Goal: Task Accomplishment & Management: Use online tool/utility

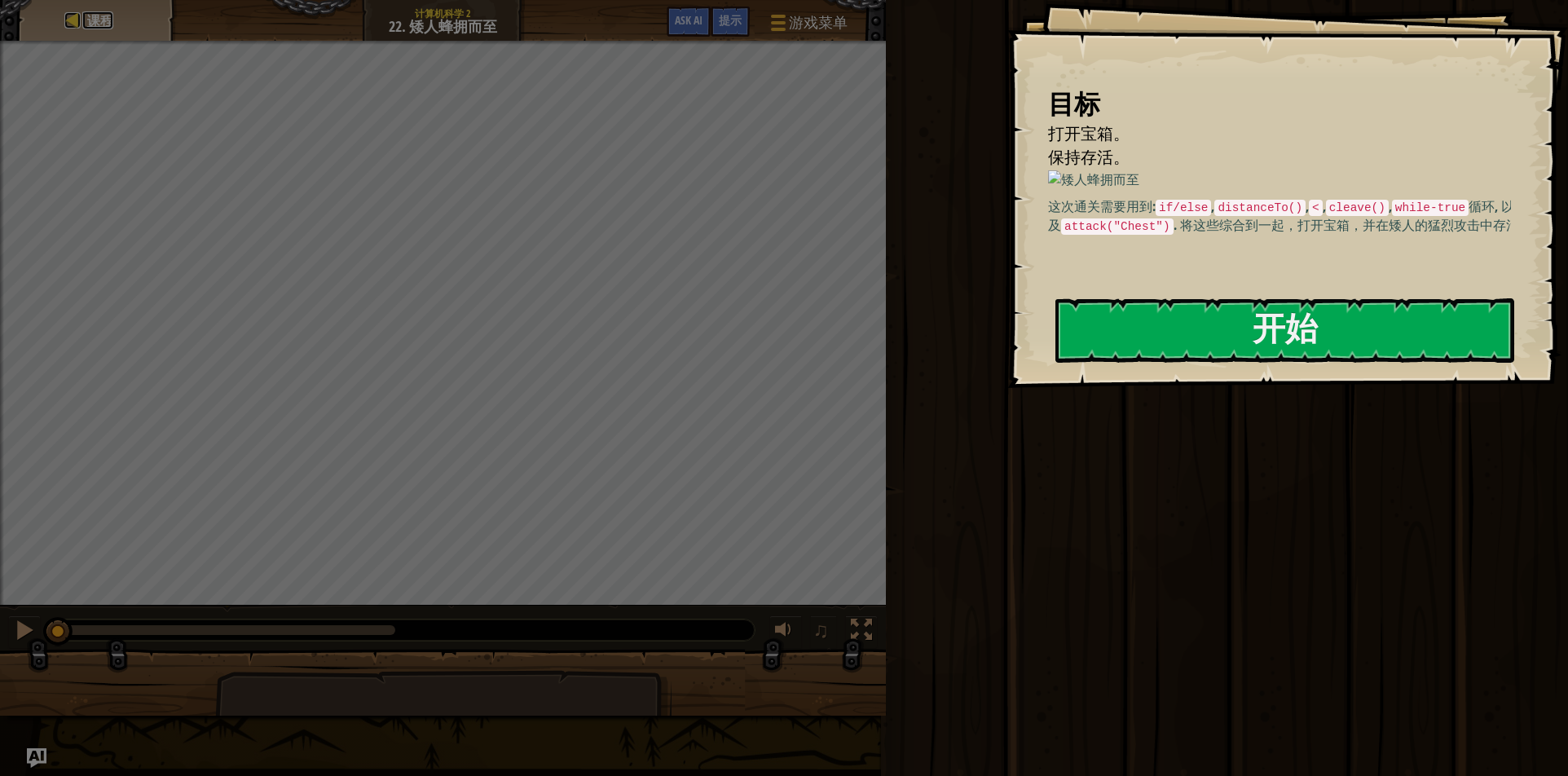
click at [78, 21] on div at bounding box center [72, 21] width 17 height 17
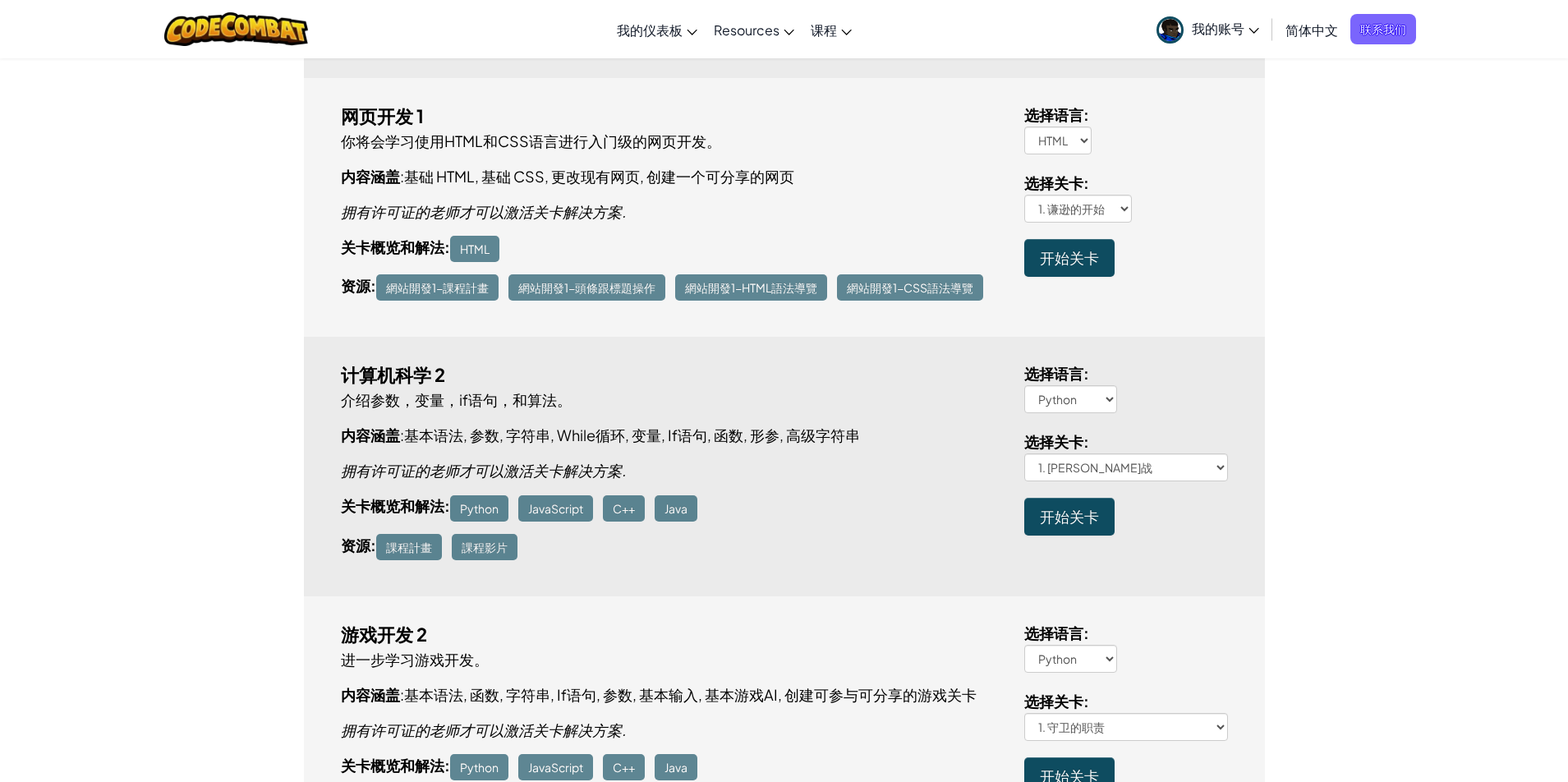
scroll to position [1232, 0]
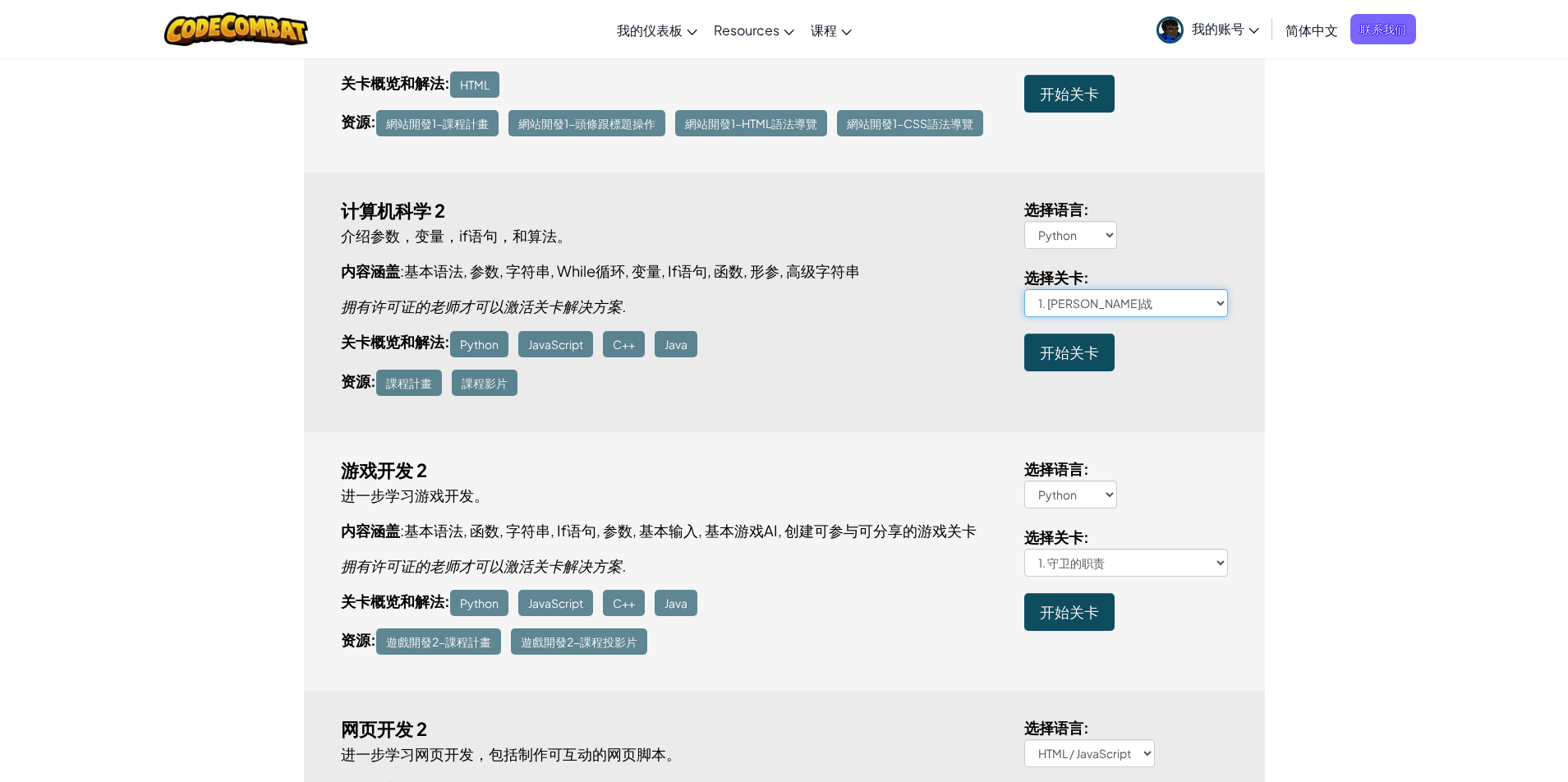
click at [1160, 299] on select "1. [PERSON_NAME]战 2. 课程：蜿蜒小径 3. 一步走错 4. 森林逃避 概念挑战: 宝石果子 6. [GEOGRAPHIC_DATA]. 边…" at bounding box center [1125, 303] width 204 height 28
select select "seek-and-hide"
click at [1024, 291] on select "1. [PERSON_NAME]战 2. 课程：蜿蜒小径 3. 一步走错 4. 森林逃避 概念挑战: 宝石果子 6. [GEOGRAPHIC_DATA]. 边…" at bounding box center [1125, 303] width 204 height 28
click at [1226, 386] on div "计算机科学 2 介绍参数，变量，if语句，和算法。 内容涵盖 : 基本语法 , 参数 , 字符串 , While循环 , 变量 , If语句 , 函数 , 形…" at bounding box center [784, 301] width 961 height 259
click at [1081, 360] on span "开始关卡" at bounding box center [1069, 352] width 59 height 19
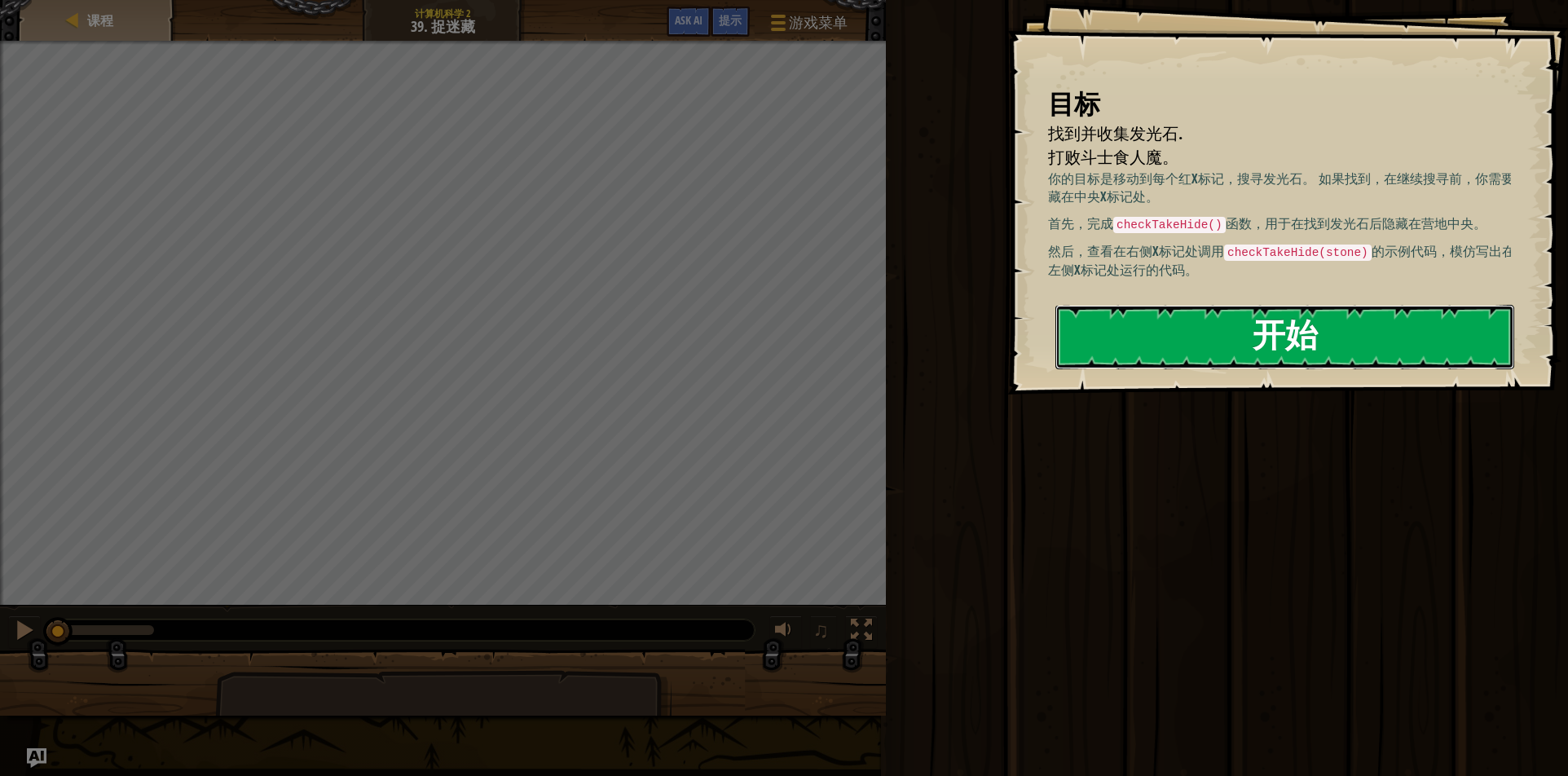
click at [1194, 342] on button "开始" at bounding box center [1285, 337] width 459 height 65
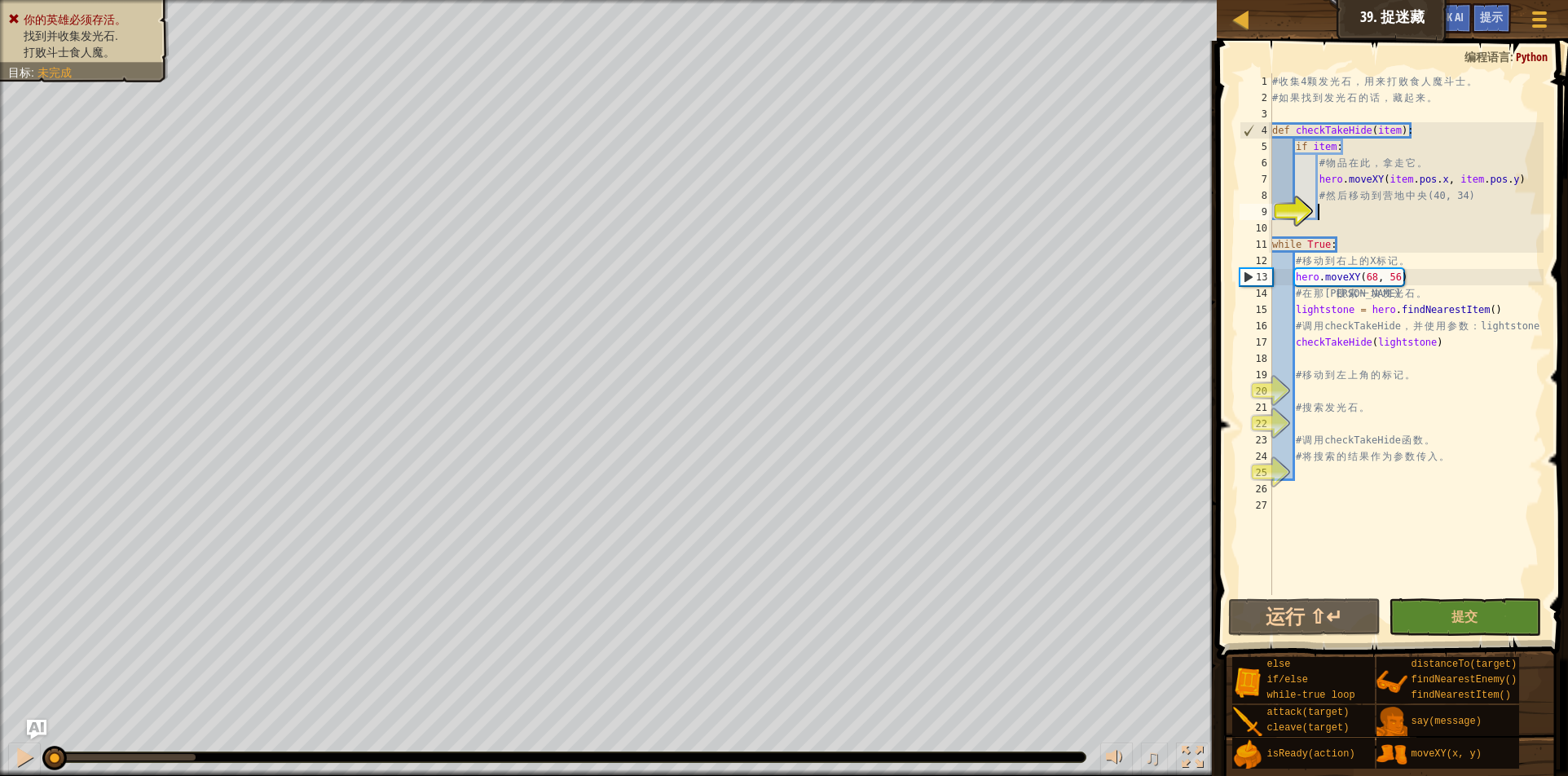
scroll to position [8, 7]
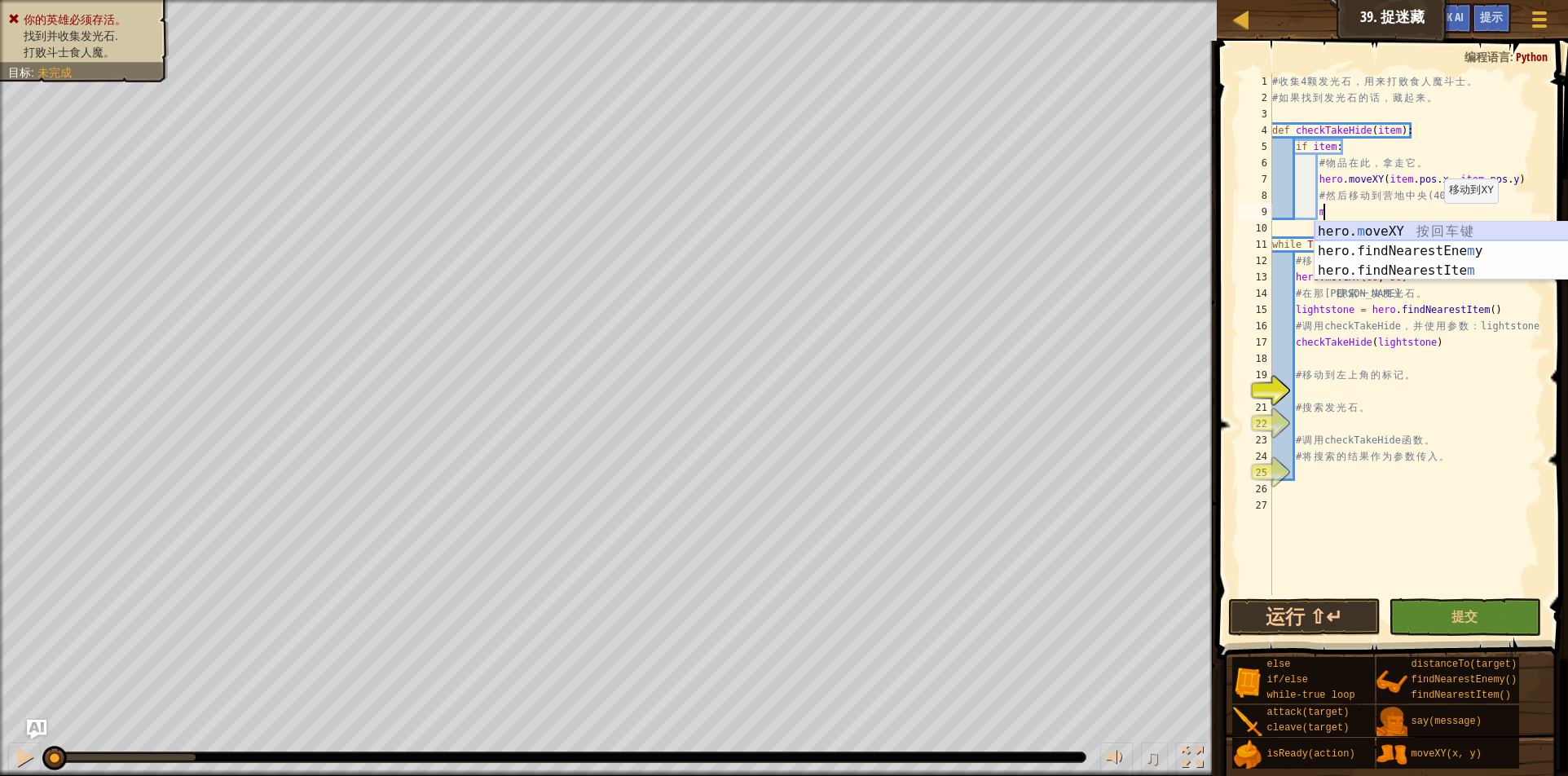
click at [1429, 229] on div "hero. m oveXY 按 回 车 键 hero.findNearestEne m y 按 回 车 键 hero.findNearestIte m 按 回…" at bounding box center [1468, 271] width 308 height 98
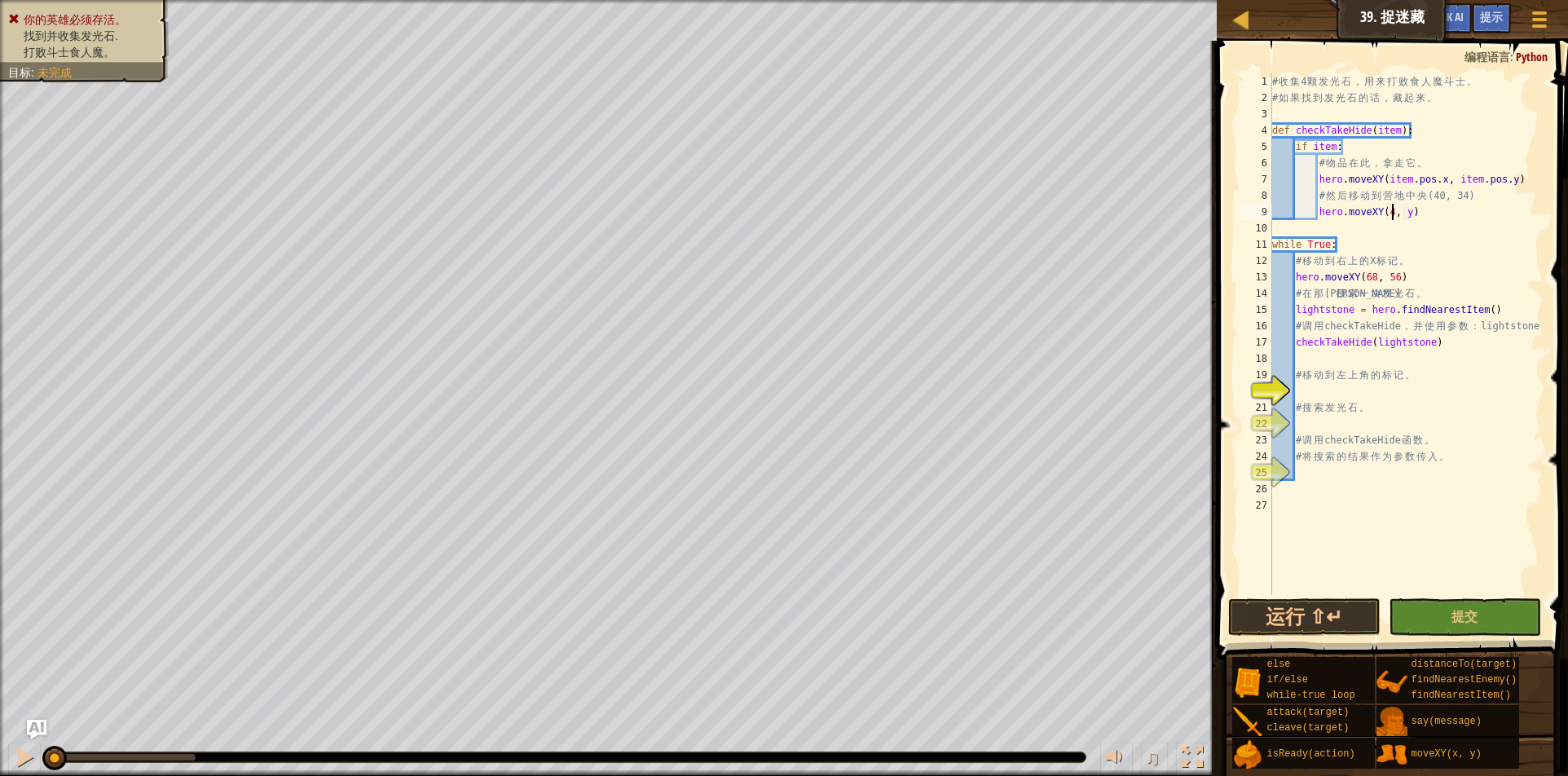
scroll to position [8, 19]
click at [1414, 215] on div "# 收 集 4 颗 发 光 石 ， 用 来 打 败 食 人 魔 斗 士 。 # 如 果 找 到 发 光 石 的 话 ， 藏 起 来 。 def checkTa…" at bounding box center [1406, 350] width 275 height 554
type textarea "hero.moveXY(40, 34)"
click at [1319, 390] on div "# 收 集 4 颗 发 光 石 ， 用 来 打 败 食 人 魔 斗 士 。 # 如 果 找 到 发 光 石 的 话 ， 藏 起 来 。 def checkTa…" at bounding box center [1406, 350] width 275 height 554
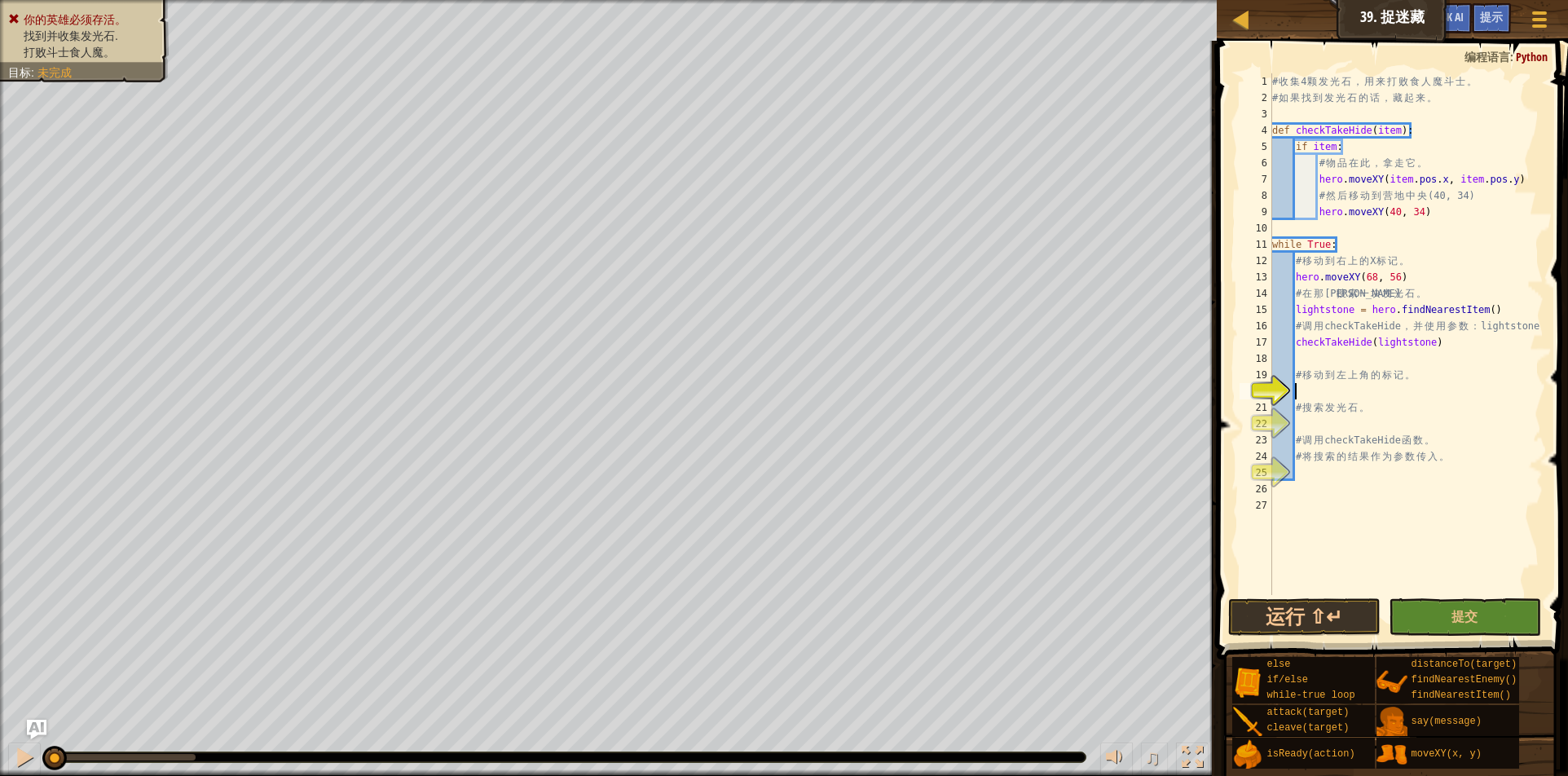
scroll to position [8, 3]
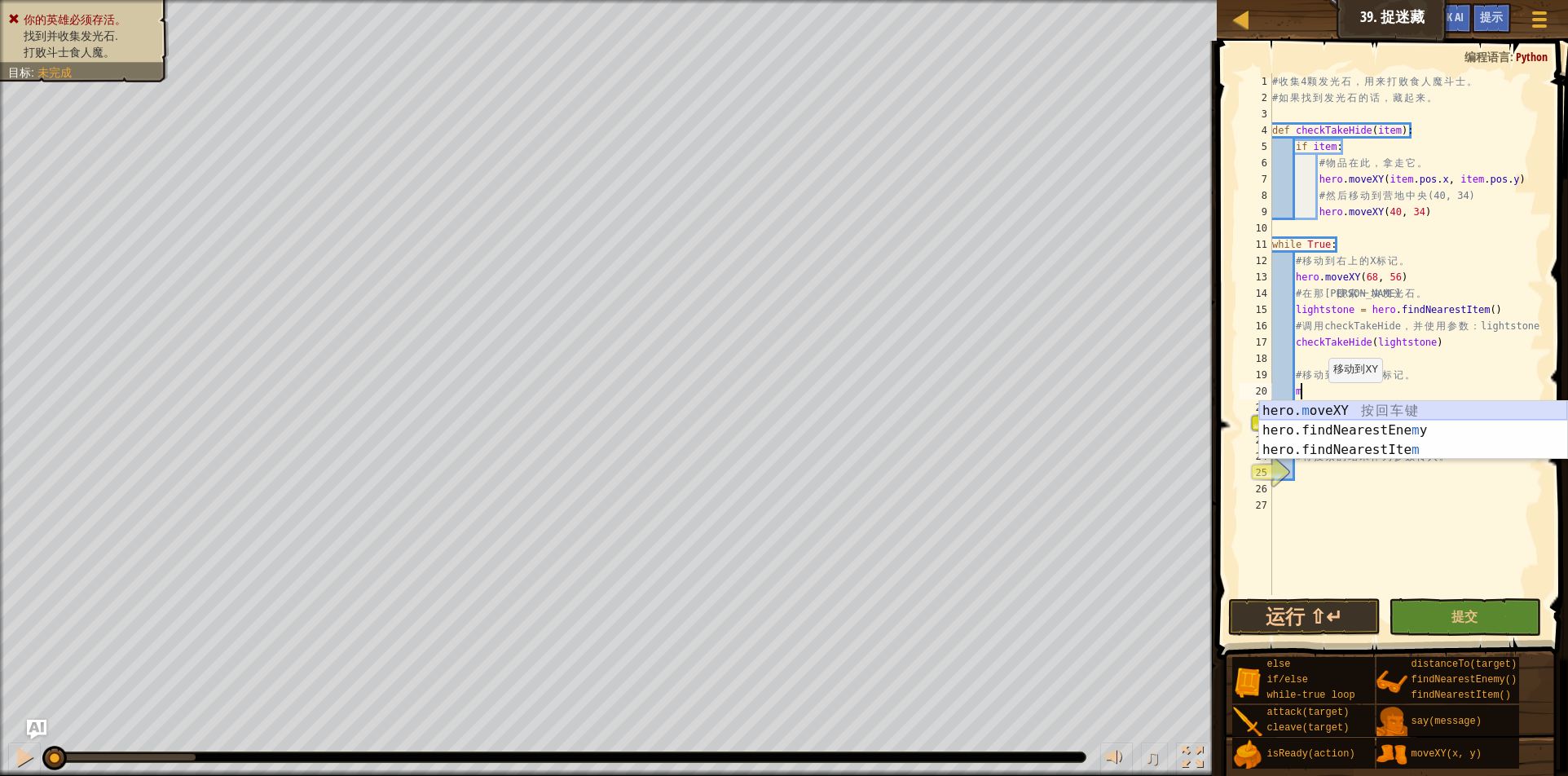
click at [1321, 410] on div "hero. m oveXY 按 回 车 键 hero.findNearestEne m y 按 回 车 键 hero.findNearestIte m 按 回…" at bounding box center [1413, 450] width 308 height 98
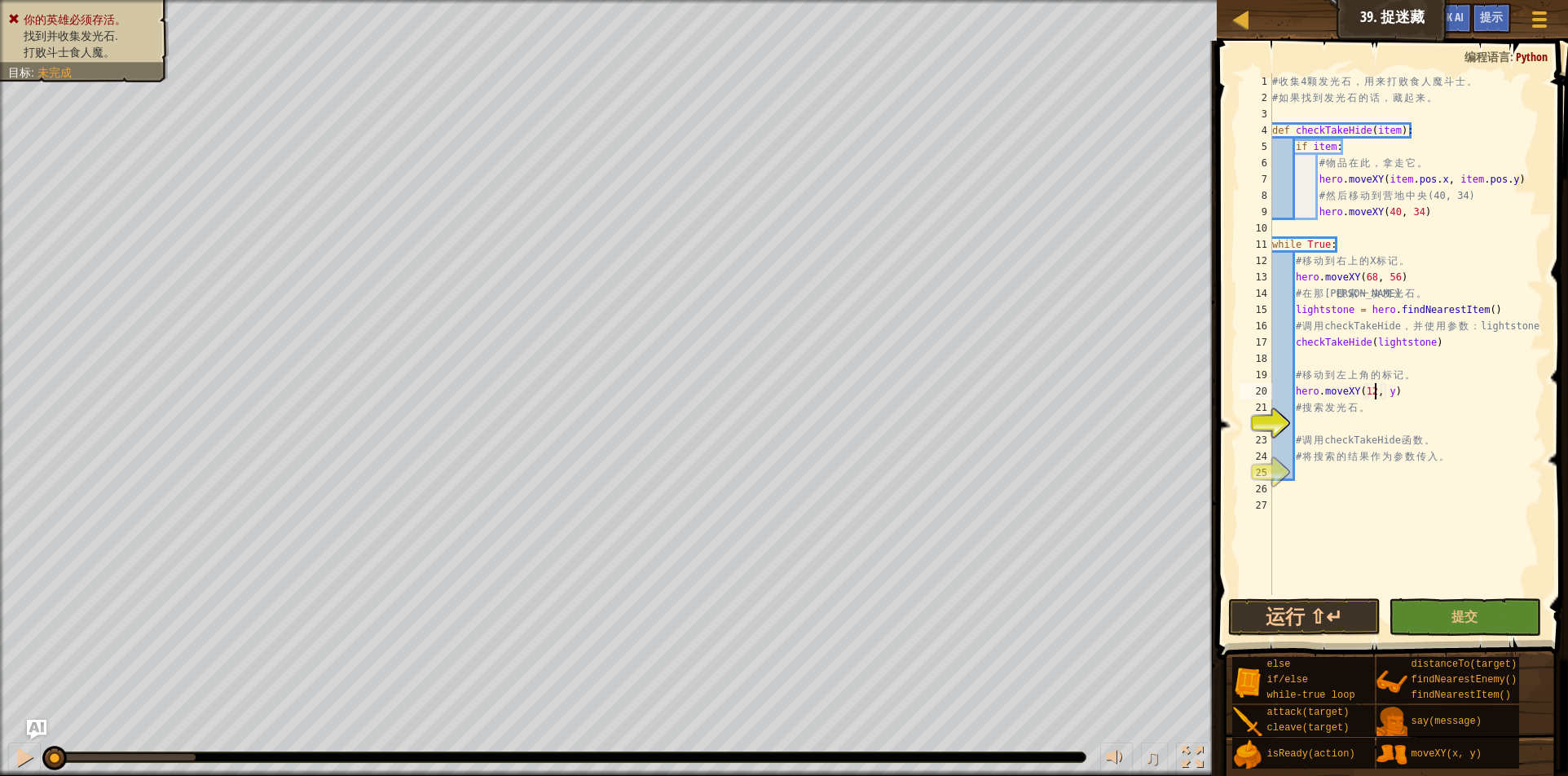
scroll to position [8, 16]
click at [1391, 391] on div "# 收 集 4 颗 发 光 石 ， 用 来 打 败 食 人 魔 斗 士 。 # 如 果 找 到 发 光 石 的 话 ， 藏 起 来 。 def checkTa…" at bounding box center [1406, 350] width 275 height 554
type textarea "hero.moveXY(12, 56)"
click at [1331, 420] on div "# 收 集 4 颗 发 光 石 ， 用 来 打 败 食 人 魔 斗 士 。 # 如 果 找 到 发 光 石 的 话 ， 藏 起 来 。 def checkTa…" at bounding box center [1406, 350] width 275 height 554
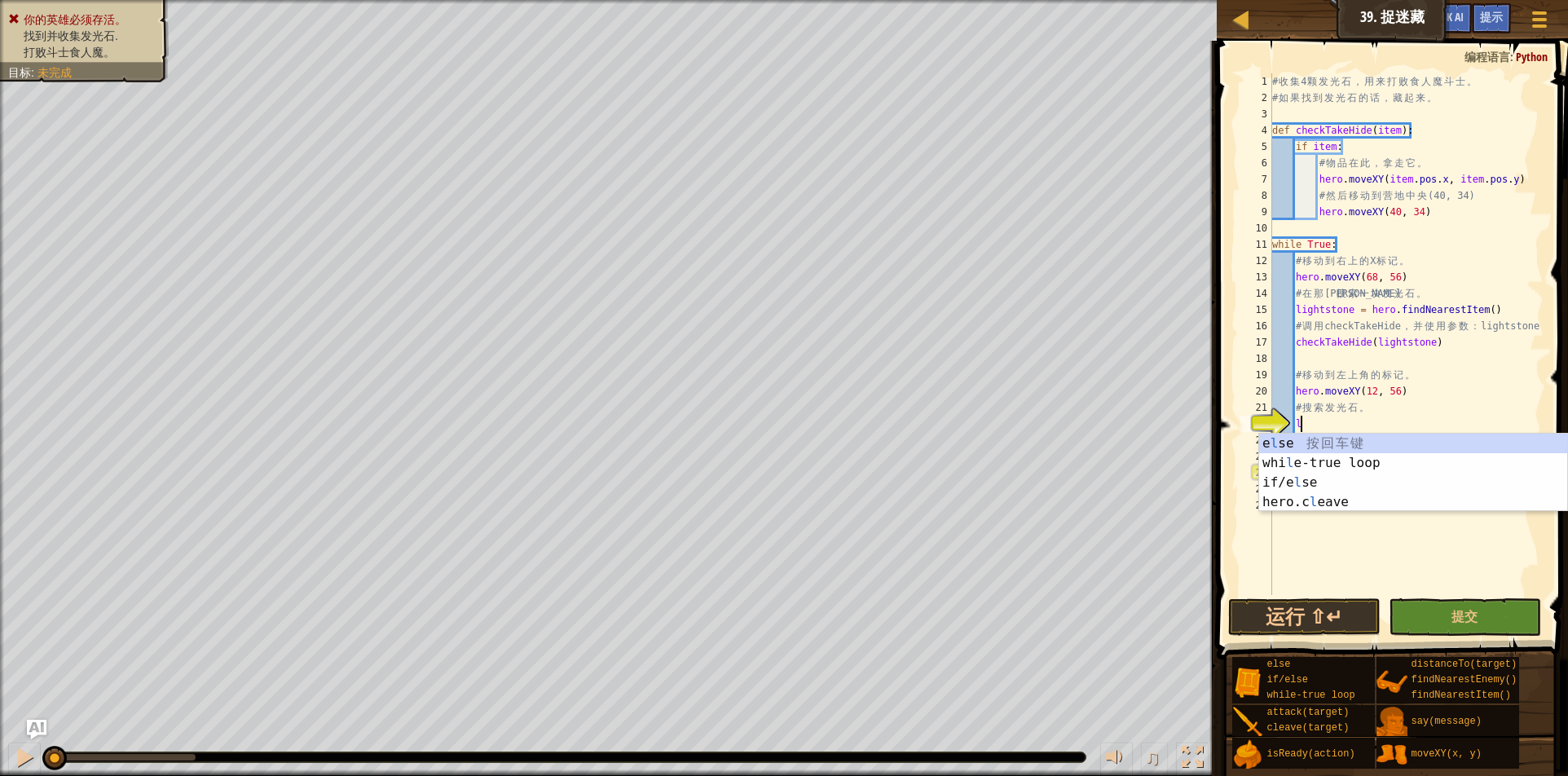
scroll to position [8, 3]
click at [1332, 418] on div "# 收 集 4 颗 发 光 石 ， 用 来 打 败 食 人 魔 斗 士 。 # 如 果 找 到 发 光 石 的 话 ， 藏 起 来 。 def checkTa…" at bounding box center [1406, 350] width 275 height 554
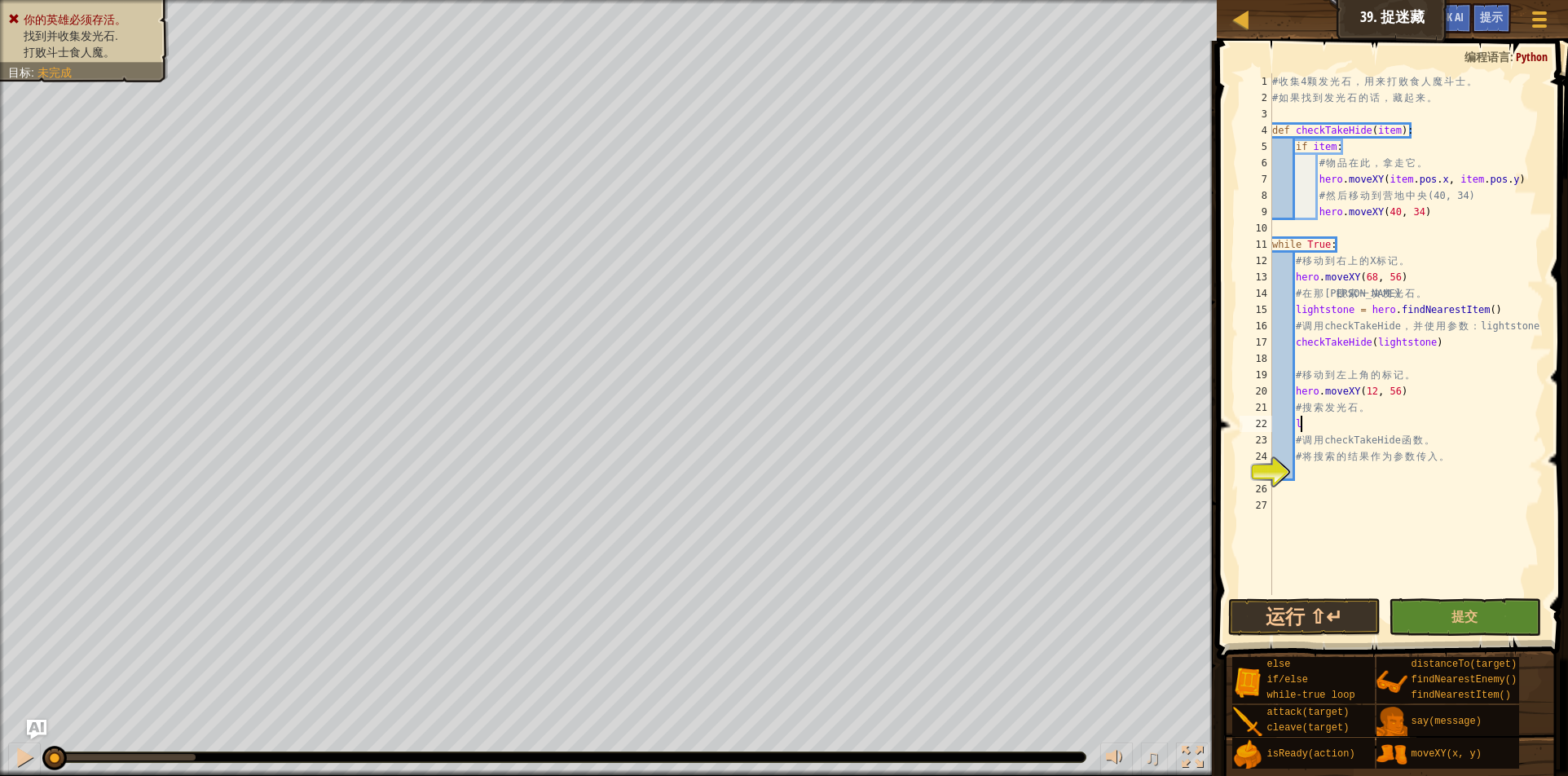
click at [1341, 308] on div "# 收 集 4 颗 发 光 石 ， 用 来 打 败 食 人 魔 斗 士 。 # 如 果 找 到 发 光 石 的 话 ， 藏 起 来 。 def checkTa…" at bounding box center [1406, 350] width 275 height 554
click at [1341, 305] on div "# 收 集 4 颗 发 光 石 ， 用 来 打 败 食 人 魔 斗 士 。 # 如 果 找 到 发 光 石 的 话 ， 藏 起 来 。 def checkTa…" at bounding box center [1406, 334] width 275 height 522
click at [1309, 310] on div "# 收 集 4 颗 发 光 石 ， 用 来 打 败 食 人 魔 斗 士 。 # 如 果 找 到 发 光 石 的 话 ， 藏 起 来 。 def checkTa…" at bounding box center [1406, 350] width 275 height 554
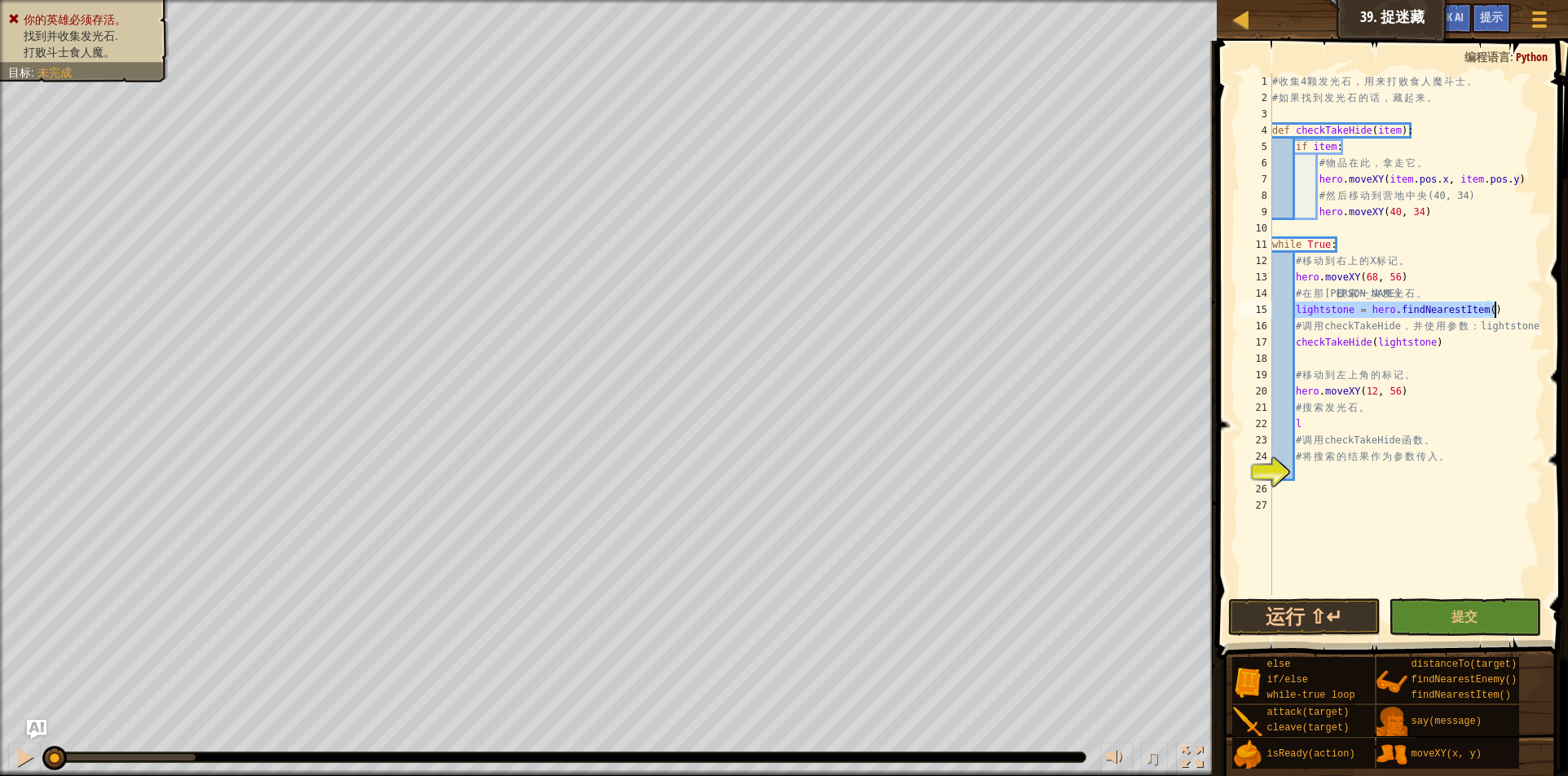
drag, startPoint x: 1295, startPoint y: 308, endPoint x: 1507, endPoint y: 306, distance: 212.0
click at [1507, 306] on div "# 收 集 4 颗 发 光 石 ， 用 来 打 败 食 人 魔 斗 士 。 # 如 果 找 到 发 光 石 的 话 ， 藏 起 来 。 def checkTa…" at bounding box center [1406, 350] width 275 height 554
click at [1309, 417] on div "# 收 集 4 颗 发 光 石 ， 用 来 打 败 食 人 魔 斗 士 。 # 如 果 找 到 发 光 石 的 话 ， 藏 起 来 。 def checkTa…" at bounding box center [1406, 350] width 275 height 554
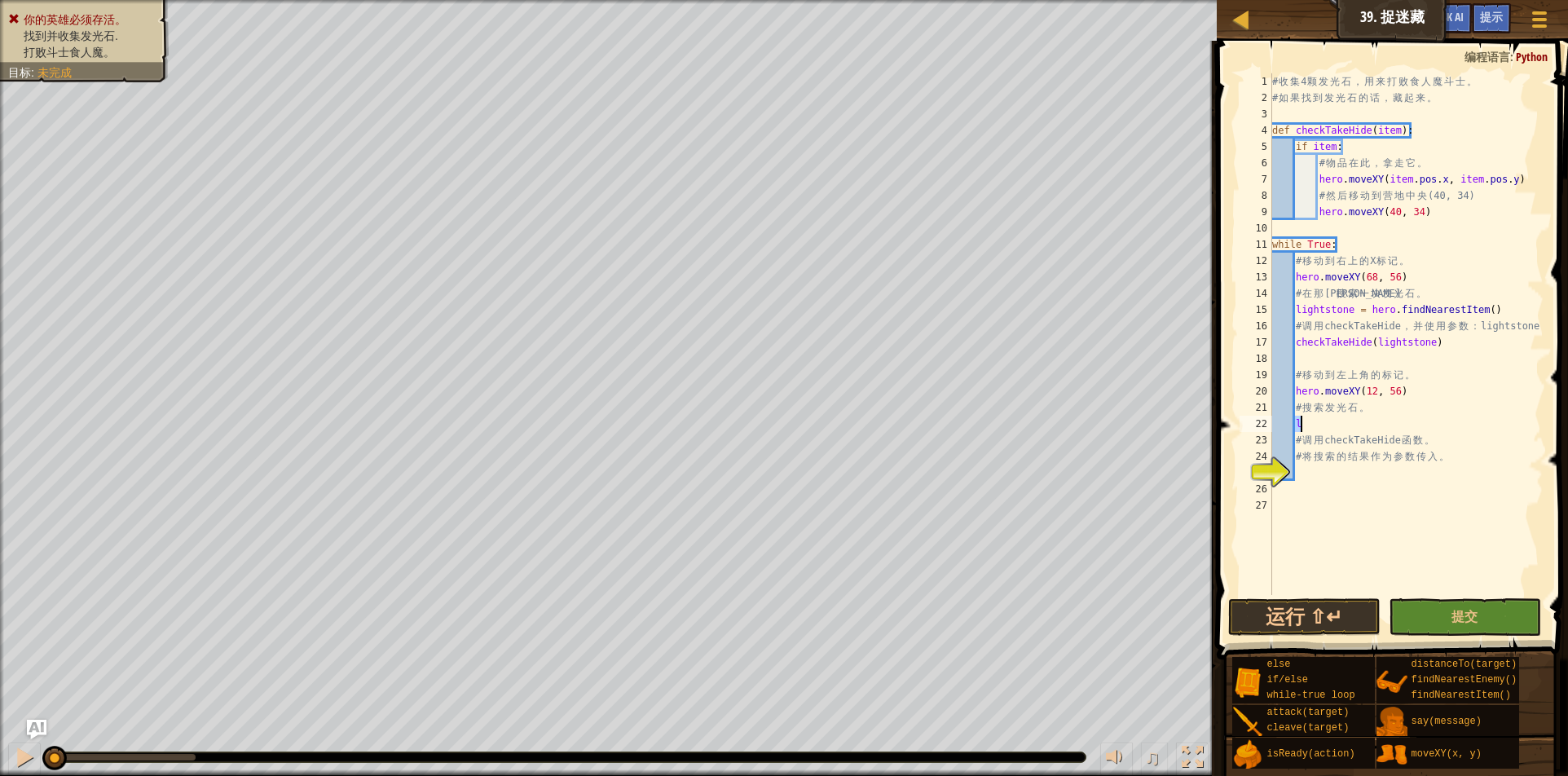
paste textarea "ightstone = hero.findNearestItem()"
type textarea "lightstone = hero.findNearestItem()"
click at [1322, 471] on div "# 收 集 4 颗 发 光 石 ， 用 来 打 败 食 人 魔 斗 士 。 # 如 果 找 到 发 光 石 的 话 ， 藏 起 来 。 def checkTa…" at bounding box center [1406, 350] width 275 height 554
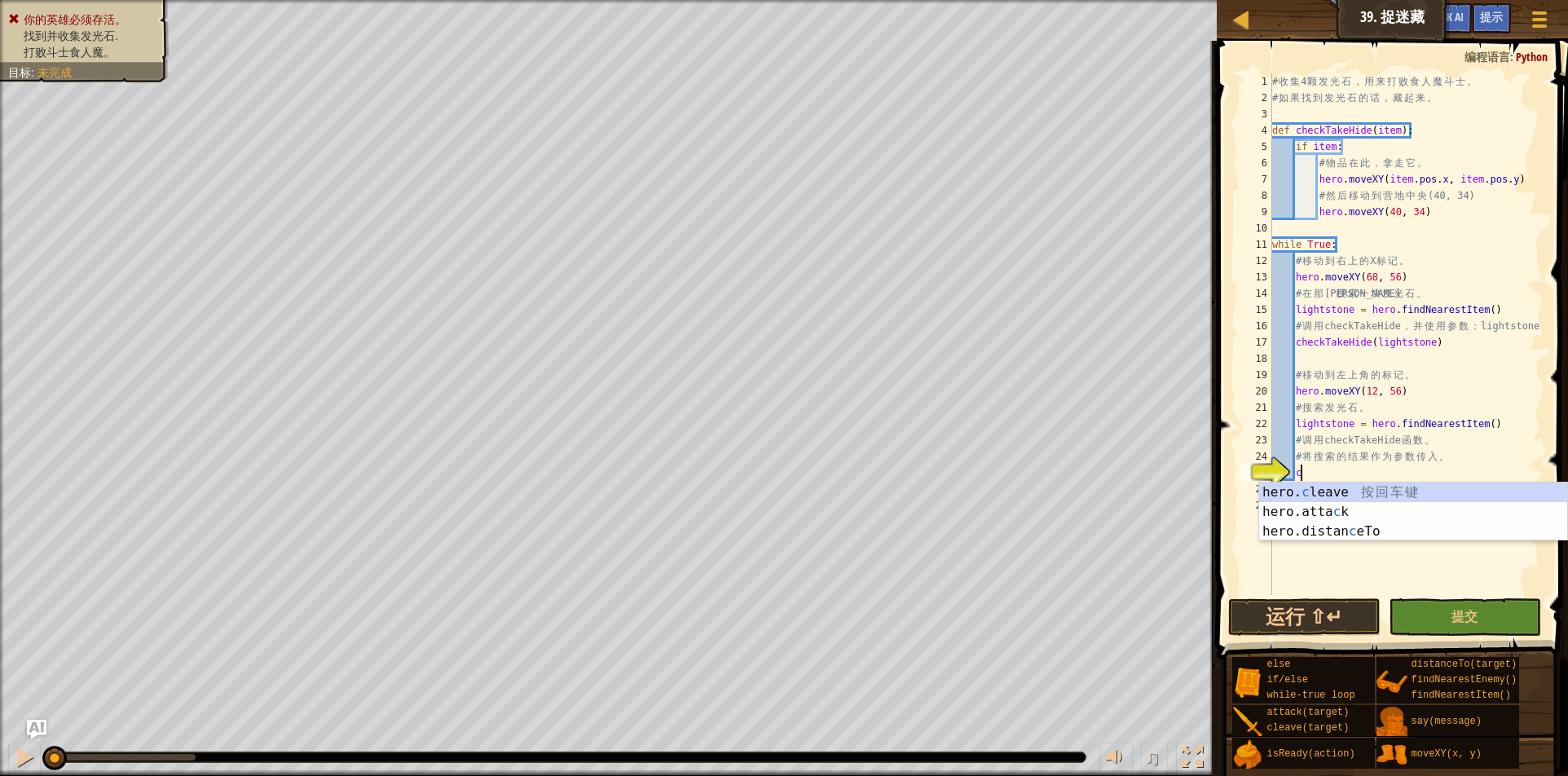
scroll to position [8, 3]
click at [1322, 463] on div "# 收 集 4 颗 发 光 石 ， 用 来 打 败 食 人 魔 斗 士 。 # 如 果 找 到 发 光 石 的 话 ， 藏 起 来 。 def checkTa…" at bounding box center [1406, 350] width 275 height 554
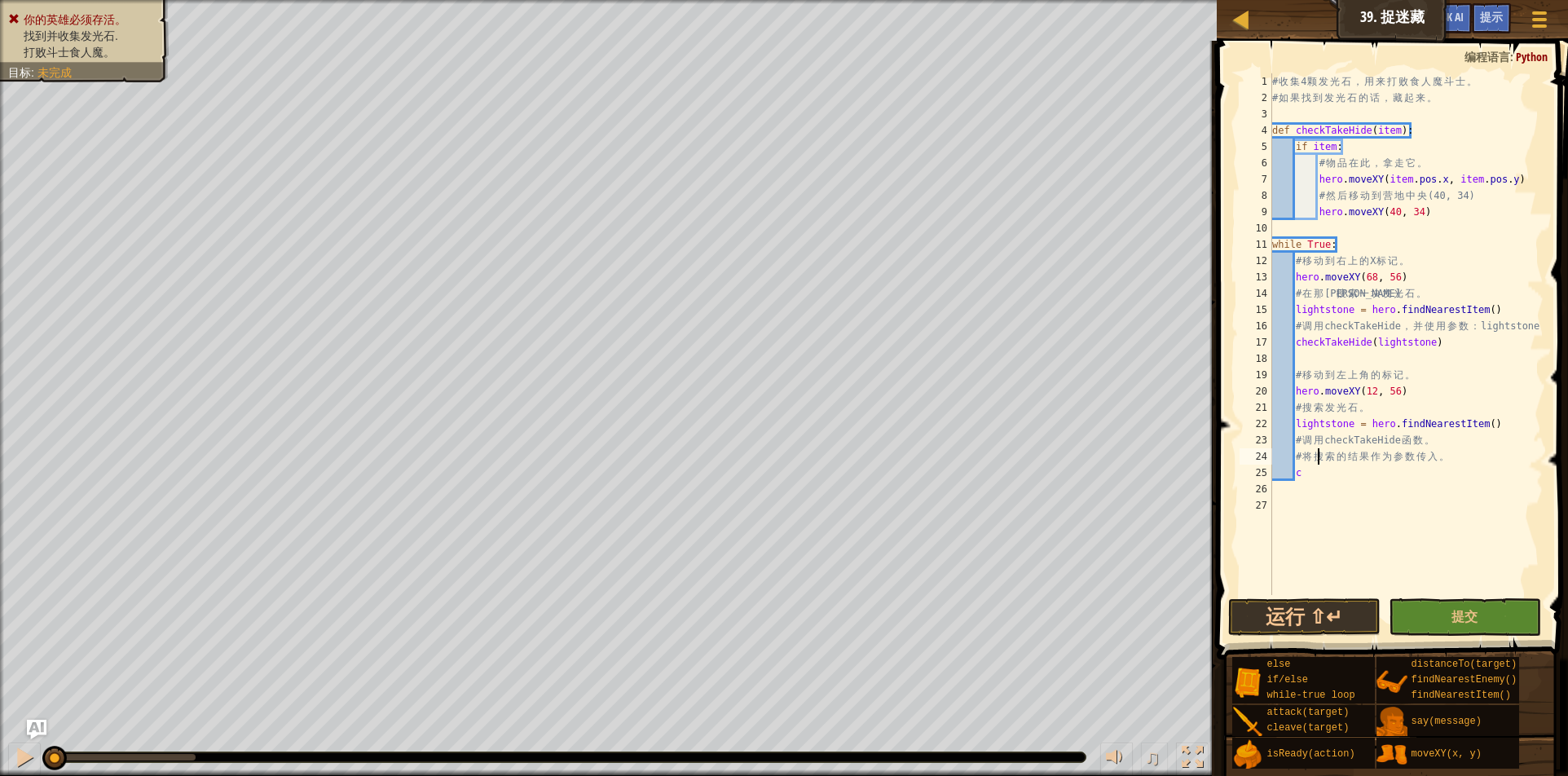
click at [1322, 463] on div "# 收 集 4 颗 发 光 石 ， 用 来 打 败 食 人 魔 斗 士 。 # 如 果 找 到 发 光 石 的 话 ， 藏 起 来 。 def checkTa…" at bounding box center [1406, 350] width 275 height 554
click at [1321, 469] on div "# 收 集 4 颗 发 光 石 ， 用 来 打 败 食 人 魔 斗 士 。 # 如 果 找 到 发 光 石 的 话 ， 藏 起 来 。 def checkTa…" at bounding box center [1406, 350] width 275 height 554
type textarea "c"
click at [1317, 341] on div "# 收 集 4 颗 发 光 石 ， 用 来 打 败 食 人 魔 斗 士 。 # 如 果 找 到 发 光 石 的 话 ， 藏 起 来 。 def checkTa…" at bounding box center [1406, 350] width 275 height 554
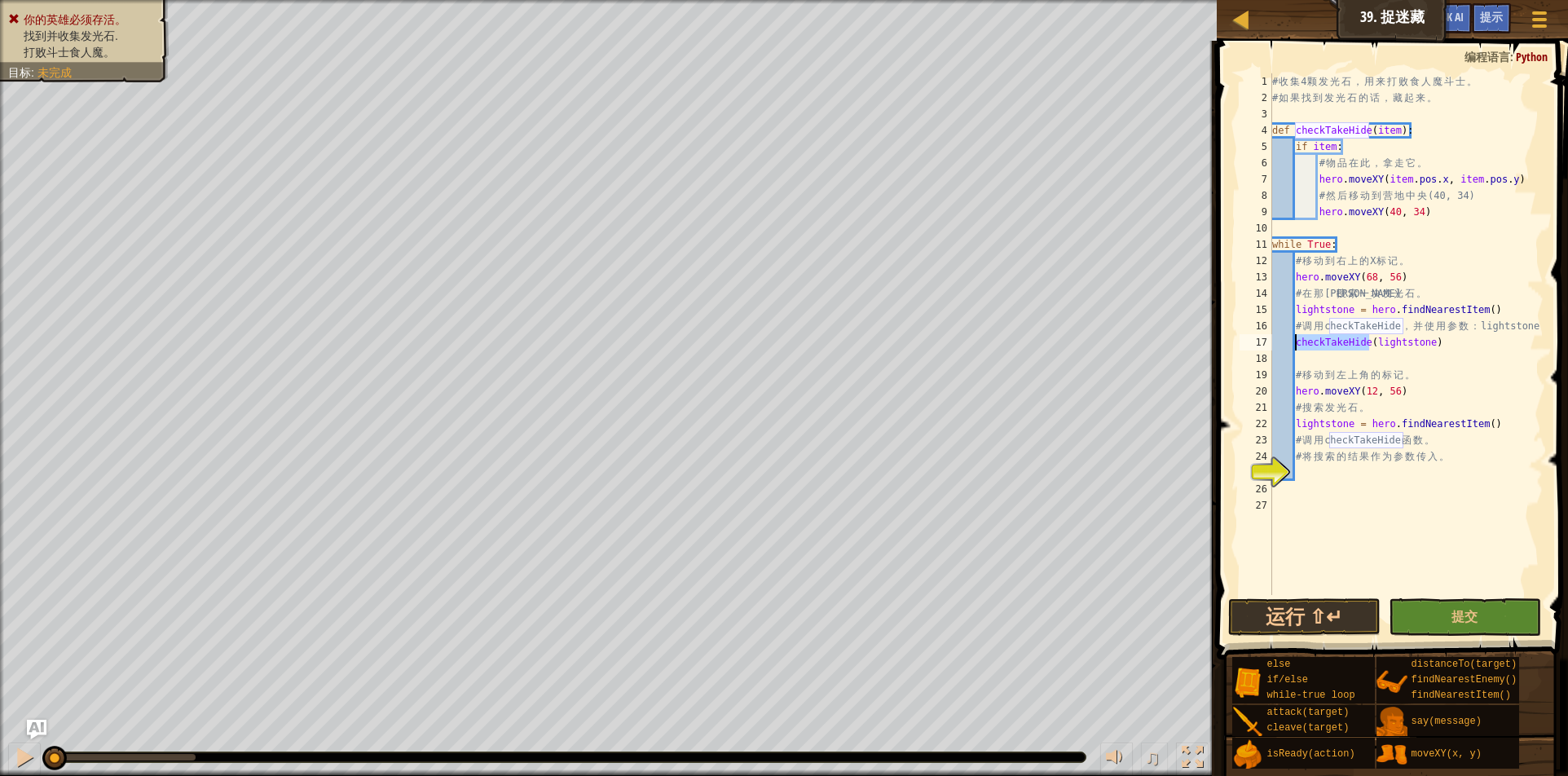
click at [1317, 341] on div "# 收 集 4 颗 发 光 石 ， 用 来 打 败 食 人 魔 斗 士 。 # 如 果 找 到 发 光 石 的 话 ， 藏 起 来 。 def checkTa…" at bounding box center [1406, 350] width 275 height 554
click at [1334, 341] on div "# 收 集 4 颗 发 光 石 ， 用 来 打 败 食 人 魔 斗 士 。 # 如 果 找 到 发 光 石 的 话 ， 藏 起 来 。 def checkTa…" at bounding box center [1406, 334] width 275 height 522
click at [1334, 341] on div "# 收 集 4 颗 发 光 石 ， 用 来 打 败 食 人 魔 斗 士 。 # 如 果 找 到 发 光 石 的 话 ， 藏 起 来 。 def checkTa…" at bounding box center [1406, 350] width 275 height 554
click at [1334, 341] on div "# 收 集 4 颗 发 光 石 ， 用 来 打 败 食 人 魔 斗 士 。 # 如 果 找 到 发 光 石 的 话 ， 藏 起 来 。 def checkTa…" at bounding box center [1406, 334] width 275 height 522
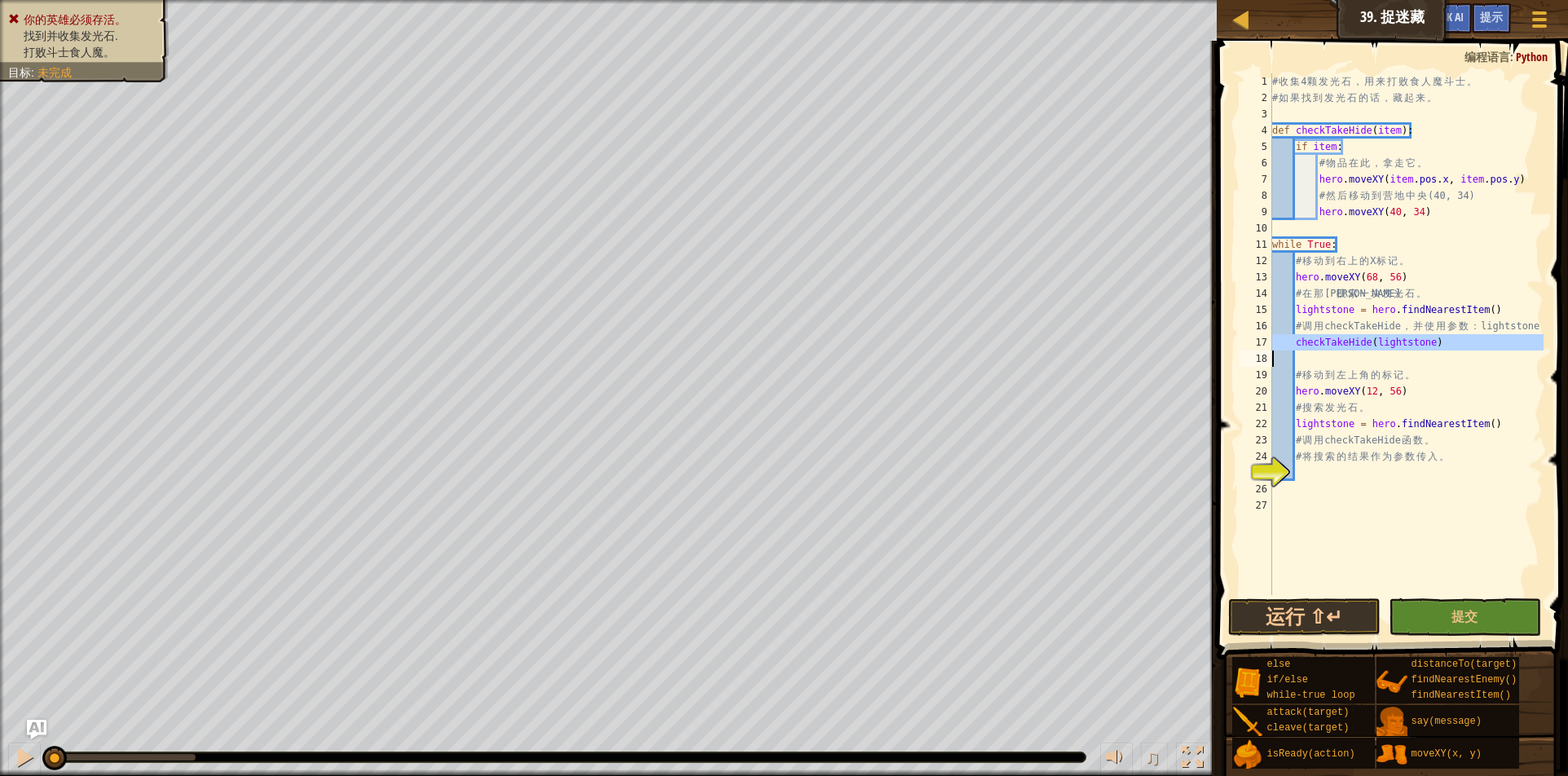
type textarea "checkTakeHide(lightstone)"
drag, startPoint x: 1295, startPoint y: 342, endPoint x: 1439, endPoint y: 337, distance: 144.1
click at [1439, 337] on div "# 收 集 4 颗 发 光 石 ， 用 来 打 败 食 人 魔 斗 士 。 # 如 果 找 到 发 光 石 的 话 ， 藏 起 来 。 def checkTa…" at bounding box center [1406, 350] width 275 height 554
click at [1315, 480] on div "# 收 集 4 颗 发 光 石 ， 用 来 打 败 食 人 魔 斗 士 。 # 如 果 找 到 发 光 石 的 话 ， 藏 起 来 。 def checkTa…" at bounding box center [1406, 350] width 275 height 554
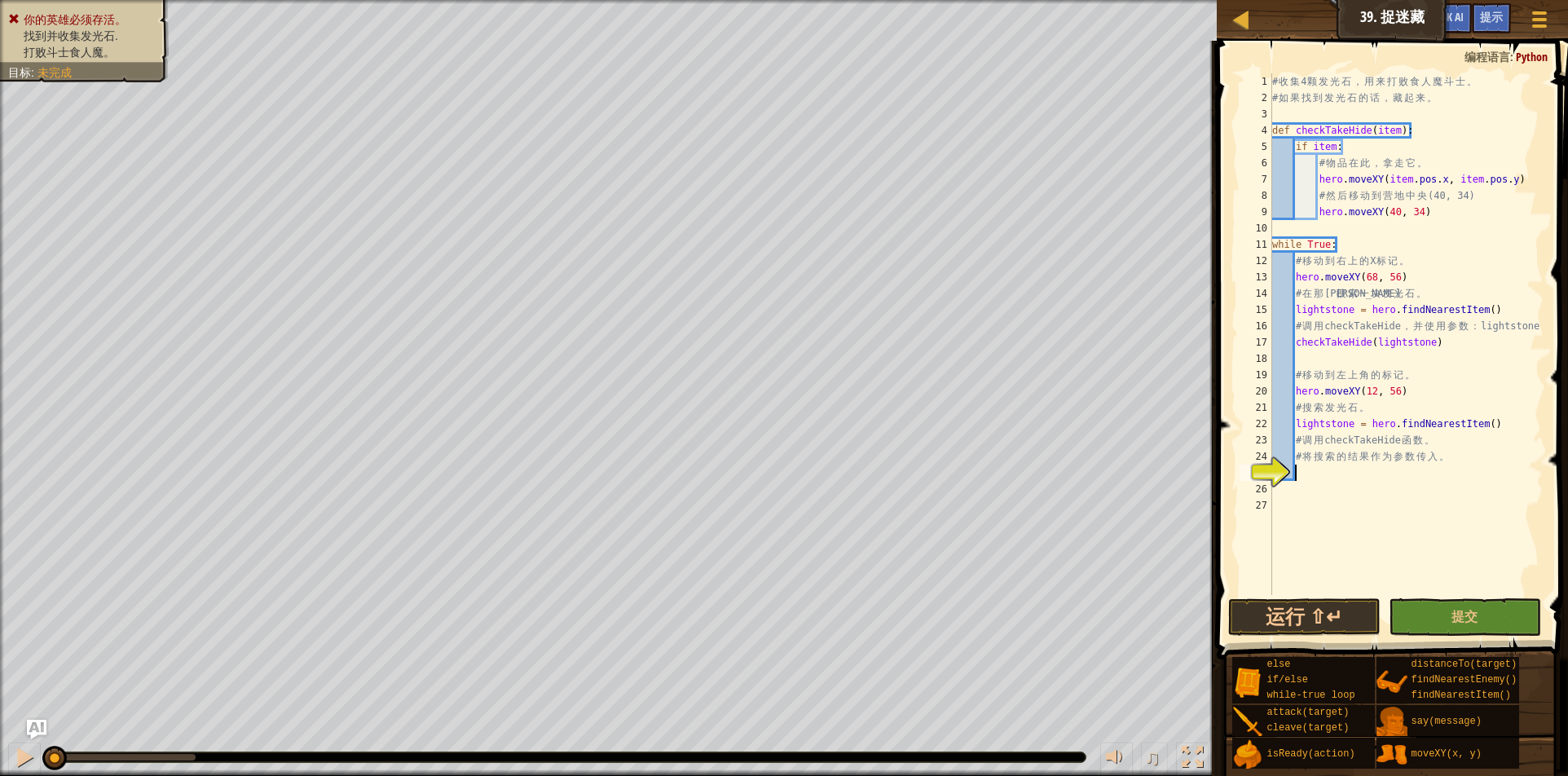
paste textarea "checkTakeHide(lightstone)"
type textarea "checkTakeHide(lightstone)"
click at [1329, 494] on div "# 收 集 4 颗 发 光 石 ， 用 来 打 败 食 人 魔 斗 士 。 # 如 果 找 到 发 光 石 的 话 ， 藏 起 来 。 def checkTa…" at bounding box center [1406, 350] width 275 height 554
click at [1311, 614] on button "运行 ⇧↵" at bounding box center [1304, 617] width 152 height 37
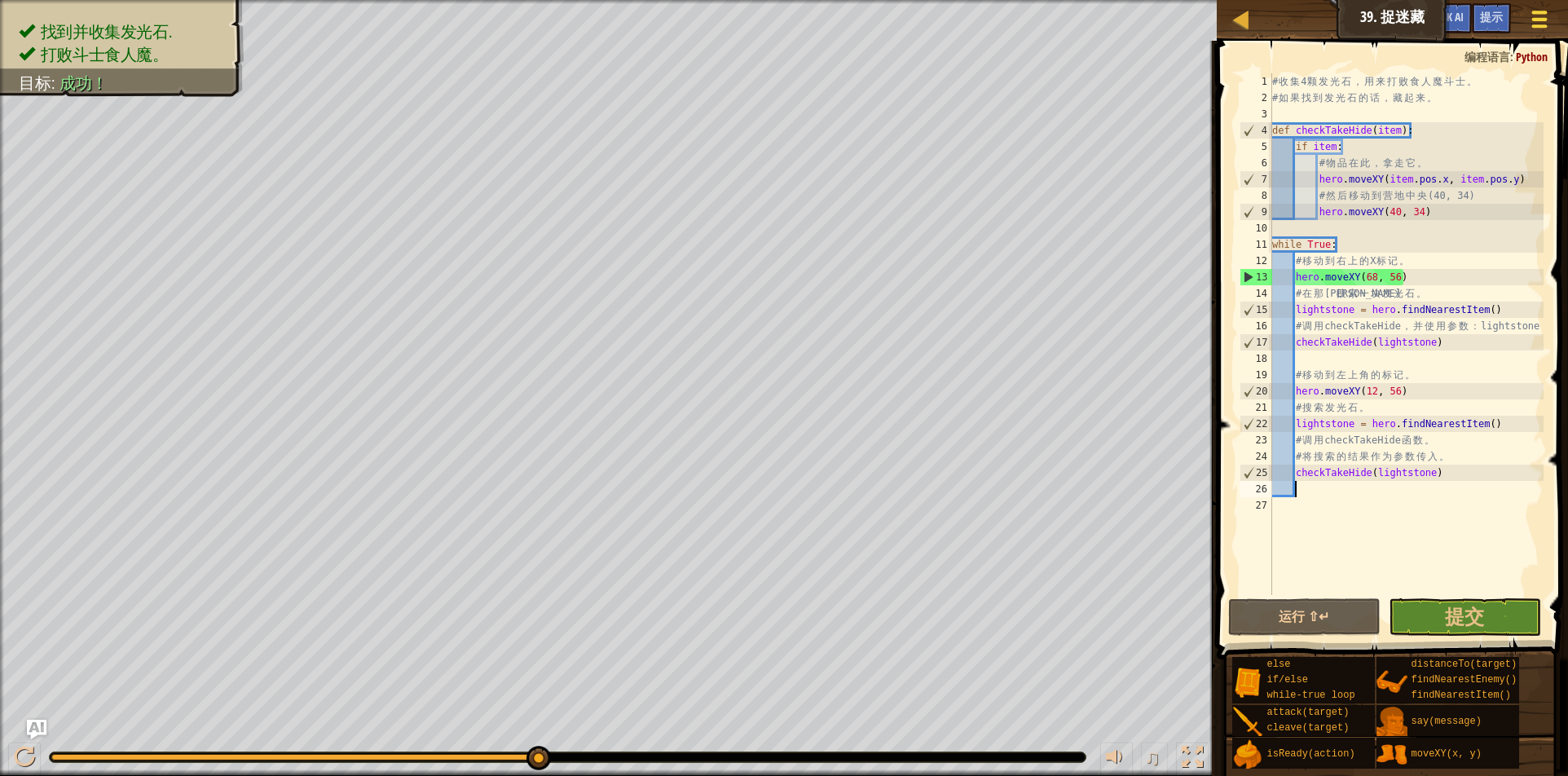
click at [1533, 23] on div at bounding box center [1539, 20] width 22 height 23
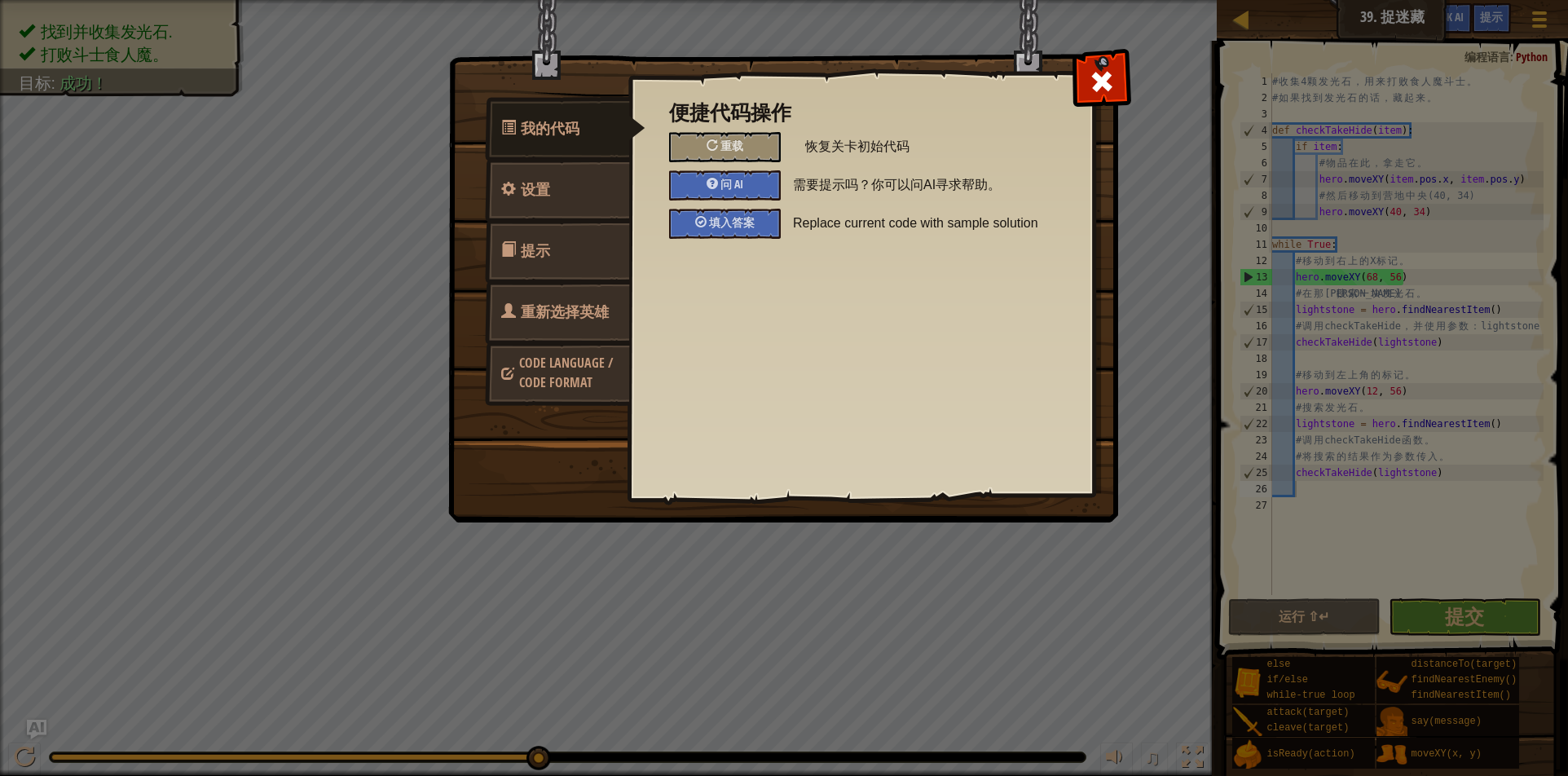
drag, startPoint x: 861, startPoint y: 480, endPoint x: 852, endPoint y: 389, distance: 91.4
click at [852, 389] on div "便捷代码操作 重载 恢复关卡初始代码 问 AI 需要提示吗？你可以问AI寻求帮助。 填入答案 Replace current code with sample…" at bounding box center [861, 258] width 465 height 404
click at [729, 150] on span "重载" at bounding box center [732, 146] width 22 height 16
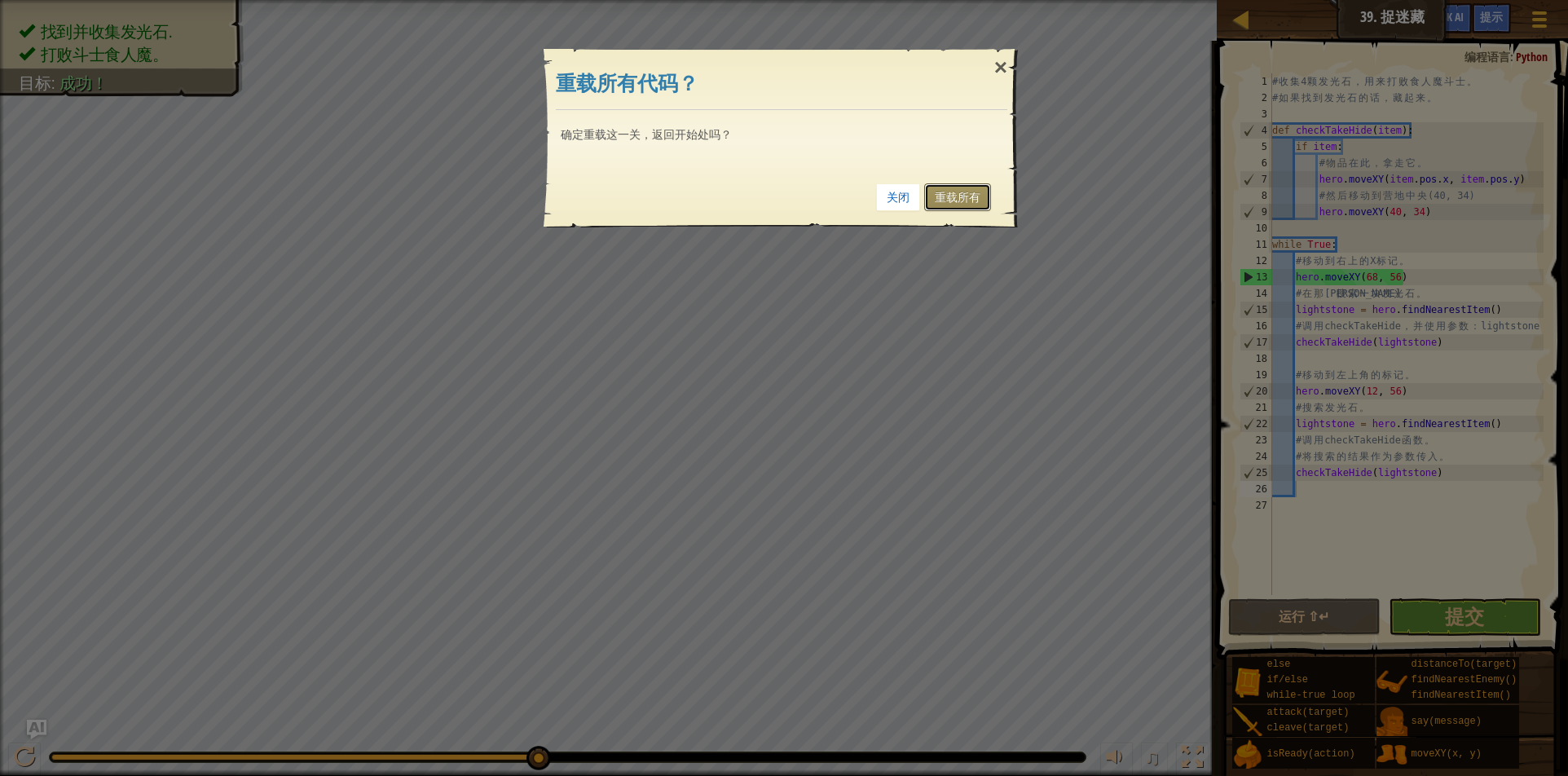
click at [954, 196] on link "重载所有" at bounding box center [957, 197] width 66 height 27
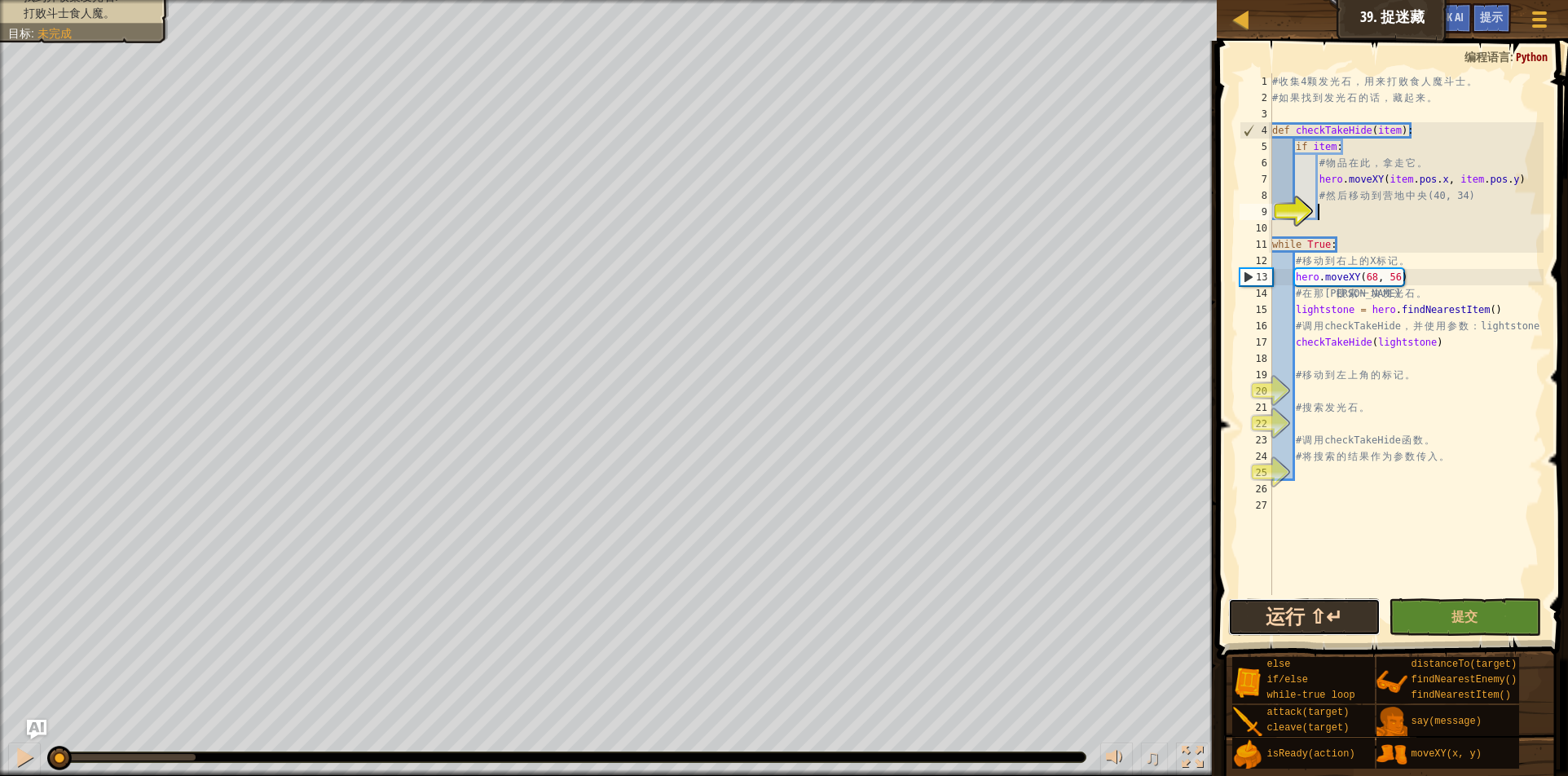
click at [1365, 605] on button "运行 ⇧↵" at bounding box center [1304, 617] width 152 height 37
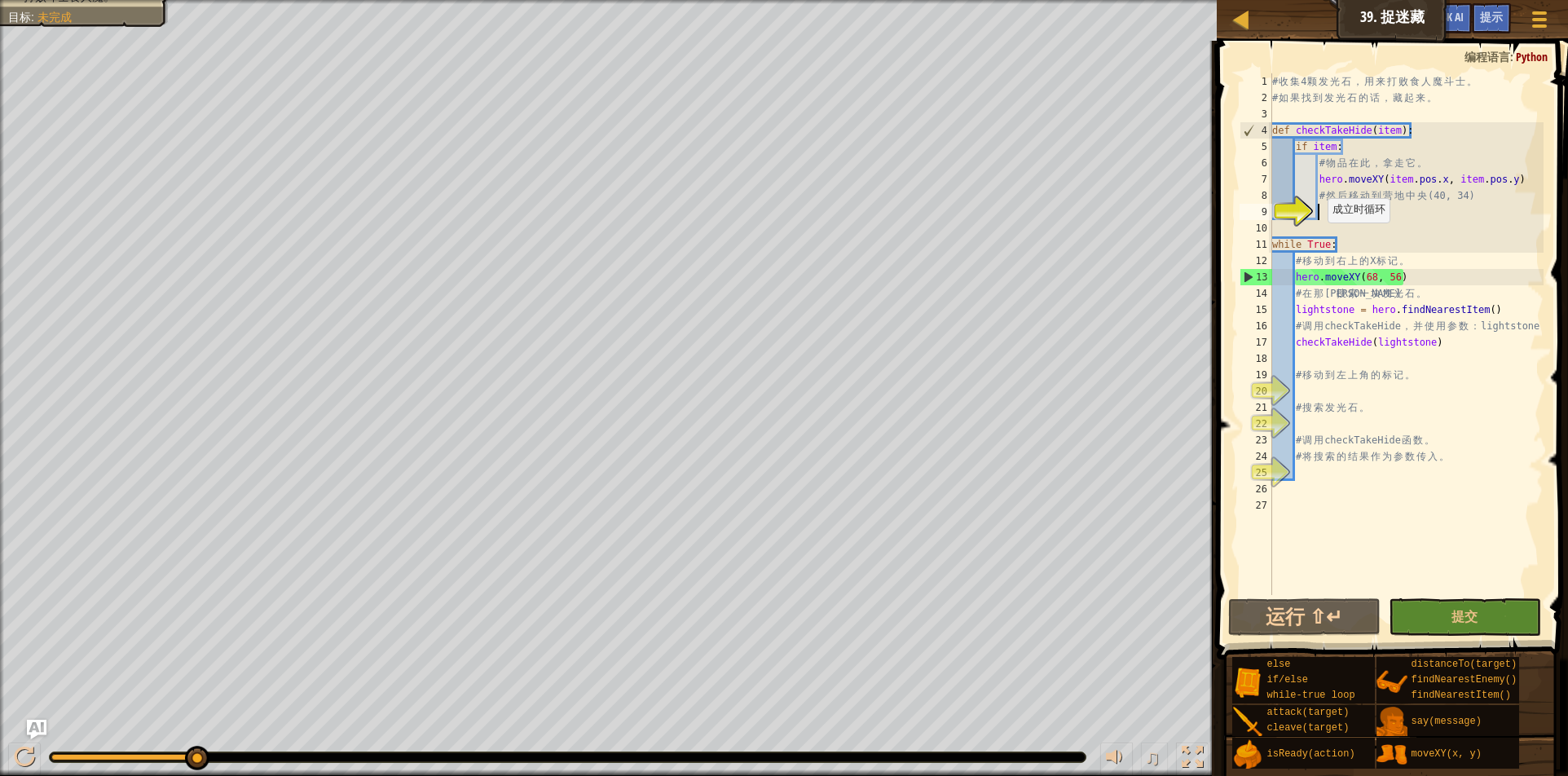
scroll to position [8, 7]
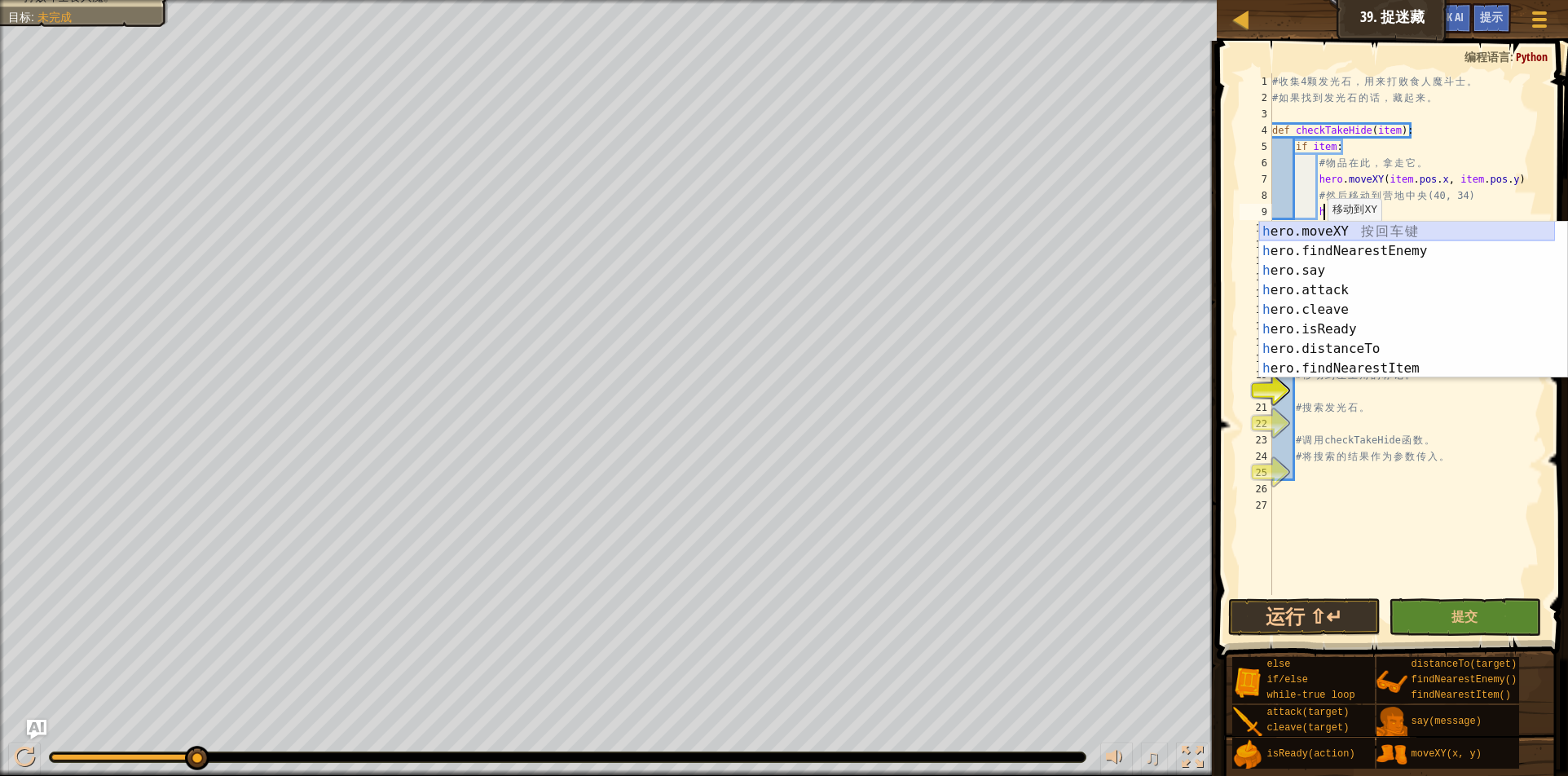
click at [1389, 227] on div "h ero.moveXY 按 回 车 键 h ero.findNearestEnemy 按 回 车 键 h ero.say 按 回 车 键 h ero.att…" at bounding box center [1407, 320] width 296 height 195
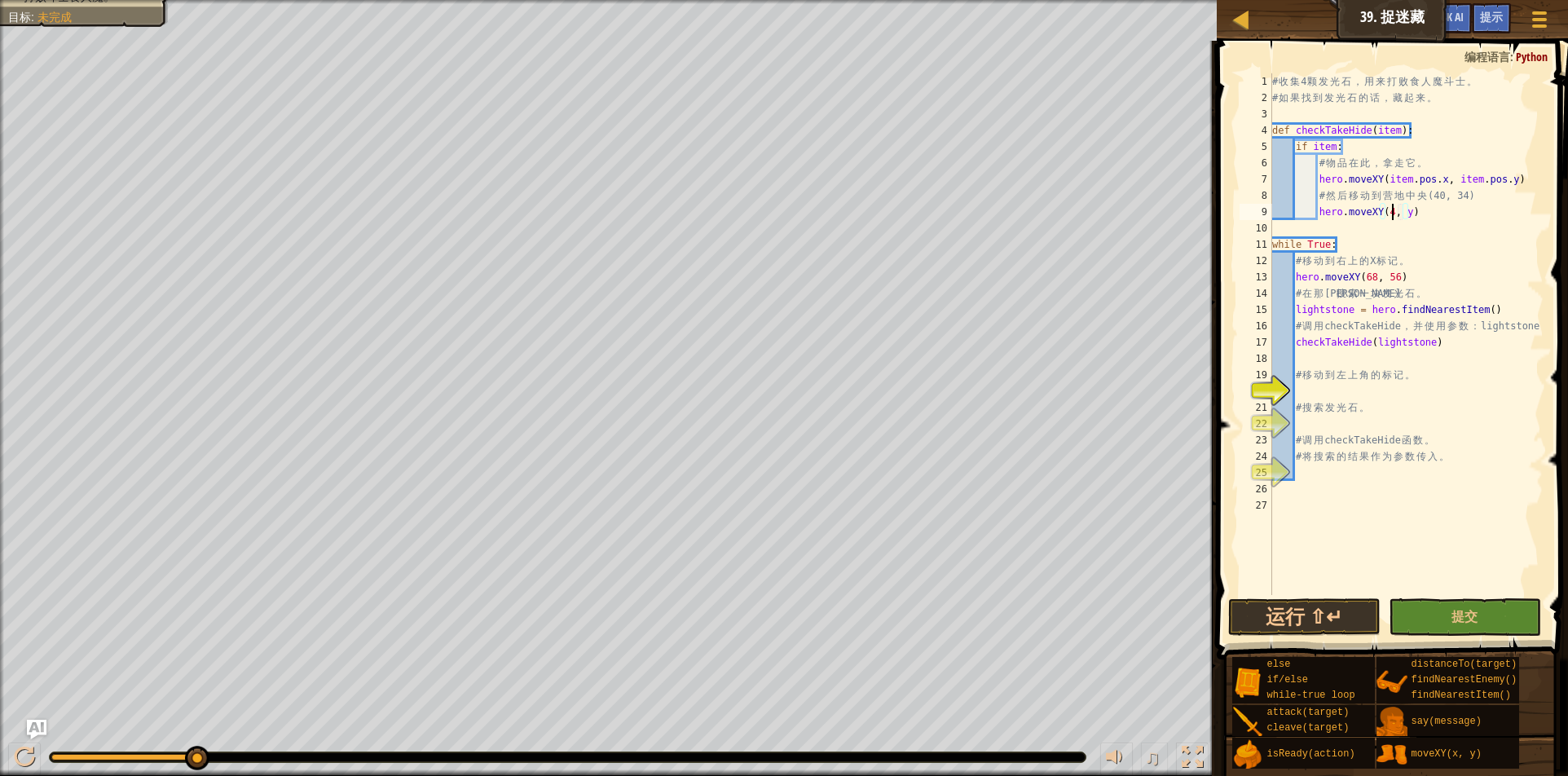
type textarea "hero.moveXY(40, y)"
click at [1415, 220] on div "# 收 集 4 颗 发 光 石 ， 用 来 打 败 食 人 魔 斗 士 。 # 如 果 找 到 发 光 石 的 话 ， 藏 起 来 。 def checkTa…" at bounding box center [1406, 350] width 275 height 554
click at [1419, 213] on div "# 收 集 4 颗 发 光 石 ， 用 来 打 败 食 人 魔 斗 士 。 # 如 果 找 到 发 光 石 的 话 ， 藏 起 来 。 def checkTa…" at bounding box center [1406, 350] width 275 height 554
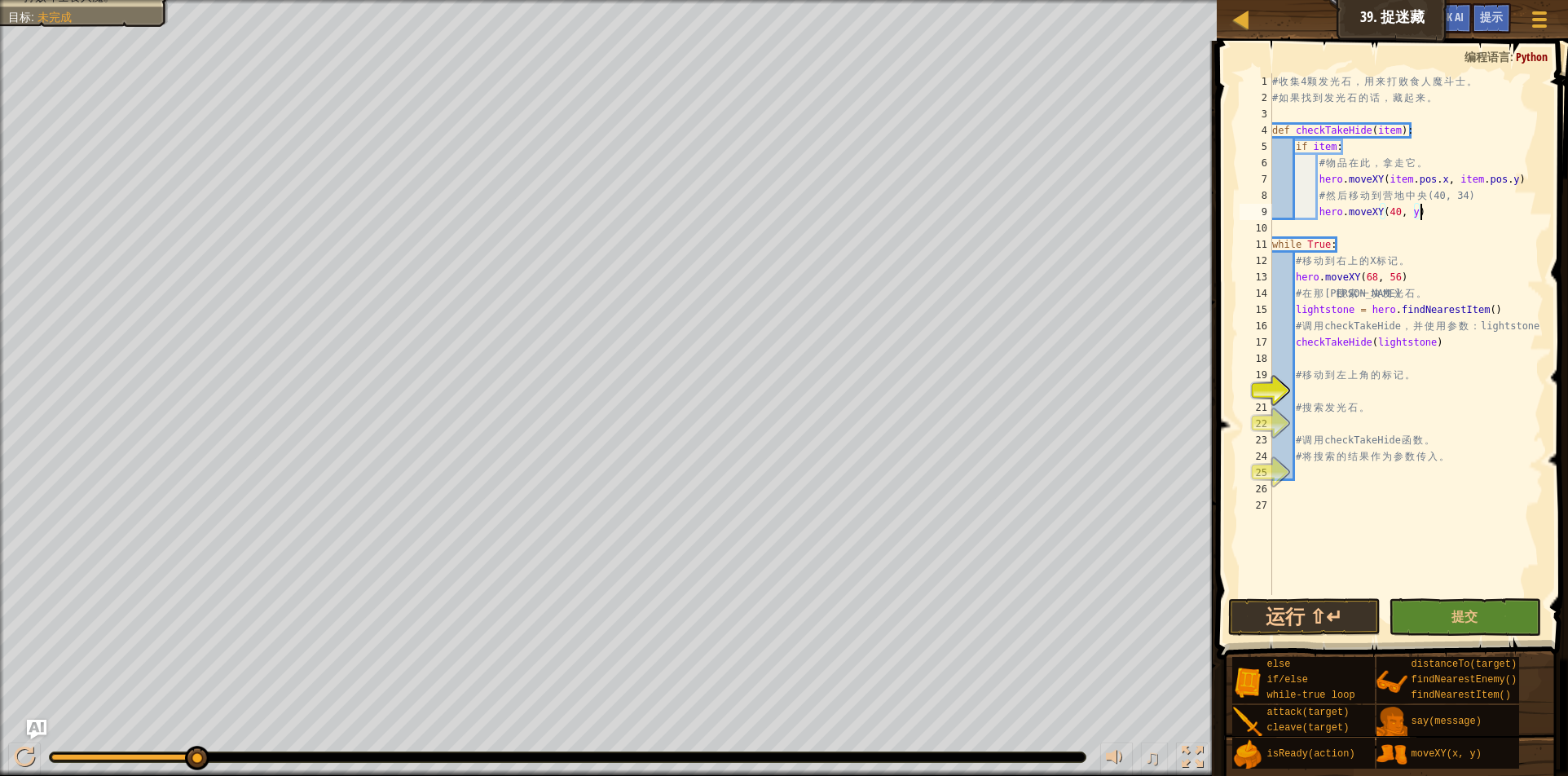
click at [1414, 213] on div "# 收 集 4 颗 发 光 石 ， 用 来 打 败 食 人 魔 斗 士 。 # 如 果 找 到 发 光 石 的 话 ， 藏 起 来 。 def checkTa…" at bounding box center [1406, 350] width 275 height 554
type textarea "hero.moveXY(40, 34)"
click at [1314, 392] on div "# 收 集 4 颗 发 光 石 ， 用 来 打 败 食 人 魔 斗 士 。 # 如 果 找 到 发 光 石 的 话 ， 藏 起 来 。 def checkTa…" at bounding box center [1406, 350] width 275 height 554
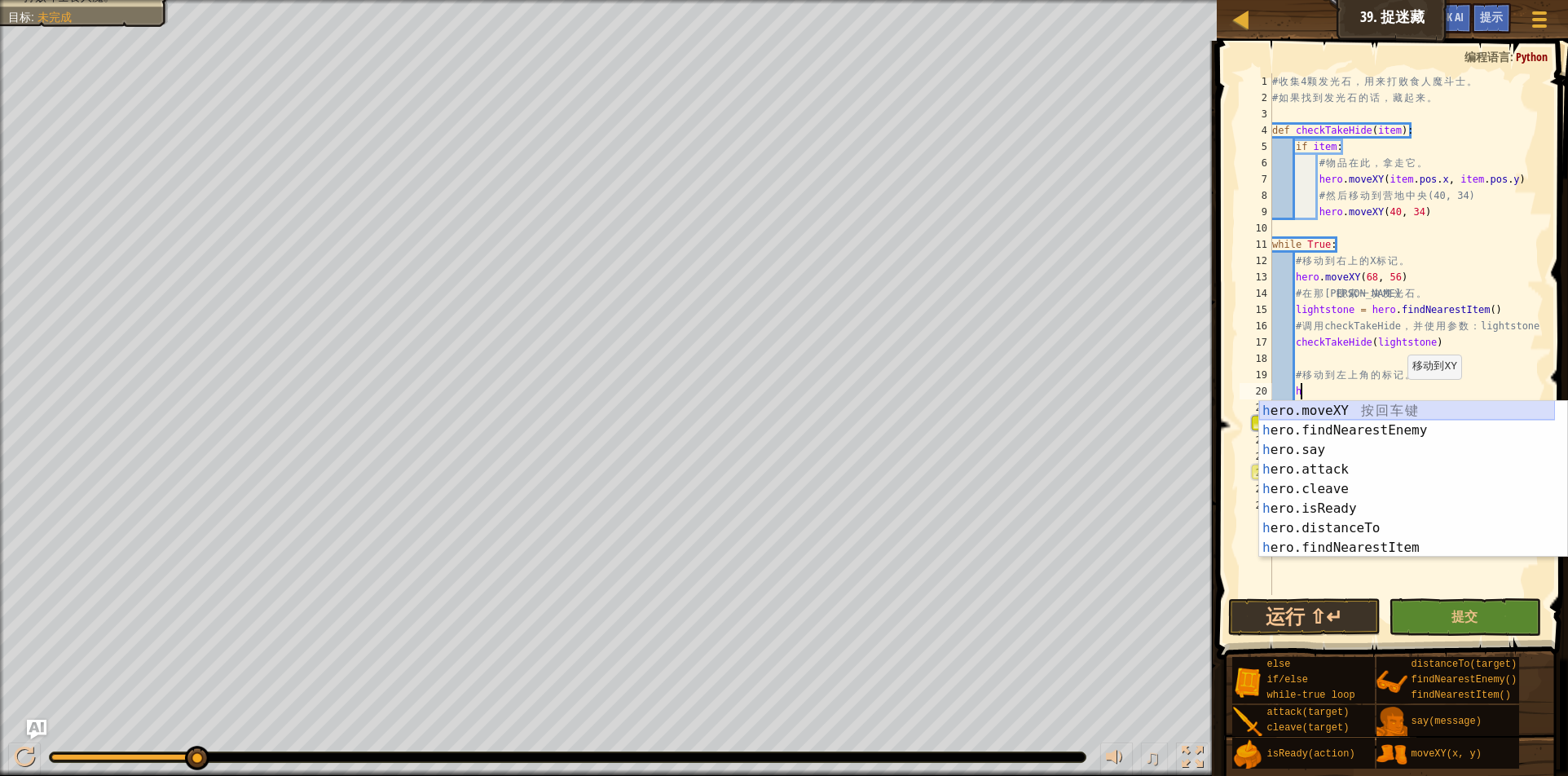
click at [1412, 415] on div "h ero.moveXY 按 回 车 键 h ero.findNearestEnemy 按 回 车 键 h ero.say 按 回 车 键 h ero.att…" at bounding box center [1407, 498] width 296 height 195
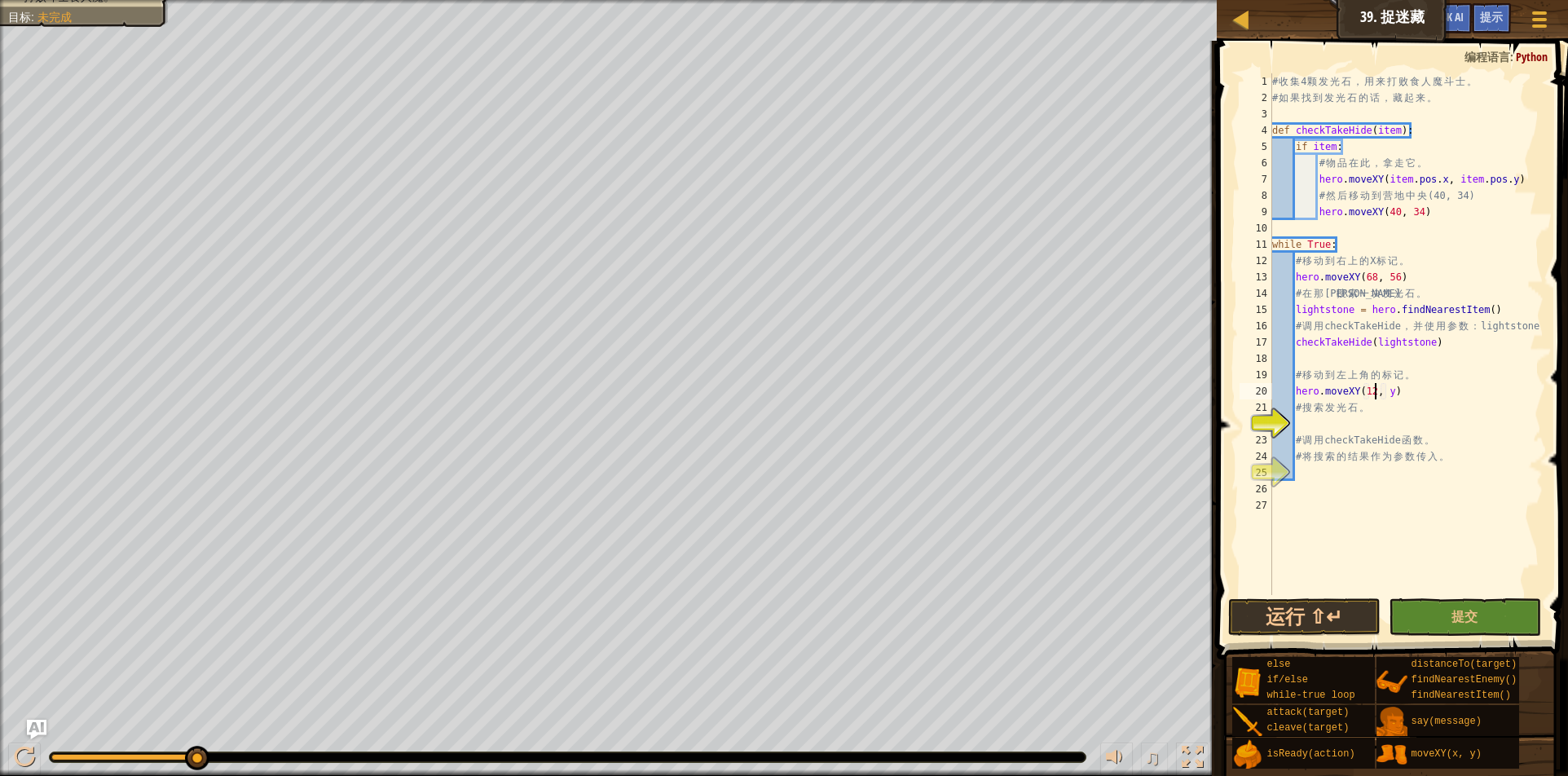
scroll to position [8, 16]
click at [1391, 390] on div "# 收 集 4 颗 发 光 石 ， 用 来 打 败 食 人 魔 斗 士 。 # 如 果 找 到 发 光 石 的 话 ， 藏 起 来 。 def checkTa…" at bounding box center [1406, 350] width 275 height 554
type textarea "hero.moveXY(12, 56)"
click at [1293, 424] on div "# 收 集 4 颗 发 光 石 ， 用 来 打 败 食 人 魔 斗 士 。 # 如 果 找 到 发 光 石 的 话 ， 藏 起 来 。 def checkTa…" at bounding box center [1406, 350] width 275 height 554
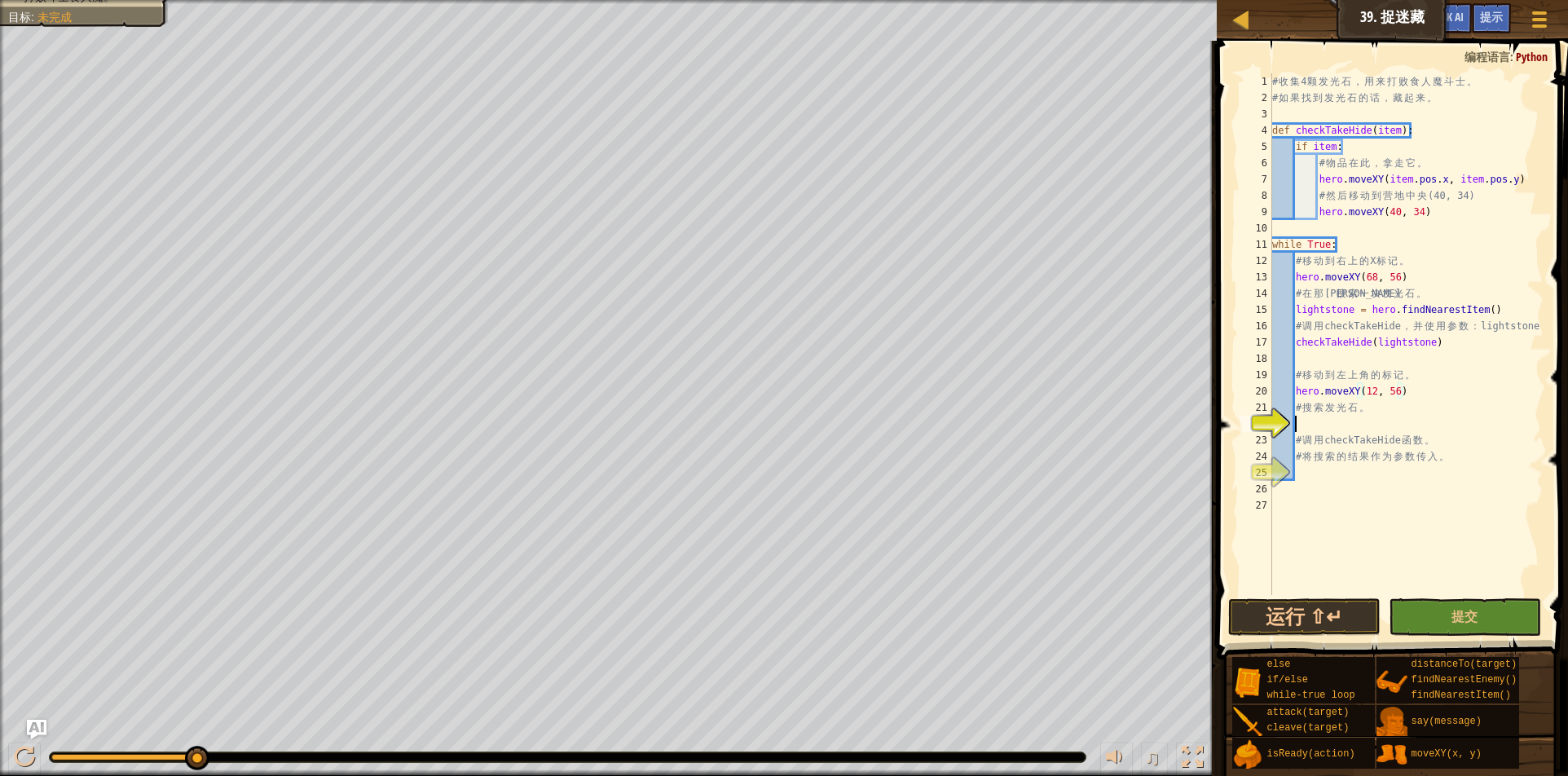
scroll to position [8, 3]
drag, startPoint x: 1295, startPoint y: 311, endPoint x: 1505, endPoint y: 303, distance: 210.2
click at [1505, 303] on div "# 收 集 4 颗 发 光 石 ， 用 来 打 败 食 人 魔 斗 士 。 # 如 果 找 到 发 光 石 的 话 ， 藏 起 来 。 def checkTa…" at bounding box center [1406, 350] width 275 height 554
type textarea "lightstone = hero.findNearestItem()"
click at [1317, 416] on div "# 收 集 4 颗 发 光 石 ， 用 来 打 败 食 人 魔 斗 士 。 # 如 果 找 到 发 光 石 的 话 ， 藏 起 来 。 def checkTa…" at bounding box center [1406, 350] width 275 height 554
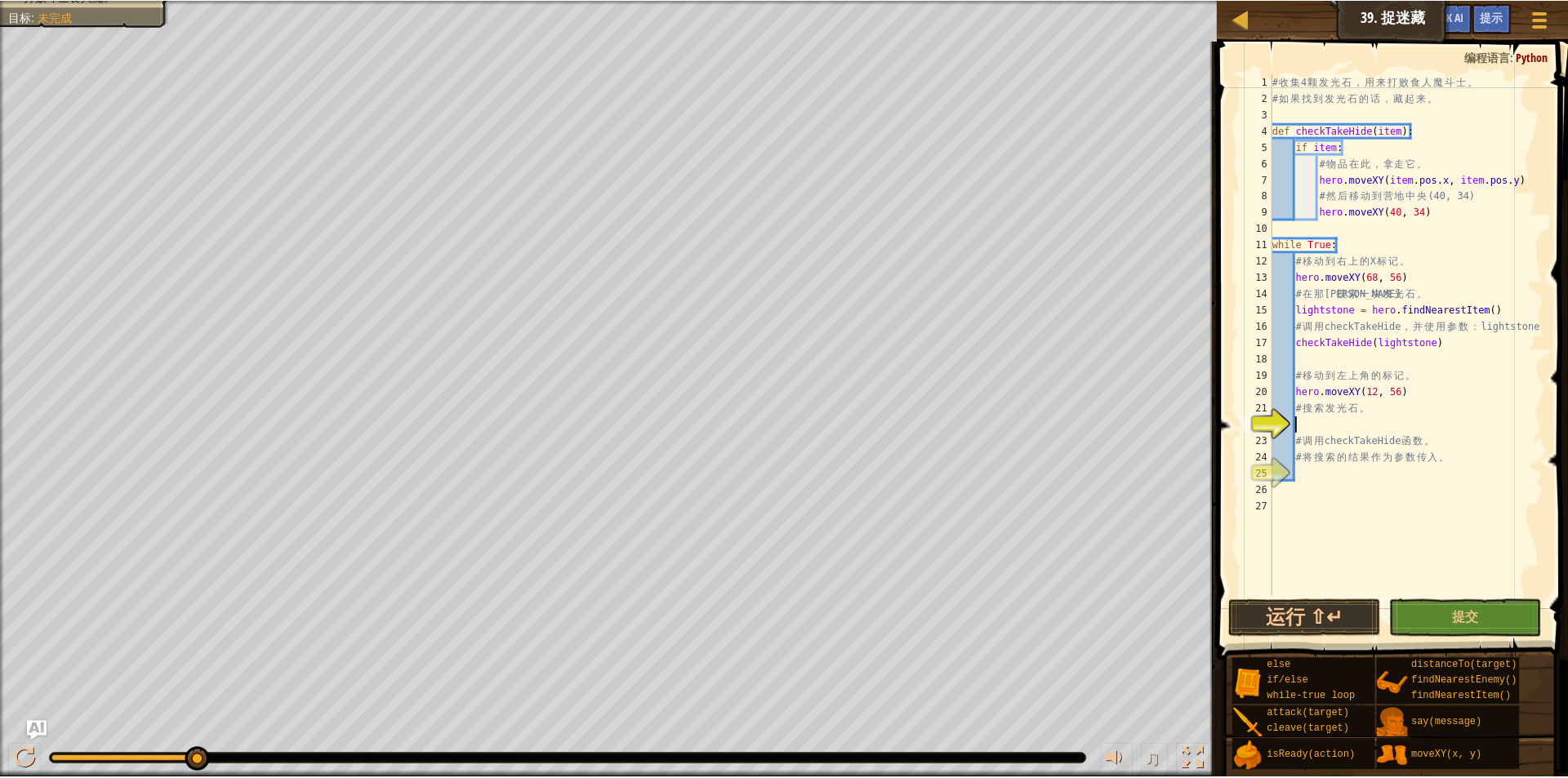
scroll to position [8, 0]
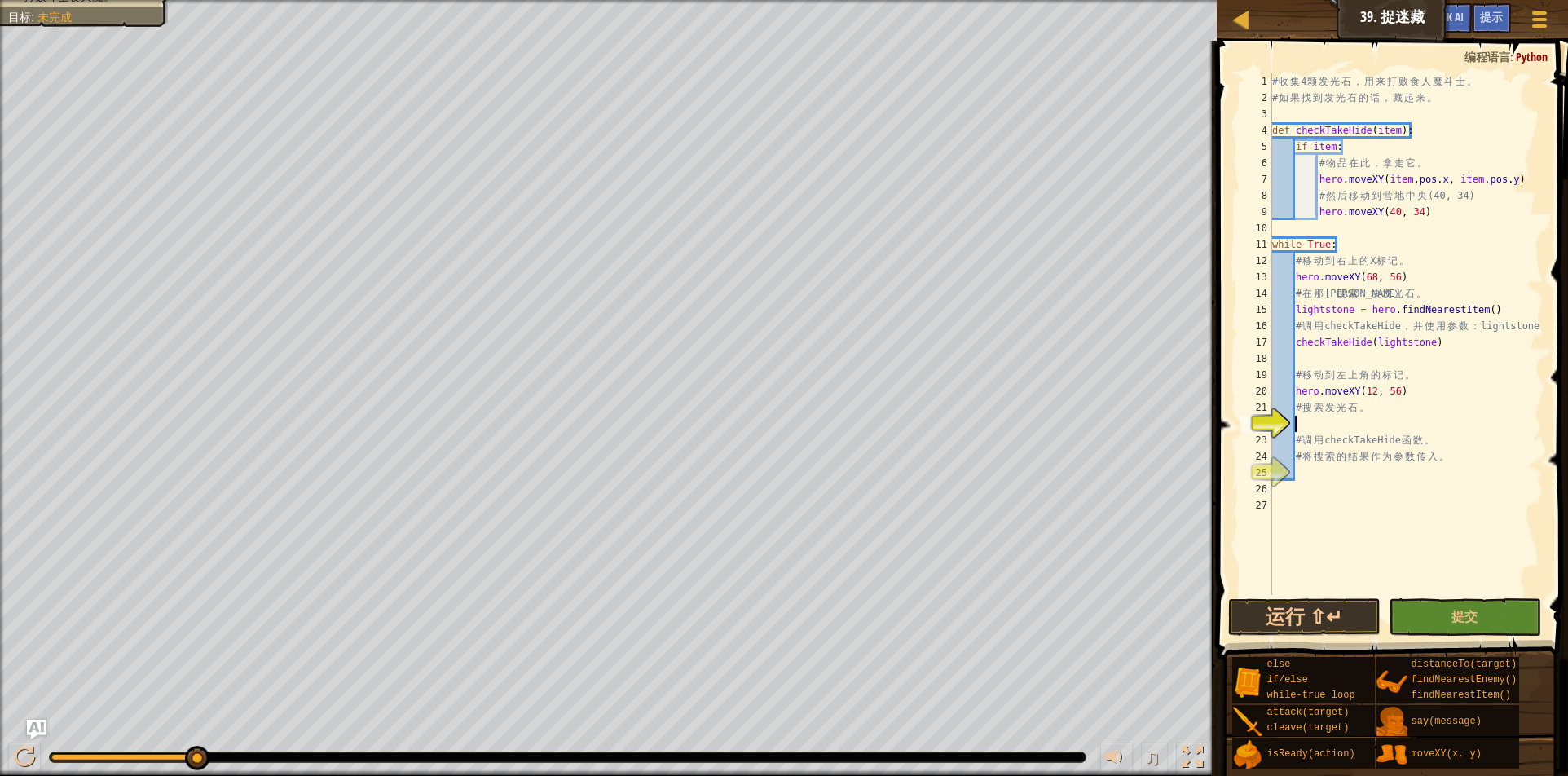
paste textarea "lightstone = hero.findNearestItem()"
type textarea "lightstone = hero.findNearestItem()"
click at [1307, 468] on div "# 收 集 4 颗 发 光 石 ， 用 来 打 败 食 人 魔 斗 士 。 # 如 果 找 到 发 光 石 的 话 ， 藏 起 来 。 def checkTa…" at bounding box center [1406, 350] width 275 height 554
drag, startPoint x: 1293, startPoint y: 129, endPoint x: 1368, endPoint y: 129, distance: 75.0
click at [1368, 129] on div "# 收 集 4 颗 发 光 石 ， 用 来 打 败 食 人 魔 斗 士 。 # 如 果 找 到 发 光 石 的 话 ， 藏 起 来 。 def checkTa…" at bounding box center [1406, 350] width 275 height 554
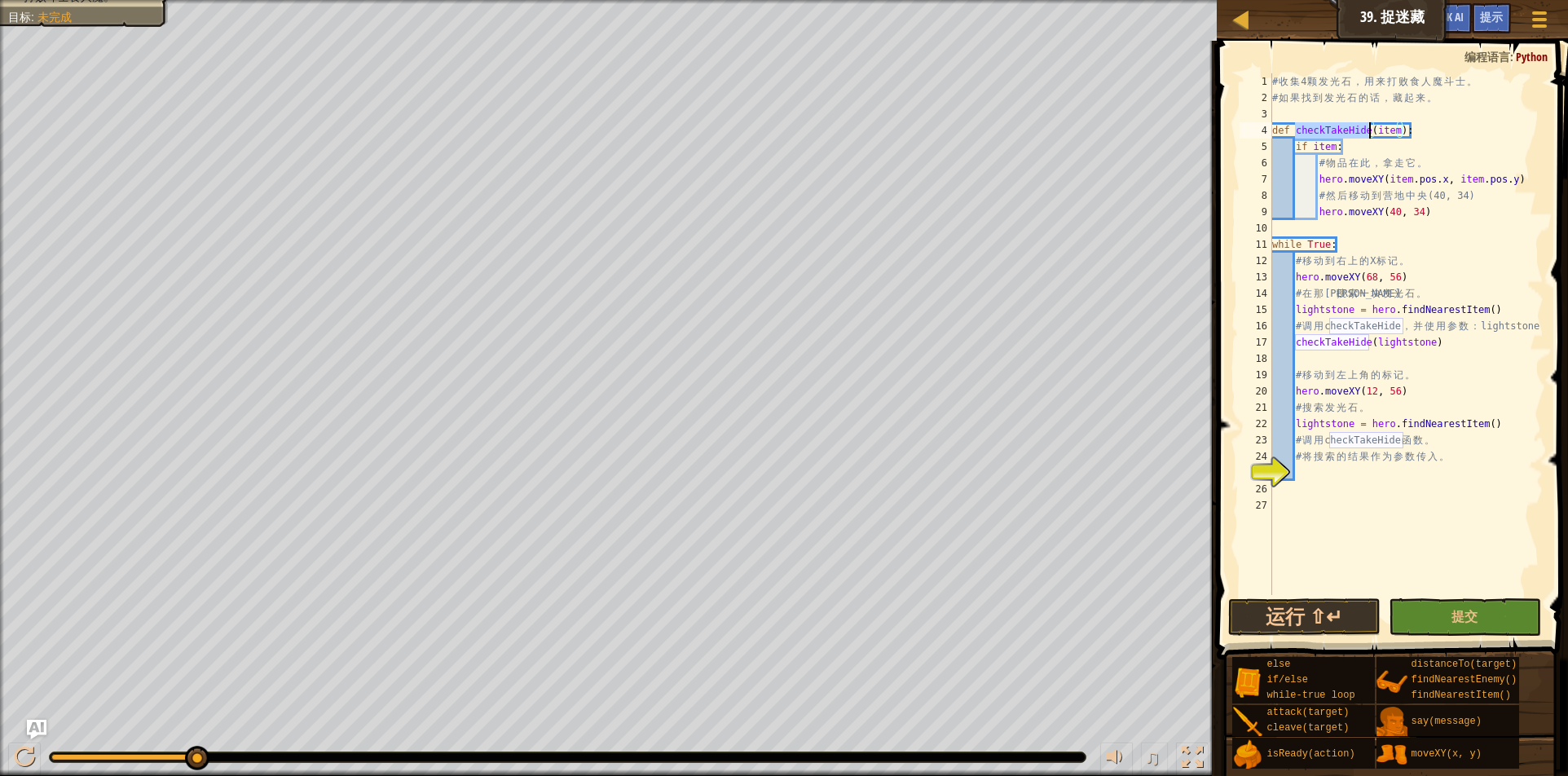
type textarea "def checkTakeHide(item):"
click at [1302, 467] on div "# 收 集 4 颗 发 光 石 ， 用 来 打 败 食 人 魔 斗 士 。 # 如 果 找 到 发 光 石 的 话 ， 藏 起 来 。 def checkTa…" at bounding box center [1406, 350] width 275 height 554
paste textarea "checkTakeHide"
type textarea "checkTakeHide"
click at [1333, 617] on button "运行 ⇧↵" at bounding box center [1304, 617] width 152 height 37
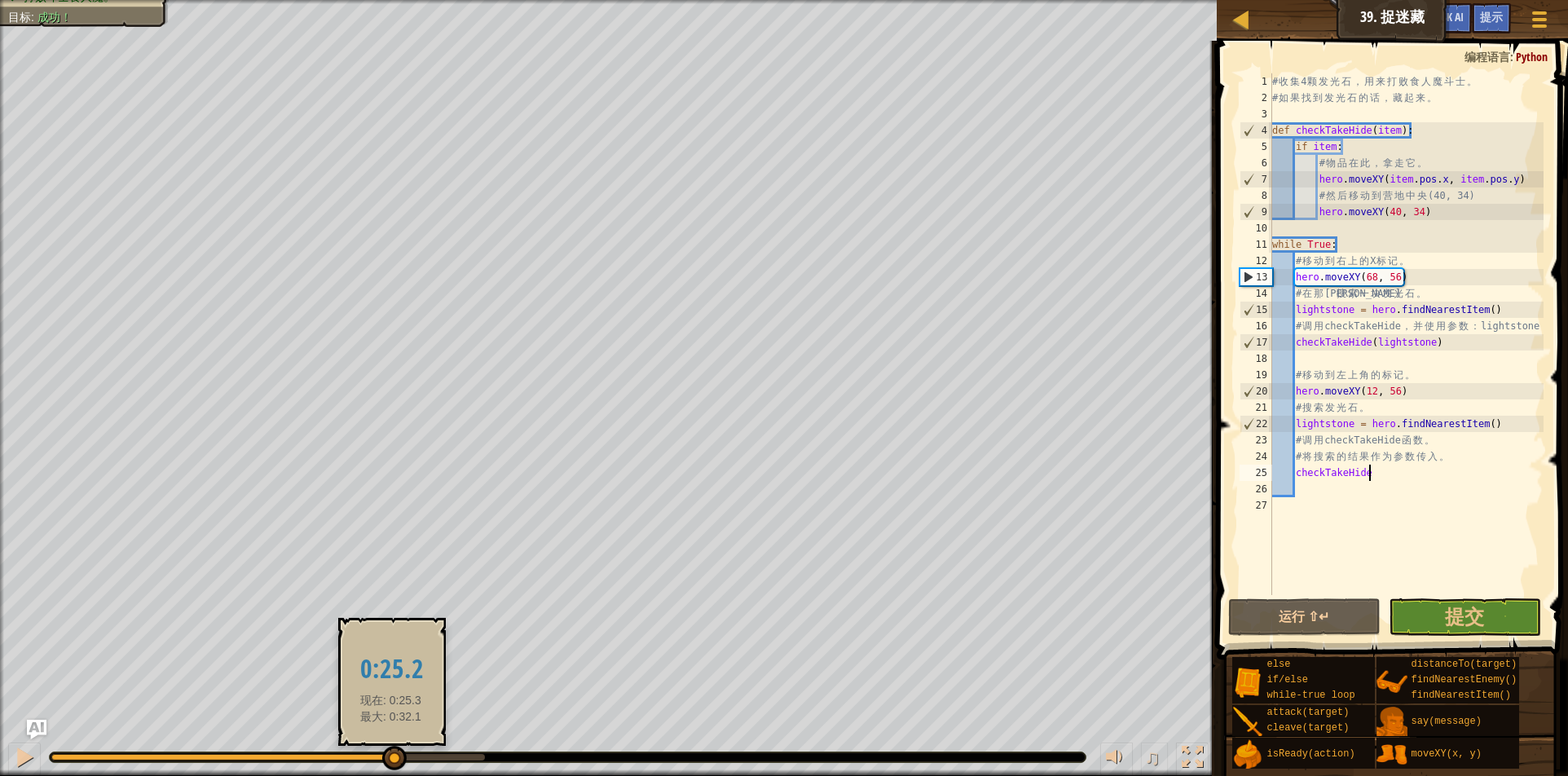
drag, startPoint x: 449, startPoint y: 753, endPoint x: 392, endPoint y: 753, distance: 57.0
click at [392, 753] on div at bounding box center [394, 757] width 24 height 24
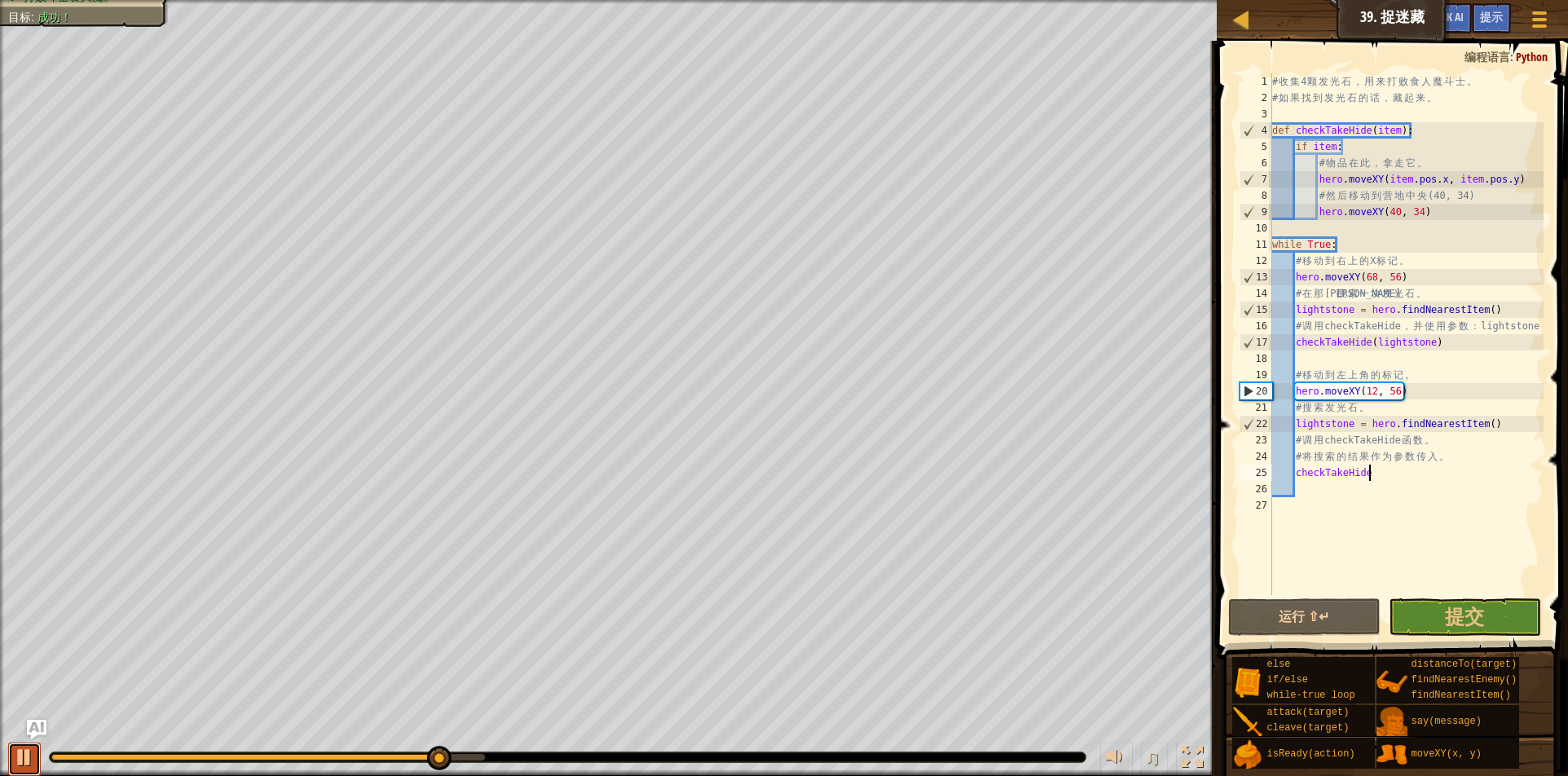
click at [27, 752] on div at bounding box center [24, 757] width 21 height 22
click at [21, 740] on div "♫" at bounding box center [609, 754] width 1217 height 49
click at [27, 751] on div at bounding box center [24, 757] width 21 height 22
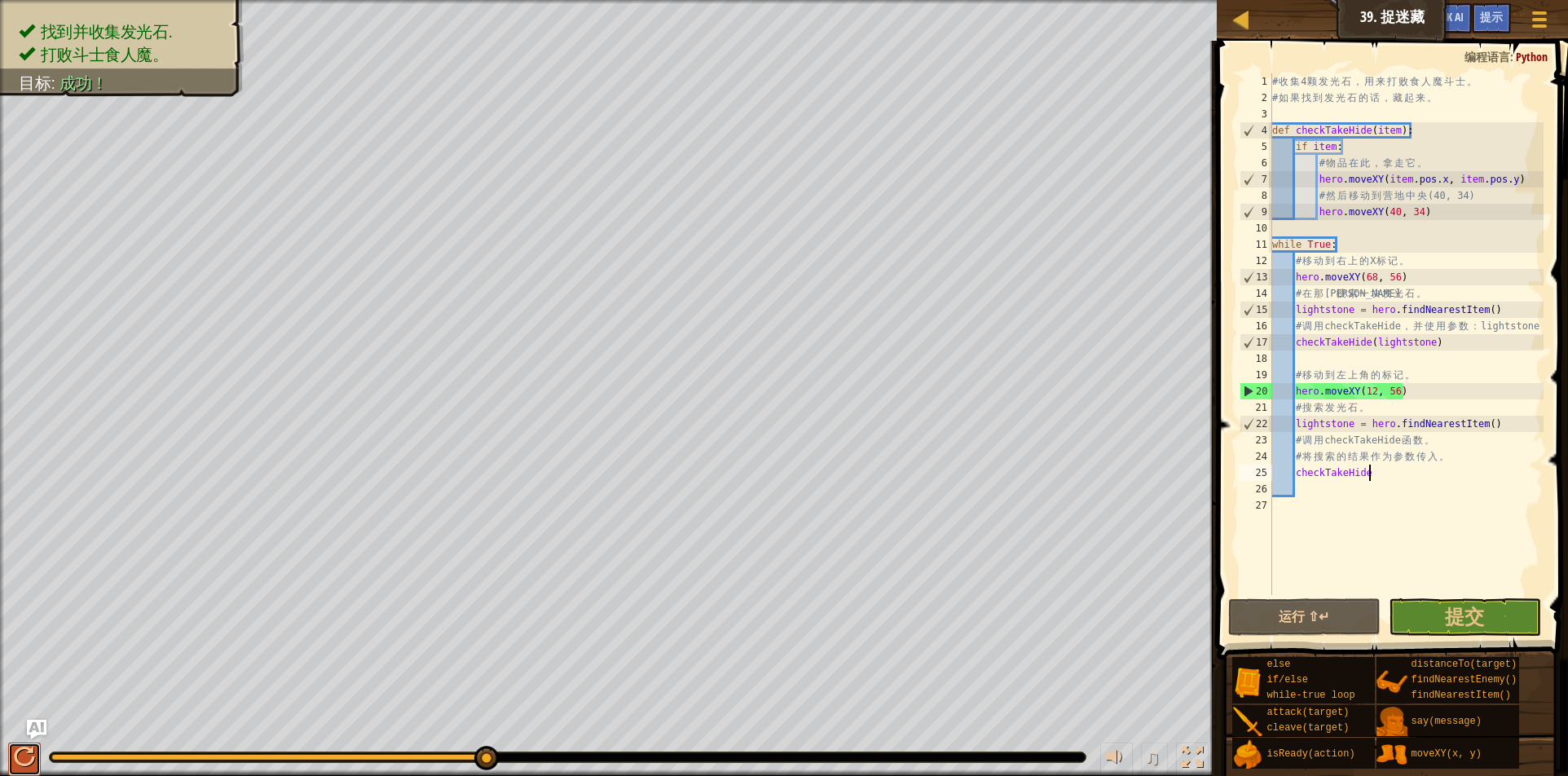
click at [28, 750] on div at bounding box center [24, 757] width 21 height 22
click at [1333, 614] on button "运行 ⇧↵" at bounding box center [1304, 617] width 152 height 37
click at [1335, 616] on button "运行 ⇧↵" at bounding box center [1304, 617] width 152 height 37
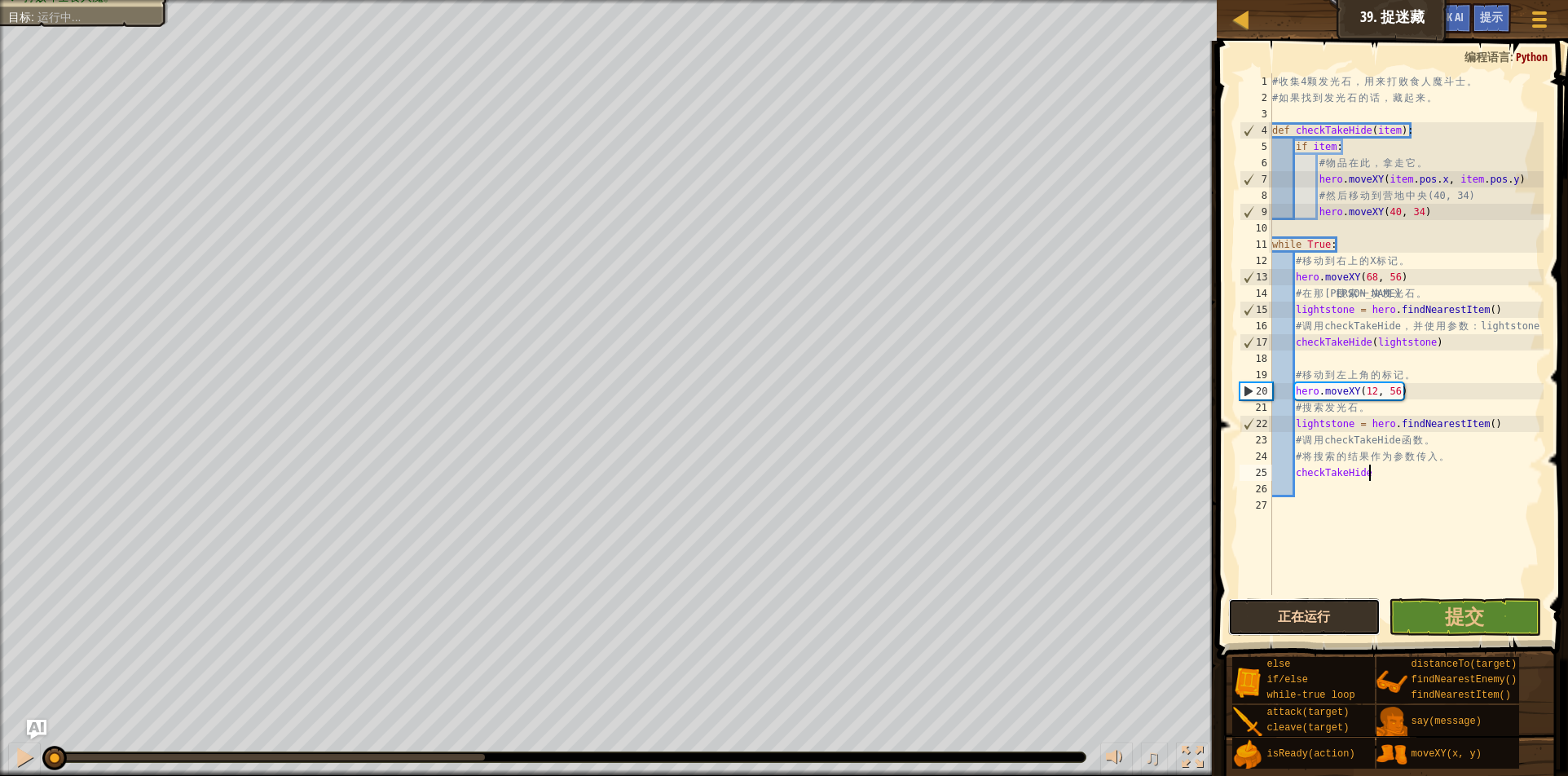
click at [1337, 618] on button "正在运行" at bounding box center [1304, 617] width 152 height 37
click at [1337, 616] on button "正在运行" at bounding box center [1304, 617] width 152 height 37
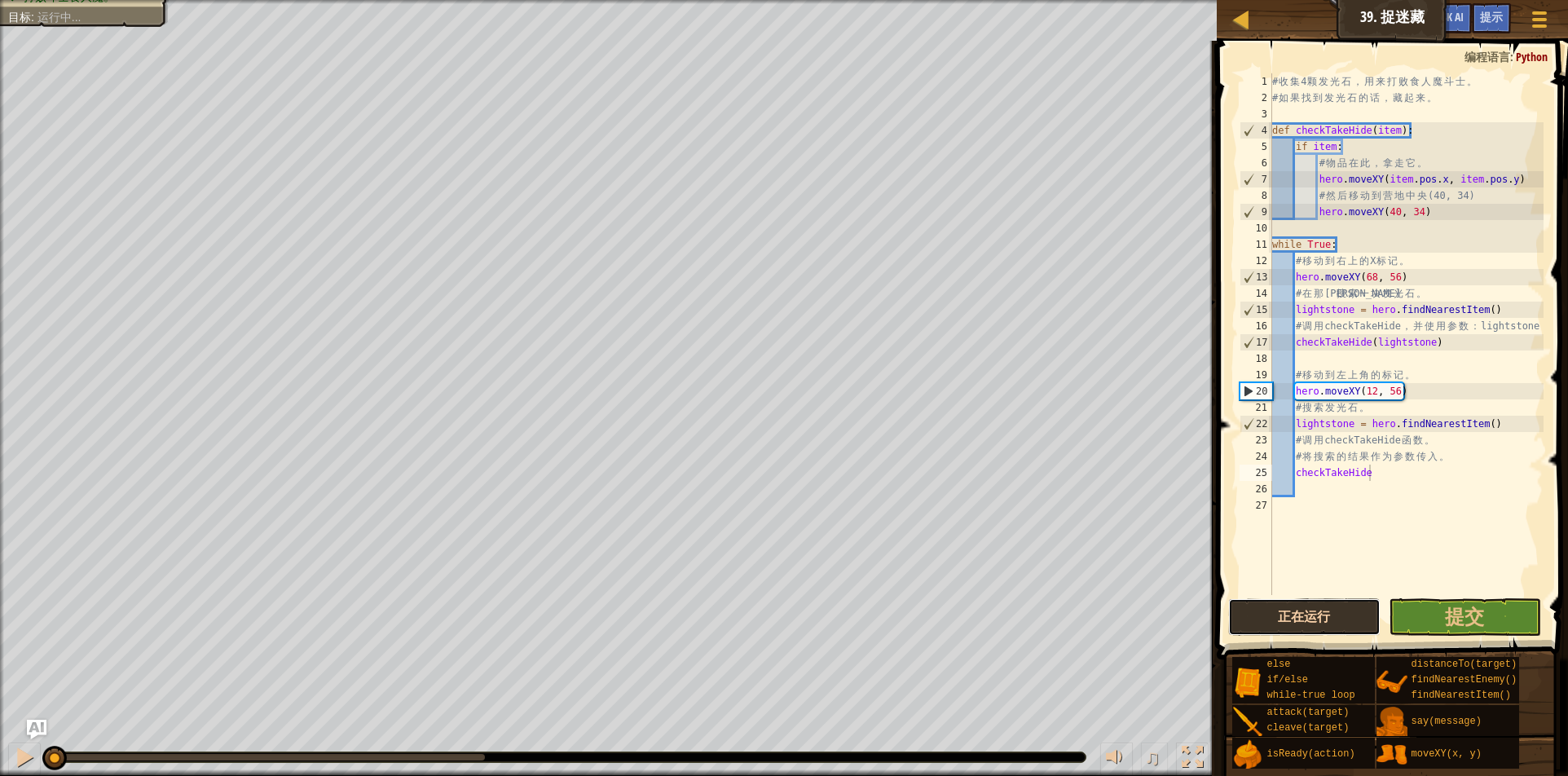
click at [1336, 613] on button "正在运行" at bounding box center [1304, 617] width 152 height 37
click at [1336, 612] on button "正在运行" at bounding box center [1304, 617] width 152 height 37
click at [1305, 611] on button "正在运行" at bounding box center [1304, 617] width 152 height 37
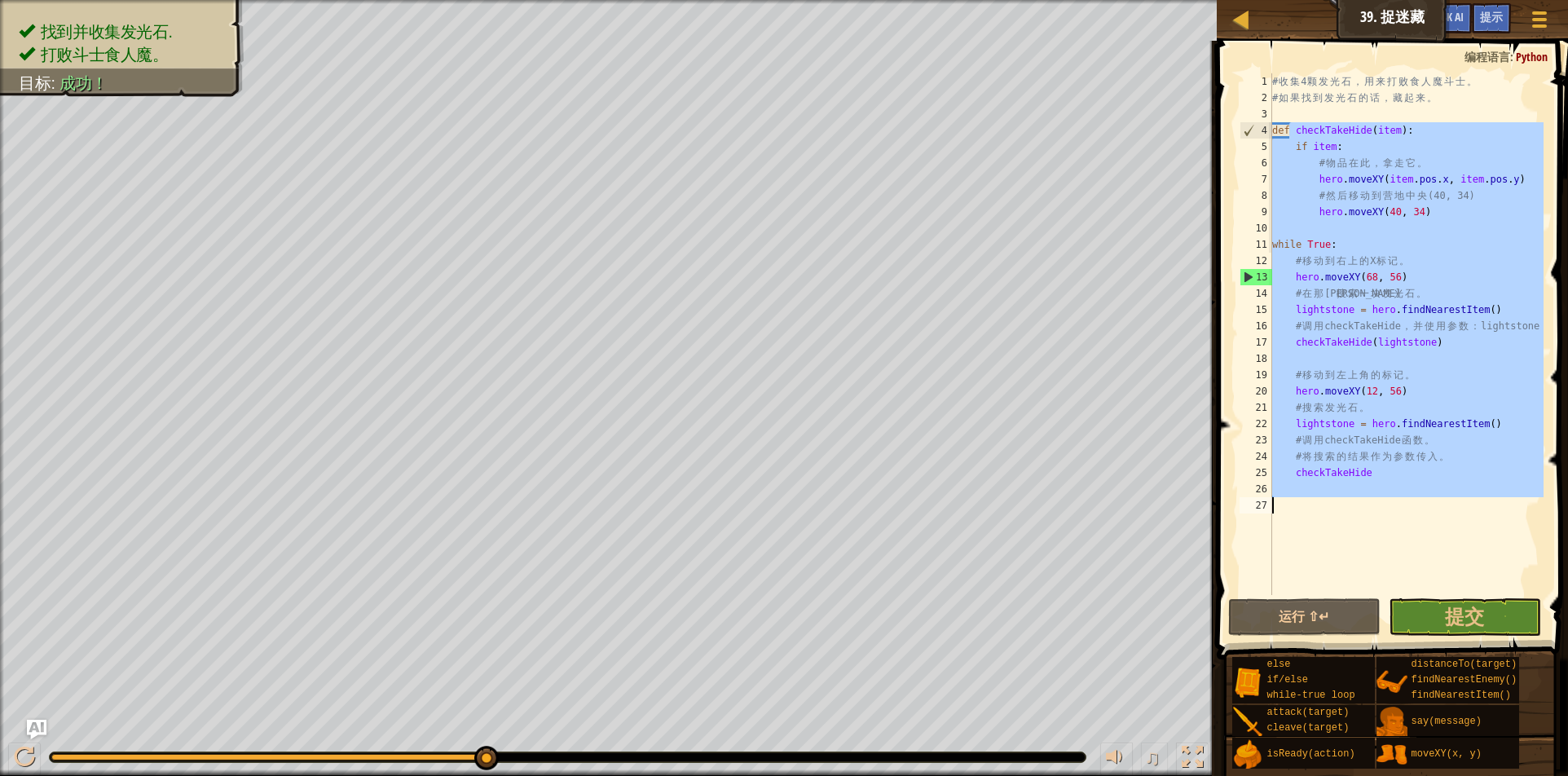
drag, startPoint x: 1293, startPoint y: 132, endPoint x: 1377, endPoint y: 514, distance: 391.1
click at [1377, 514] on div "# 收 集 4 颗 发 光 石 ， 用 来 打 败 食 人 魔 斗 士 。 # 如 果 找 到 发 光 石 的 话 ， 藏 起 来 。 def checkTa…" at bounding box center [1406, 350] width 275 height 554
click at [1375, 532] on div "# 收 集 4 颗 发 光 石 ， 用 来 打 败 食 人 魔 斗 士 。 # 如 果 找 到 发 光 石 的 话 ， 藏 起 来 。 def checkTa…" at bounding box center [1406, 334] width 275 height 522
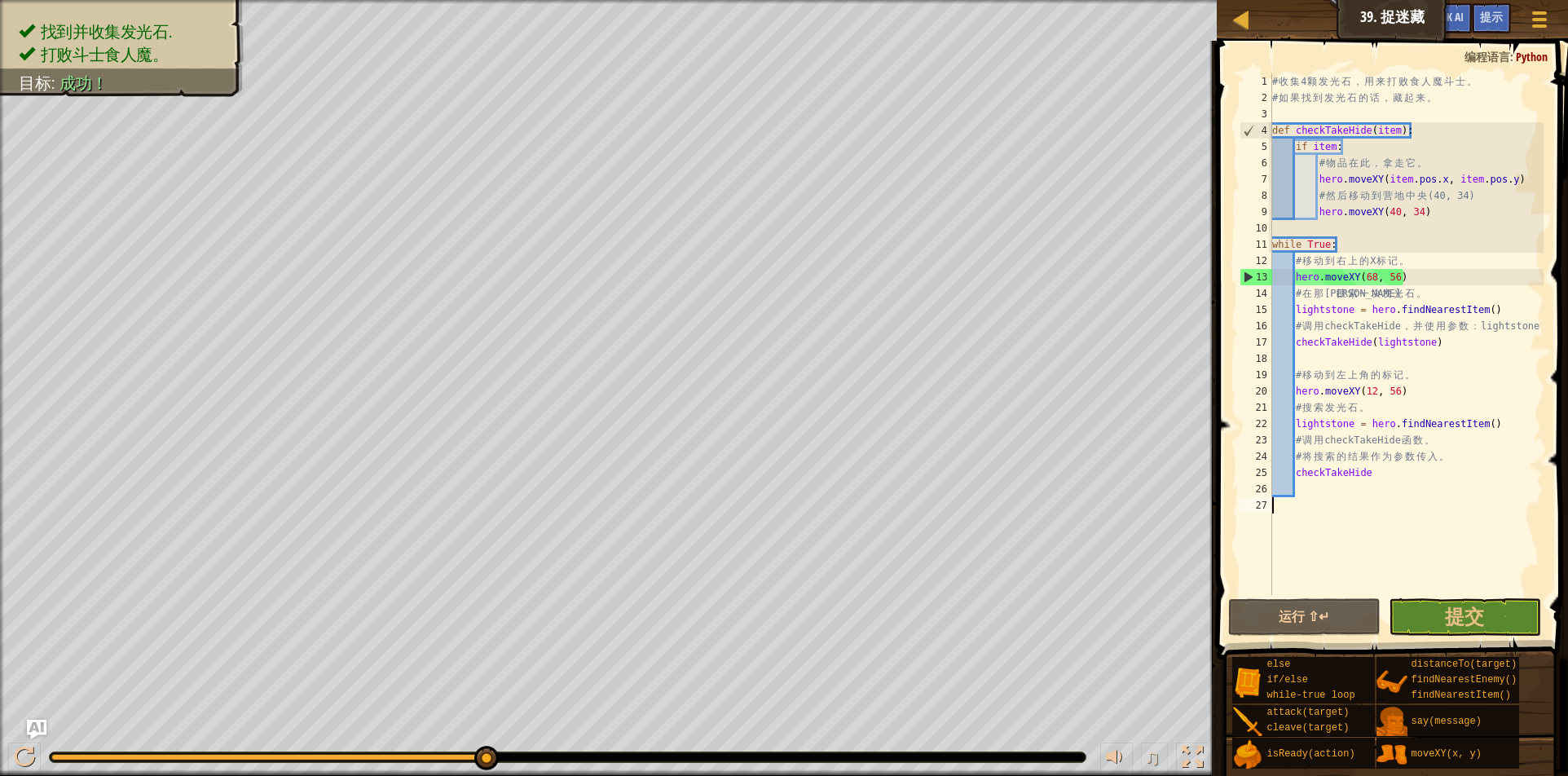
click at [1504, 140] on div "# 收 集 4 颗 发 光 石 ， 用 来 打 败 食 人 魔 斗 士 。 # 如 果 找 到 发 光 石 的 话 ， 藏 起 来 。 def checkTa…" at bounding box center [1406, 350] width 275 height 554
click at [1504, 140] on div "# 收 集 4 颗 发 光 石 ， 用 来 打 败 食 人 魔 斗 士 。 # 如 果 找 到 发 光 石 的 话 ， 藏 起 来 。 def checkTa…" at bounding box center [1406, 334] width 275 height 522
click at [1504, 140] on div "# 收 集 4 颗 发 光 石 ， 用 来 打 败 食 人 魔 斗 士 。 # 如 果 找 到 发 光 石 的 话 ， 藏 起 来 。 def checkTa…" at bounding box center [1406, 350] width 275 height 554
click at [1488, 132] on div "# 收 集 4 颗 发 光 石 ， 用 来 打 败 食 人 魔 斗 士 。 # 如 果 找 到 发 光 石 的 话 ， 藏 起 来 。 def checkTa…" at bounding box center [1406, 350] width 275 height 554
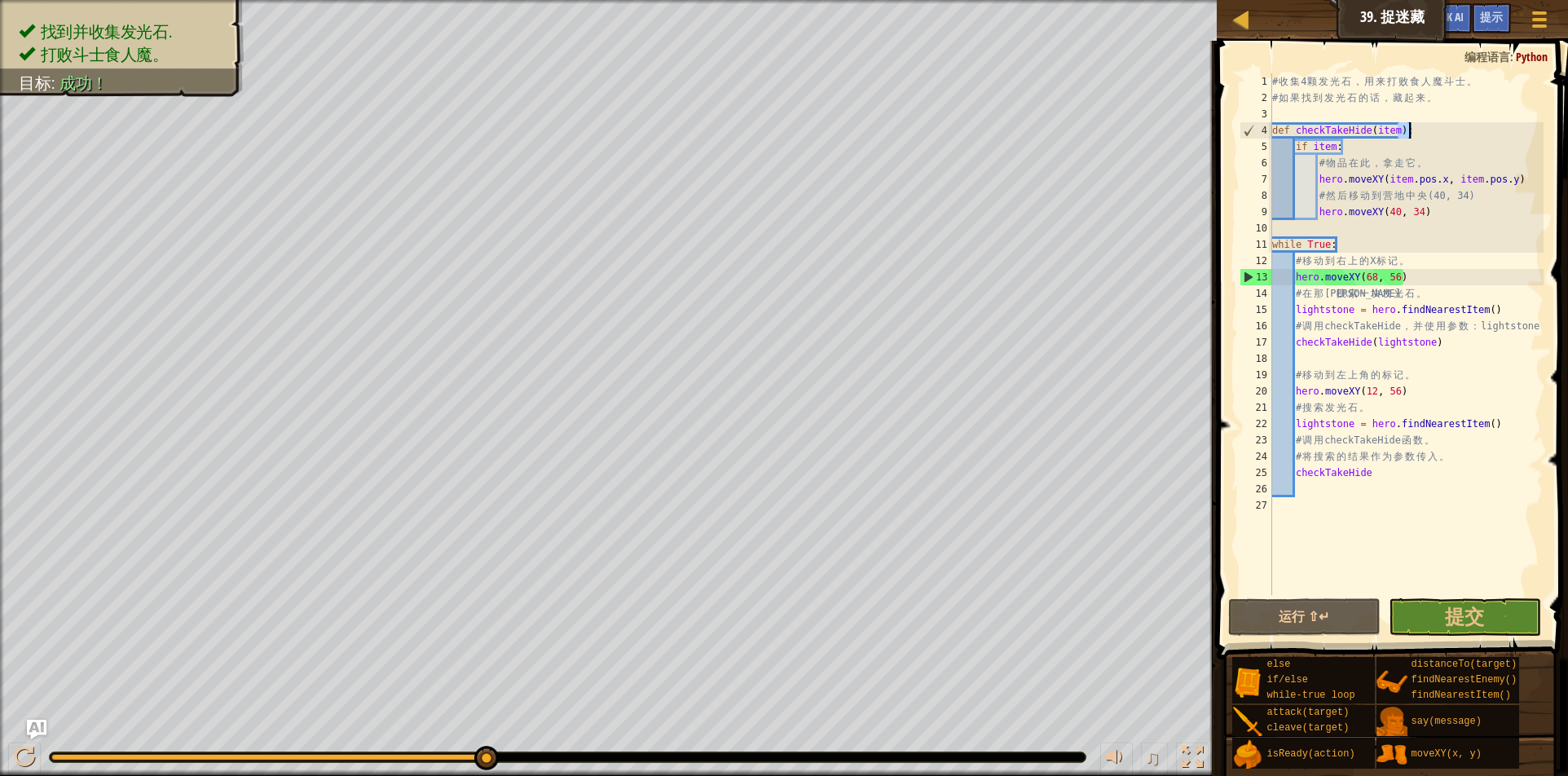
click at [1488, 130] on div "# 收 集 4 颗 发 光 石 ， 用 来 打 败 食 人 魔 斗 士 。 # 如 果 找 到 发 光 石 的 话 ， 藏 起 来 。 def checkTa…" at bounding box center [1406, 350] width 275 height 554
type textarea "def checkTakeHide(item): if item:"
click at [1488, 130] on div "# 收 集 4 颗 发 光 石 ， 用 来 打 败 食 人 魔 斗 士 。 # 如 果 找 到 发 光 石 的 话 ， 藏 起 来 。 def checkTa…" at bounding box center [1406, 350] width 275 height 554
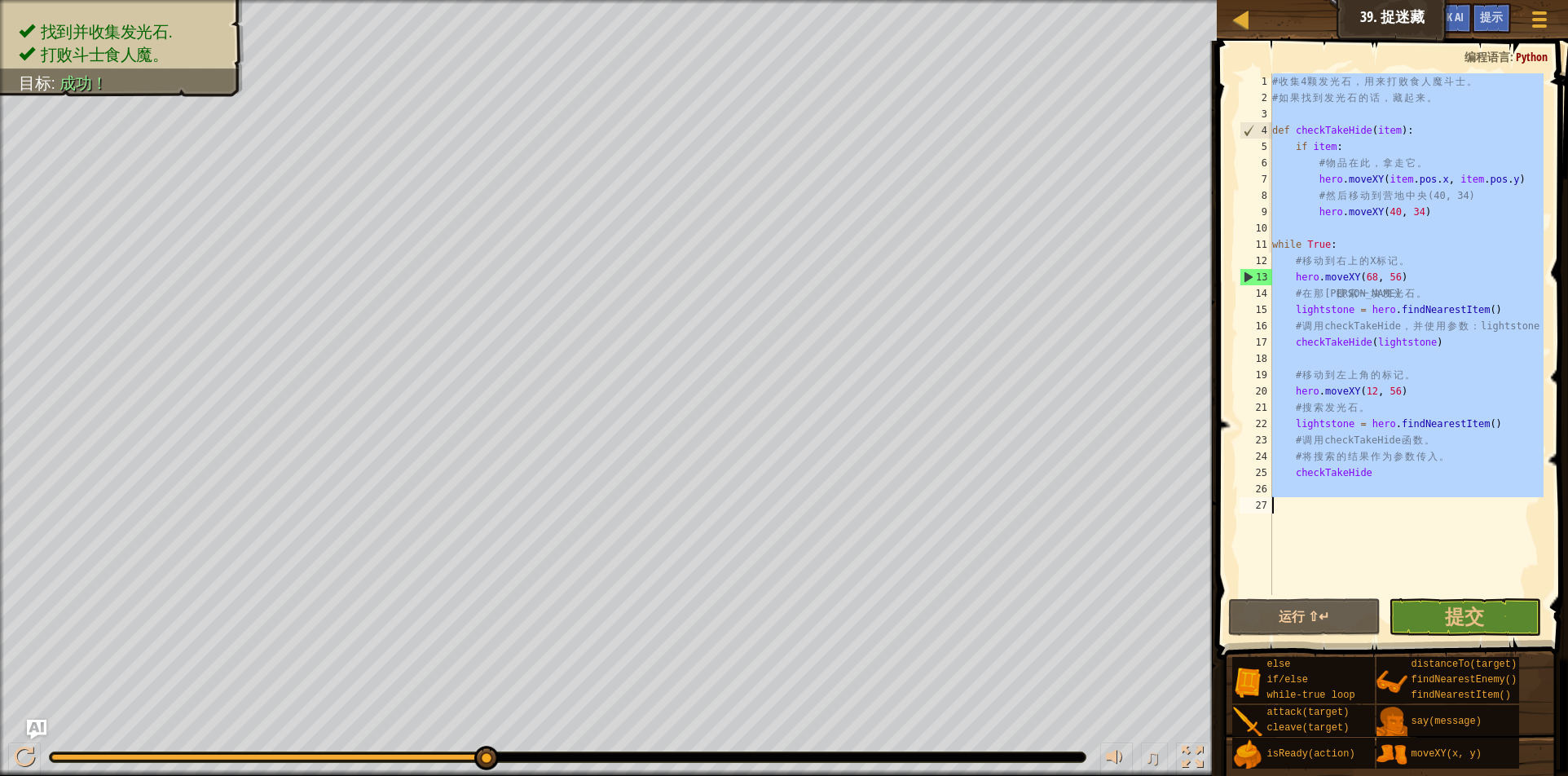
click at [1438, 518] on div "# 收 集 4 颗 发 光 石 ， 用 来 打 败 食 人 魔 斗 士 。 # 如 果 找 到 发 光 石 的 话 ， 藏 起 来 。 def checkTa…" at bounding box center [1406, 334] width 275 height 522
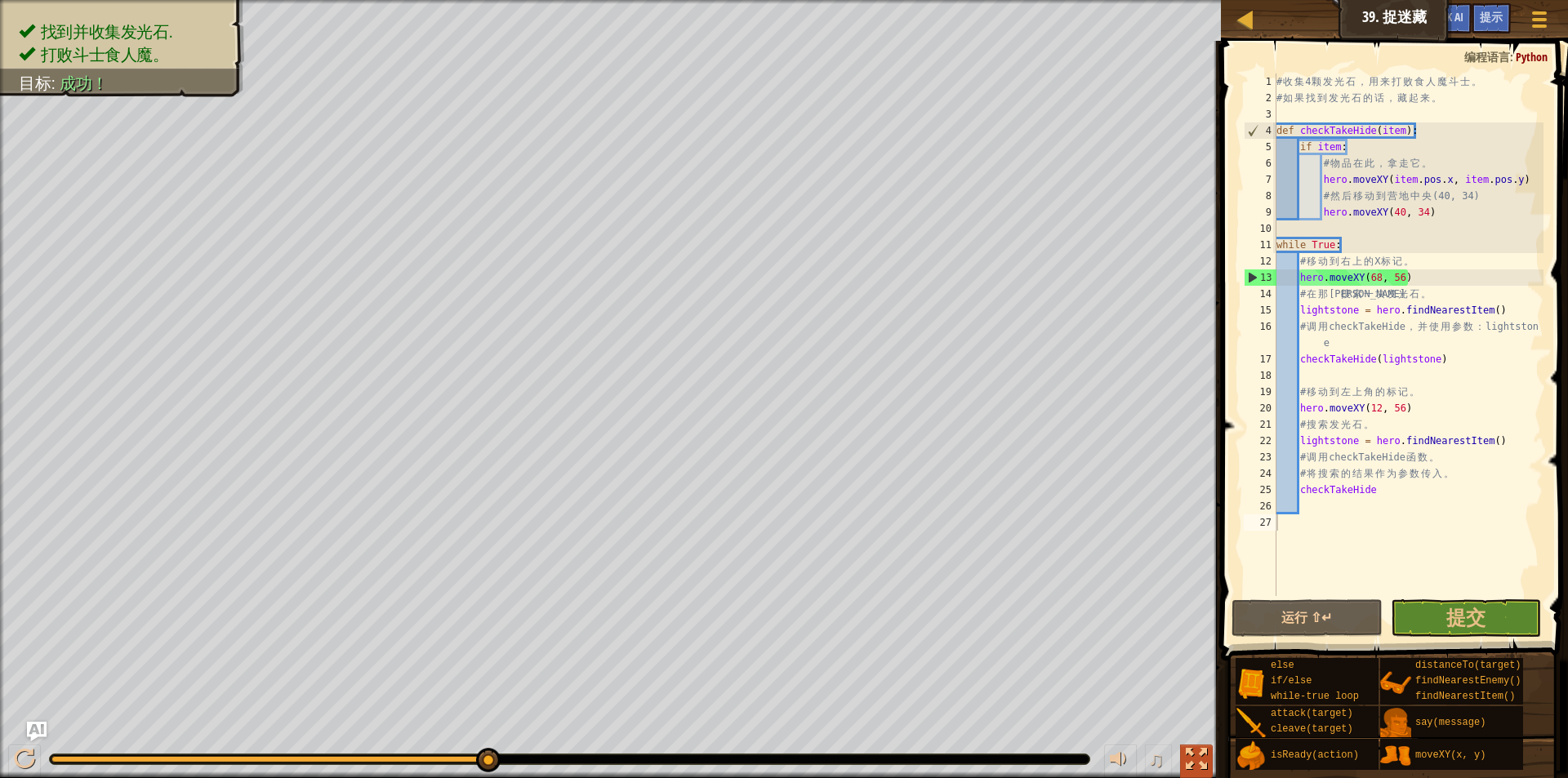
click at [1205, 756] on div at bounding box center [1196, 759] width 22 height 22
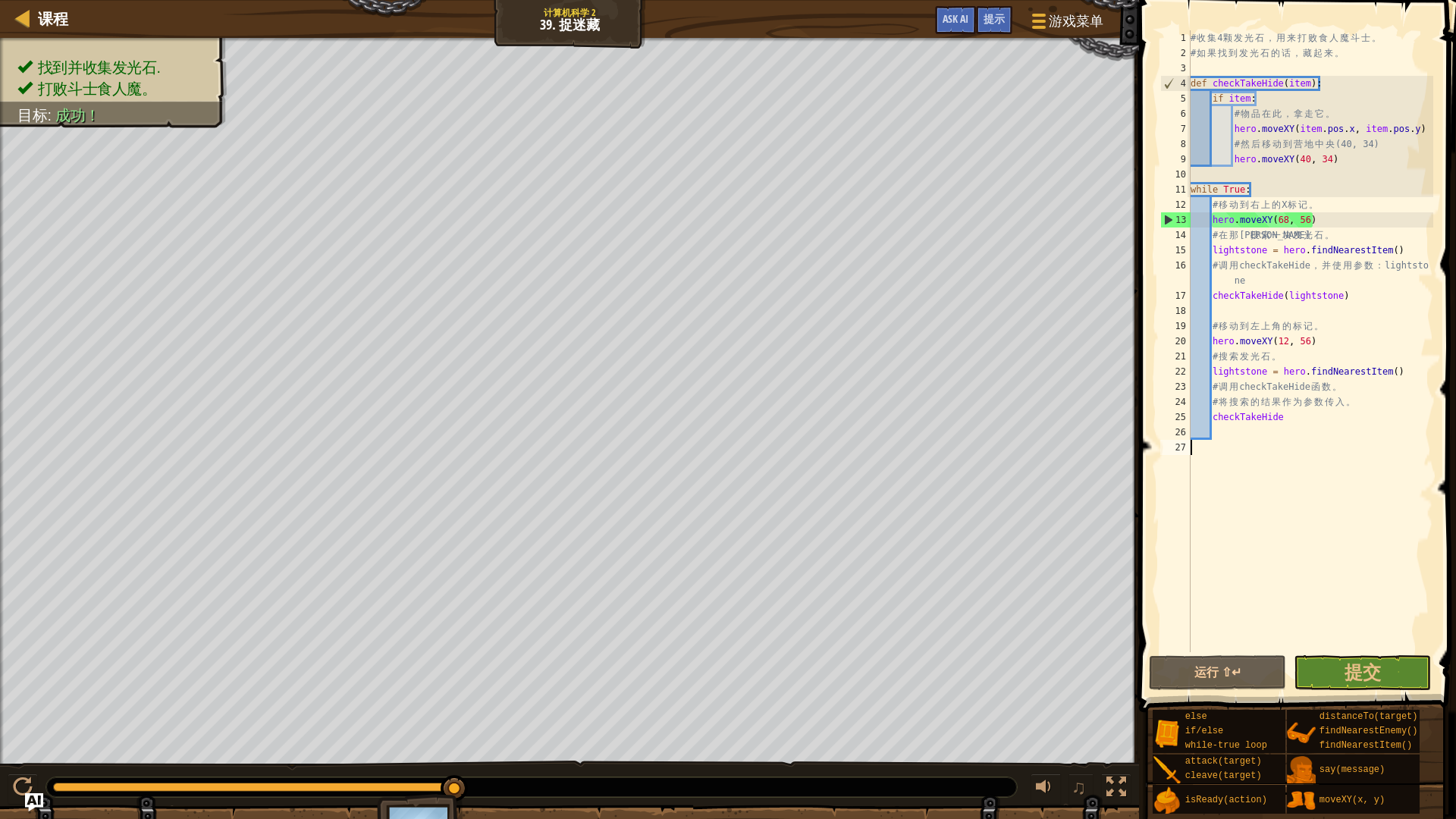
drag, startPoint x: 1119, startPoint y: 792, endPoint x: 1119, endPoint y: 726, distance: 66.0
click at [1119, 0] on html "课程 计算机科学 2 39. 捉迷藏 游戏菜单 完成 提示 Ask AI 1 הההההההההההההההההההההההההההההההההההההההה…" at bounding box center [728, 0] width 1456 height 0
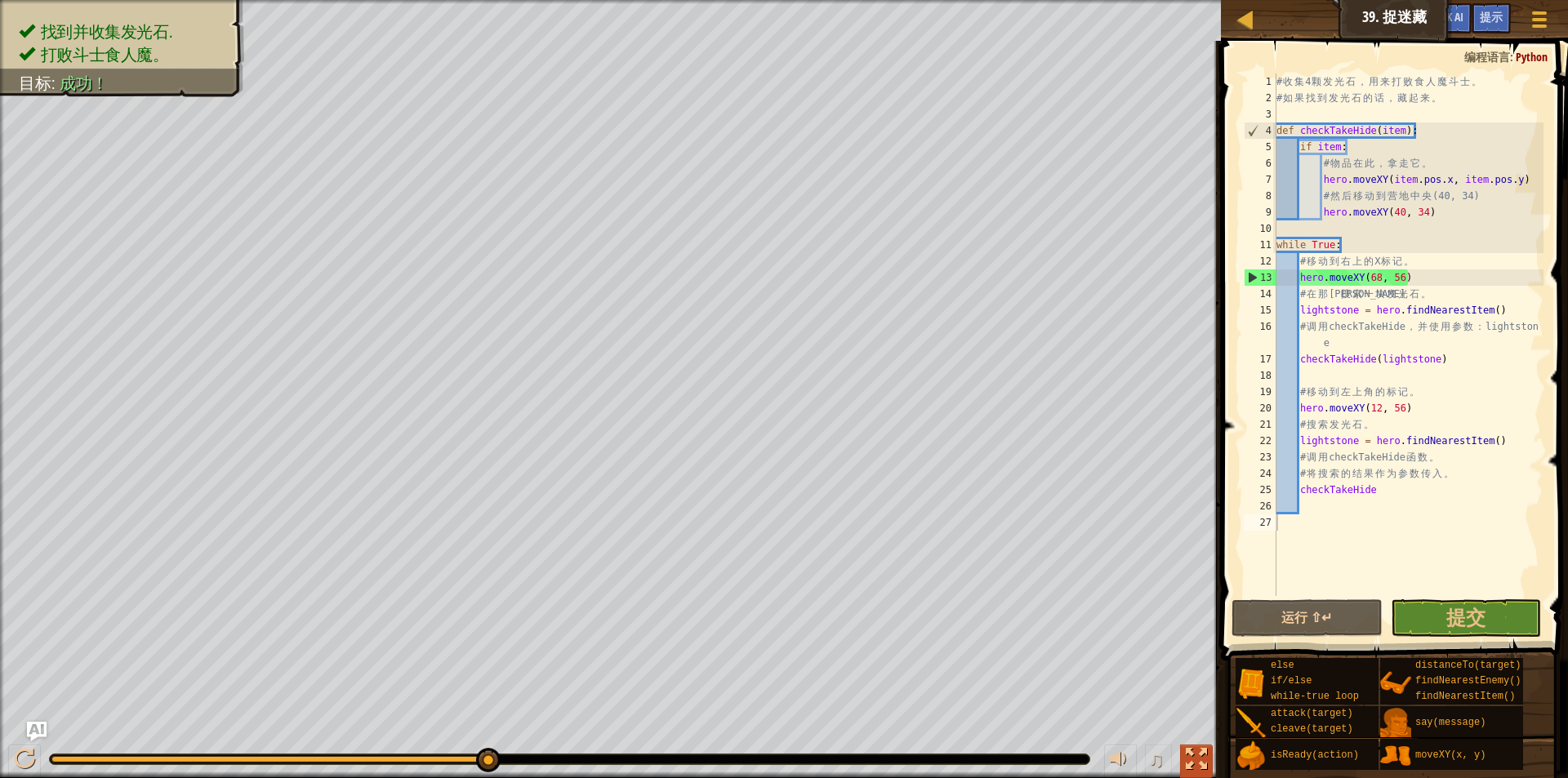
click at [1198, 759] on div at bounding box center [1196, 759] width 22 height 22
click at [1198, 759] on div "找到并收集发光石. 打败斗士食人魔。 目标 : 成功！ ♫ Borgag - brawler -4999 x: 40 y: 34 x: 39 y: 41 ac…" at bounding box center [784, 389] width 1568 height 778
click at [1198, 759] on div at bounding box center [1196, 759] width 22 height 22
click at [1198, 759] on div "找到并收集发光石. 打败斗士食人魔。 目标 : 成功！ ♫ Borgag - brawler -4999 x: 40 y: 34 x: 39 y: 41 ac…" at bounding box center [784, 389] width 1568 height 778
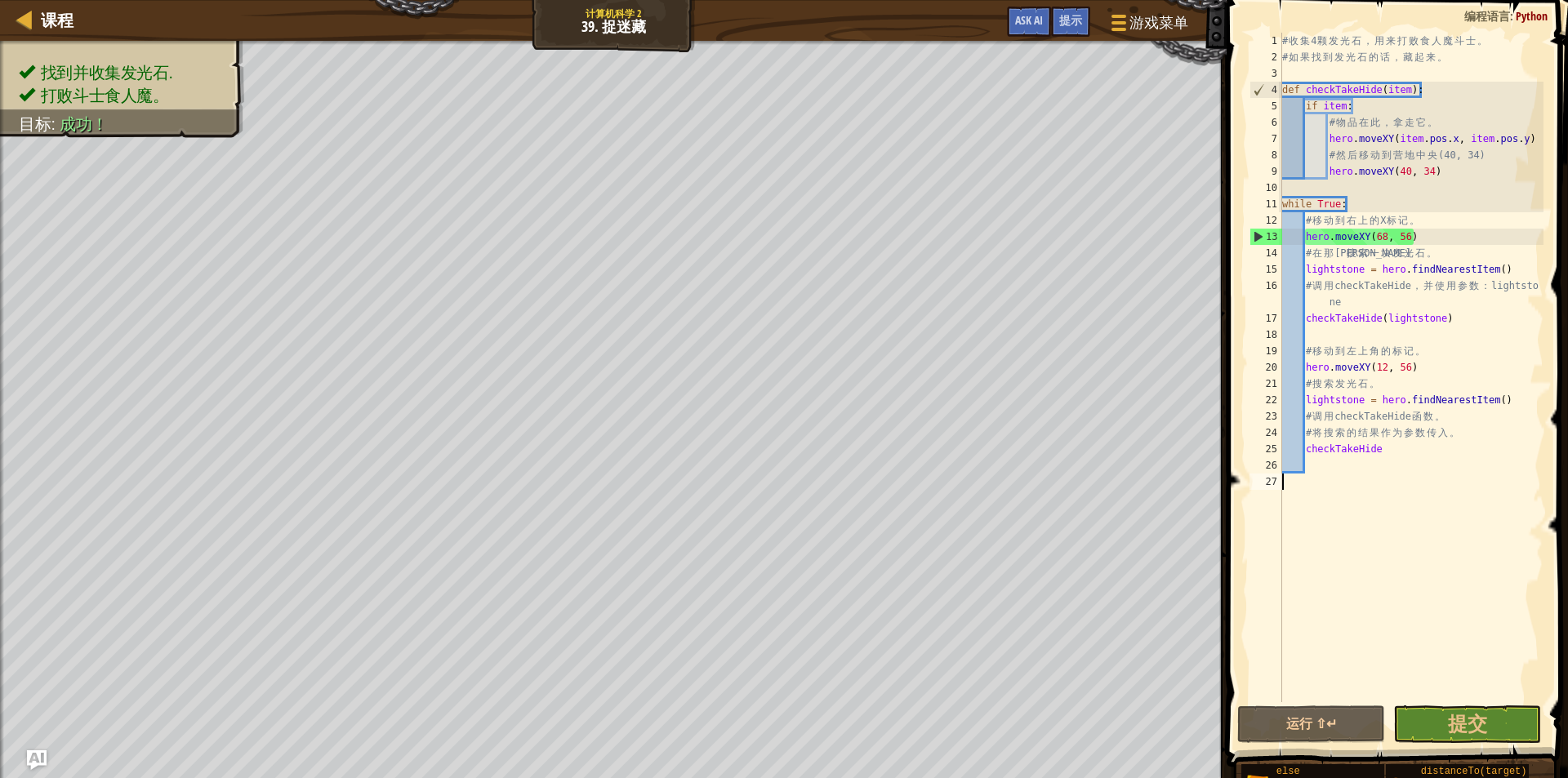
click at [1198, 759] on div "找到并收集发光石. 打败斗士食人魔。 目标 : 成功！ ♫ Borgag - brawler -4999 x: 40 y: 34 x: 39 y: 41 ac…" at bounding box center [784, 487] width 1568 height 892
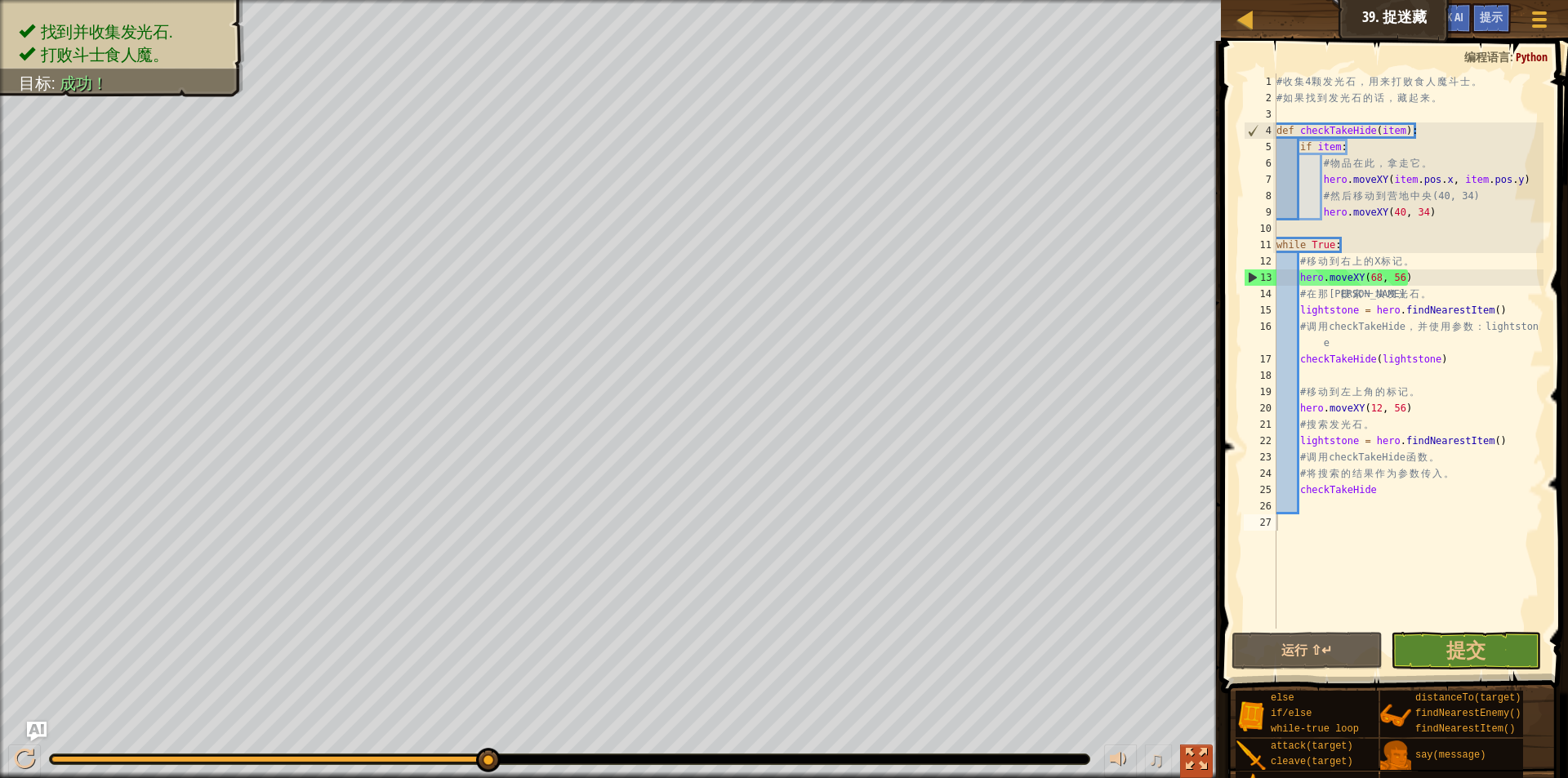
click at [1198, 759] on div at bounding box center [1196, 759] width 22 height 22
click at [1198, 0] on html "课程 计算机科学 2 39. 捉迷藏 游戏菜单 完成 提示 Ask AI 1 הההההההההההההההההההההההההההההההההההההההה…" at bounding box center [784, 0] width 1568 height 0
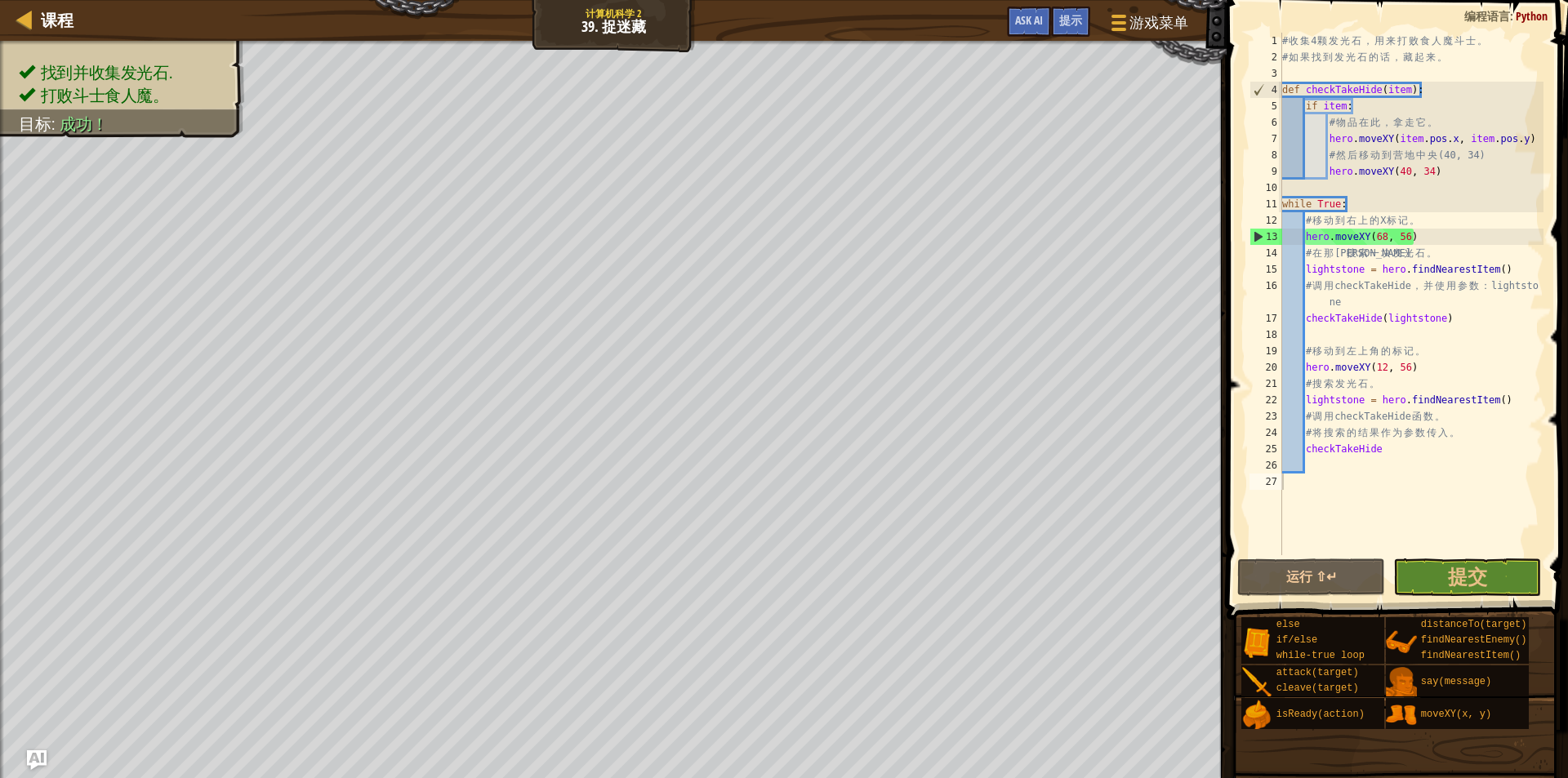
click at [1198, 759] on div "找到并收集发光石. 打败斗士食人魔。 目标 : 成功！ ♫ Borgag - brawler -4999 x: 40 y: 34 x: 39 y: 41 ac…" at bounding box center [784, 487] width 1568 height 892
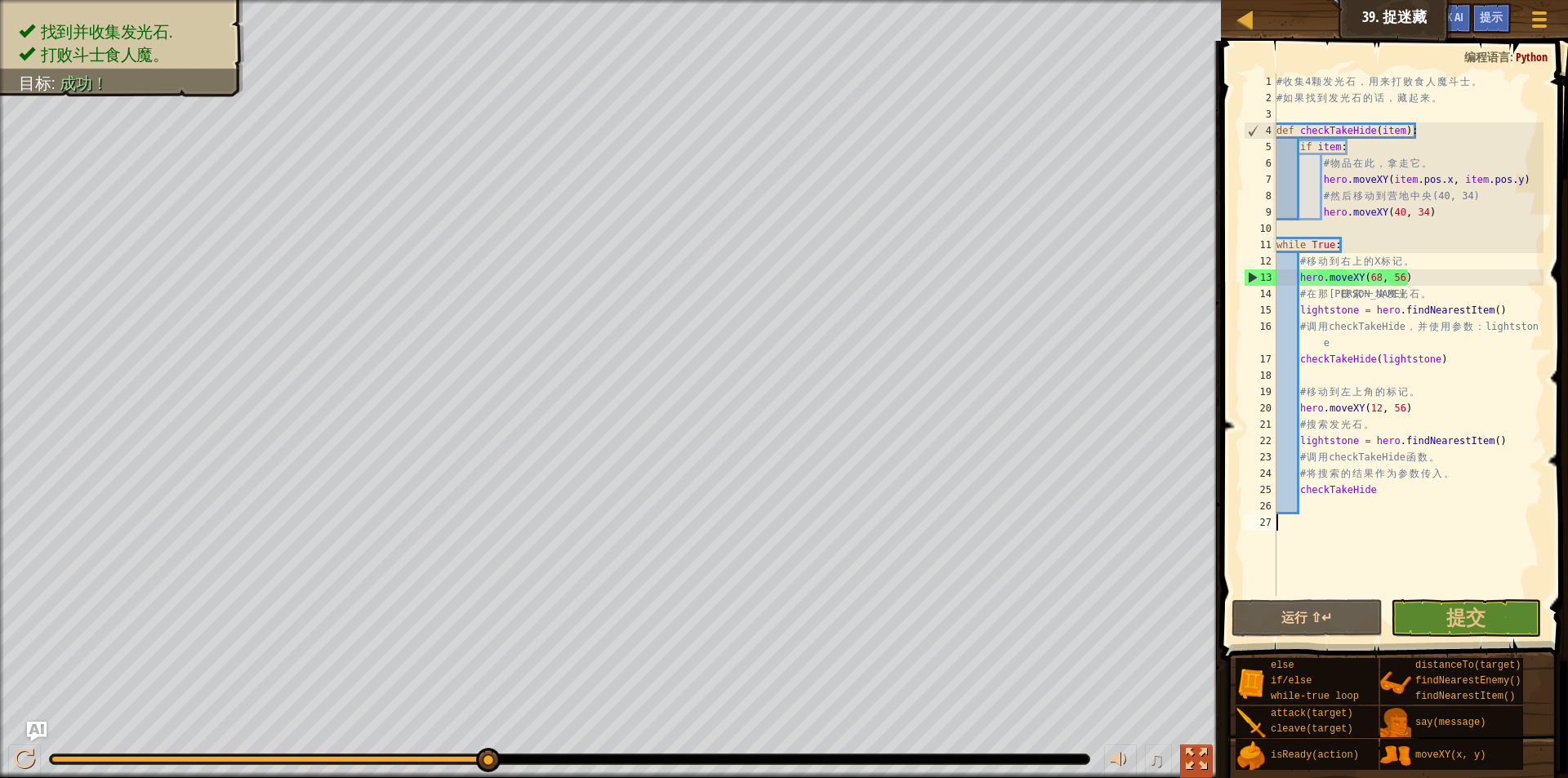
click at [1198, 759] on div "找到并收集发光石. 打败斗士食人魔。 目标 : 成功！ ♫ Borgag - brawler -4999 x: 40 y: 34 x: 39 y: 41 ac…" at bounding box center [784, 389] width 1568 height 778
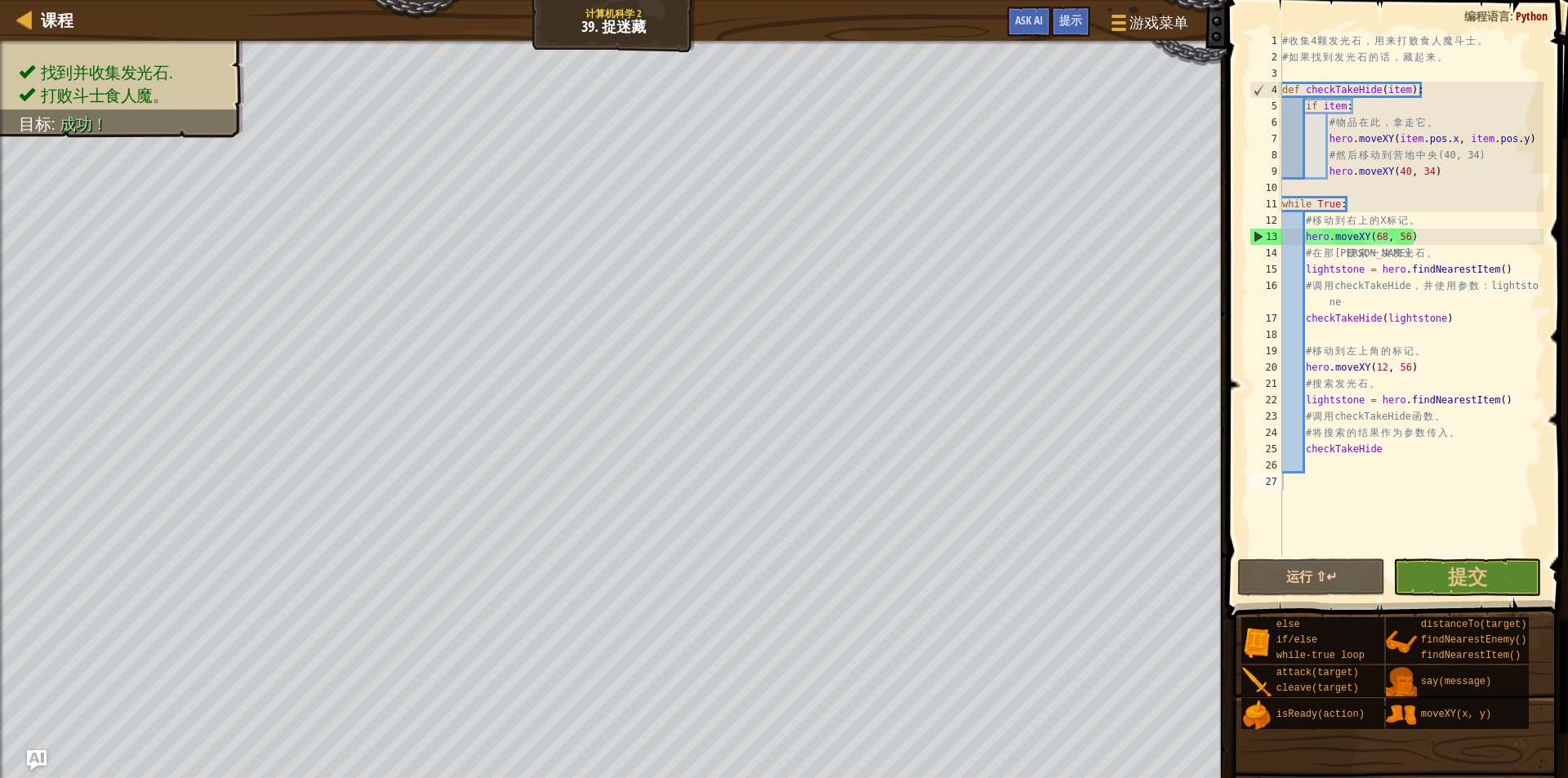
click at [1198, 759] on div "找到并收集发光石. 打败斗士食人魔。 目标 : 成功！ ♫ Borgag - brawler -4999 x: 40 y: 34 x: 39 y: 41 ac…" at bounding box center [784, 487] width 1568 height 892
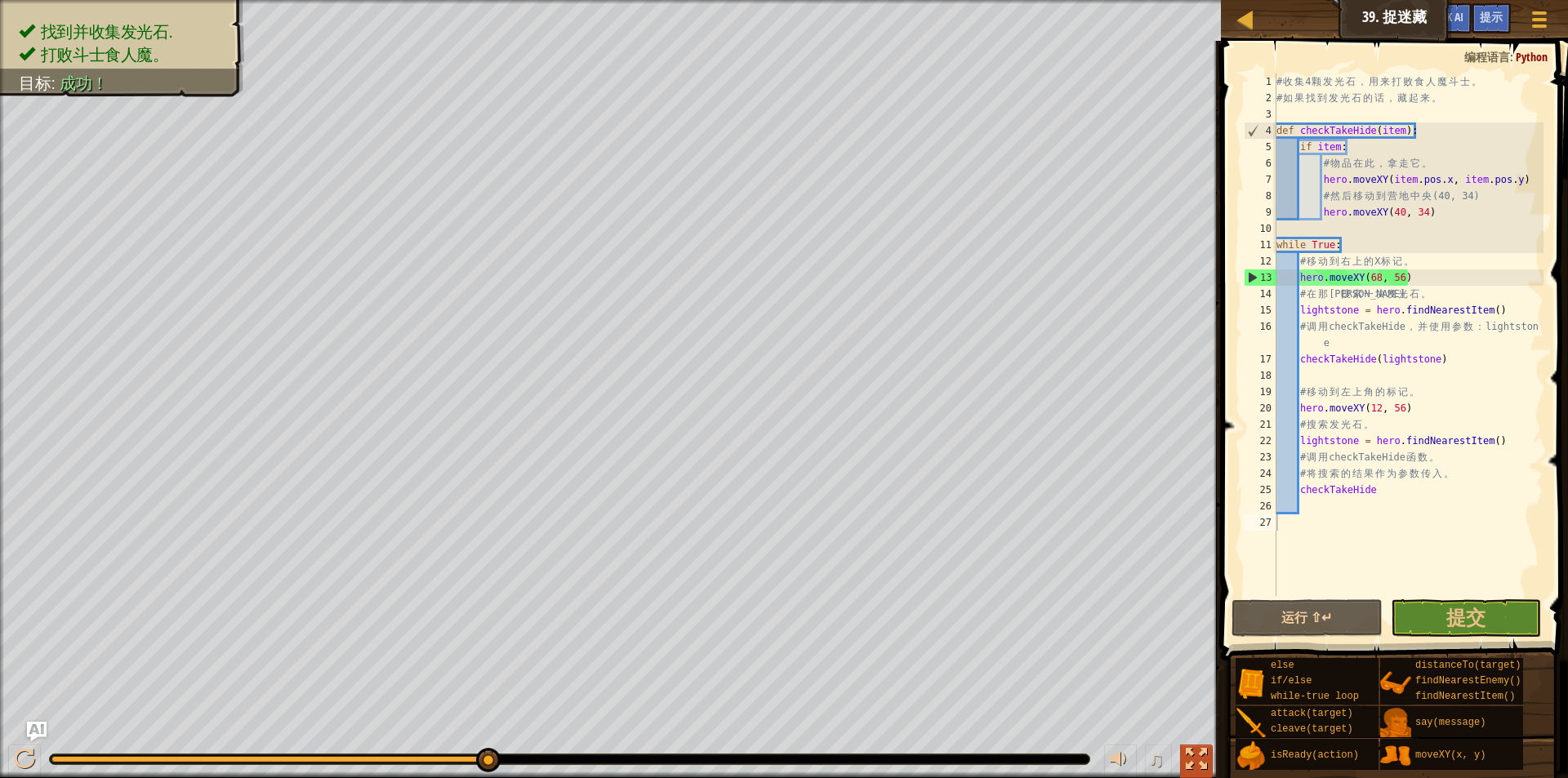
click at [1198, 759] on div at bounding box center [1196, 759] width 22 height 22
click at [1198, 0] on html "课程 计算机科学 2 39. 捉迷藏 游戏菜单 完成 提示 Ask AI 1 הההההההההההההההההההההההההההההההההההההההה…" at bounding box center [784, 0] width 1568 height 0
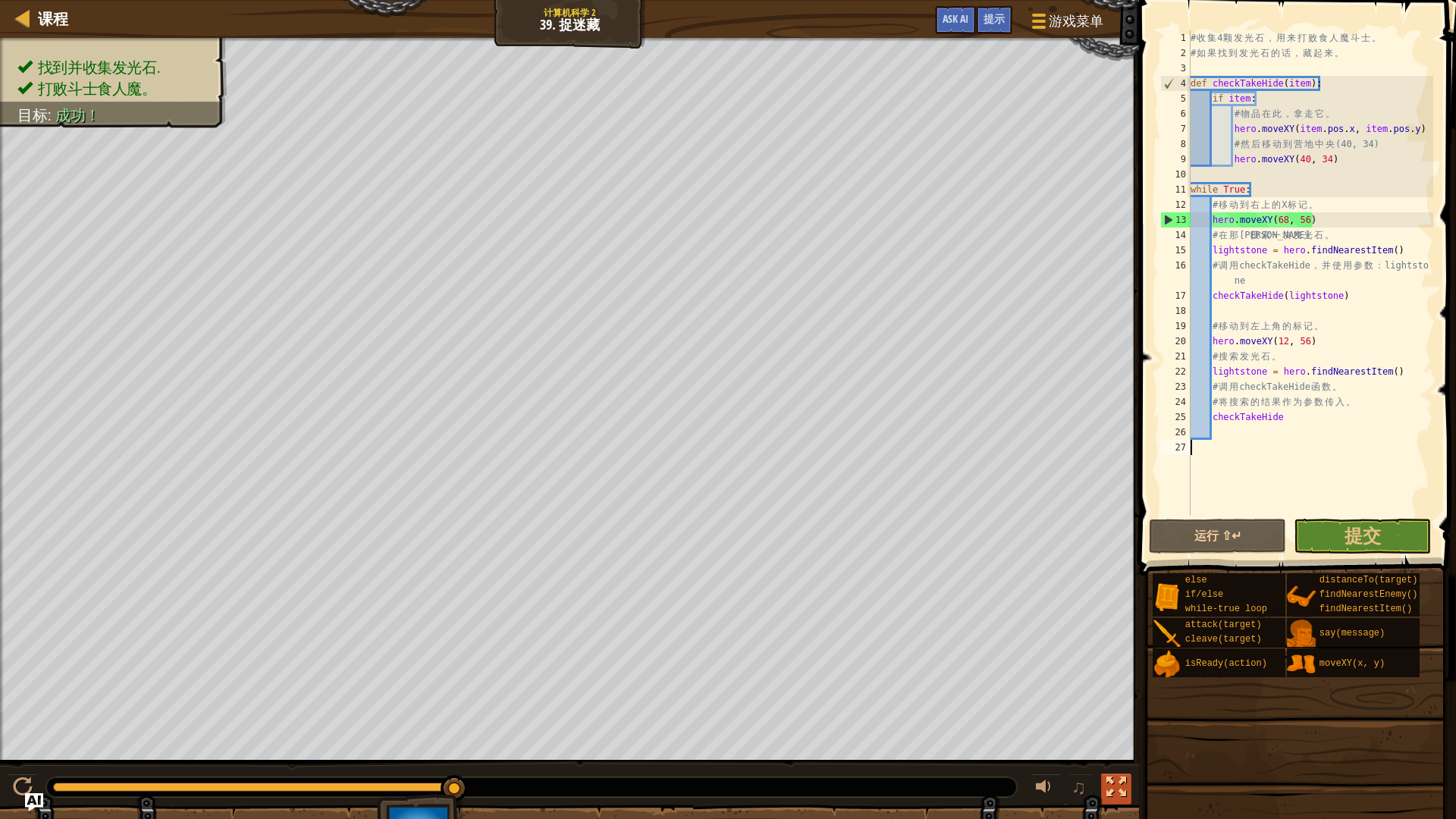
click at [1112, 705] on div "找到并收集发光石. 打败斗士食人魔。 目标 : 成功！ ♫ Borgag - brawler -4999 x: 40 y: 34 x: 39 y: 41 ac…" at bounding box center [728, 453] width 1456 height 829
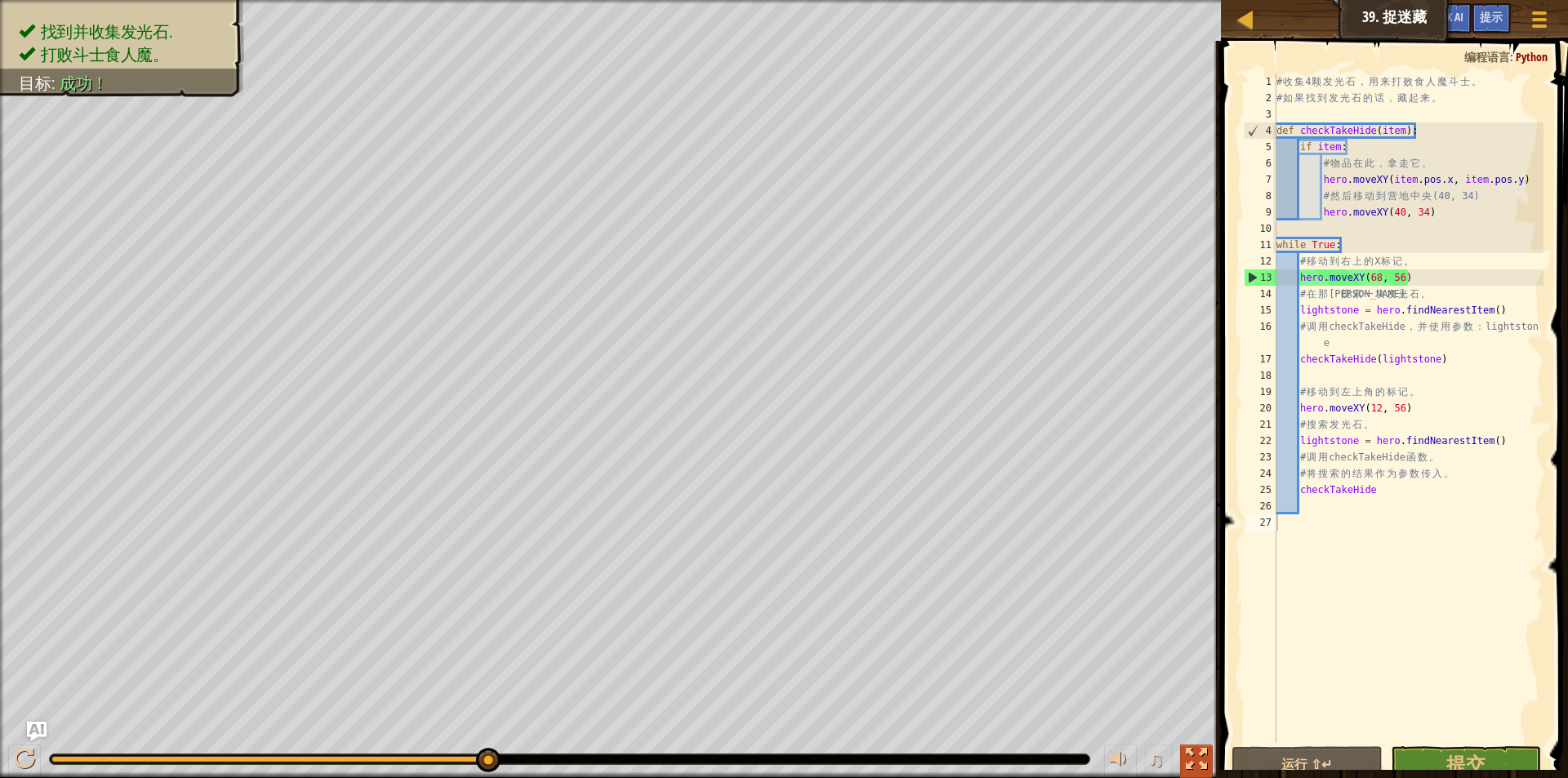
click at [1198, 759] on div at bounding box center [1196, 759] width 22 height 22
click at [1198, 759] on div "课程 计算机科学 2 39. 捉迷藏 游戏菜单 完成 提示 Ask AI 1 הההההההההההההההההההההההההההההההההההההההה…" at bounding box center [784, 389] width 1568 height 778
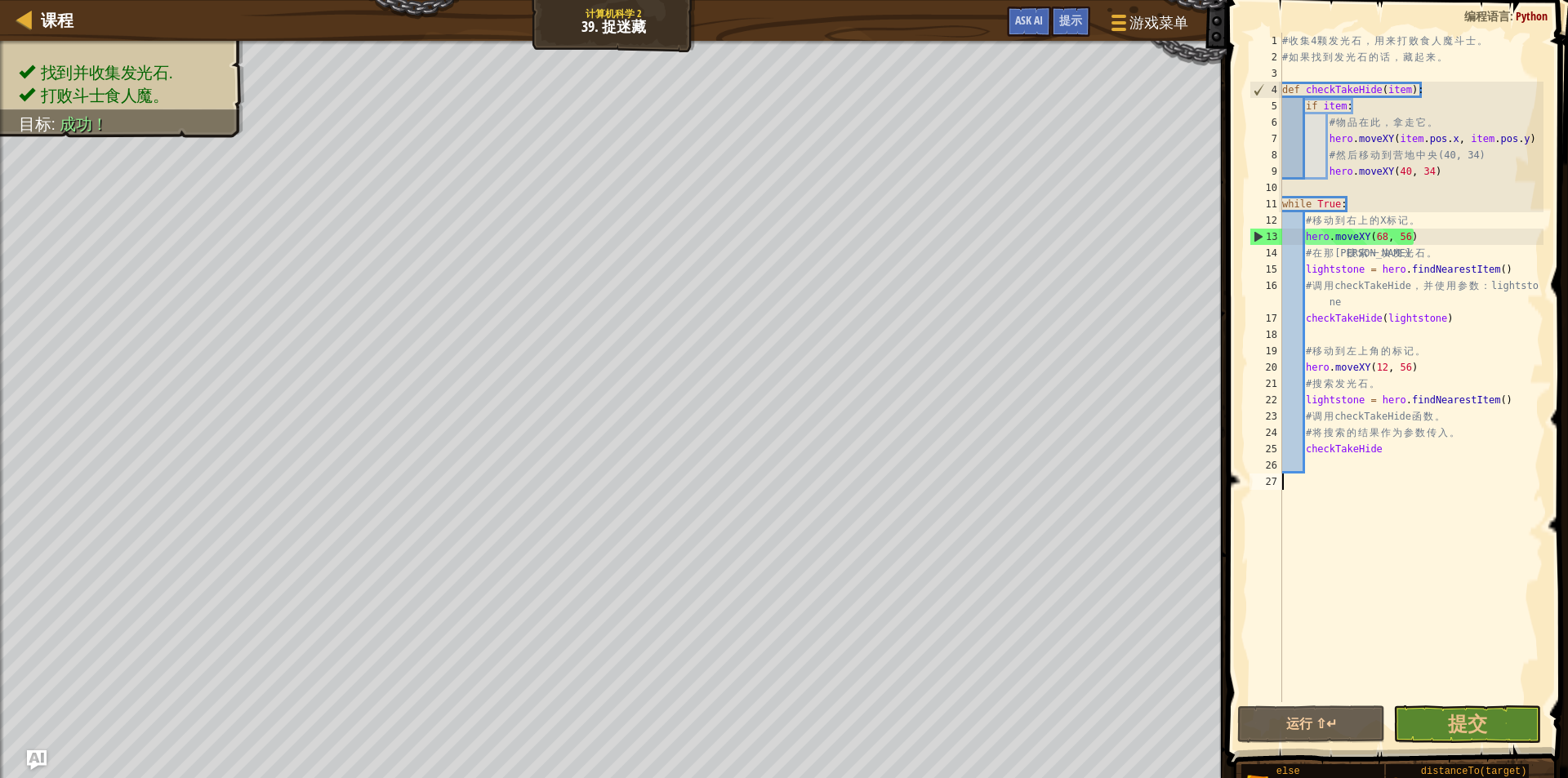
click at [1198, 759] on div "找到并收集发光石. 打败斗士食人魔。 目标 : 成功！ ♫ Borgag - brawler -4999 x: 40 y: 34 x: 39 y: 41 ac…" at bounding box center [784, 487] width 1568 height 892
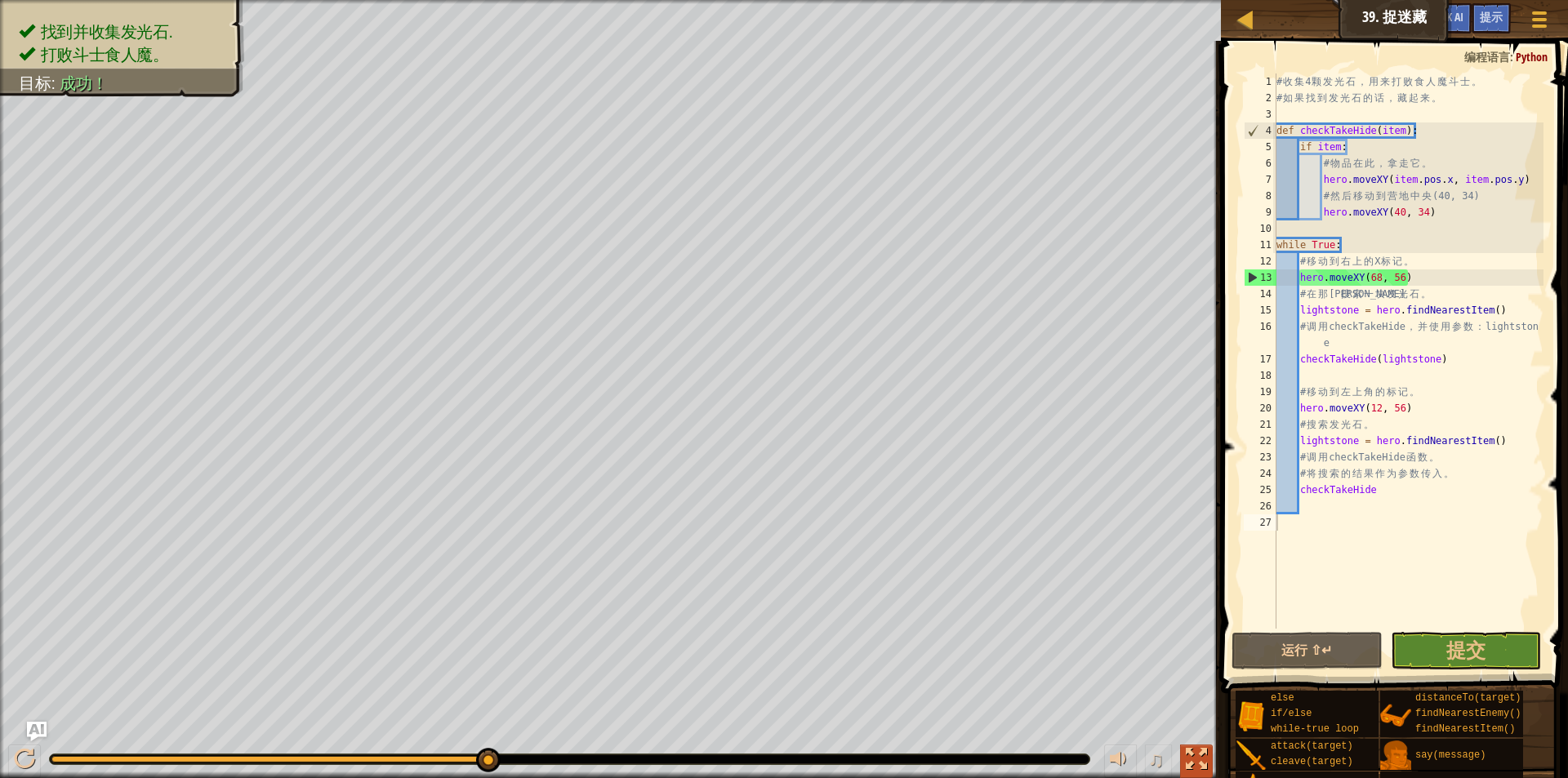
click at [1198, 759] on div at bounding box center [1196, 759] width 22 height 22
click at [1198, 0] on html "课程 计算机科学 2 39. 捉迷藏 游戏菜单 完成 提示 Ask AI 1 הההההההההההההההההההההההההההההההההההההההה…" at bounding box center [784, 0] width 1568 height 0
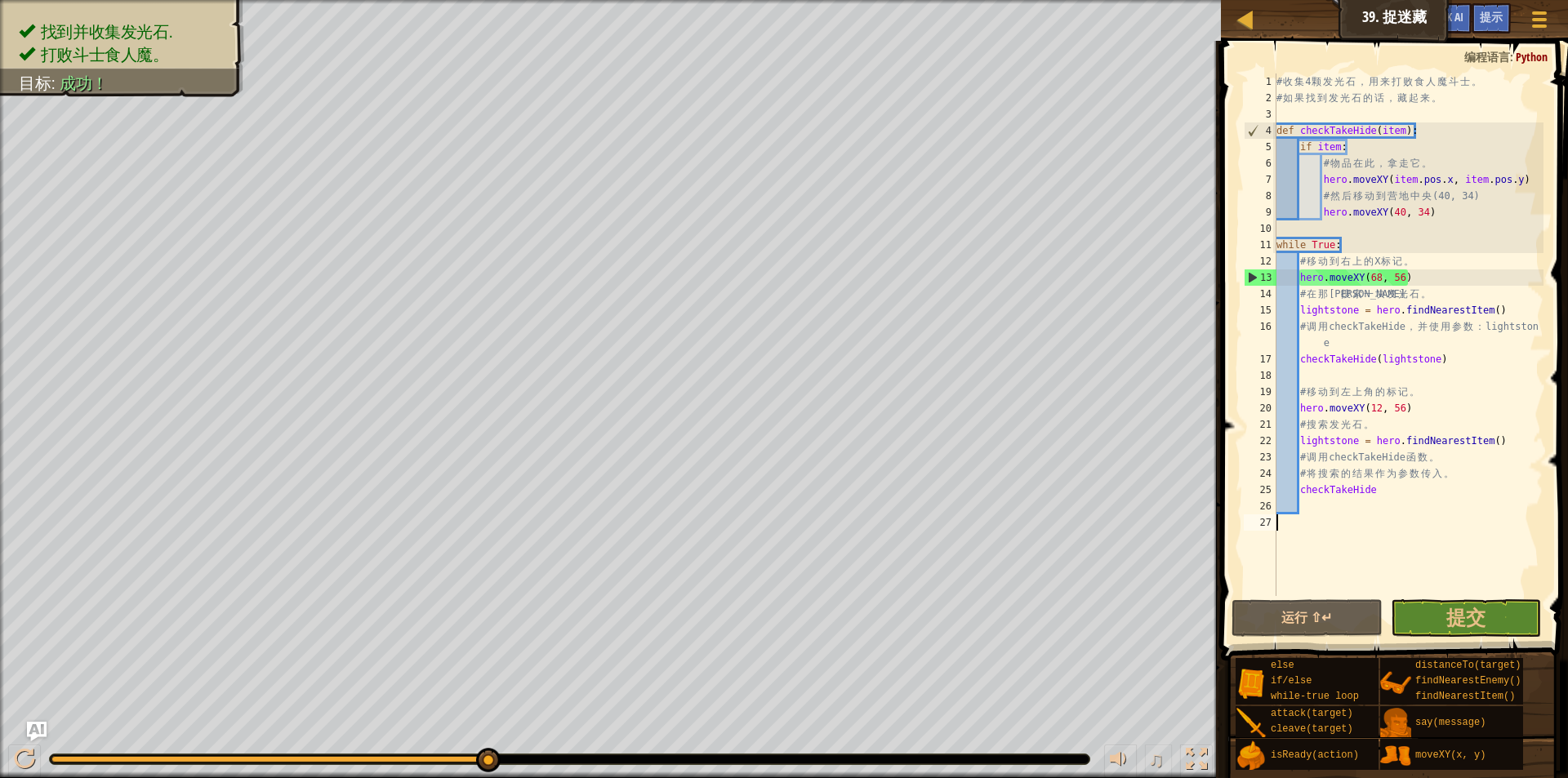
drag, startPoint x: 1198, startPoint y: 759, endPoint x: 1198, endPoint y: 830, distance: 71.0
click at [1198, 759] on div at bounding box center [1196, 759] width 22 height 22
click at [1510, 465] on div "# 收 集 4 颗 发 光 石 ， 用 来 打 败 食 人 魔 斗 士 。 # 如 果 找 到 发 光 石 的 话 ， 藏 起 来 。 def checkTa…" at bounding box center [1408, 350] width 270 height 555
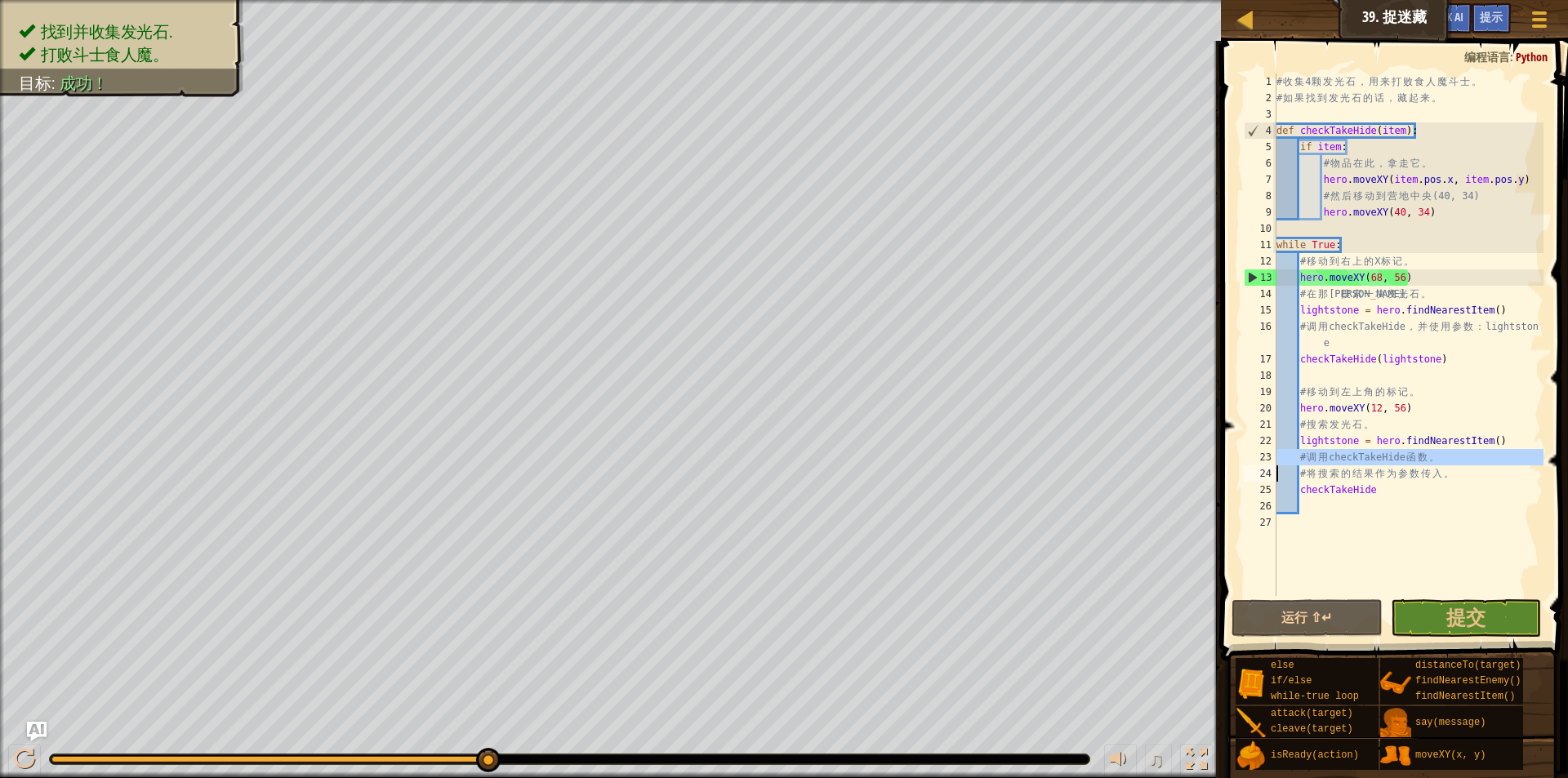
click at [1510, 465] on div "# 收 集 4 颗 发 光 石 ， 用 来 打 败 食 人 魔 斗 士 。 # 如 果 找 到 发 光 石 的 话 ， 藏 起 来 。 def checkTa…" at bounding box center [1408, 335] width 270 height 523
click at [1510, 465] on div "# 收 集 4 颗 发 光 石 ， 用 来 打 败 食 人 魔 斗 士 。 # 如 果 找 到 发 光 石 的 话 ， 藏 起 来 。 def checkTa…" at bounding box center [1408, 350] width 270 height 555
click at [1511, 466] on div "# 收 集 4 颗 发 光 石 ， 用 来 打 败 食 人 魔 斗 士 。 # 如 果 找 到 发 光 石 的 话 ， 藏 起 来 。 def checkTa…" at bounding box center [1408, 350] width 270 height 555
click at [1512, 467] on div "# 收 集 4 颗 发 光 石 ， 用 来 打 败 食 人 魔 斗 士 。 # 如 果 找 到 发 光 石 的 话 ， 藏 起 来 。 def checkTa…" at bounding box center [1408, 335] width 270 height 523
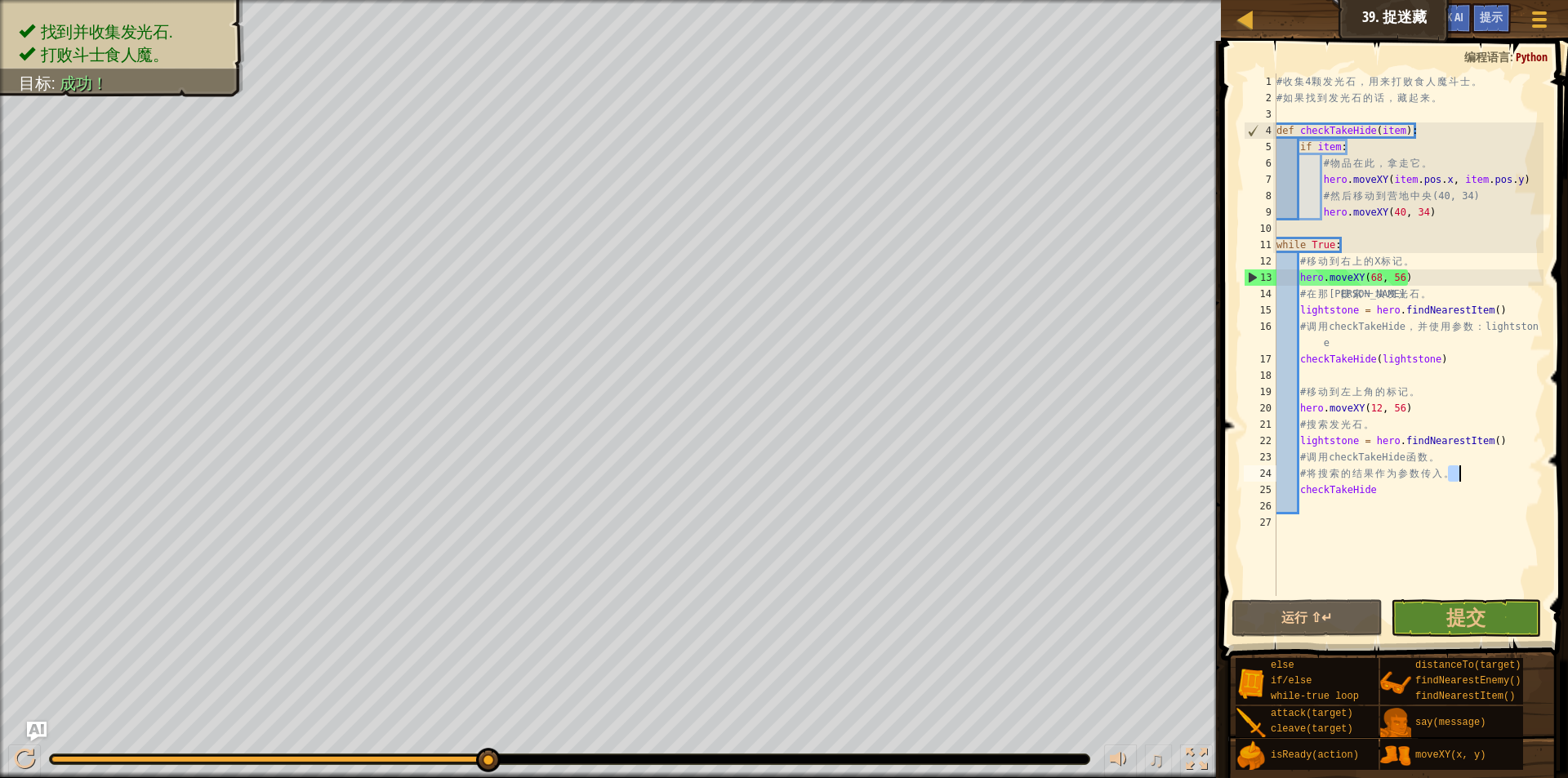
click at [1512, 467] on div "# 收 集 4 颗 发 光 石 ， 用 来 打 败 食 人 魔 斗 士 。 # 如 果 找 到 发 光 石 的 话 ， 藏 起 来 。 def checkTa…" at bounding box center [1408, 350] width 270 height 555
click at [1512, 468] on div "# 收 集 4 颗 发 光 石 ， 用 来 打 败 食 人 魔 斗 士 。 # 如 果 找 到 发 光 石 的 话 ， 藏 起 来 。 def checkTa…" at bounding box center [1408, 350] width 270 height 555
drag, startPoint x: 1515, startPoint y: 502, endPoint x: 1515, endPoint y: 512, distance: 10.0
click at [1515, 512] on div "# 收 集 4 颗 发 光 石 ， 用 来 打 败 食 人 魔 斗 士 。 # 如 果 找 到 发 光 石 的 话 ， 藏 起 来 。 def checkTa…" at bounding box center [1408, 350] width 270 height 555
type textarea "checkTakeHide"
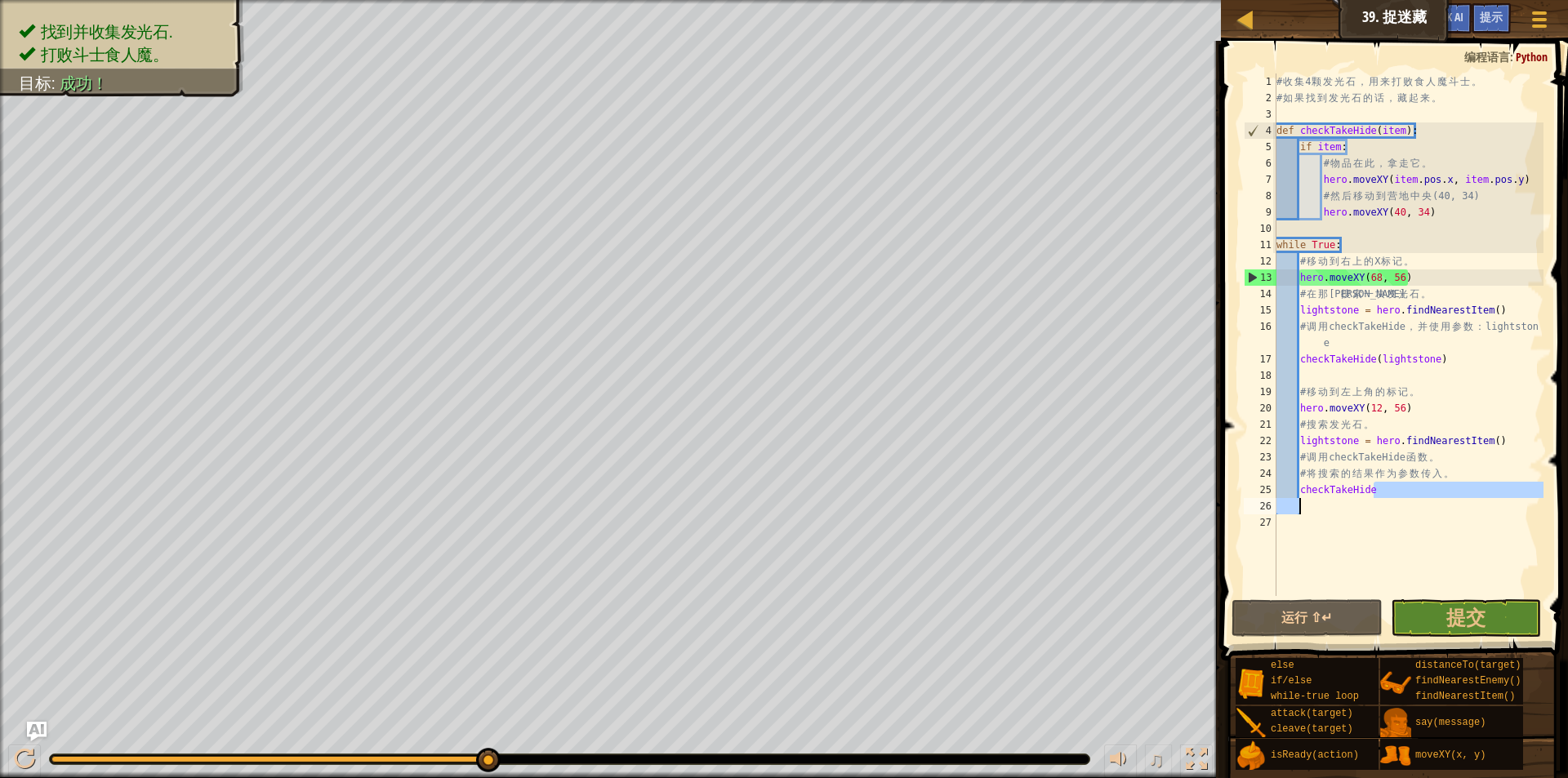
click at [1515, 512] on div "# 收 集 4 颗 发 光 石 ， 用 来 打 败 食 人 魔 斗 士 。 # 如 果 找 到 发 光 石 的 话 ， 藏 起 来 。 def checkTa…" at bounding box center [1408, 335] width 270 height 523
click at [1515, 512] on div "# 收 集 4 颗 发 光 石 ， 用 来 打 败 食 人 魔 斗 士 。 # 如 果 找 到 发 光 石 的 话 ， 藏 起 来 。 def checkTa…" at bounding box center [1408, 350] width 270 height 555
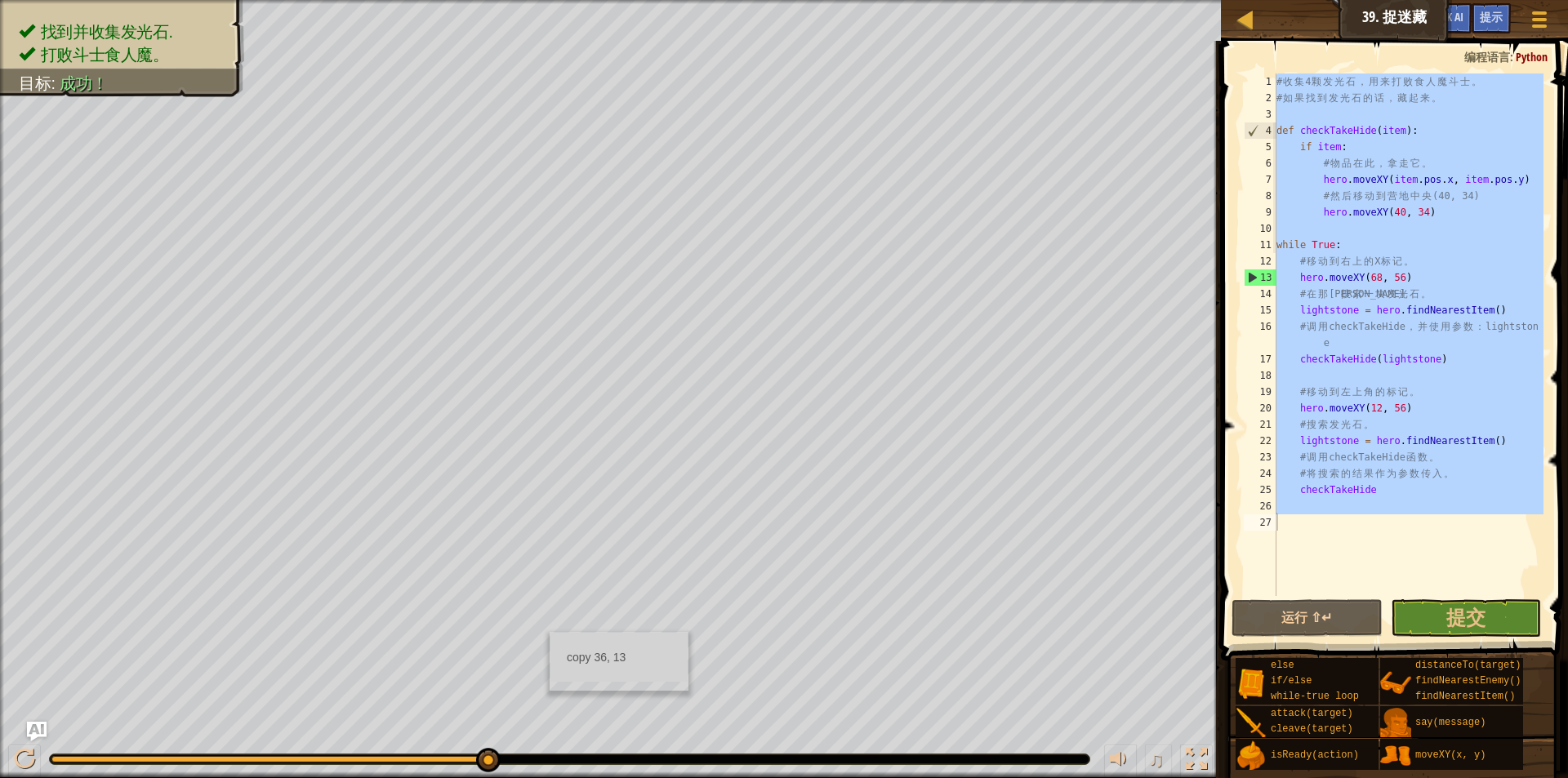
drag, startPoint x: 623, startPoint y: 745, endPoint x: 549, endPoint y: 632, distance: 135.1
click at [549, 632] on div "copy 36, 13" at bounding box center [619, 662] width 139 height 59
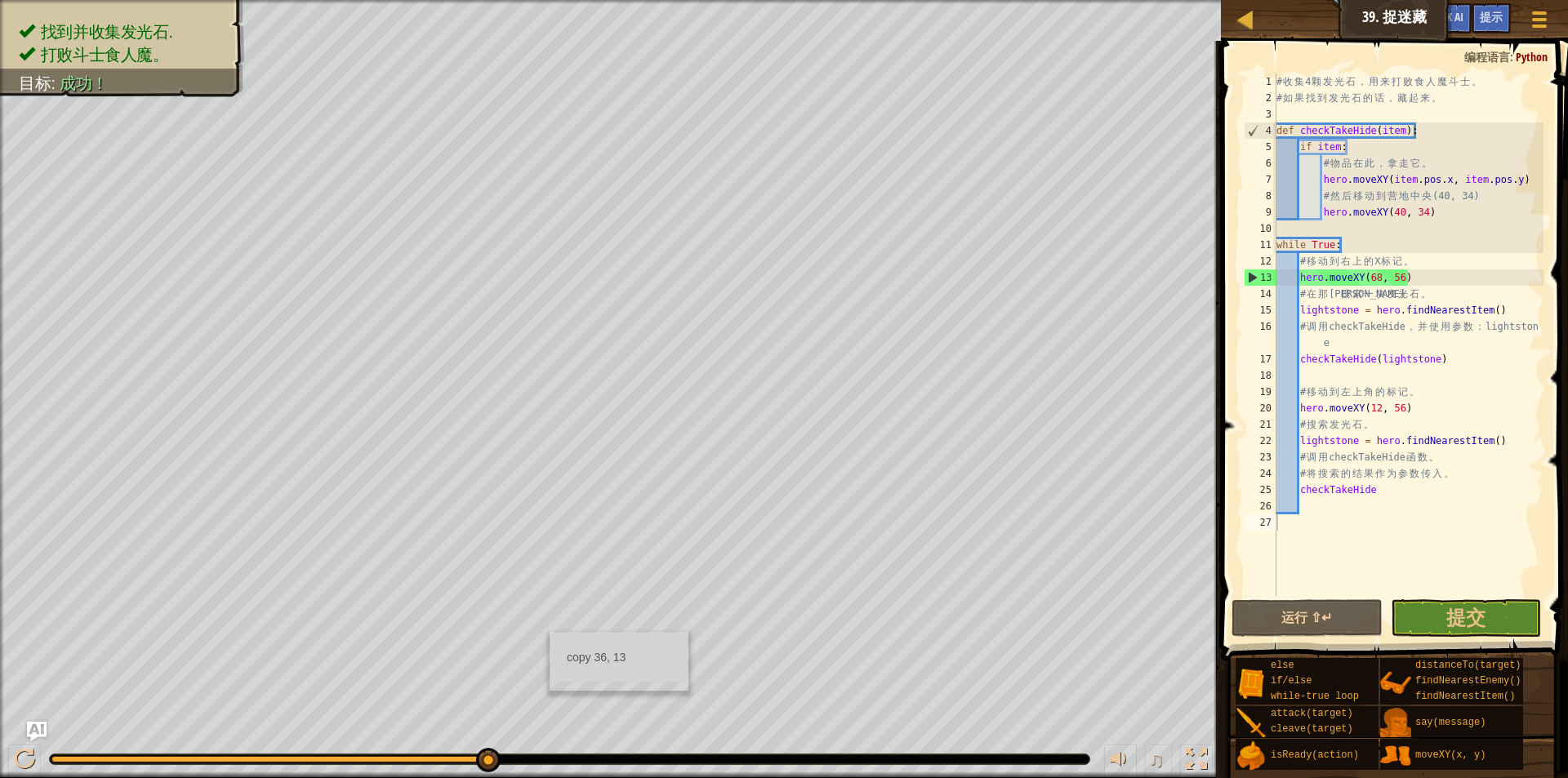
click at [549, 632] on div "copy 36, 13" at bounding box center [619, 662] width 139 height 59
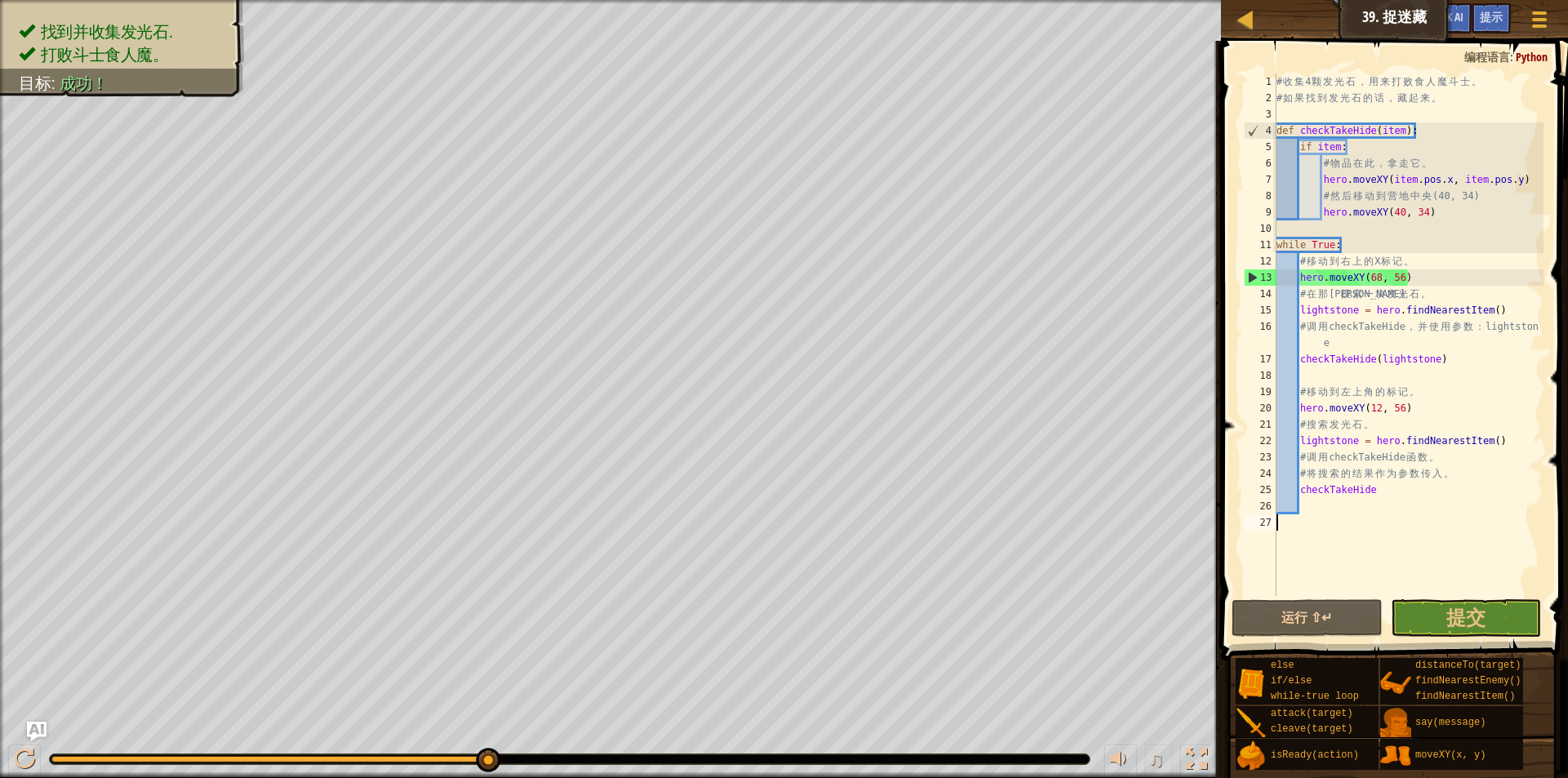
click at [0, 0] on div "copy 36, 13" at bounding box center [0, 0] width 0 height 0
click at [549, 632] on div "copy 36, 13" at bounding box center [619, 662] width 139 height 59
click at [0, 0] on div "copy 36, 13" at bounding box center [0, 0] width 0 height 0
click at [549, 632] on div "copy 36, 13" at bounding box center [619, 662] width 139 height 59
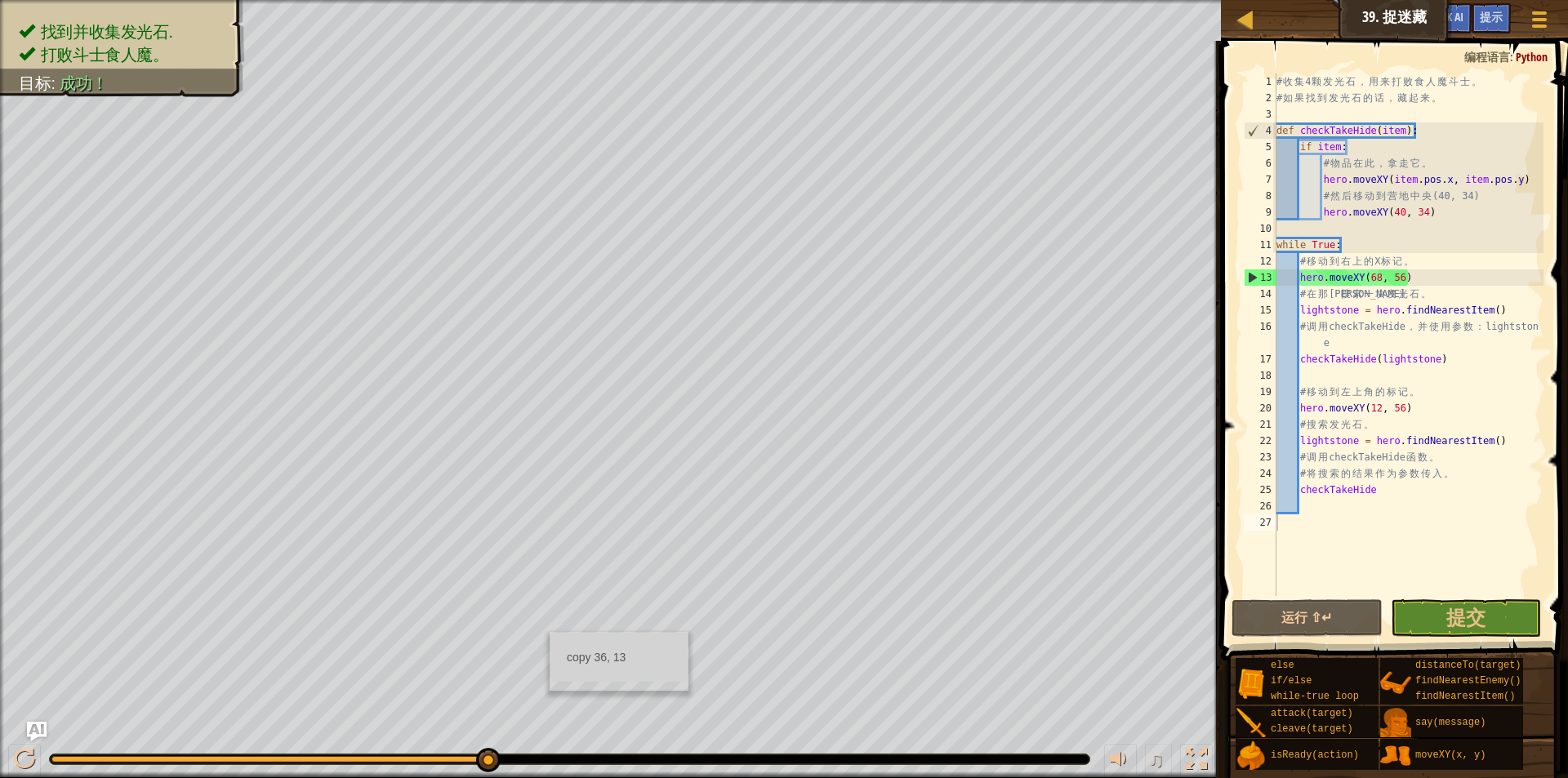
click at [548, 633] on div "课程 计算机科学 2 39. 捉迷藏 游戏菜单 完成 提示 Ask AI 1 הההההההההההההההההההההההההההההההההההההההה…" at bounding box center [784, 389] width 1568 height 778
click at [1357, 520] on div "# 收 集 4 颗 发 光 石 ， 用 来 打 败 食 人 魔 斗 士 。 # 如 果 找 到 发 光 石 的 话 ， 藏 起 来 。 def checkTa…" at bounding box center [1408, 350] width 270 height 555
click at [1310, 513] on div "# 收 集 4 颗 发 光 石 ， 用 来 打 败 食 人 魔 斗 士 。 # 如 果 找 到 发 光 石 的 话 ， 藏 起 来 。 def checkTa…" at bounding box center [1408, 350] width 270 height 555
type textarea "h"
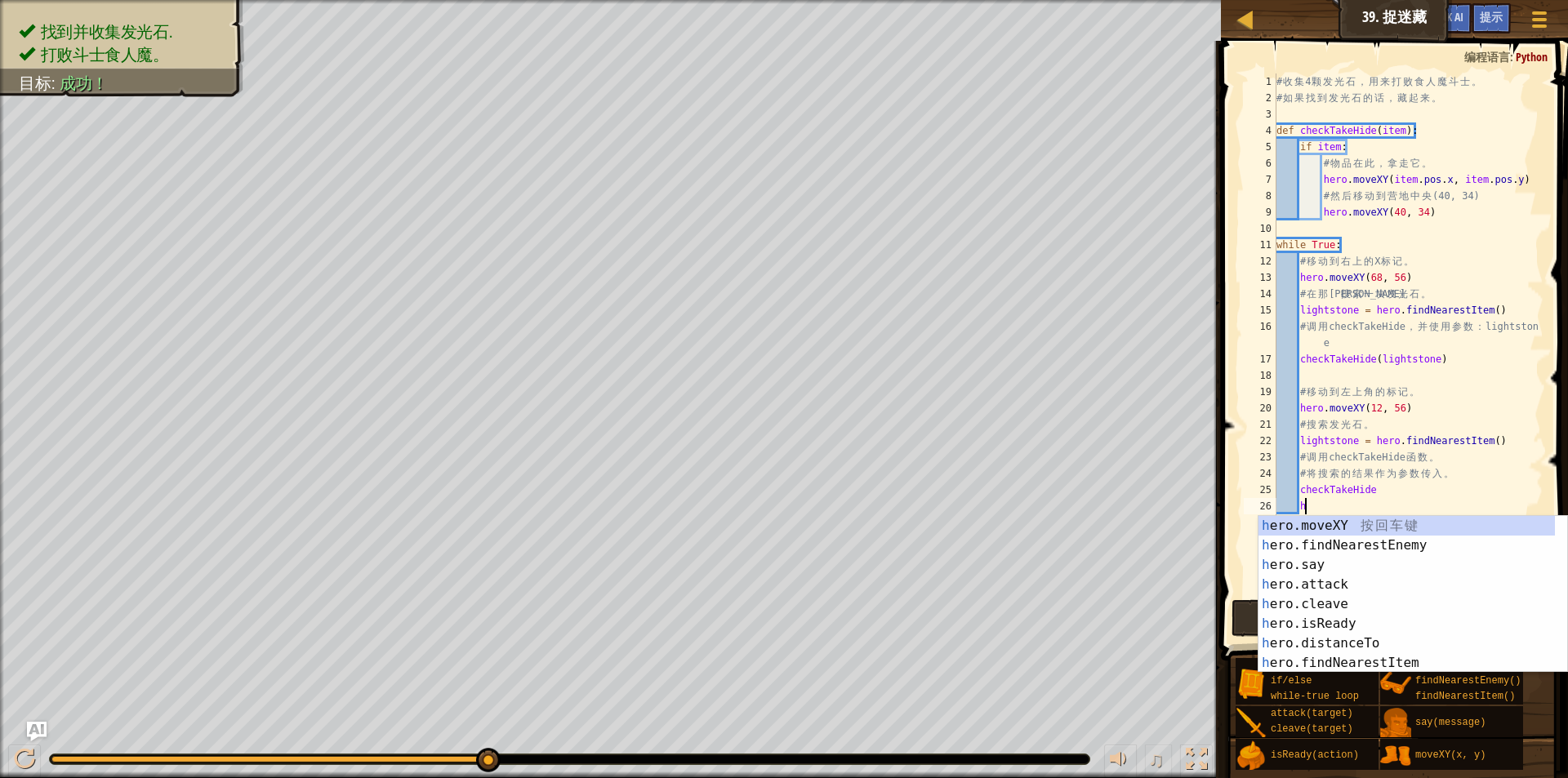
scroll to position [8, 3]
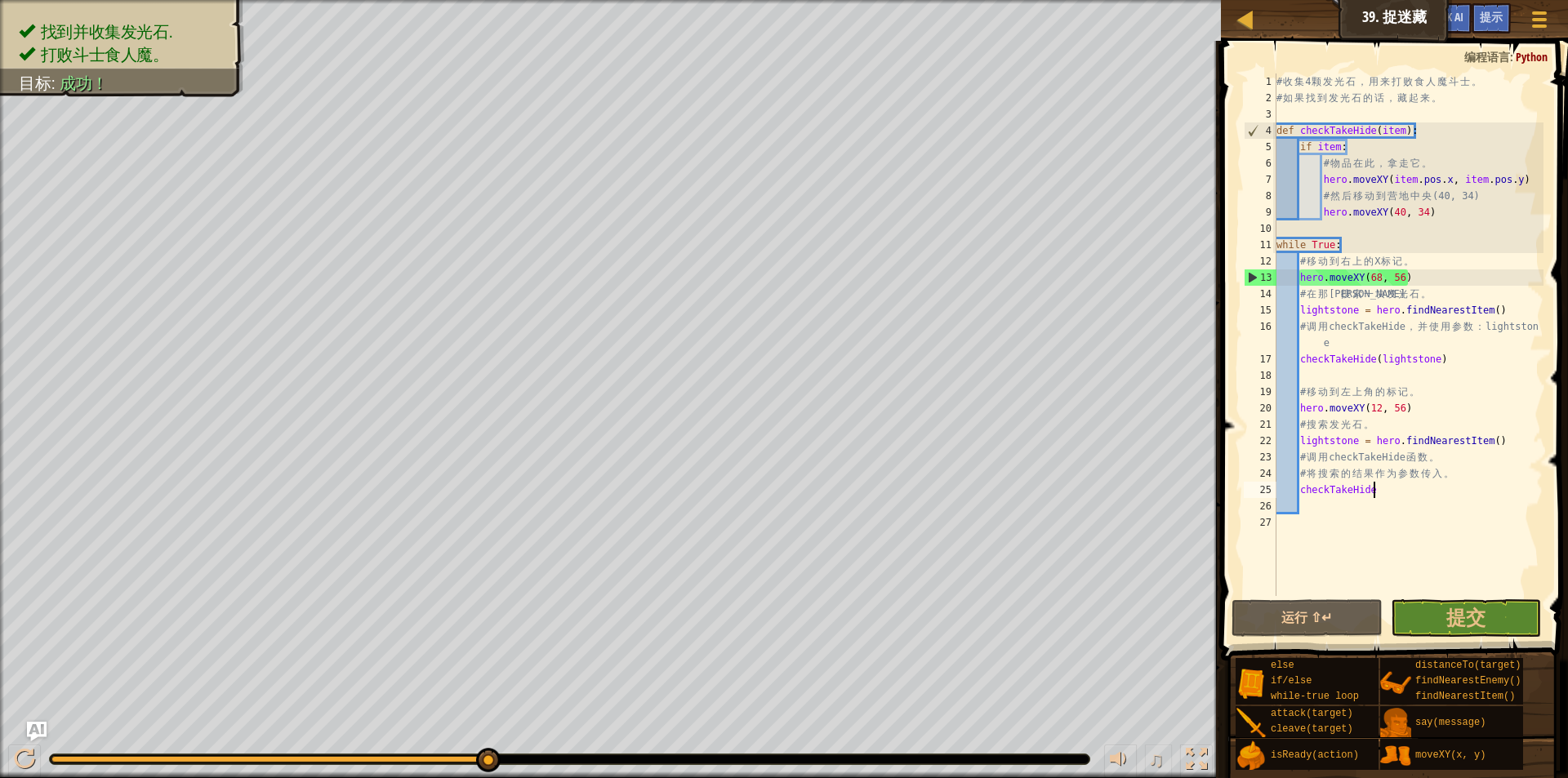
click at [1378, 495] on div "# 收 集 4 颗 发 光 石 ， 用 来 打 败 食 人 魔 斗 士 。 # 如 果 找 到 发 光 石 的 话 ， 藏 起 来 。 def checkTa…" at bounding box center [1408, 350] width 270 height 555
type textarea "checkTakeHide"
drag, startPoint x: 1378, startPoint y: 495, endPoint x: 1336, endPoint y: 537, distance: 59.4
click at [1336, 537] on div "# 收 集 4 颗 发 光 石 ， 用 来 打 败 食 人 魔 斗 士 。 # 如 果 找 到 发 光 石 的 话 ， 藏 起 来 。 def checkTa…" at bounding box center [1408, 350] width 270 height 555
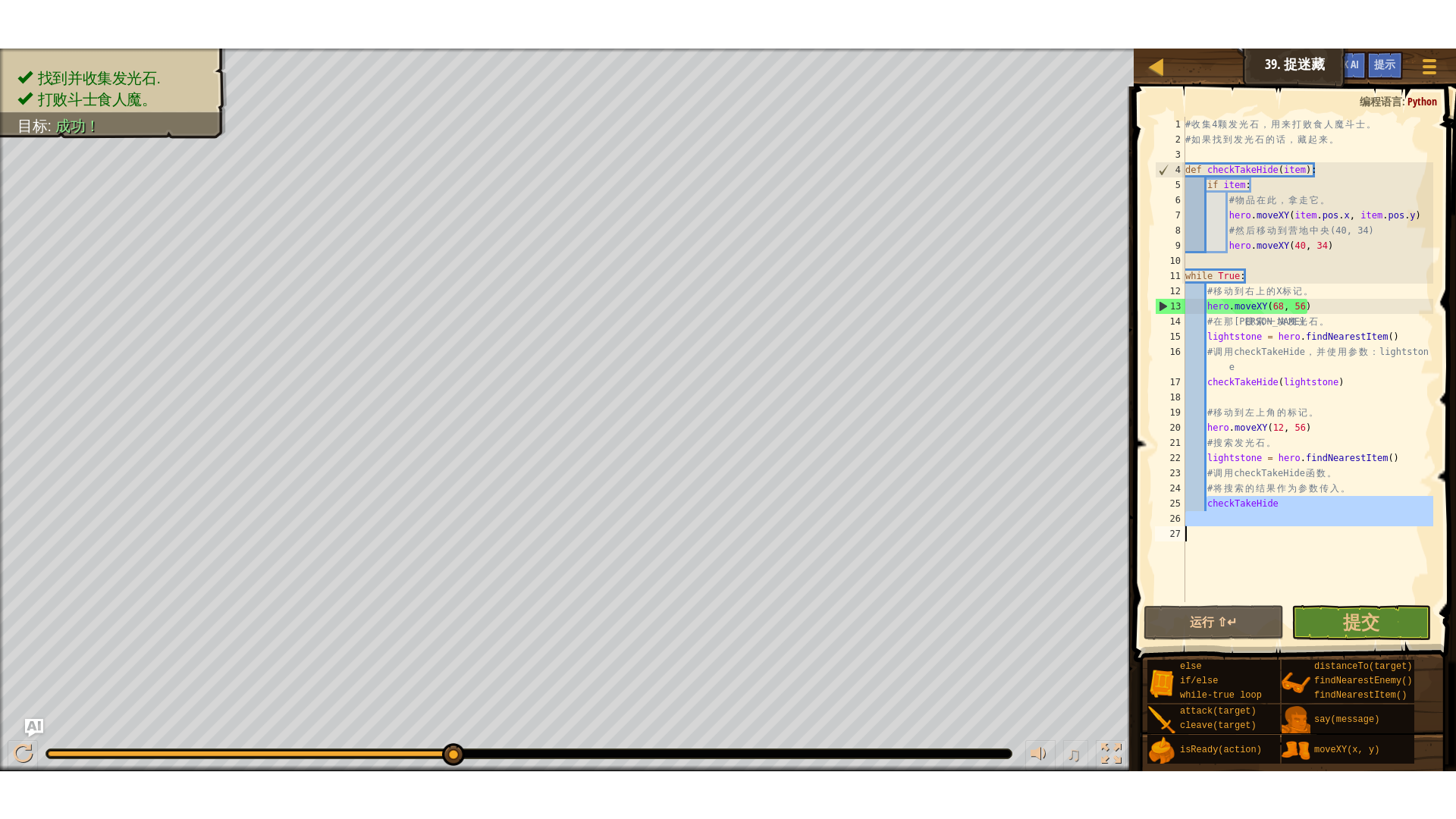
scroll to position [7, 0]
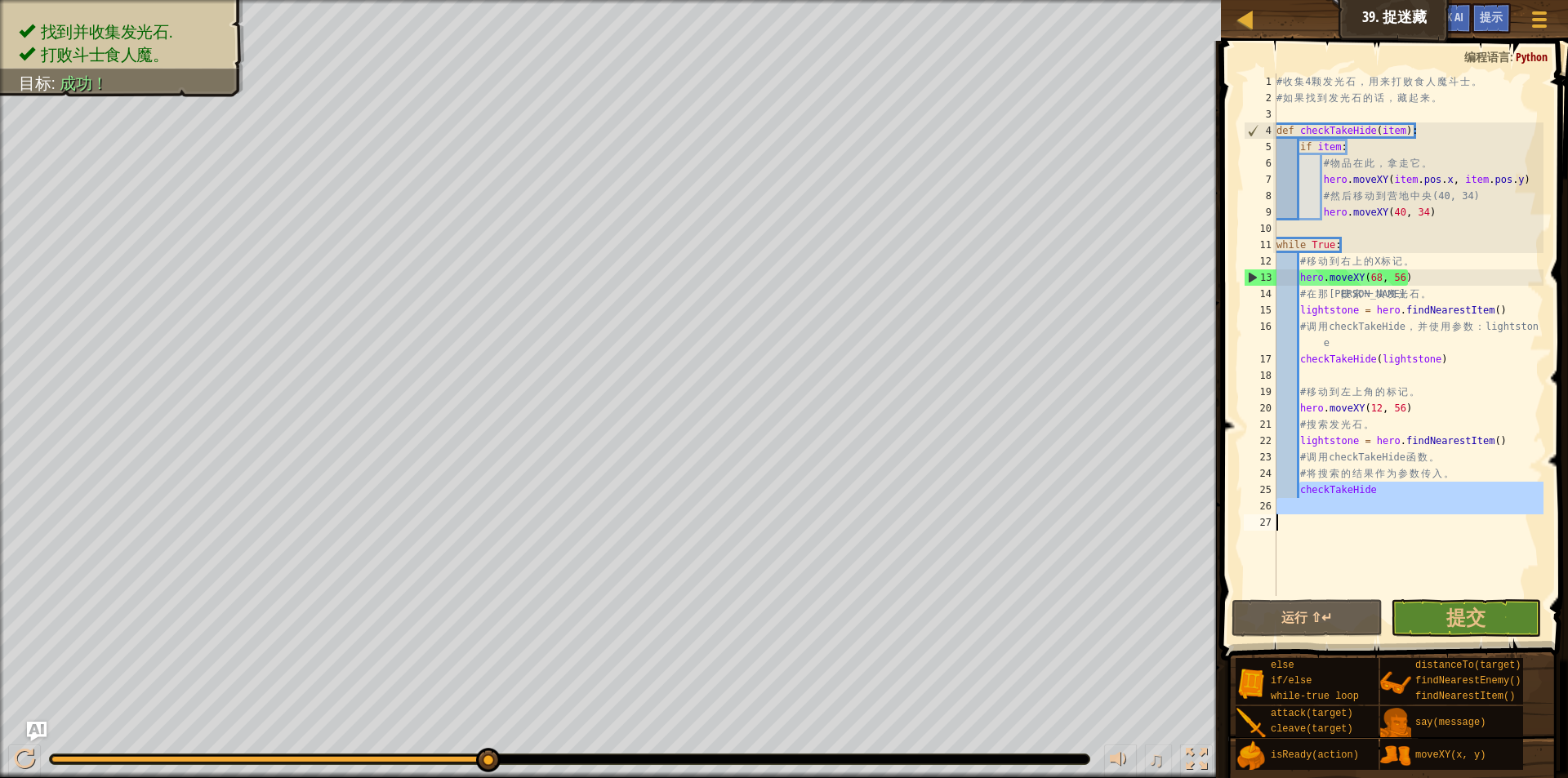
click at [1308, 562] on div "# 收 集 4 颗 发 光 石 ， 用 来 打 败 食 人 魔 斗 士 。 # 如 果 找 到 发 光 石 的 话 ， 藏 起 来 。 def checkTa…" at bounding box center [1408, 335] width 270 height 523
click at [1311, 559] on div "# 收 集 4 颗 发 光 石 ， 用 来 打 败 食 人 魔 斗 士 。 # 如 果 找 到 发 光 石 的 话 ， 藏 起 来 。 def checkTa…" at bounding box center [1408, 350] width 270 height 555
click at [1452, 614] on span "提交" at bounding box center [1466, 617] width 39 height 26
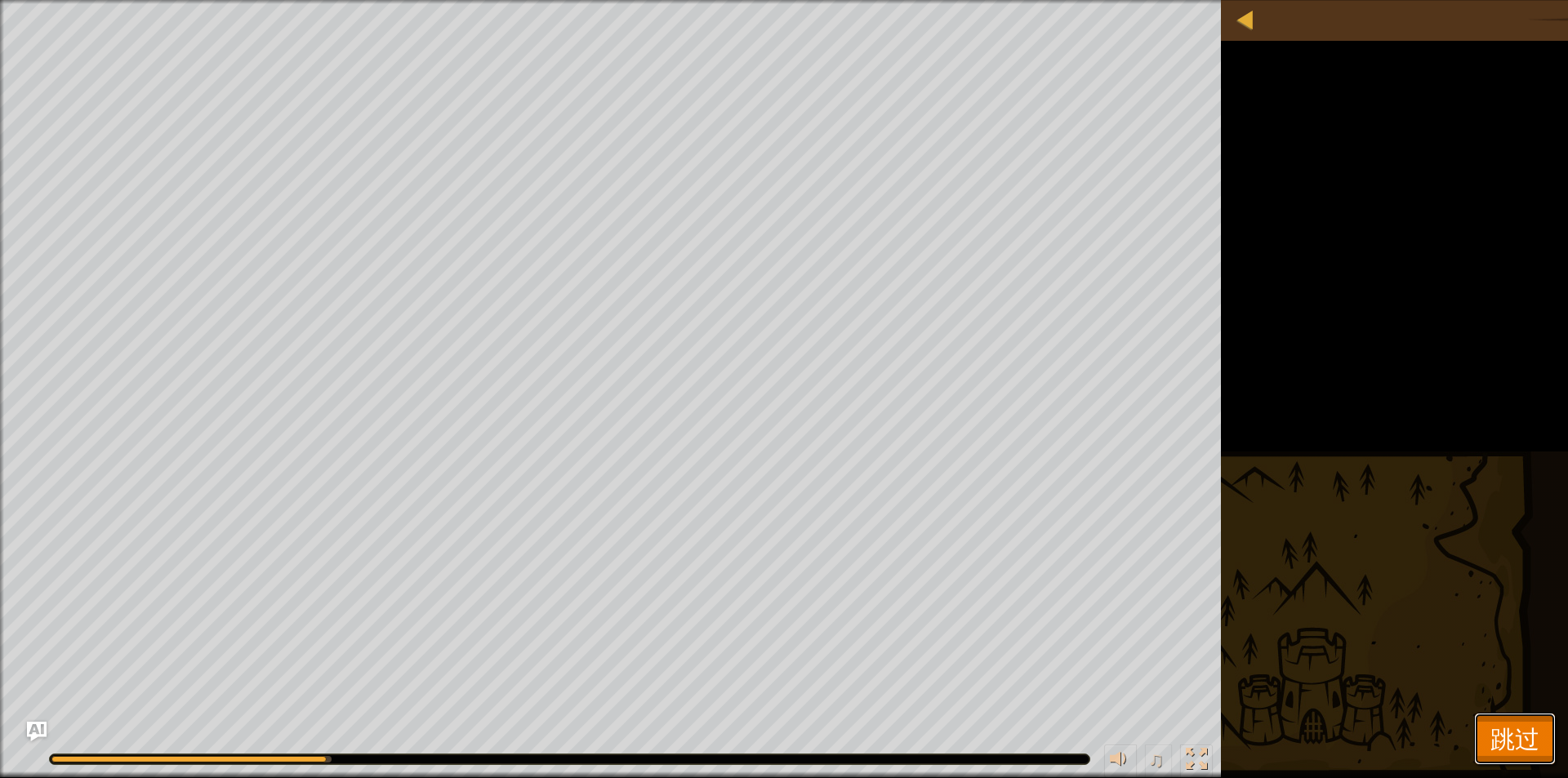
click at [1506, 731] on span "跳过" at bounding box center [1515, 739] width 49 height 33
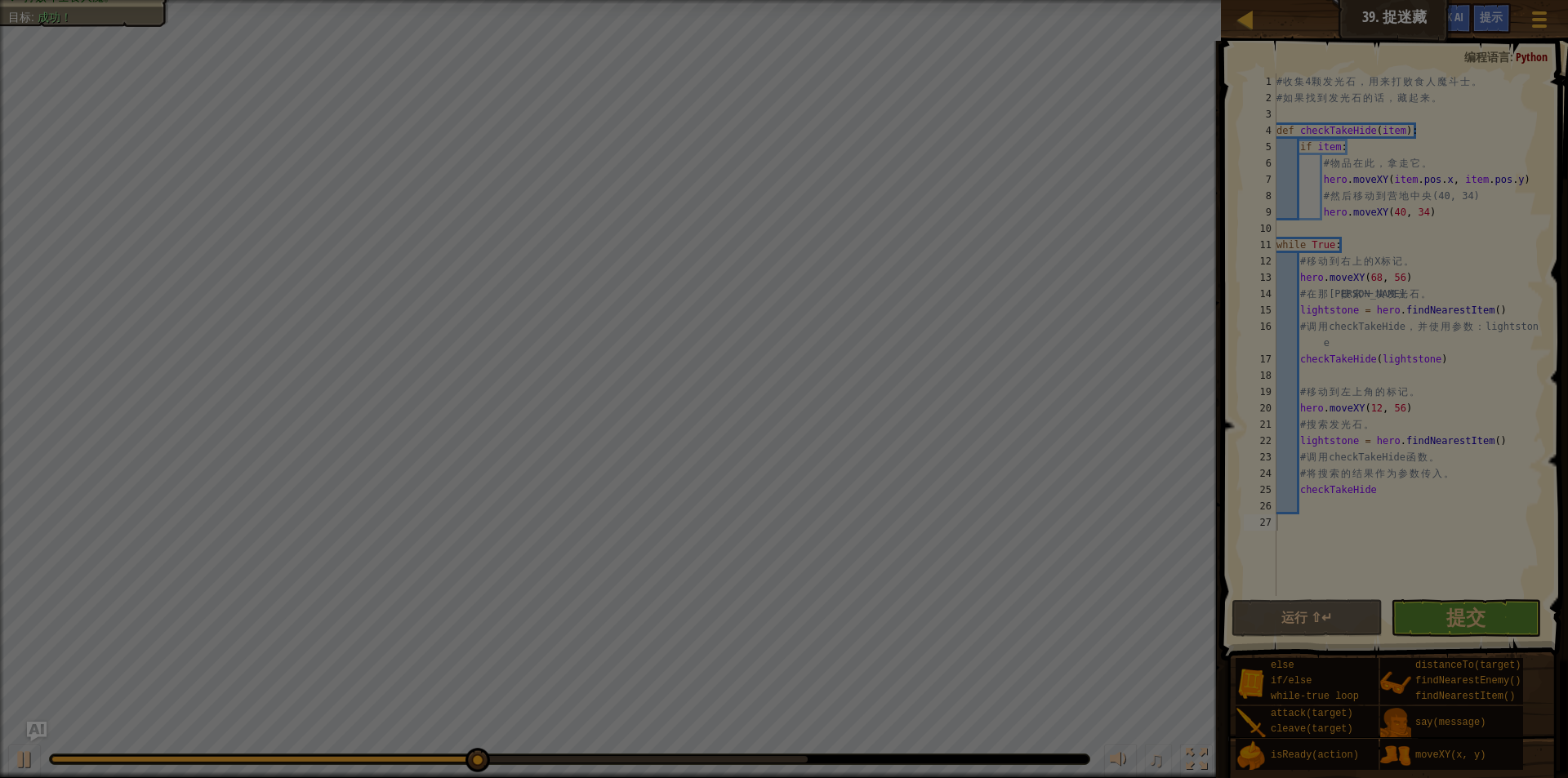
click at [0, 0] on div "读取中……" at bounding box center [0, 0] width 0 height 0
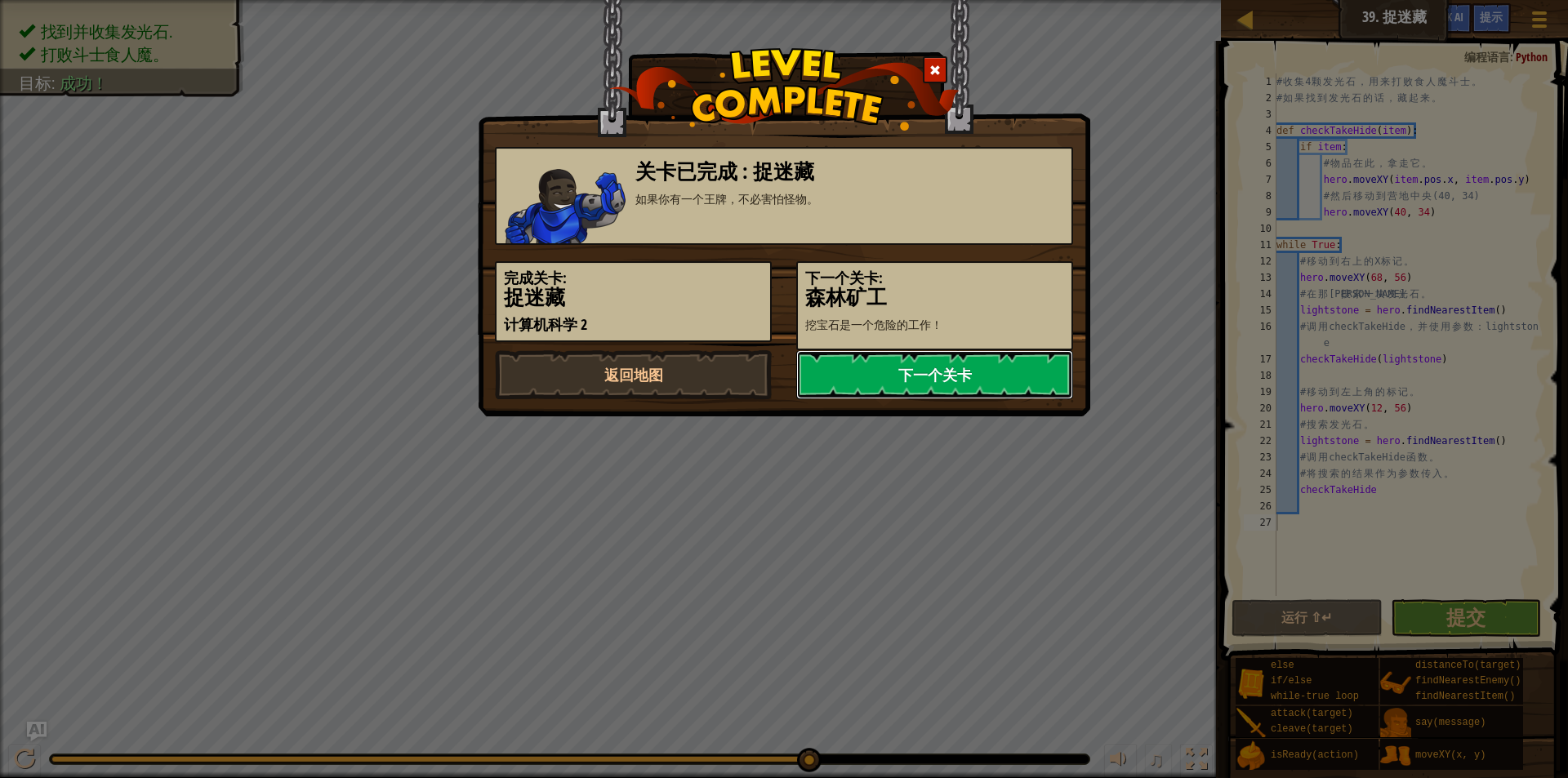
click at [882, 375] on link "下一个关卡" at bounding box center [934, 375] width 277 height 49
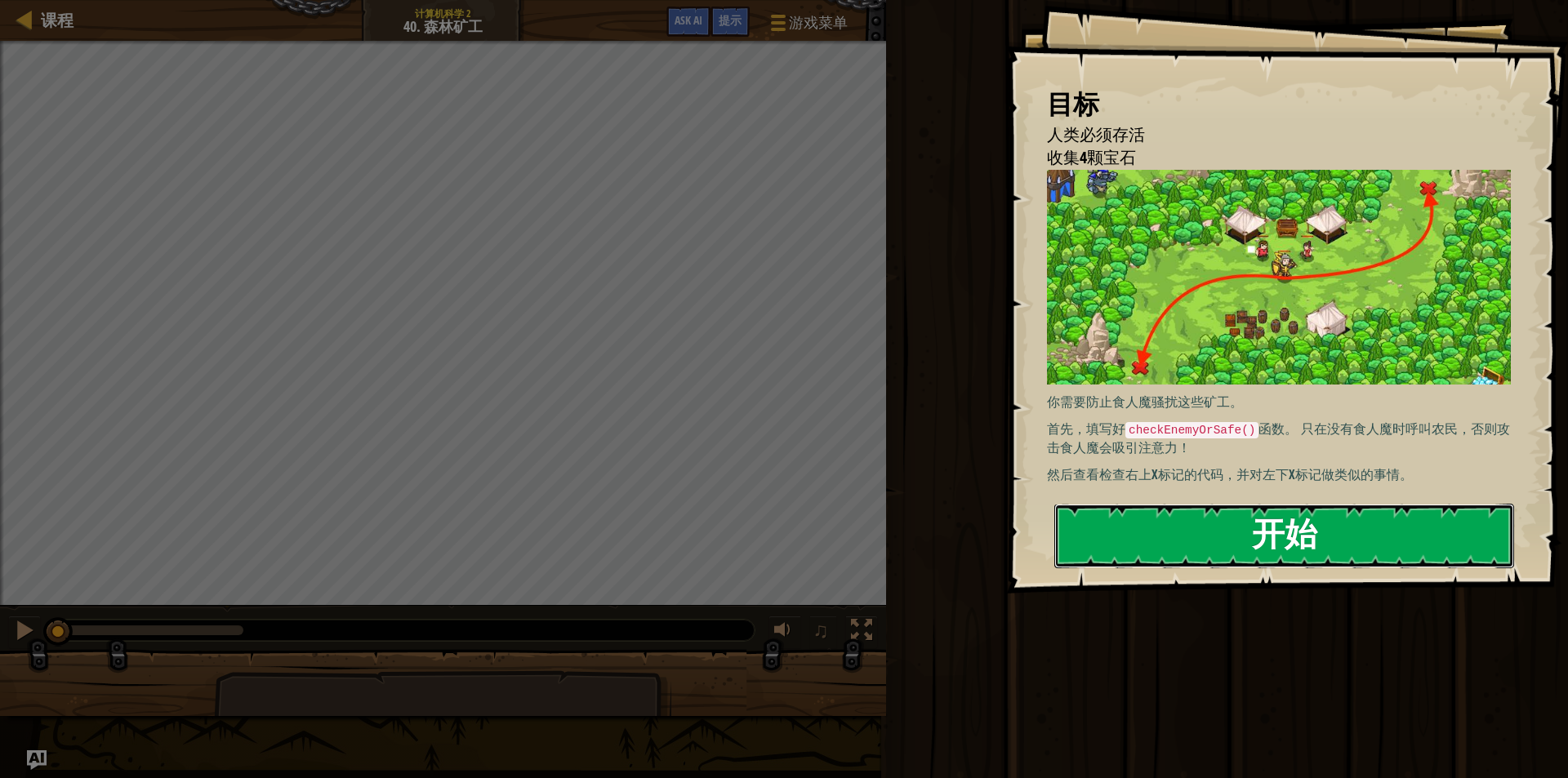
click at [1367, 567] on button "开始" at bounding box center [1284, 536] width 460 height 65
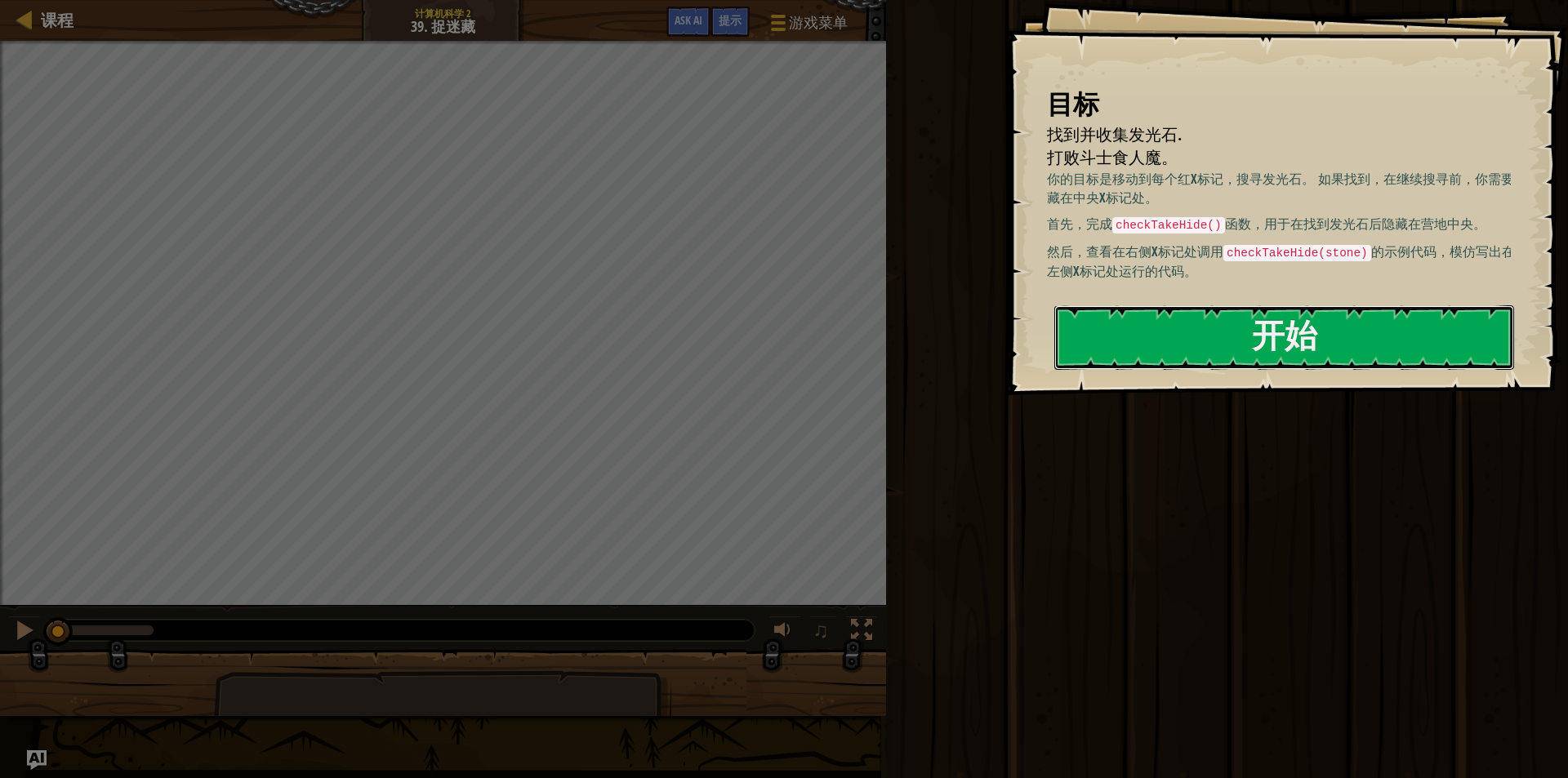
drag, startPoint x: 1195, startPoint y: 347, endPoint x: 1209, endPoint y: 375, distance: 31.3
click at [1195, 347] on button "开始" at bounding box center [1284, 338] width 460 height 65
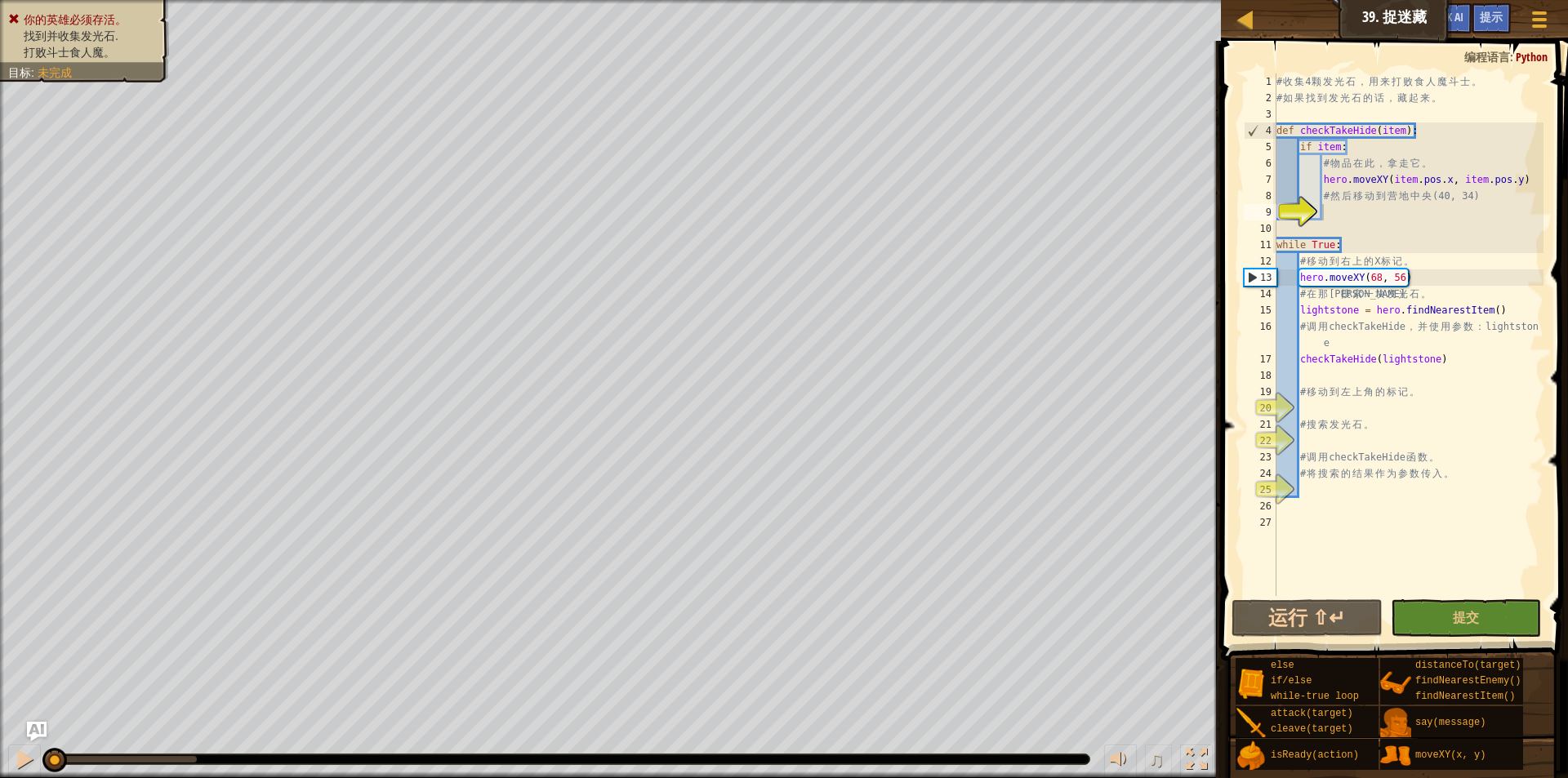
click at [1338, 208] on div "# 收 集 4 颗 发 光 石 ， 用 来 打 败 食 人 魔 斗 士 。 # 如 果 找 到 发 光 石 的 话 ， 藏 起 来 。 def checkTa…" at bounding box center [1408, 350] width 270 height 555
click at [1367, 206] on div "# 收 集 4 颗 发 光 石 ， 用 来 打 败 食 人 魔 斗 士 。 # 如 果 找 到 发 光 石 的 话 ， 藏 起 来 。 def checkTa…" at bounding box center [1408, 350] width 270 height 555
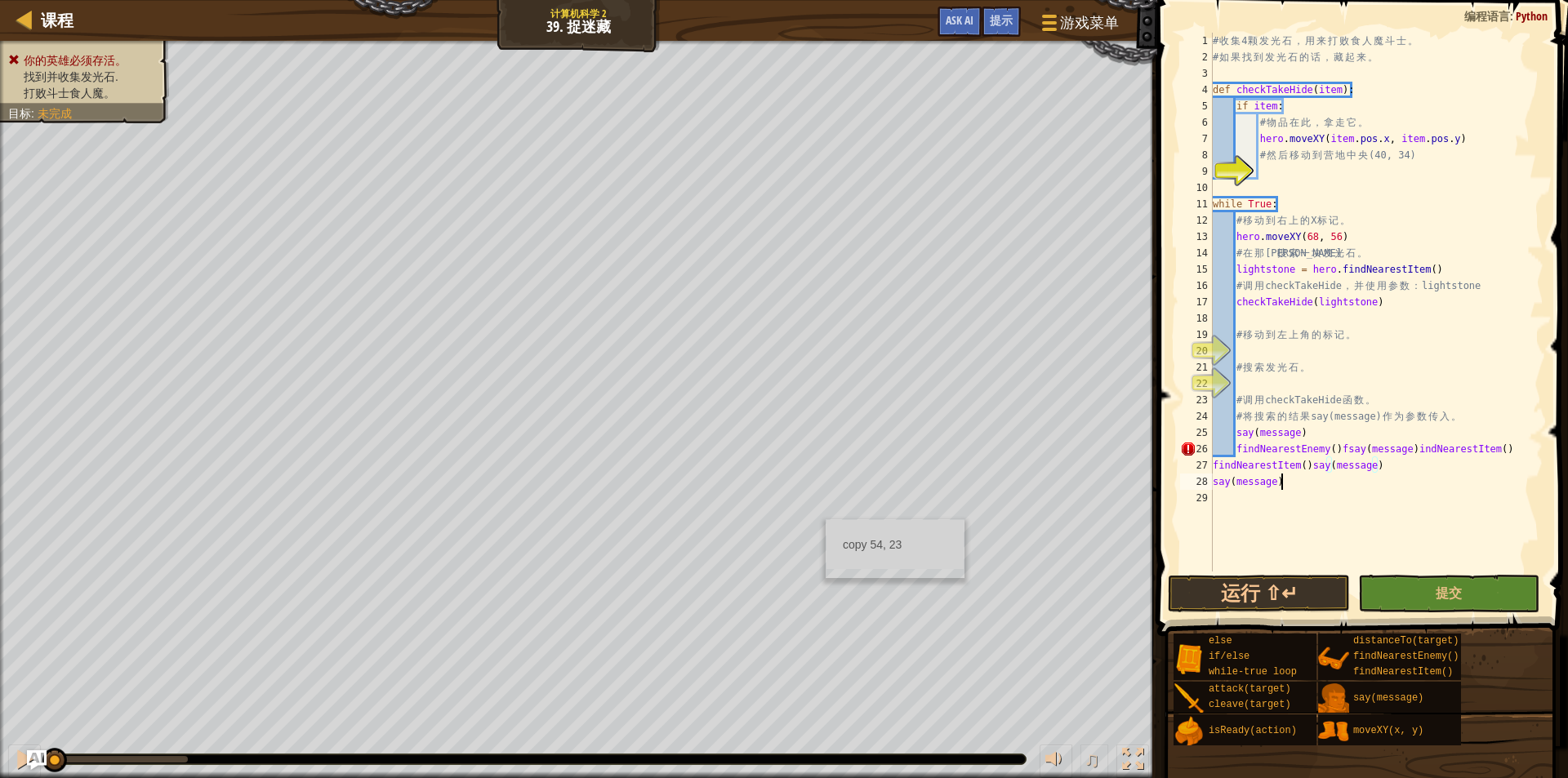
type textarea "say(message)"
click at [1292, 486] on div "# 收 集 4 颗 发 光 石 ， 用 来 打 败 食 人 魔 斗 士 。 # 如 果 找 到 发 光 石 的 话 ， 藏 起 来 。 def checkTa…" at bounding box center [1376, 318] width 334 height 572
type textarea "s"
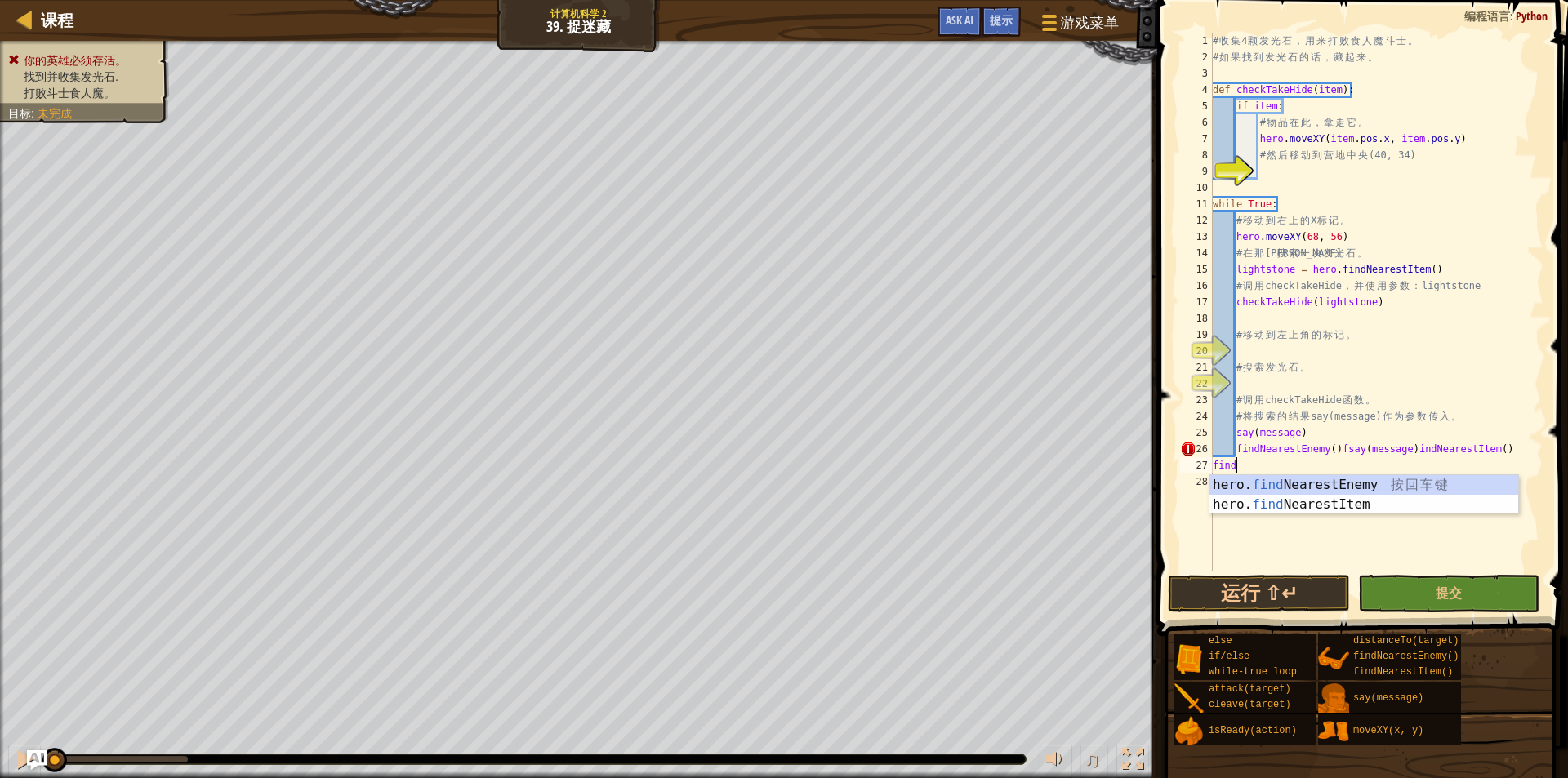
type textarea "f"
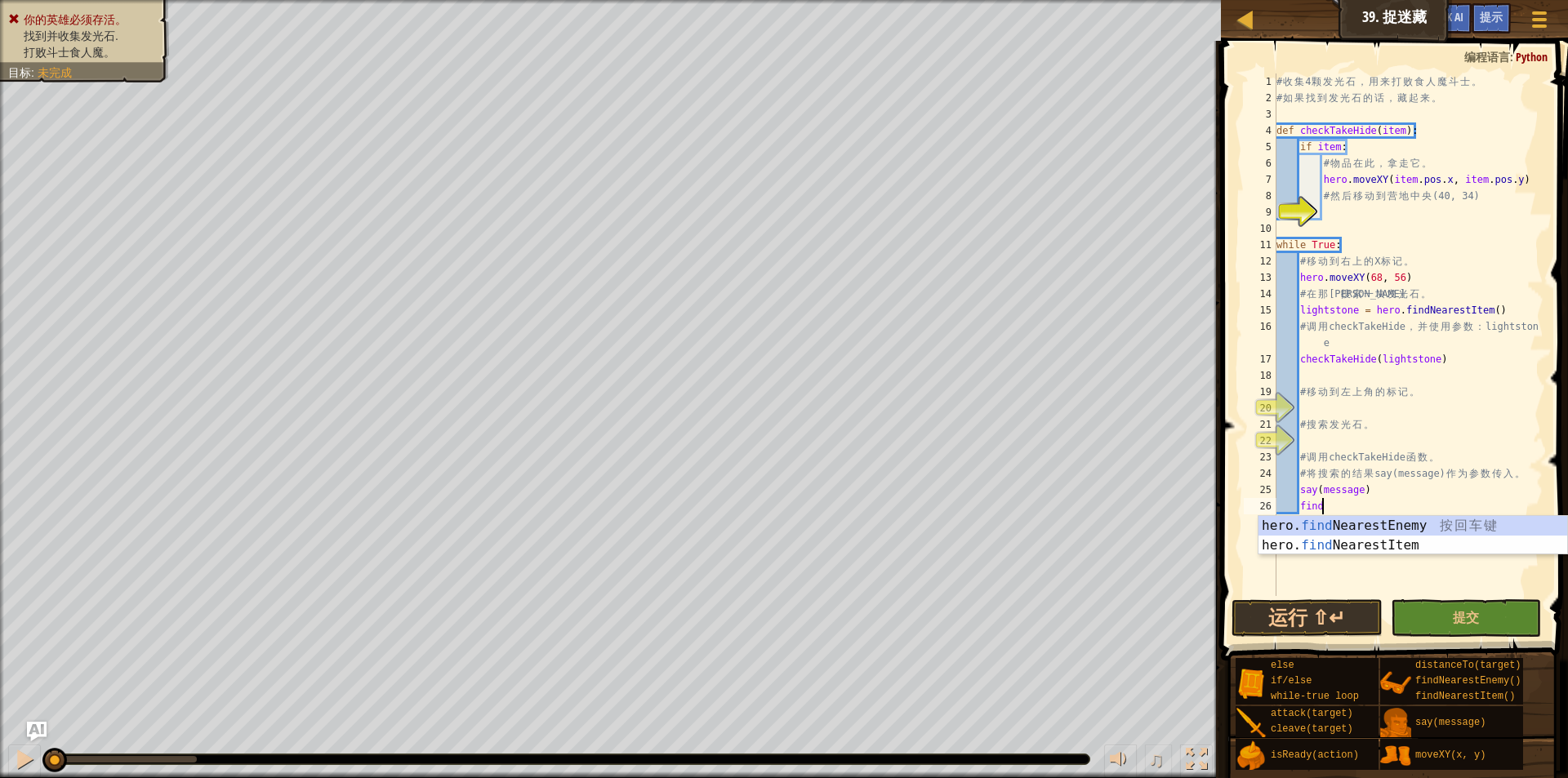
type textarea "f"
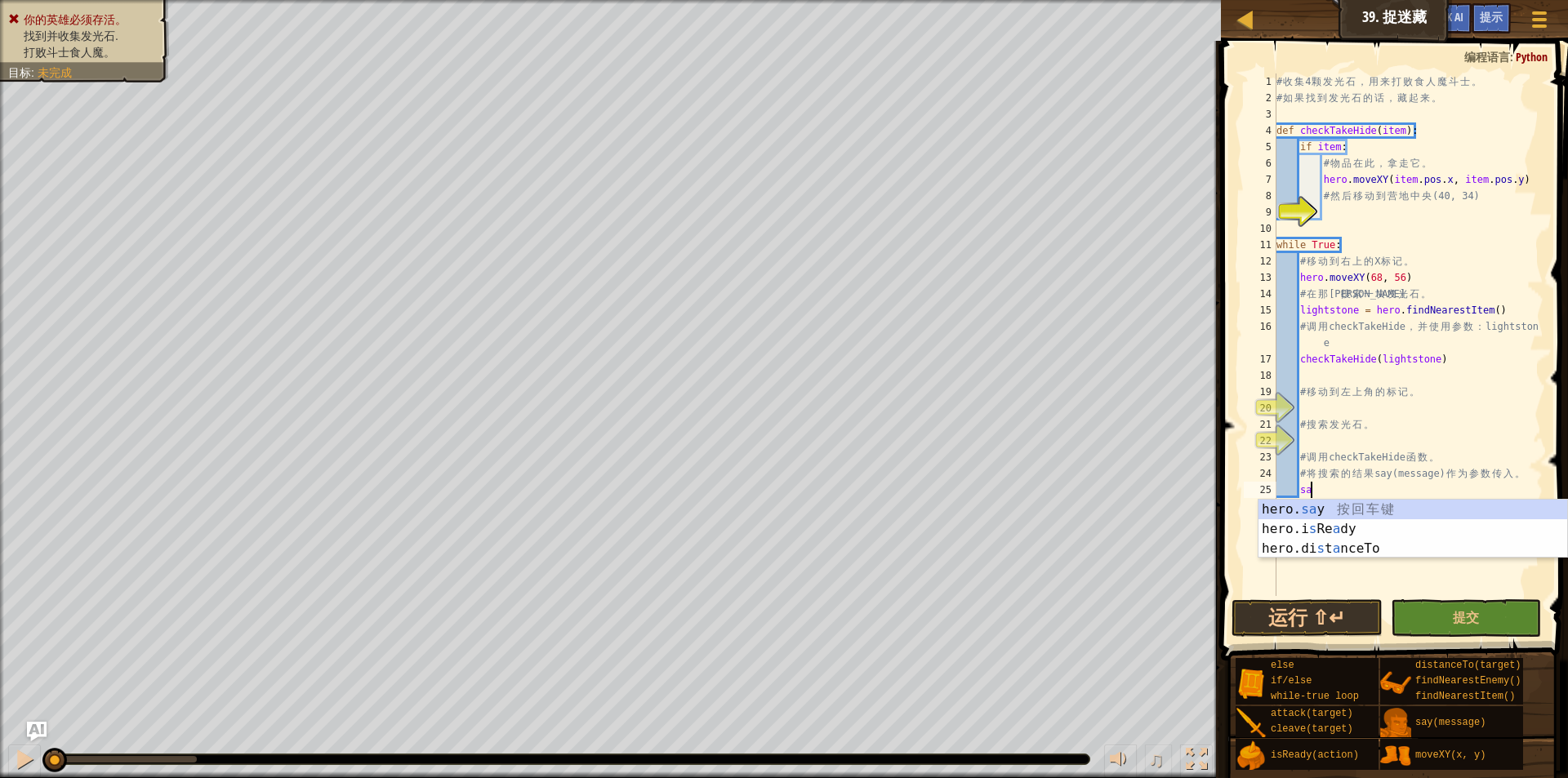
type textarea "s"
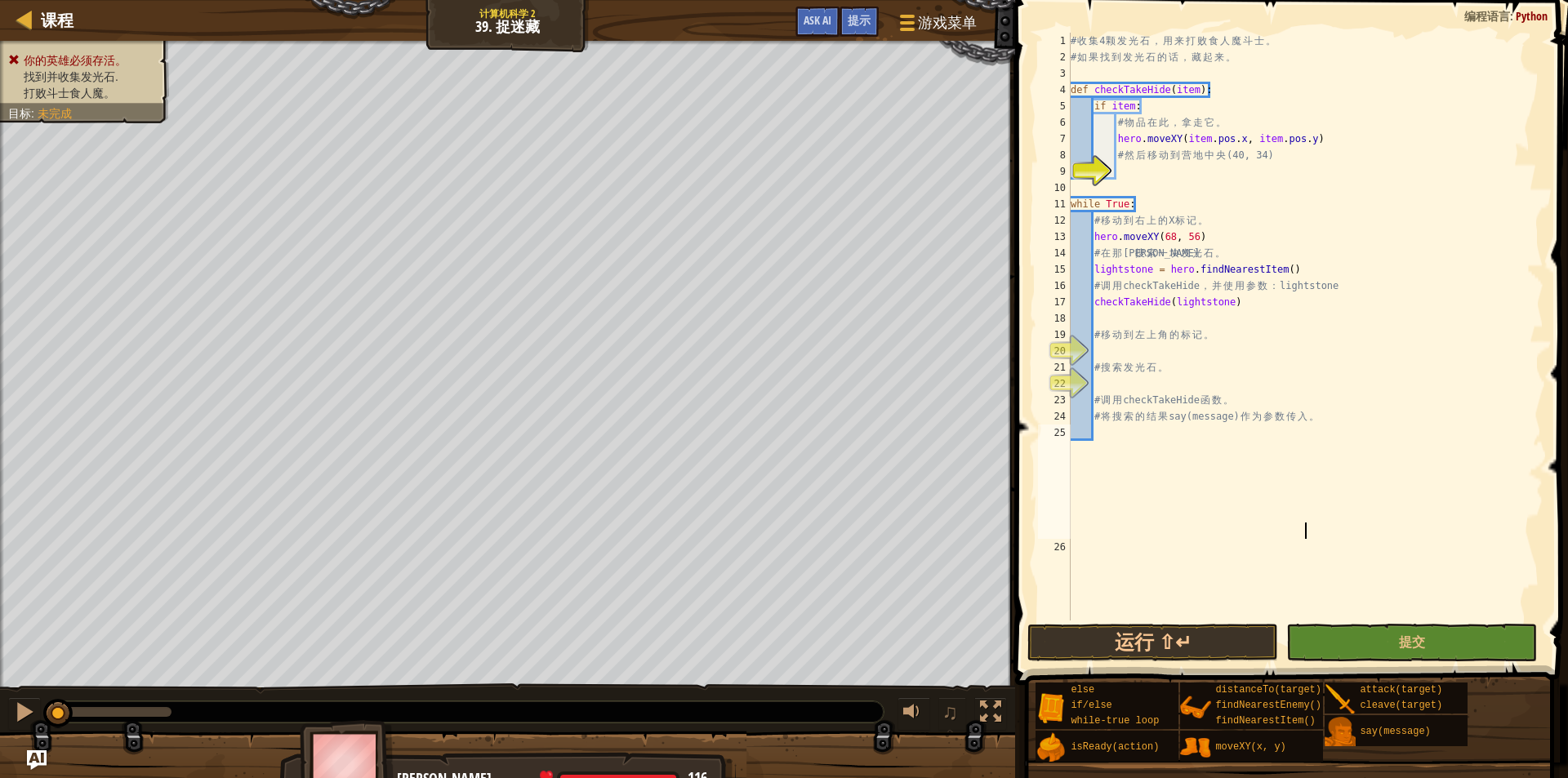
click at [1101, 529] on div "# 收 集 4 颗 发 光 石 ， 用 来 打 败 食 人 魔 斗 士 。 # 如 果 找 到 发 光 石 的 话 ， 藏 起 来 。 def checkTa…" at bounding box center [1305, 343] width 476 height 620
click at [1520, 557] on div "# 收 集 4 颗 发 光 石 ， 用 来 打 败 食 人 魔 斗 士 。 # 如 果 找 到 发 光 石 的 话 ， 藏 起 来 。 def checkTa…" at bounding box center [1305, 343] width 476 height 620
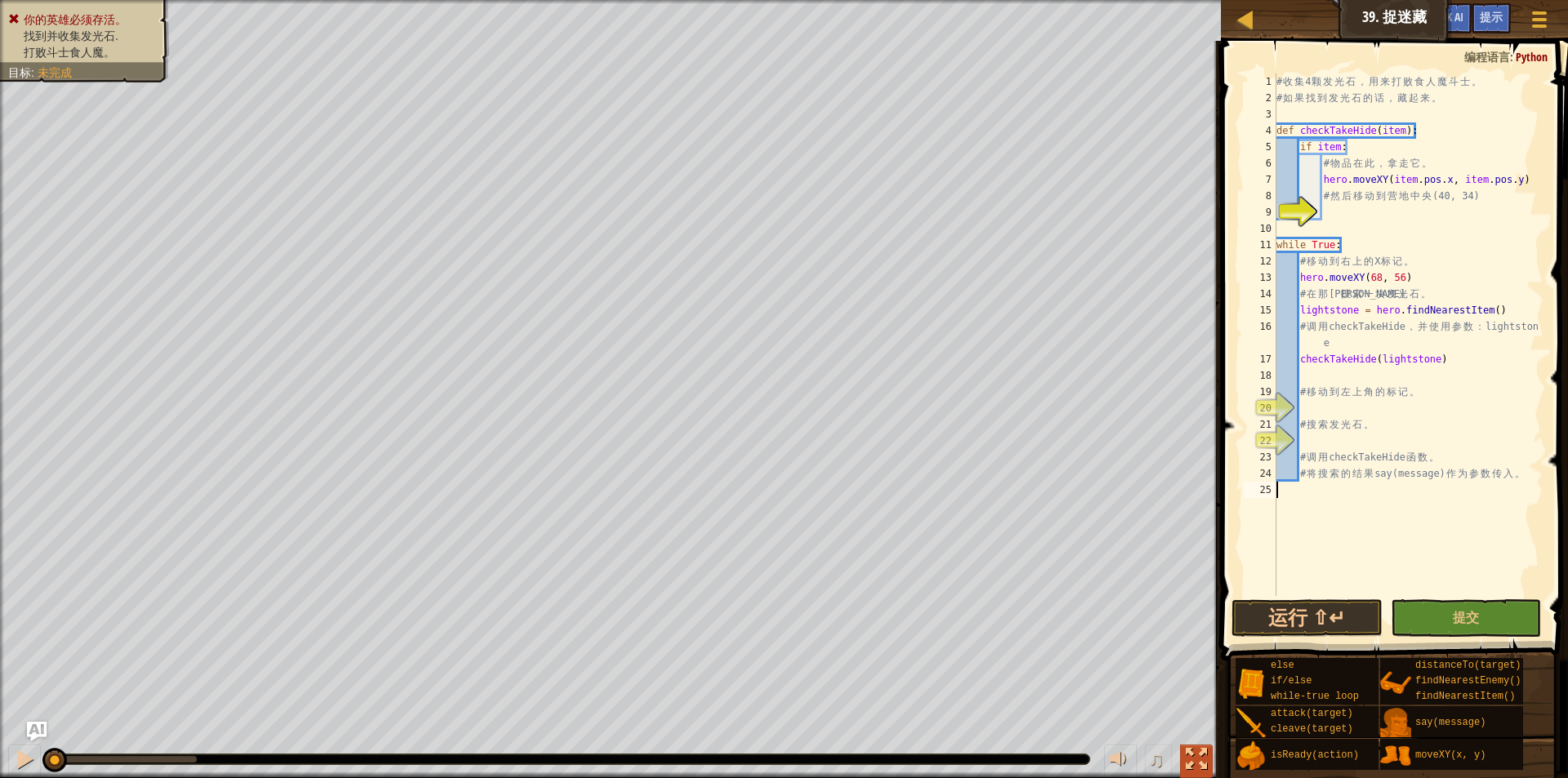
click at [1200, 753] on div at bounding box center [1196, 759] width 22 height 22
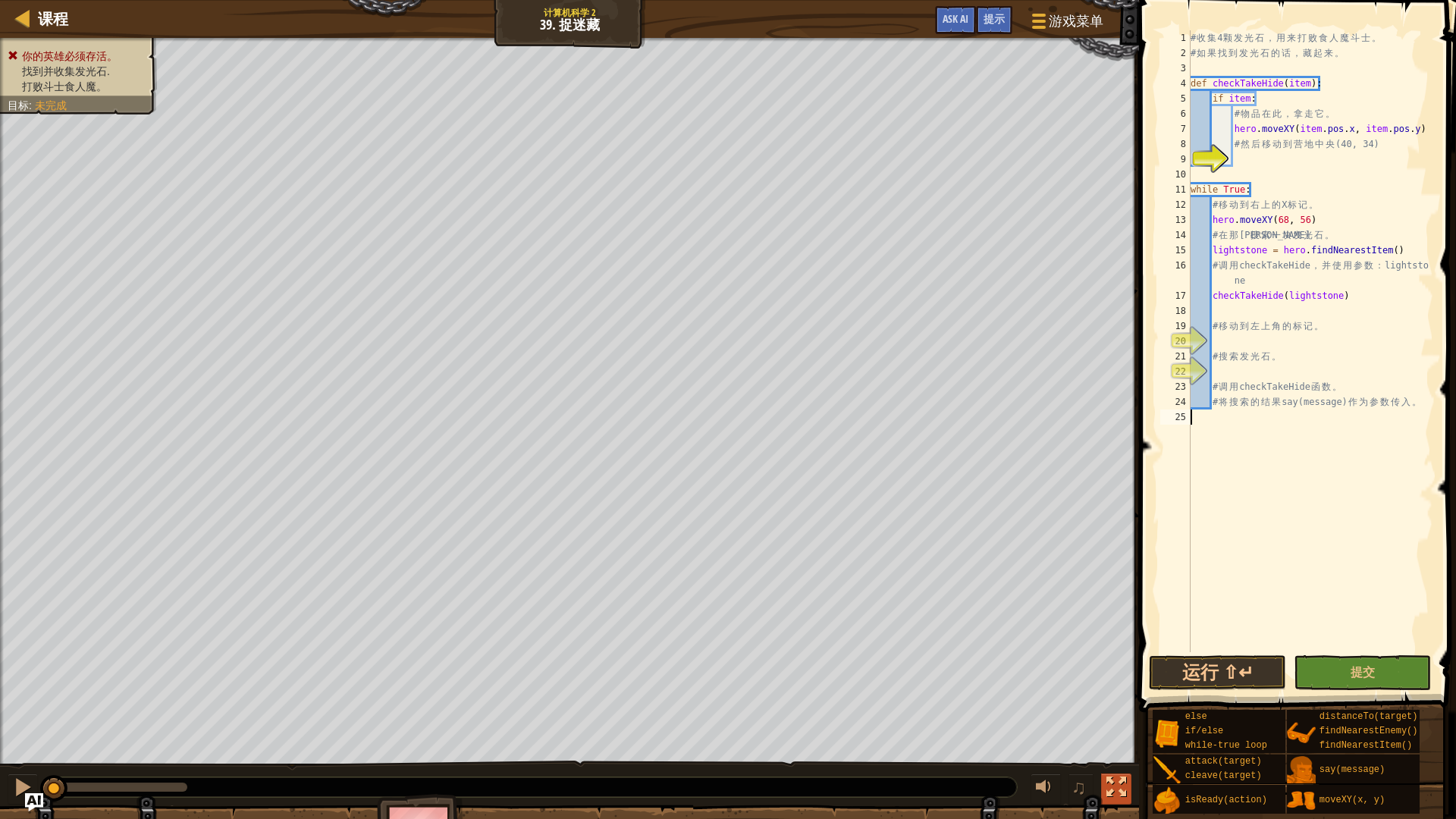
click at [1128, 721] on button at bounding box center [1115, 789] width 30 height 31
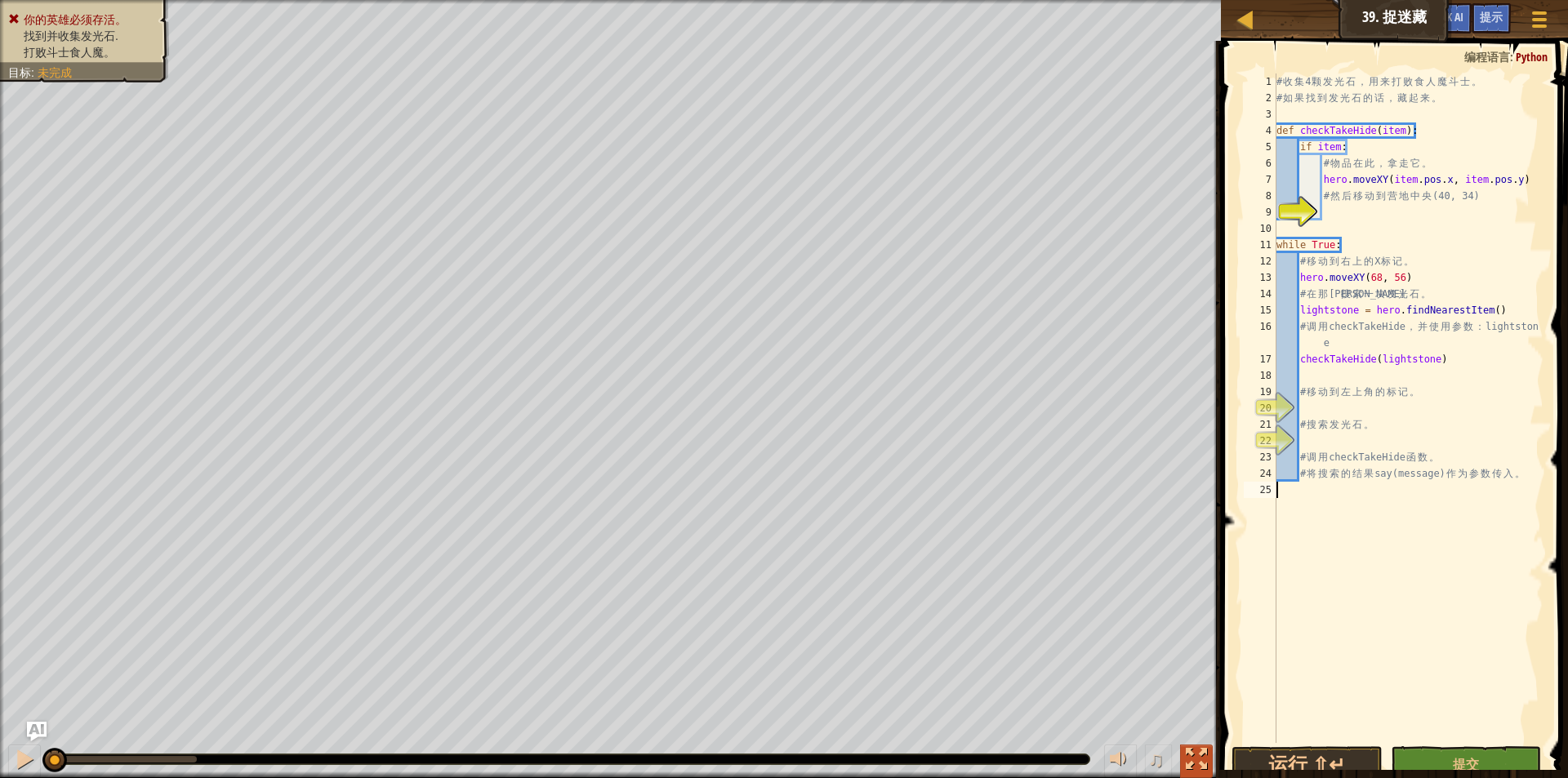
click at [1196, 758] on div at bounding box center [1196, 759] width 22 height 22
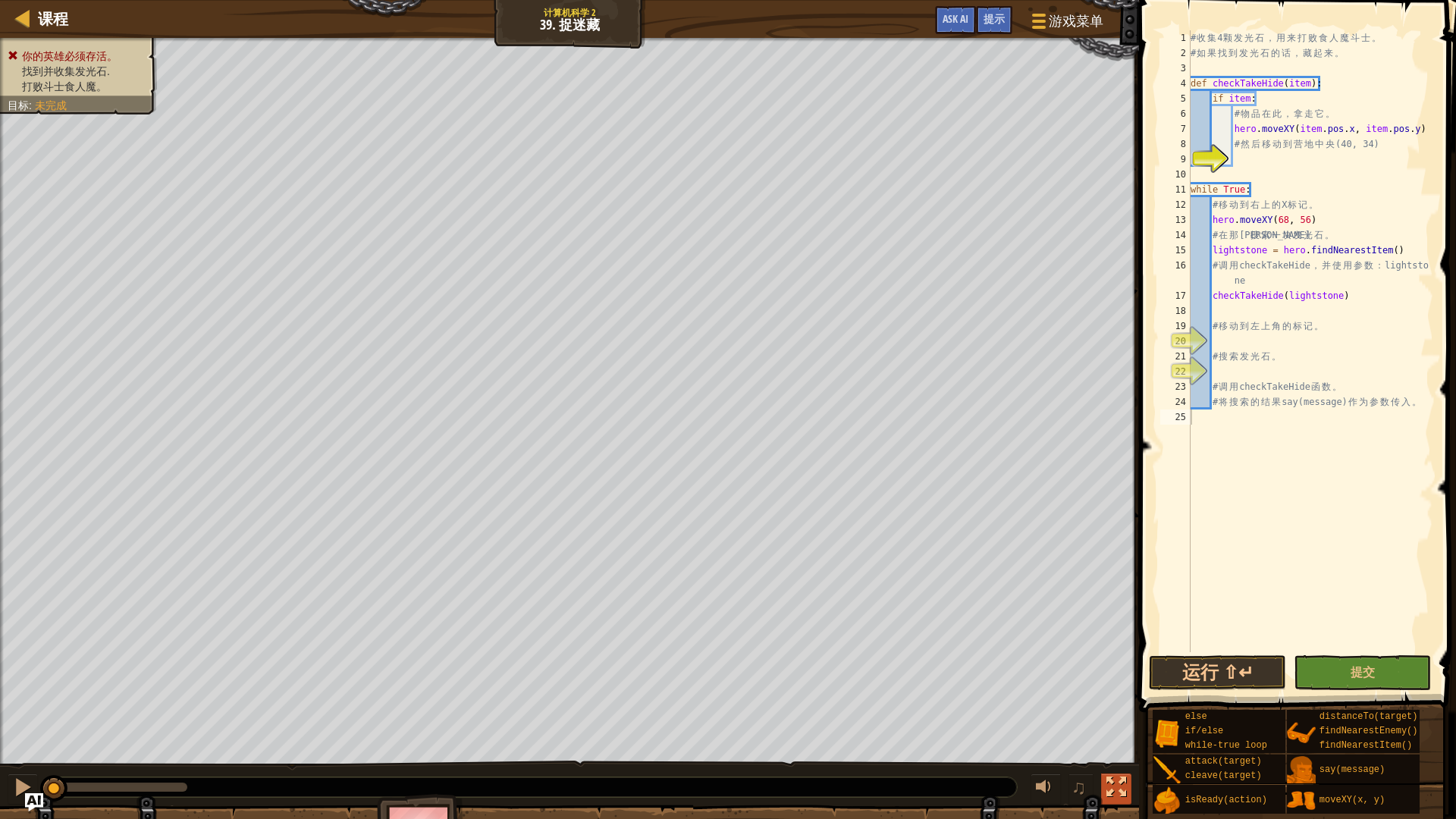
click at [1117, 721] on div at bounding box center [1116, 787] width 20 height 20
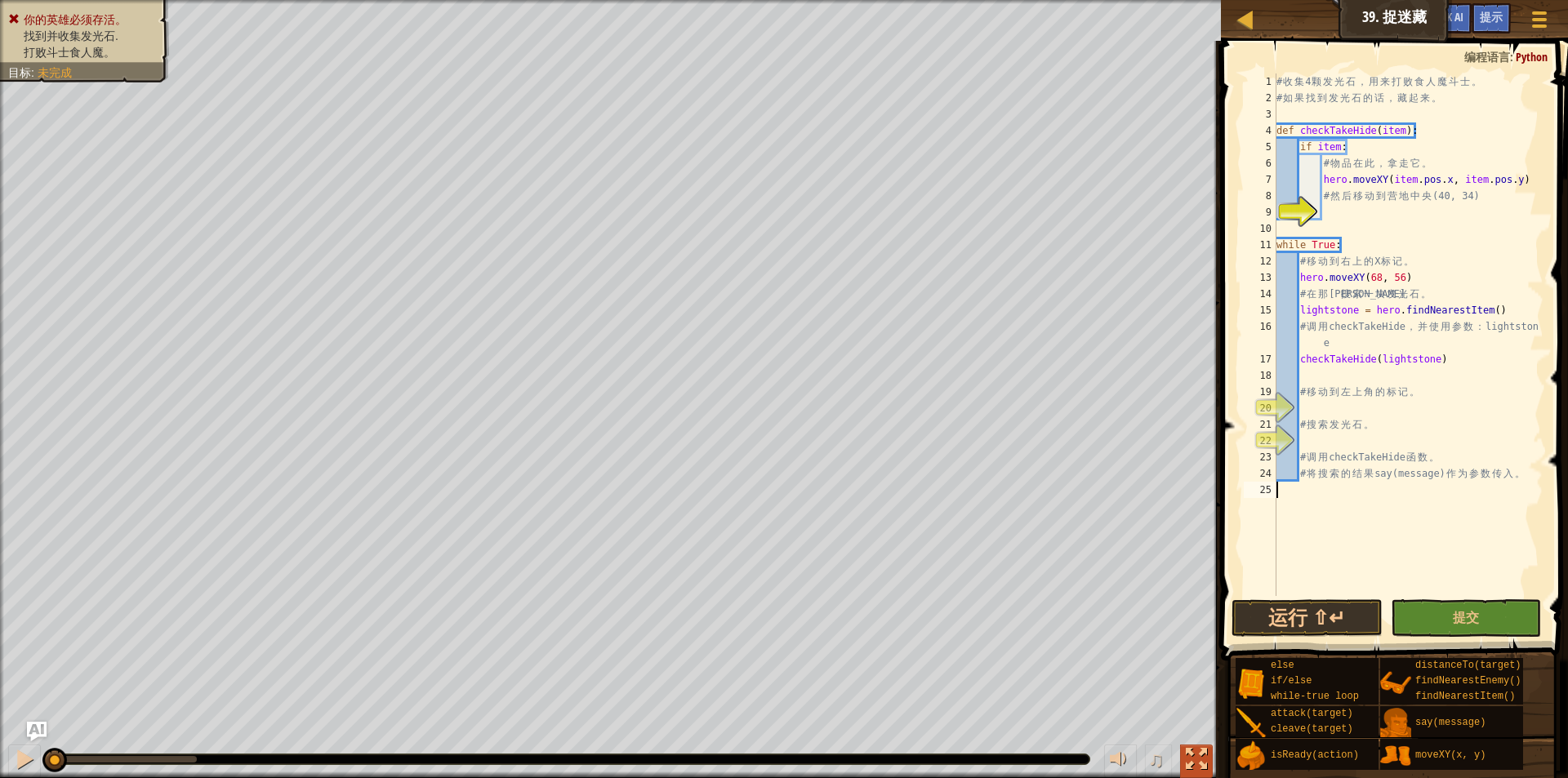
click at [1196, 755] on div at bounding box center [1196, 759] width 22 height 22
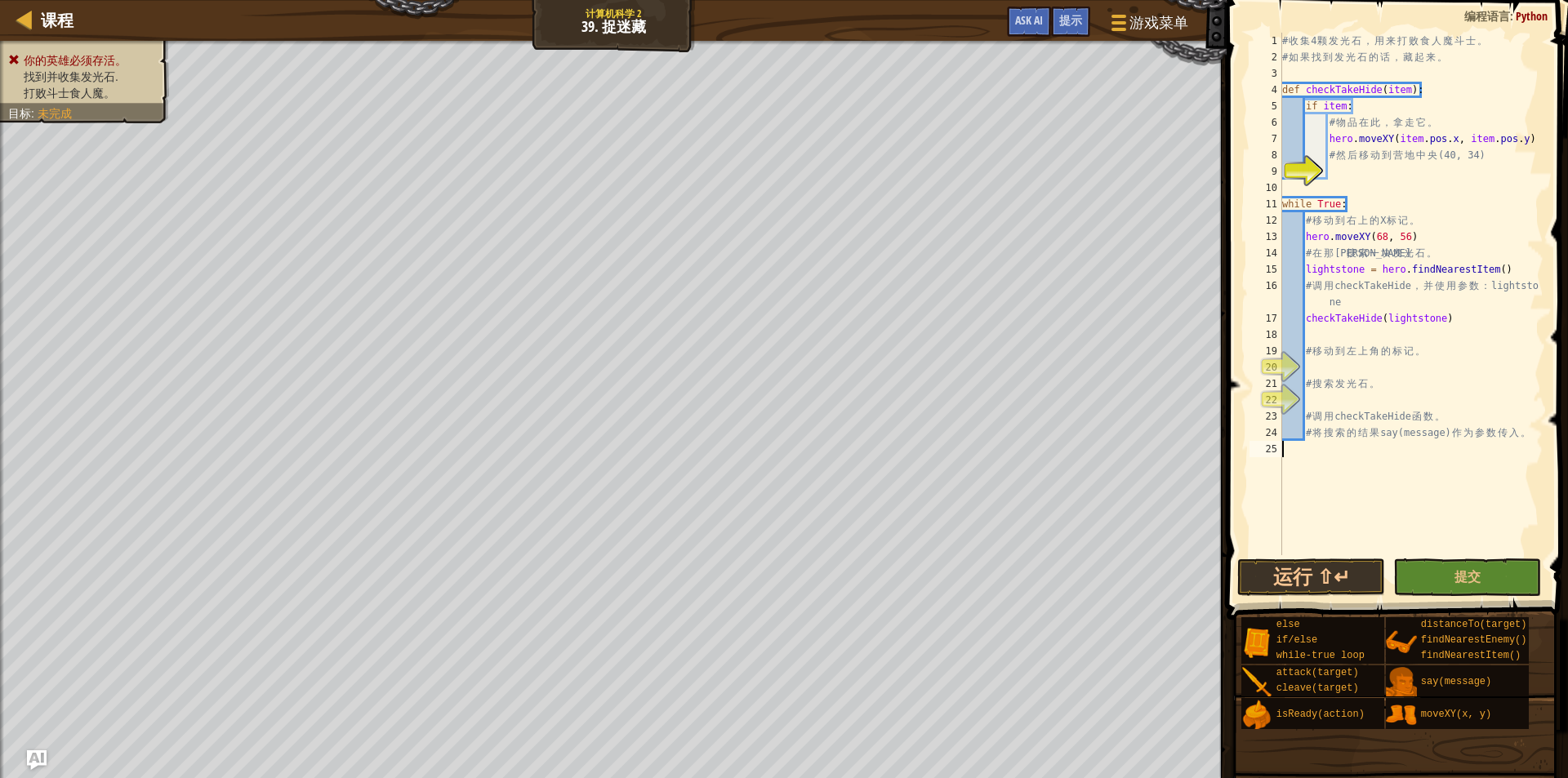
drag, startPoint x: 1196, startPoint y: 826, endPoint x: 1196, endPoint y: 755, distance: 71.0
click at [1196, 0] on html "课程 计算机科学 2 39. 捉迷藏 游戏菜单 完成 提示 Ask AI 1 הההההההההההההההההההההההההההההההההההההההה…" at bounding box center [784, 0] width 1568 height 0
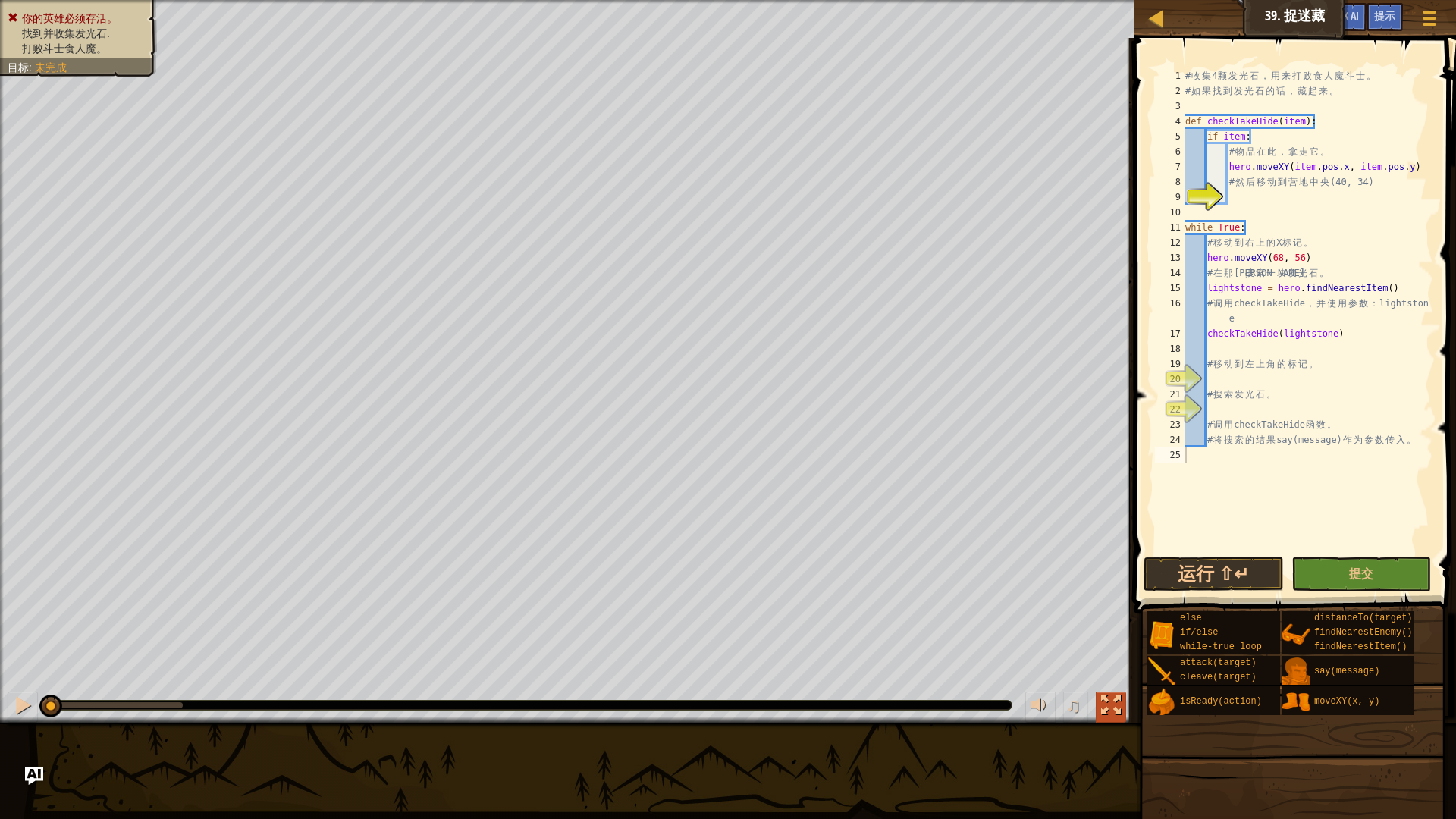
click at [1111, 702] on div "你的英雄必须存活。 找到并收集发光石. 打败斗士食人魔。 目标 : 未完成 ♫ [PERSON_NAME] 116 x: 41 y: 35 x: 68 y: …" at bounding box center [728, 361] width 1456 height 723
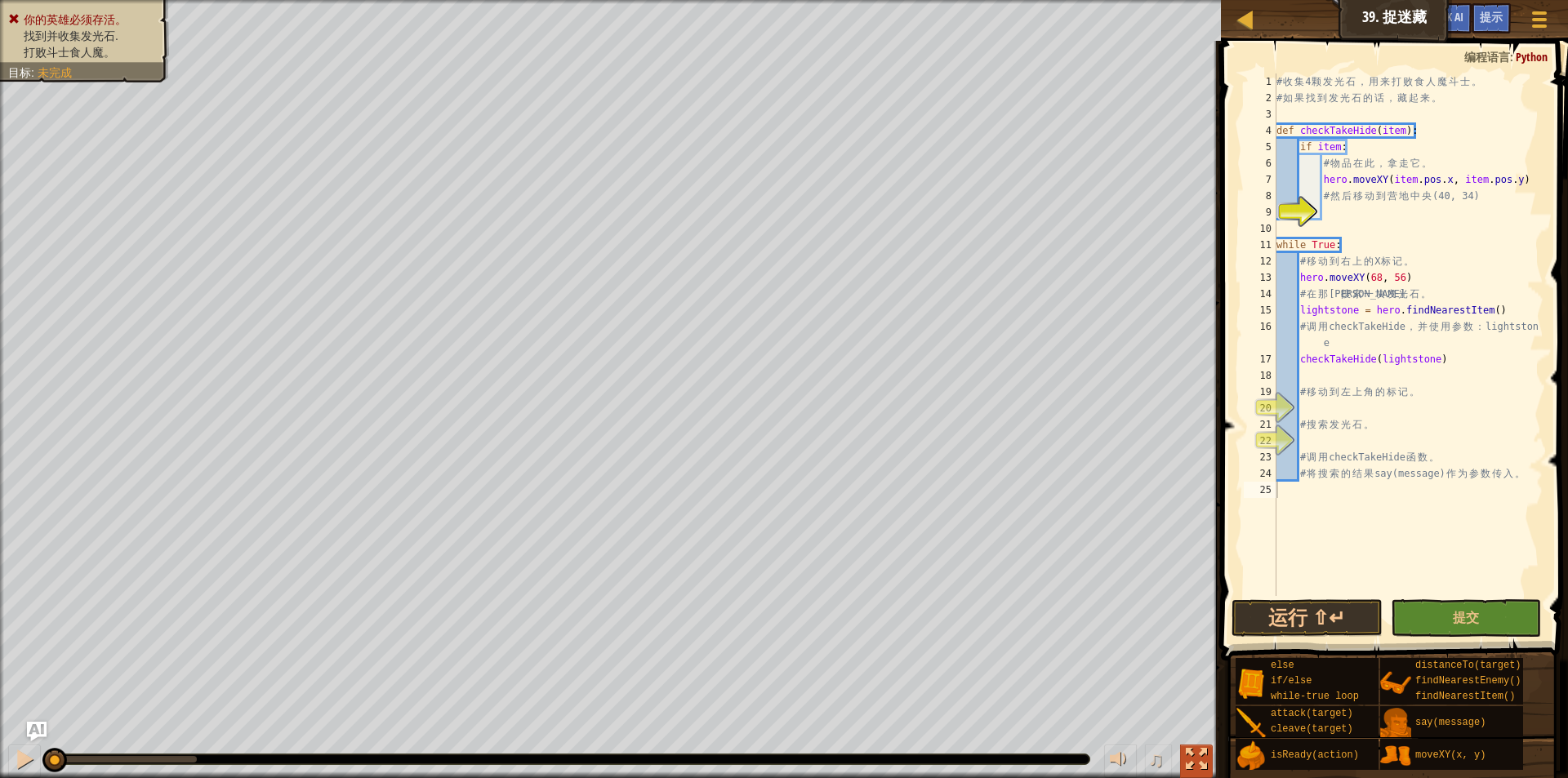
click at [1196, 755] on div at bounding box center [1196, 759] width 22 height 22
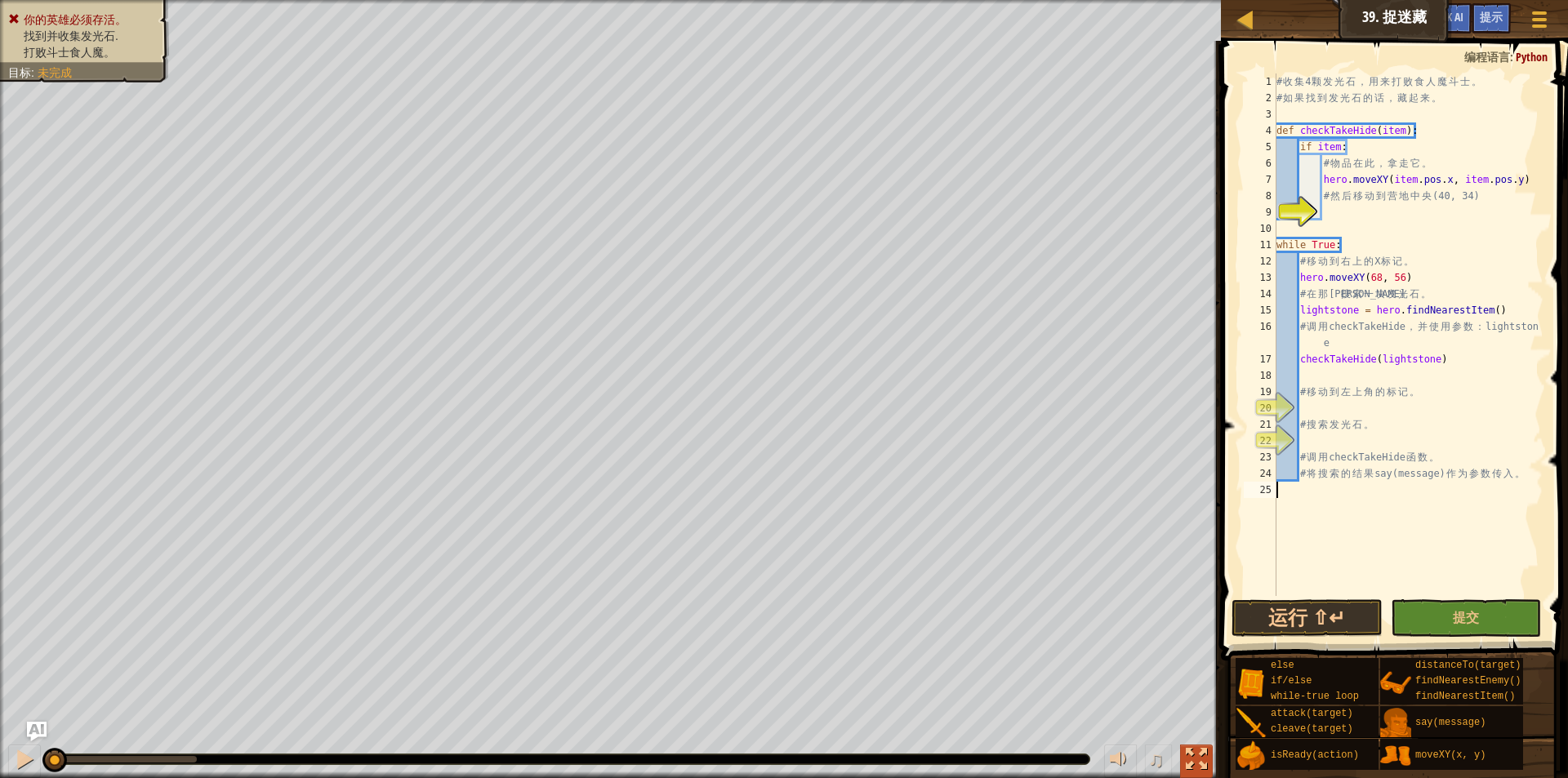
click at [1196, 755] on div "你的英雄必须存活。 找到并收集发光石. 打败斗士食人魔。 目标 : 未完成 ♫ [PERSON_NAME] 116 x: 41 y: 35 x: 68 y: …" at bounding box center [784, 389] width 1568 height 778
click at [1196, 755] on div at bounding box center [1196, 759] width 22 height 22
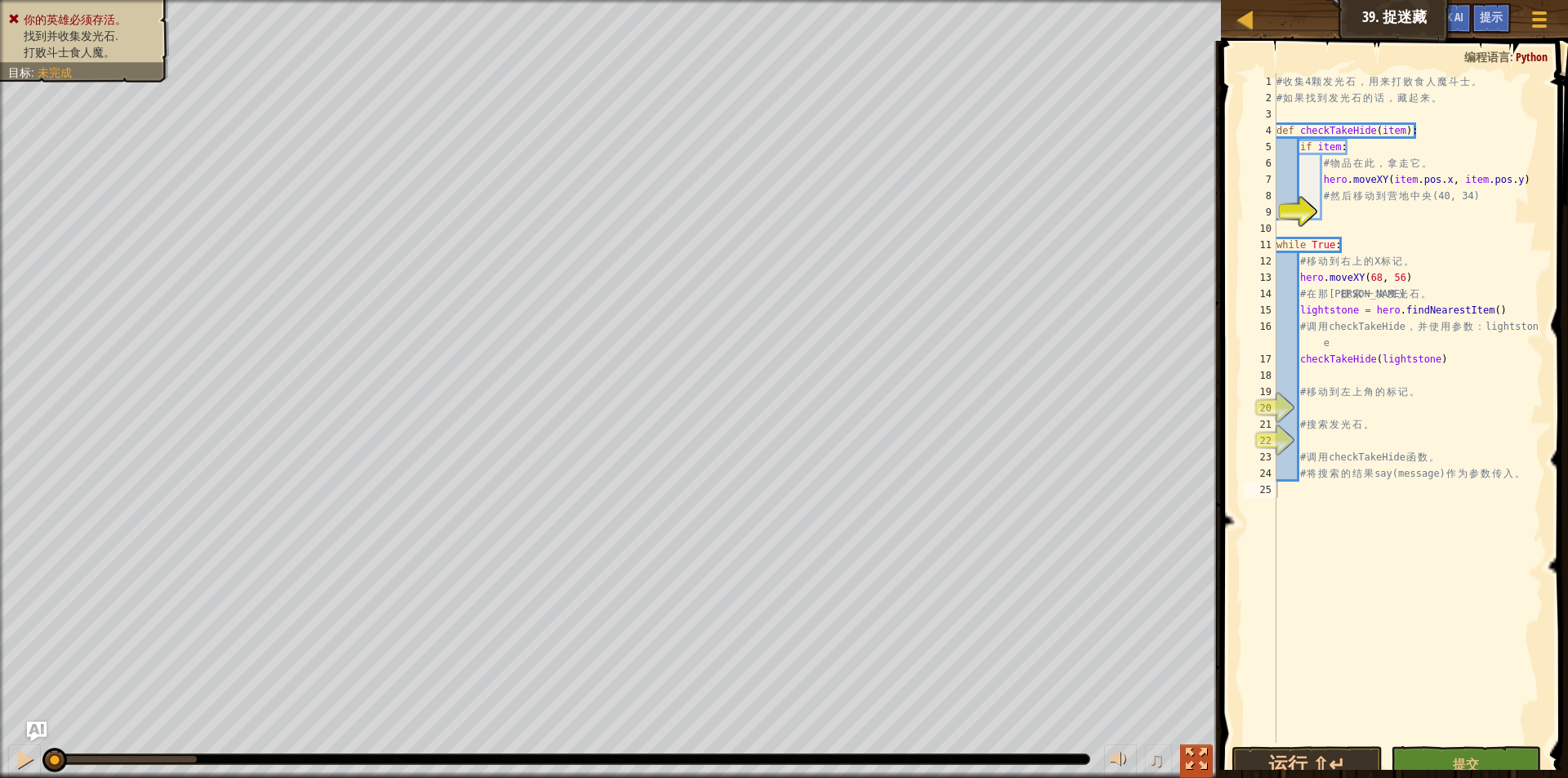
click at [1196, 755] on div at bounding box center [1196, 759] width 22 height 22
click at [1196, 0] on html "课程 计算机科学 2 39. 捉迷藏 游戏菜单 完成 提示 Ask AI 1 הההההההההההההההההההההההההההההההההההההההה…" at bounding box center [784, 0] width 1568 height 0
click at [1196, 755] on div at bounding box center [1196, 759] width 22 height 22
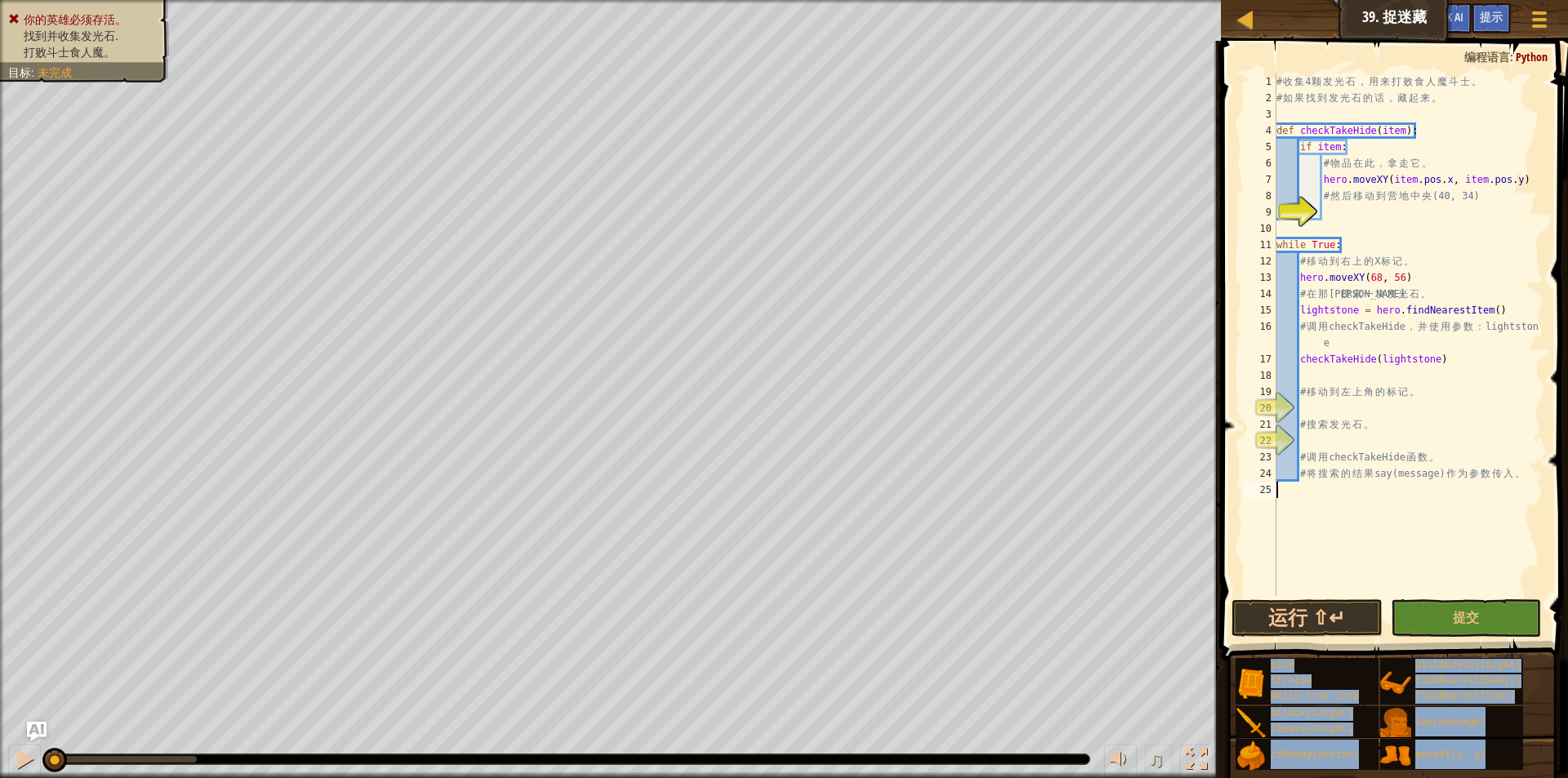
click at [1196, 0] on html "课程 计算机科学 2 39. 捉迷藏 游戏菜单 完成 提示 Ask AI 1 הההההההההההההההההההההההההההההההההההההההה…" at bounding box center [784, 0] width 1568 height 0
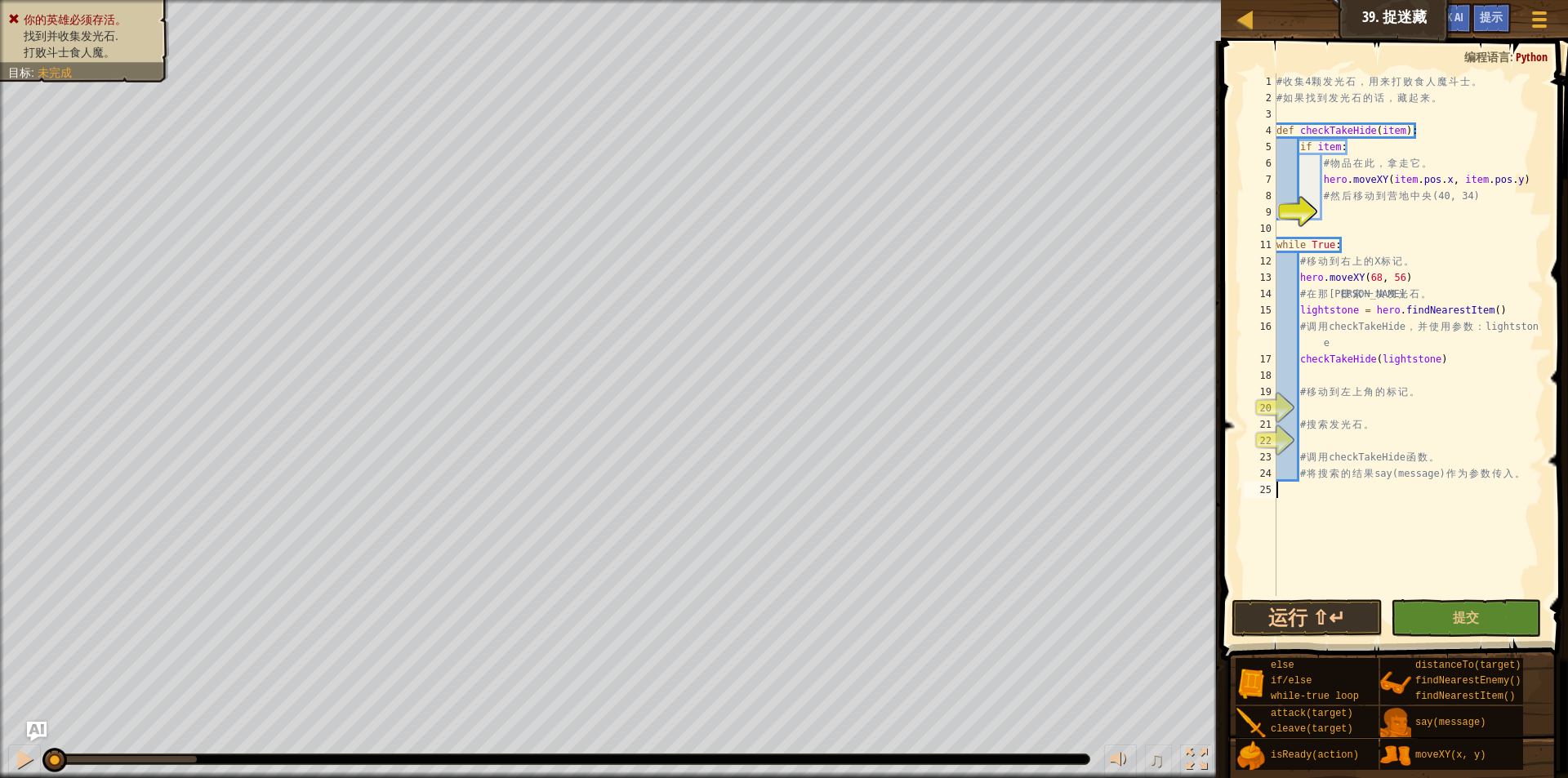
drag, startPoint x: 1196, startPoint y: 755, endPoint x: 1196, endPoint y: 826, distance: 71.0
click at [1196, 755] on div "你的英雄必须存活。 找到并收集发光石. 打败斗士食人魔。 目标 : 未完成 ♫ [PERSON_NAME] 116 x: 41 y: 35 x: 68 y: …" at bounding box center [784, 389] width 1568 height 778
click at [1196, 755] on div at bounding box center [1196, 759] width 22 height 22
click at [1197, 744] on div "♫" at bounding box center [610, 755] width 1221 height 49
click at [1207, 755] on div at bounding box center [1196, 759] width 22 height 22
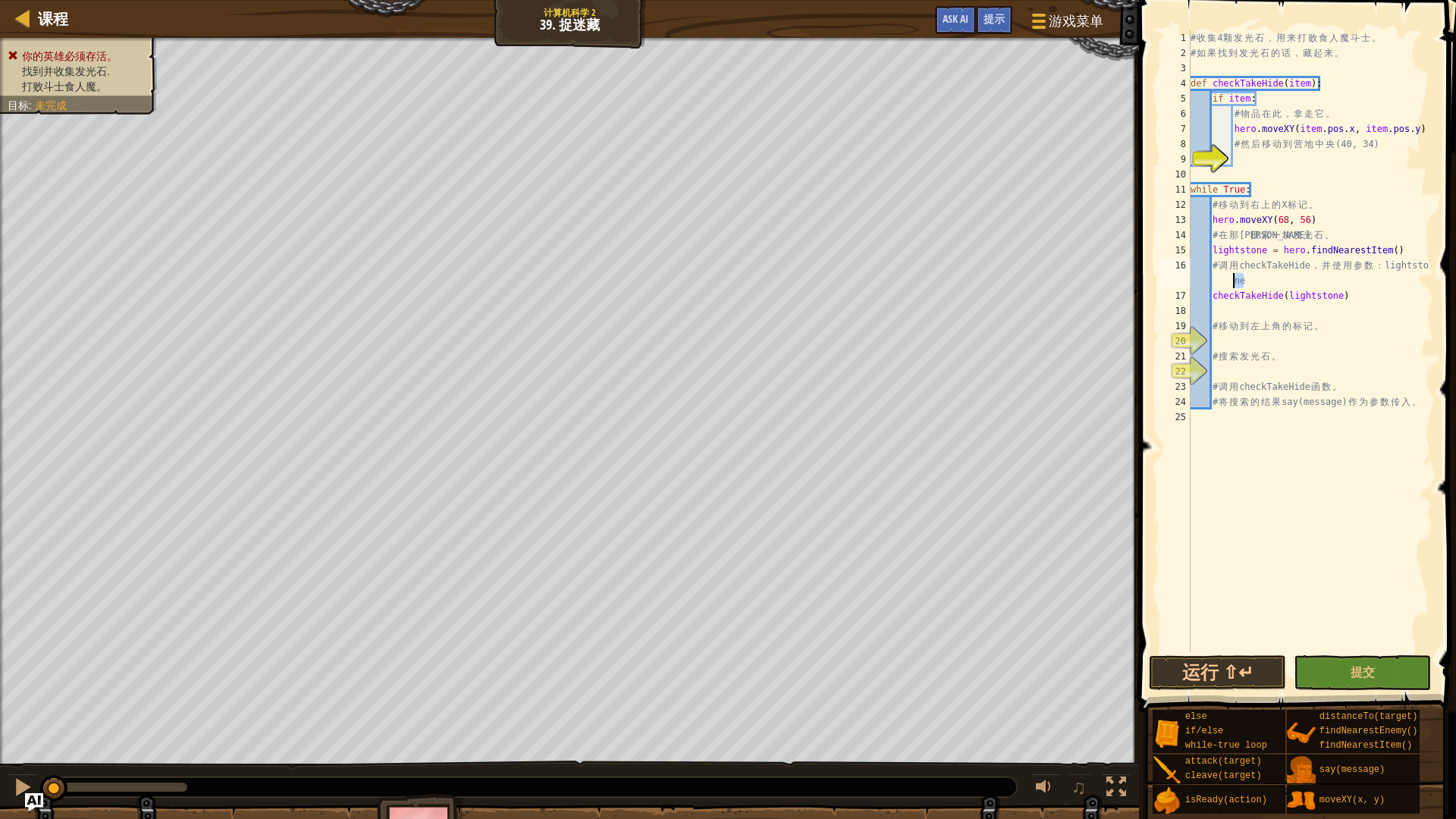
drag, startPoint x: 1252, startPoint y: 277, endPoint x: 1222, endPoint y: 283, distance: 30.6
click at [1222, 283] on div "# 收 集 4 颗 发 光 石 ， 用 来 打 败 食 人 魔 斗 士 。 # 如 果 找 到 发 光 石 的 话 ， 藏 起 来 。 def checkTa…" at bounding box center [1310, 355] width 245 height 652
type textarea "# 调用checkTakeHide，并使用参数：lightsto"
click at [1239, 154] on div "# 收 集 4 颗 发 光 石 ， 用 来 打 败 食 人 魔 斗 士 。 # 如 果 找 到 发 光 石 的 话 ， 藏 起 来 。 def checkTa…" at bounding box center [1310, 355] width 245 height 652
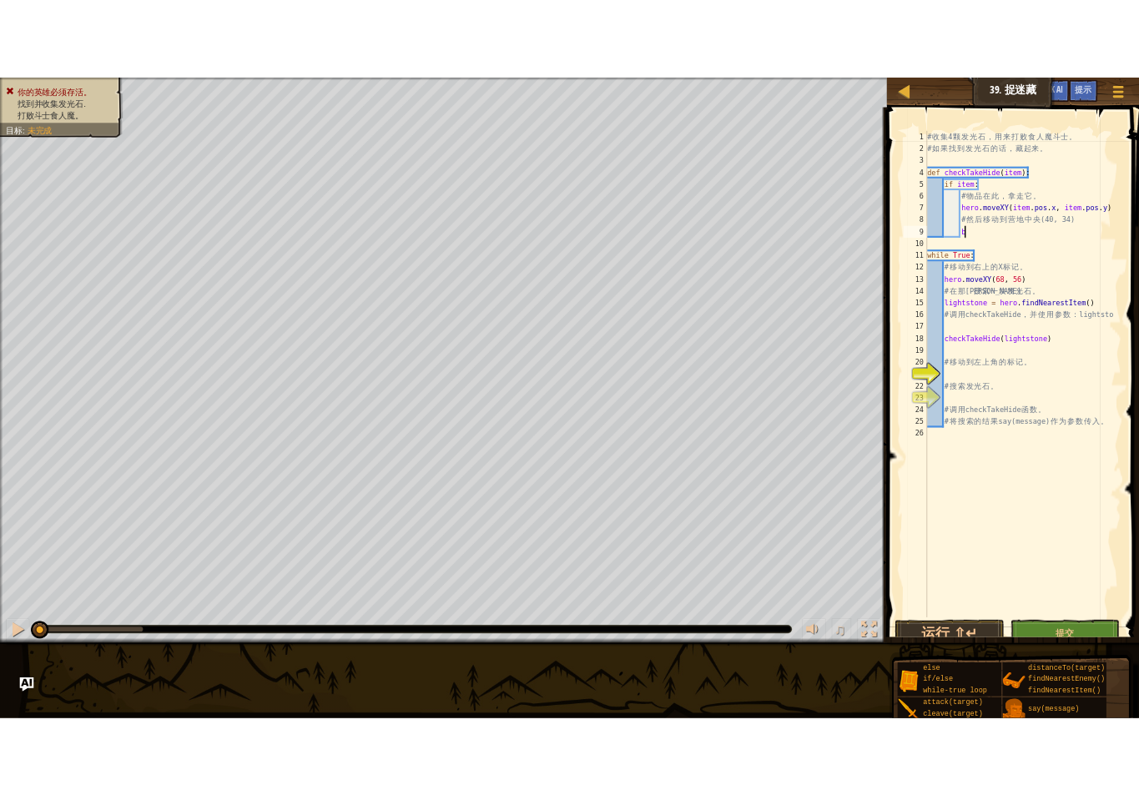
scroll to position [8, 7]
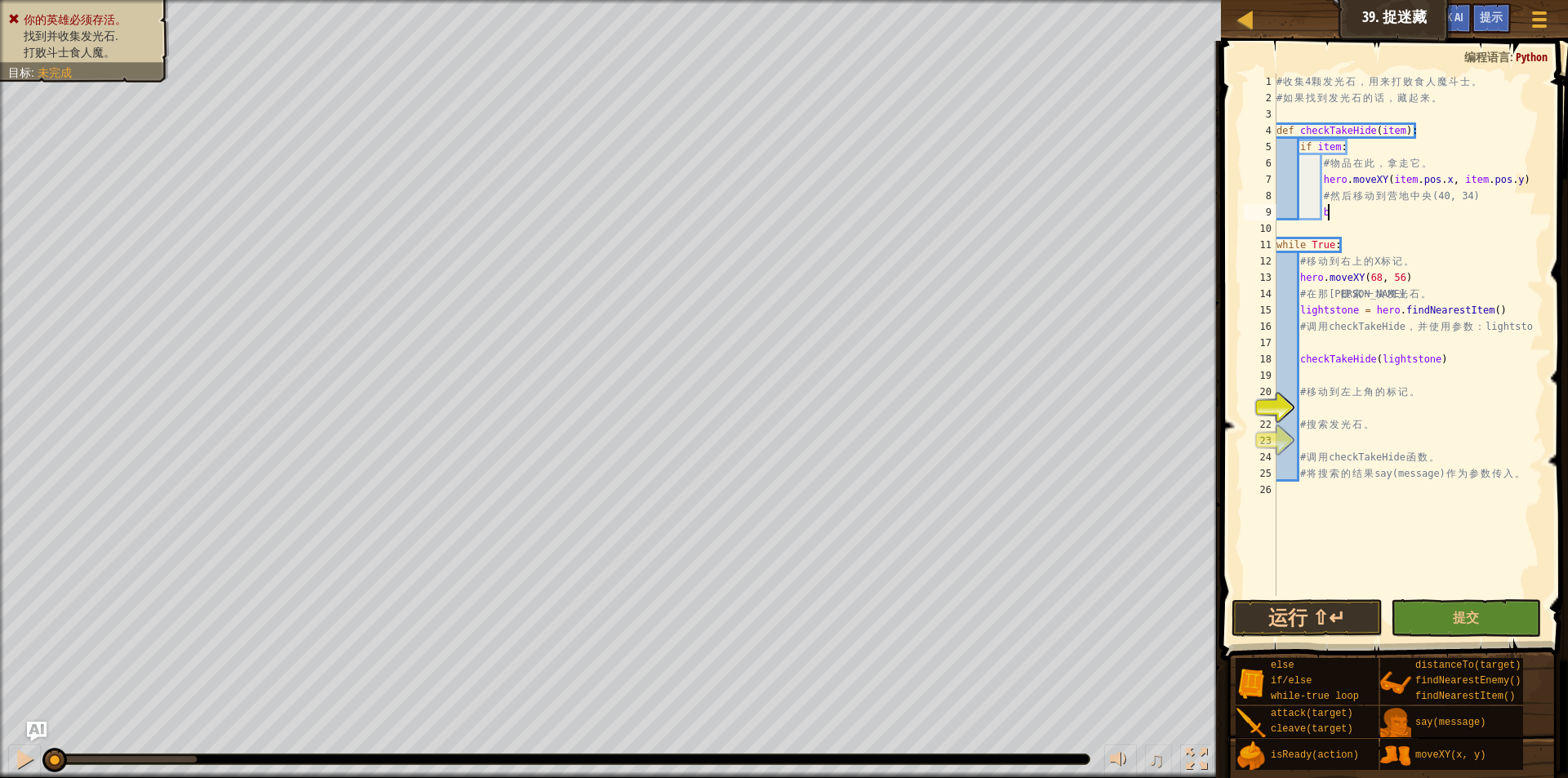
type textarea "b"
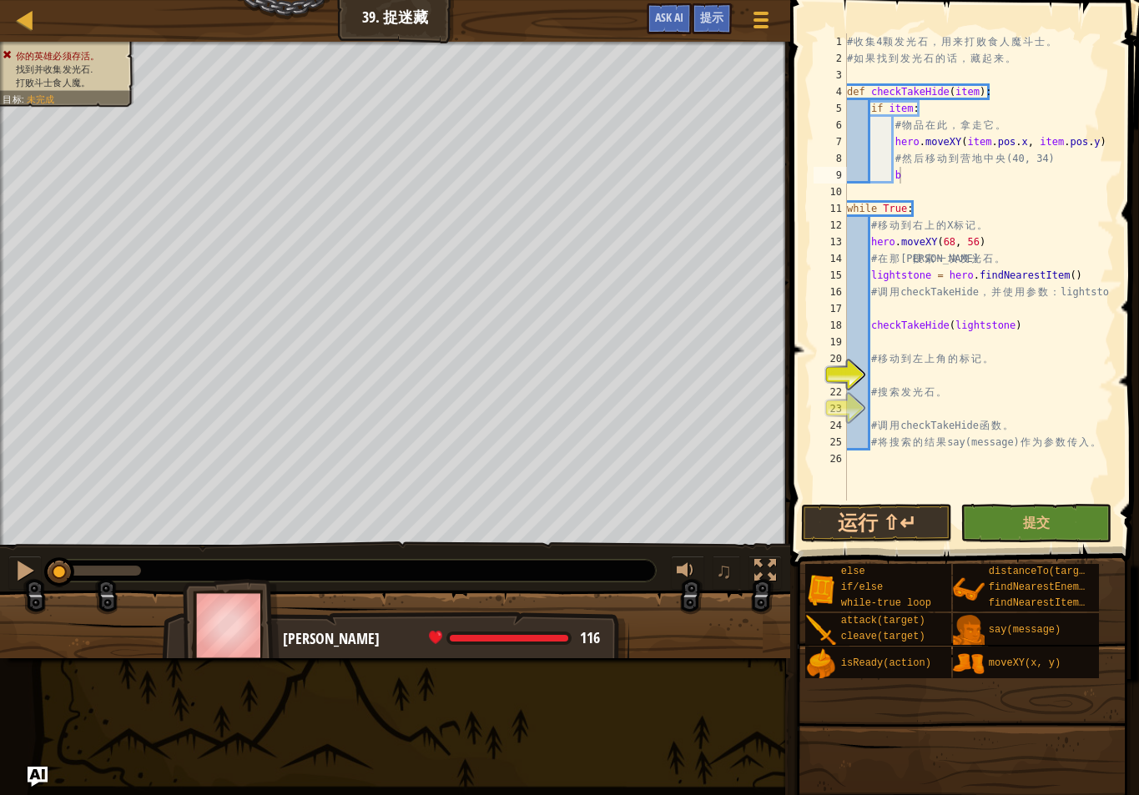
click at [904, 174] on div "# 收 集 4 颗 发 光 石 ， 用 来 打 败 食 人 魔 斗 士 。 # 如 果 找 到 发 光 石 的 话 ， 藏 起 来 。 def checkTa…" at bounding box center [978, 283] width 270 height 501
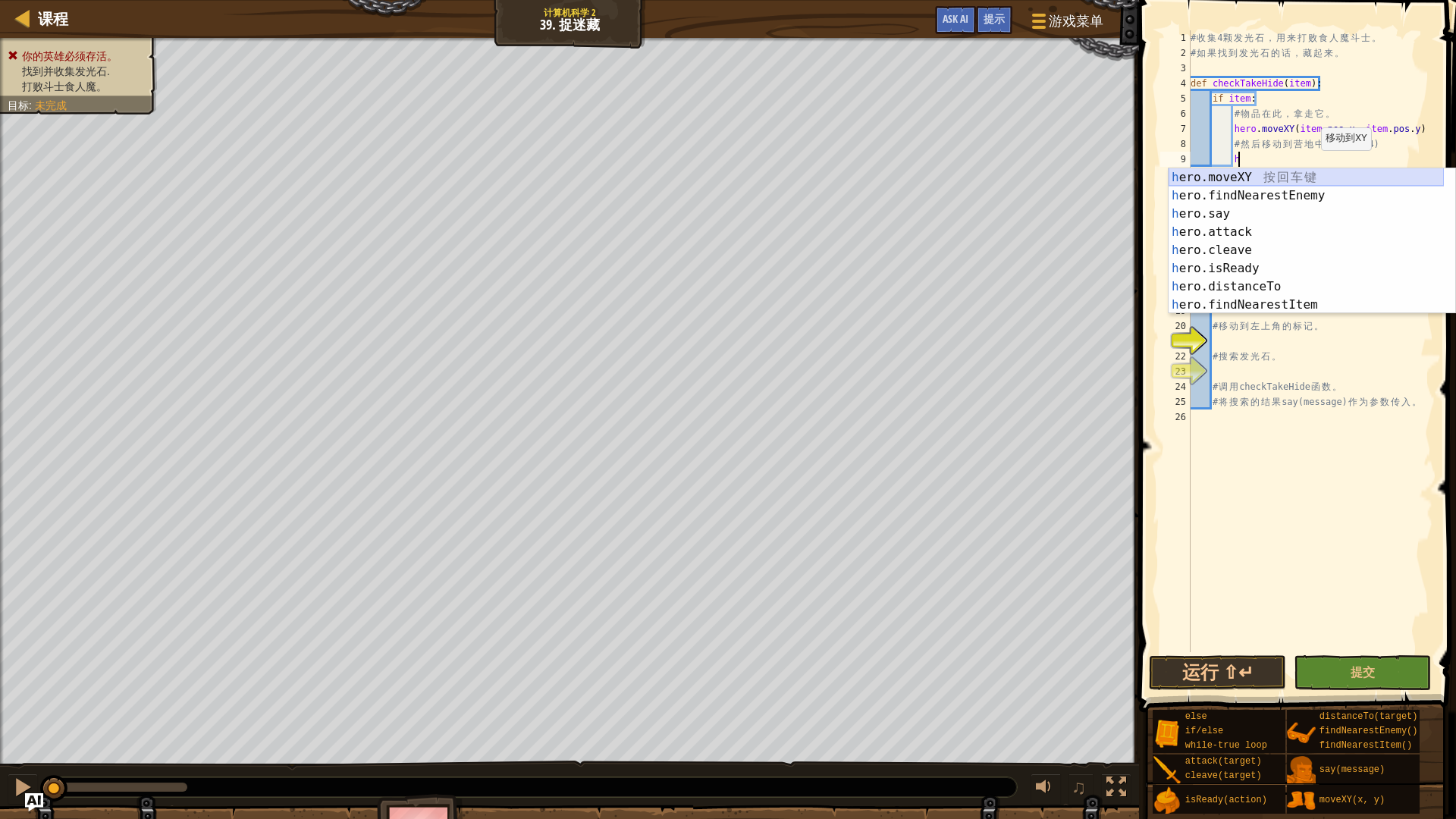
drag, startPoint x: 1311, startPoint y: 175, endPoint x: 1136, endPoint y: 145, distance: 177.6
click at [1273, 220] on div "h ero.moveXY 按 回 车 键 h ero.findNearestEnemy 按 回 车 键 h ero.say 按 回 车 键 h ero.att…" at bounding box center [1306, 259] width 275 height 182
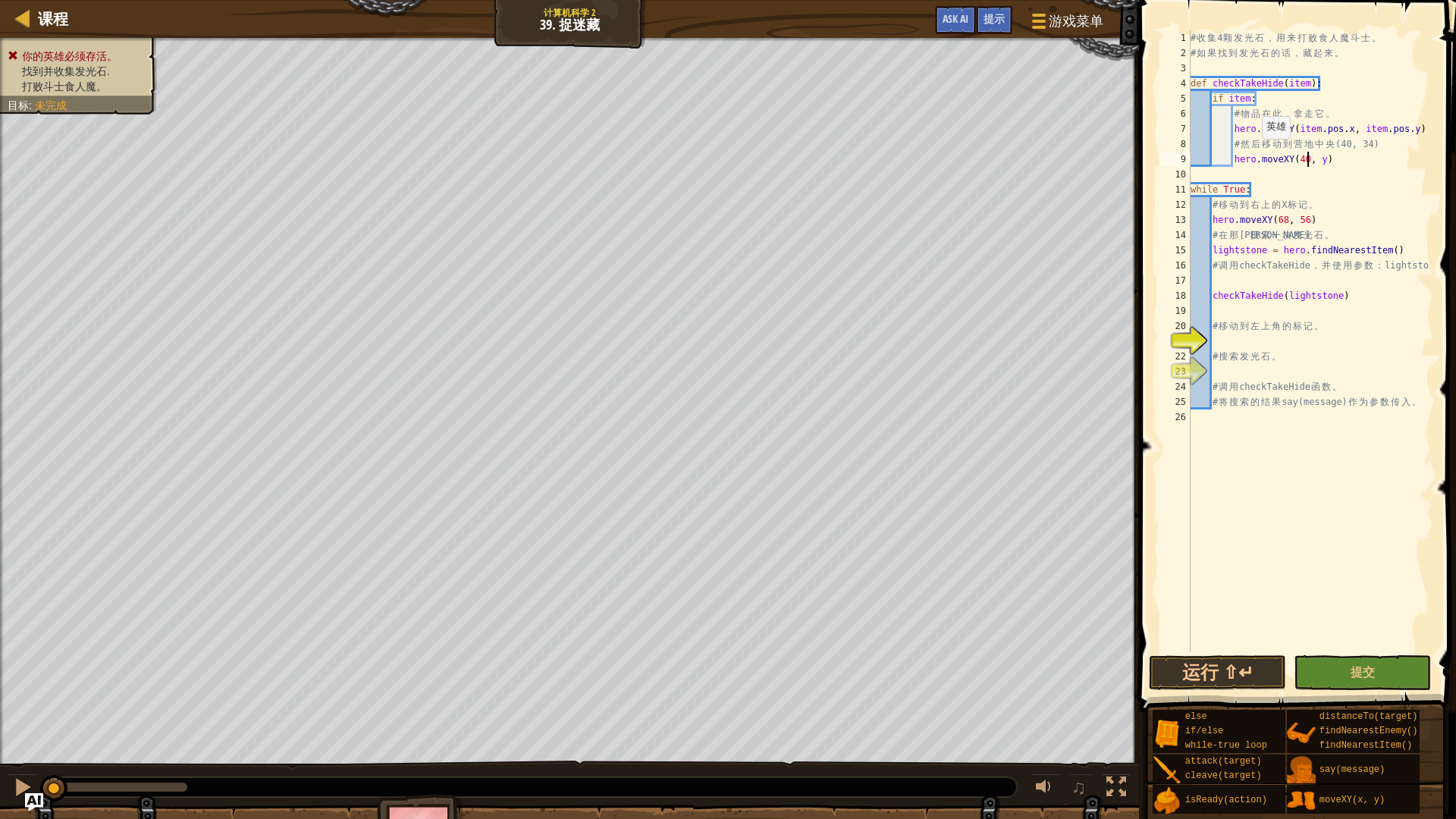
scroll to position [7, 17]
click at [1321, 160] on div "# 收 集 4 颗 发 光 石 ， 用 来 打 败 食 人 魔 斗 士 。 # 如 果 找 到 发 光 石 的 话 ， 藏 起 来 。 def checkTa…" at bounding box center [1310, 355] width 245 height 652
click at [1233, 671] on button "运行 ⇧↵" at bounding box center [1217, 673] width 137 height 35
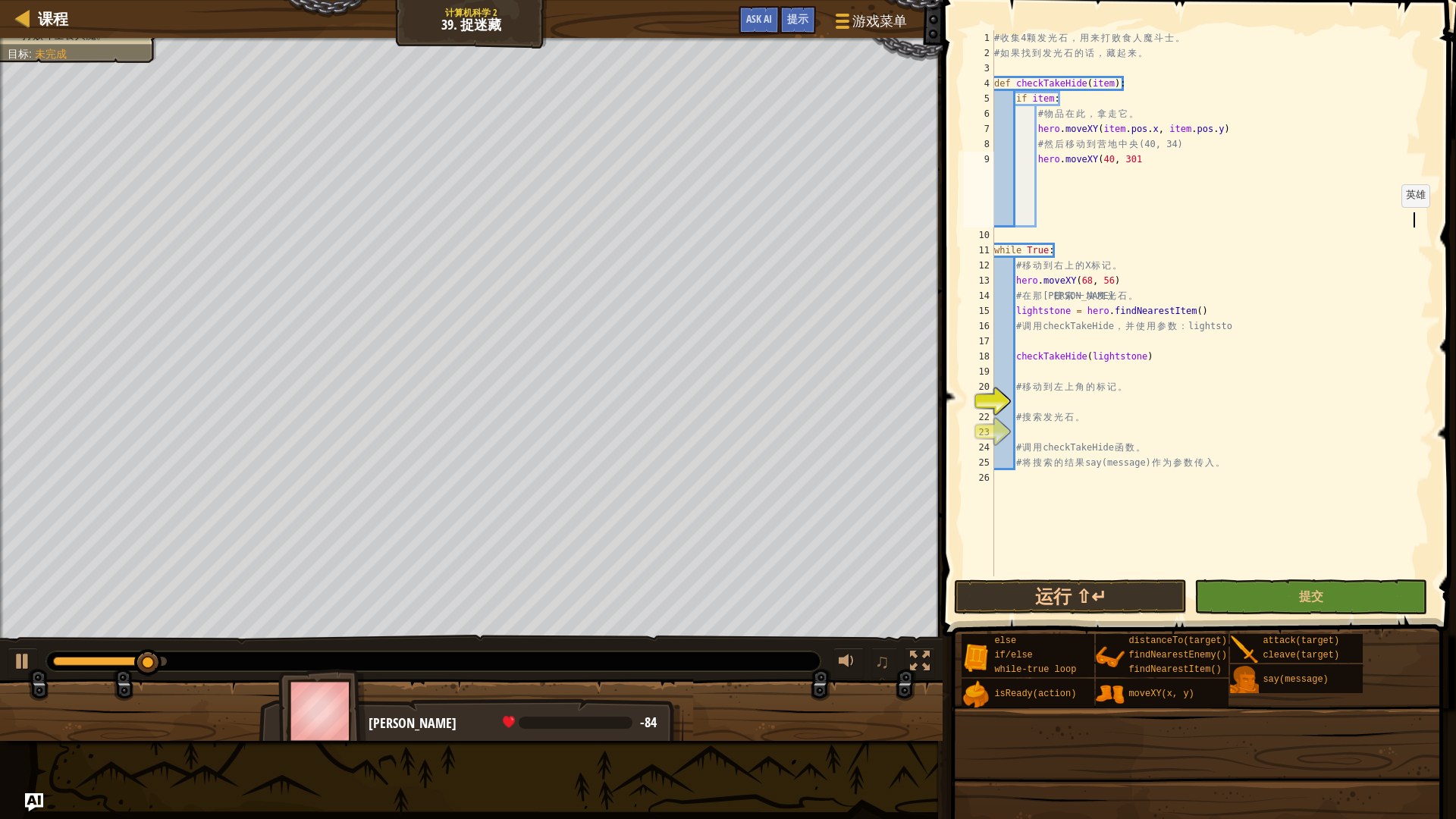
click at [1393, 222] on div "# 收 集 4 颗 发 光 石 ， 用 来 打 败 食 人 魔 斗 士 。 # 如 果 找 到 发 光 石 的 话 ， 藏 起 来 。 def checkTa…" at bounding box center [1212, 318] width 442 height 576
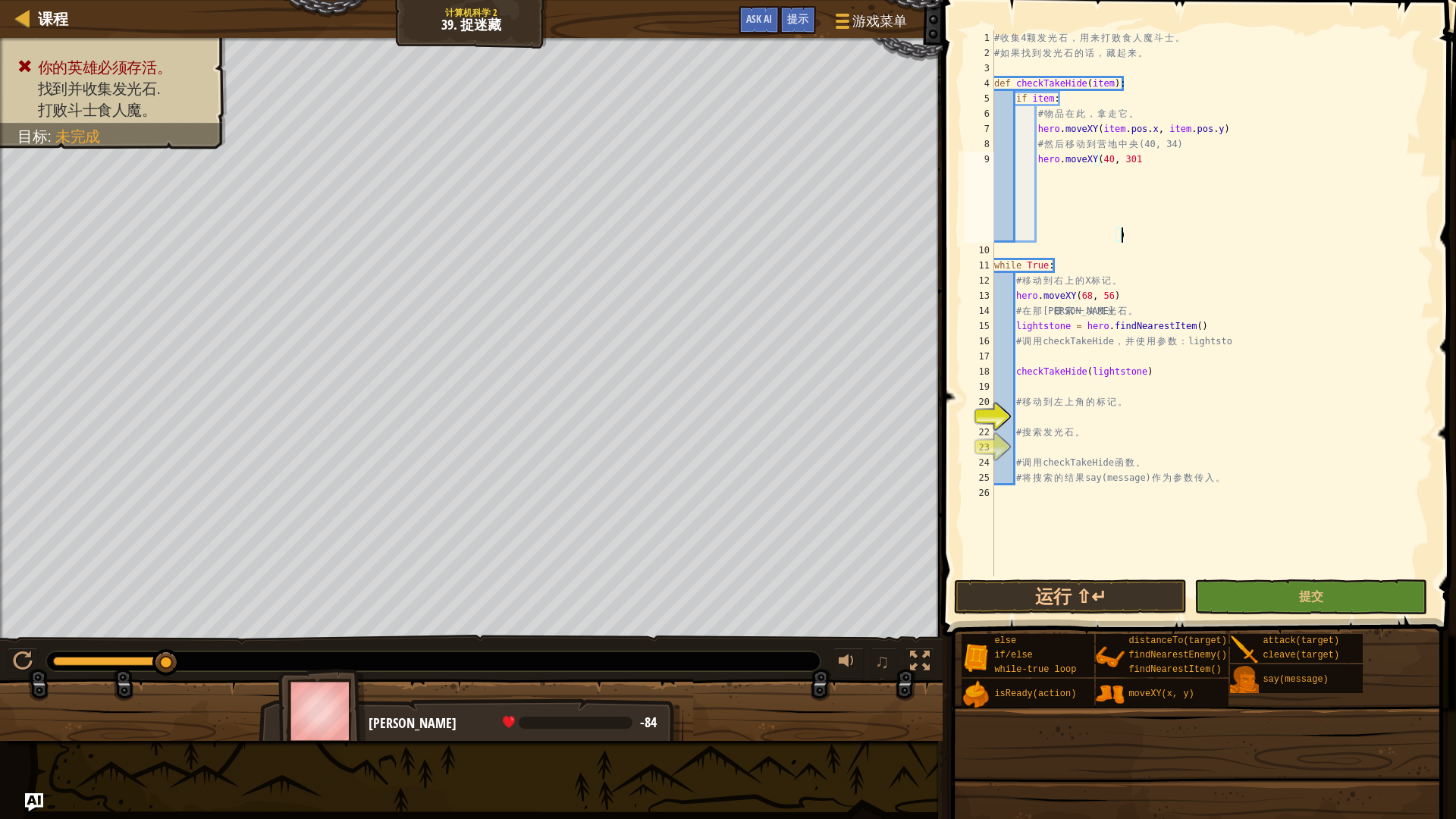
click at [1126, 240] on div "# 收 集 4 颗 发 光 石 ， 用 来 打 败 食 人 魔 斗 士 。 # 如 果 找 到 发 光 石 的 话 ， 藏 起 来 。 def checkTa…" at bounding box center [1212, 318] width 442 height 576
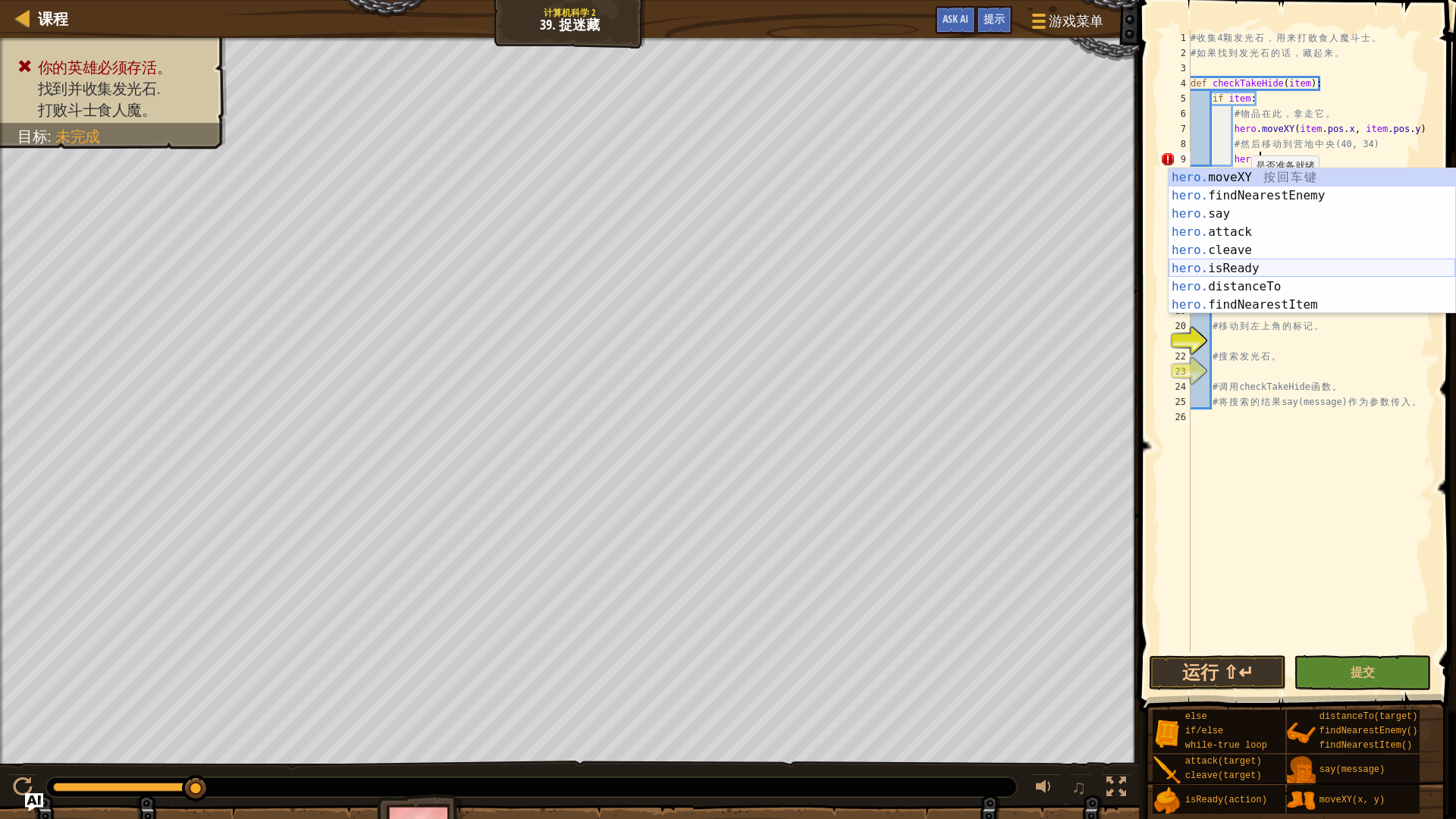
scroll to position [7, 8]
click at [1343, 177] on div "hero .moveXY 按 回 车 键 hero .findNearestEnemy 按 回 车 键 hero .say 按 回 车 键 hero .att…" at bounding box center [1306, 259] width 275 height 182
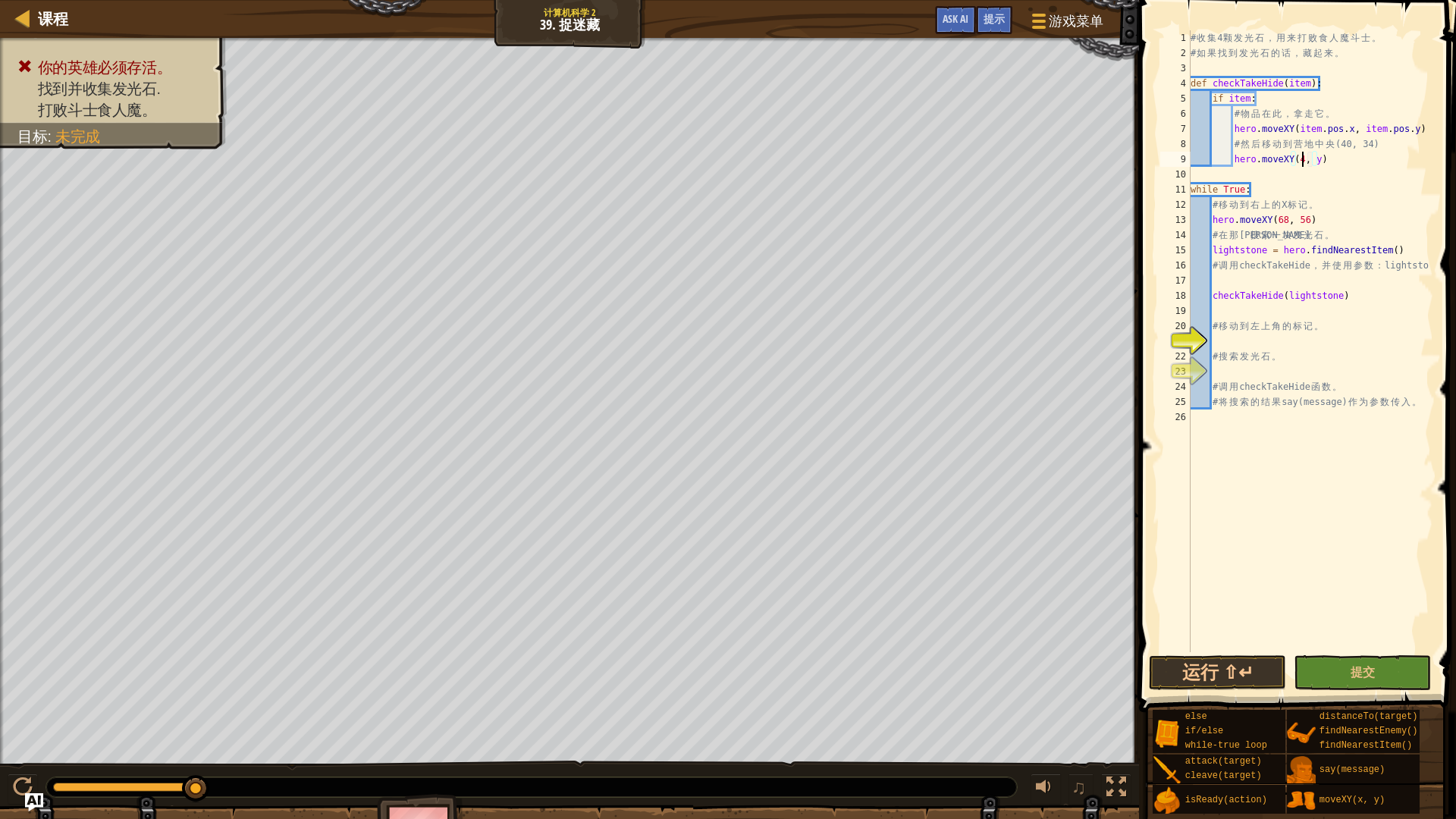
scroll to position [7, 17]
click at [1322, 157] on div "# 收 集 4 颗 发 光 石 ， 用 来 打 败 食 人 魔 斗 士 。 # 如 果 找 到 发 光 石 的 话 ， 藏 起 来 。 def checkTa…" at bounding box center [1310, 355] width 245 height 652
drag, startPoint x: 1212, startPoint y: 250, endPoint x: 1393, endPoint y: 245, distance: 181.1
click at [1393, 245] on div "# 收 集 4 颗 发 光 石 ， 用 来 打 败 食 人 魔 斗 士 。 # 如 果 找 到 发 光 石 的 话 ， 藏 起 来 。 def checkTa…" at bounding box center [1310, 355] width 245 height 652
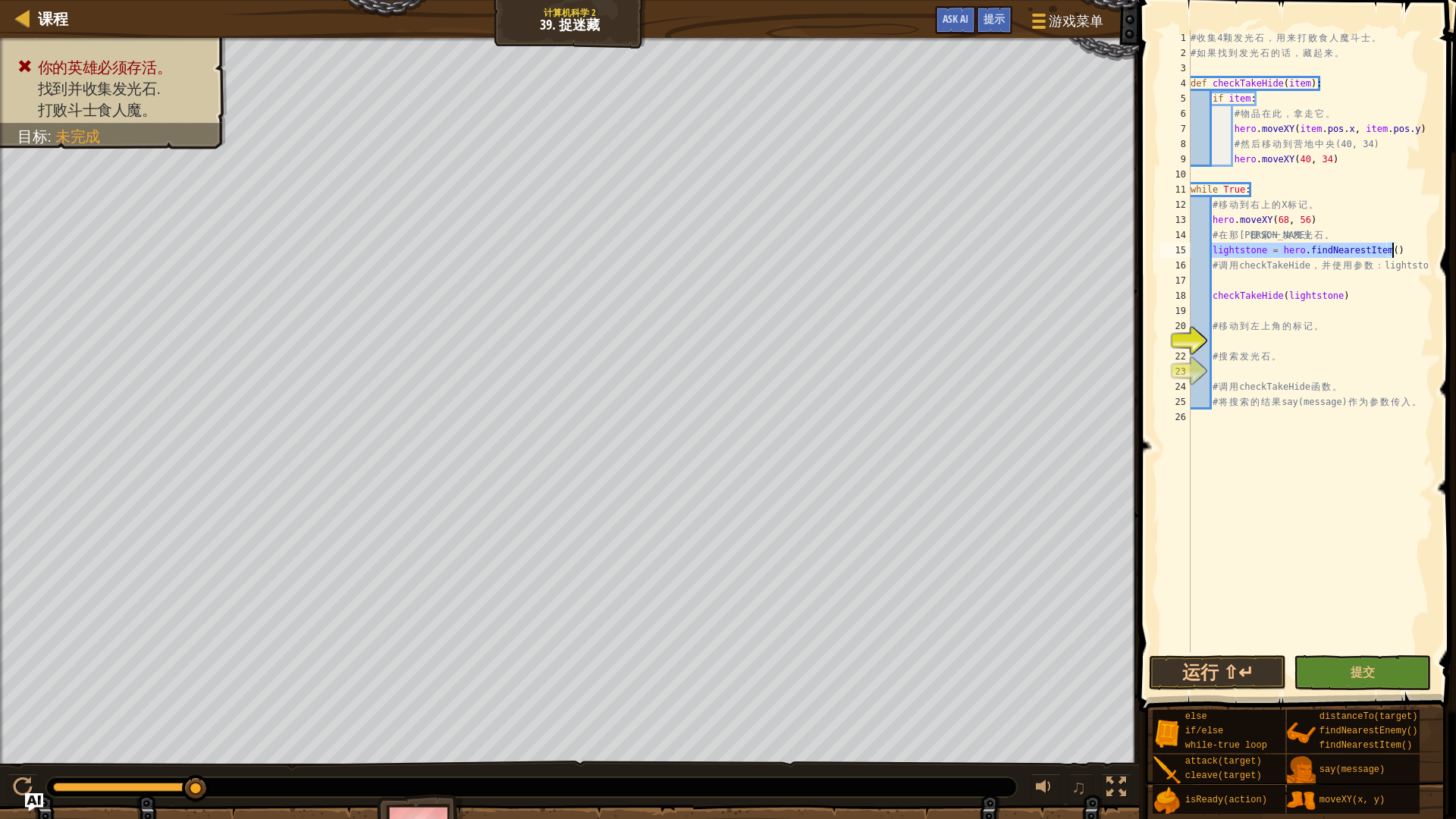
click at [1422, 406] on div "# 收 集 4 颗 发 光 石 ， 用 来 打 败 食 人 魔 斗 士 。 # 如 果 找 到 发 光 石 的 话 ， 藏 起 来 。 def checkTa…" at bounding box center [1310, 355] width 245 height 652
type textarea "#"
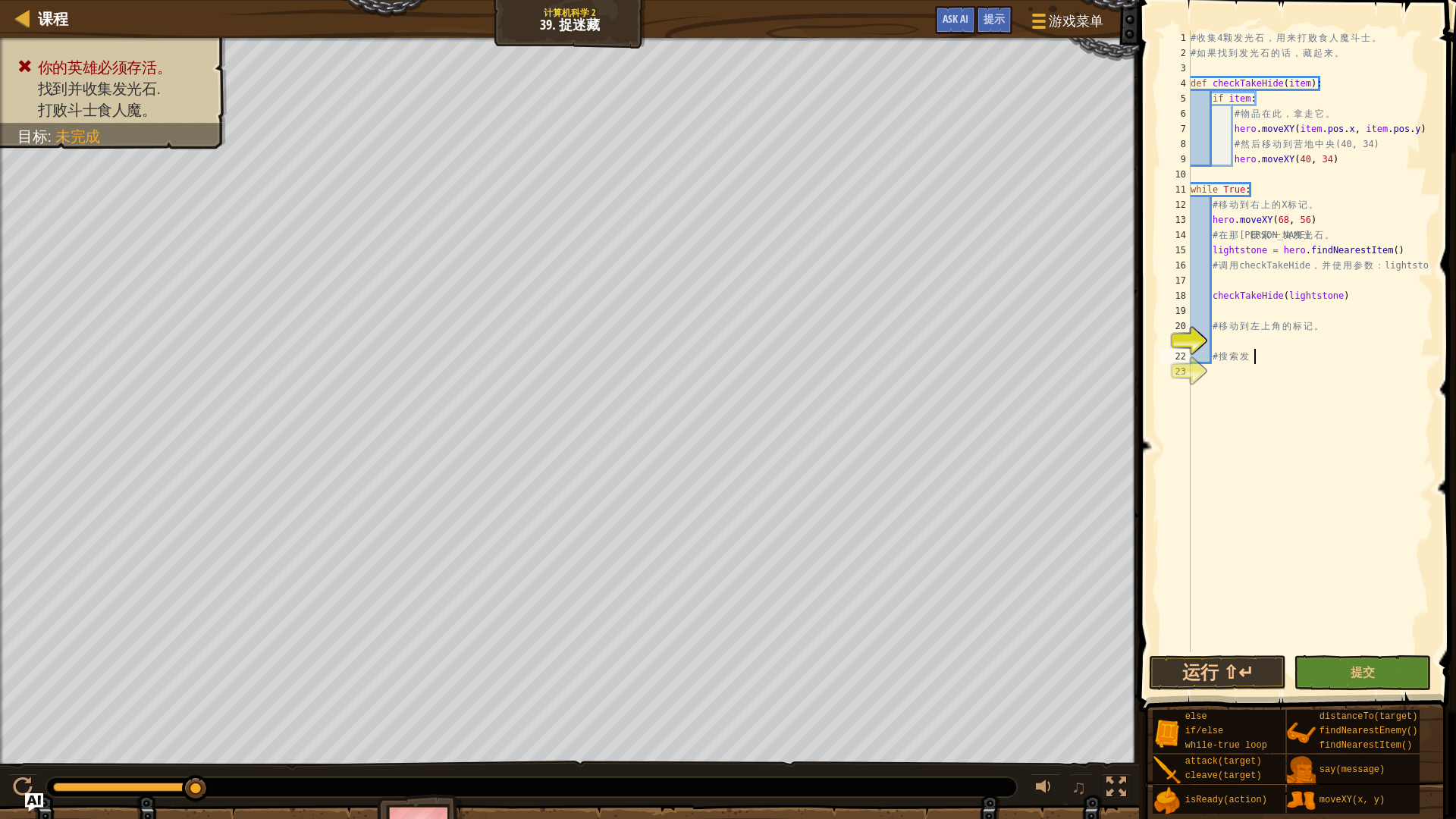
type textarea "#"
type textarea "c"
type textarea "#"
type textarea "l"
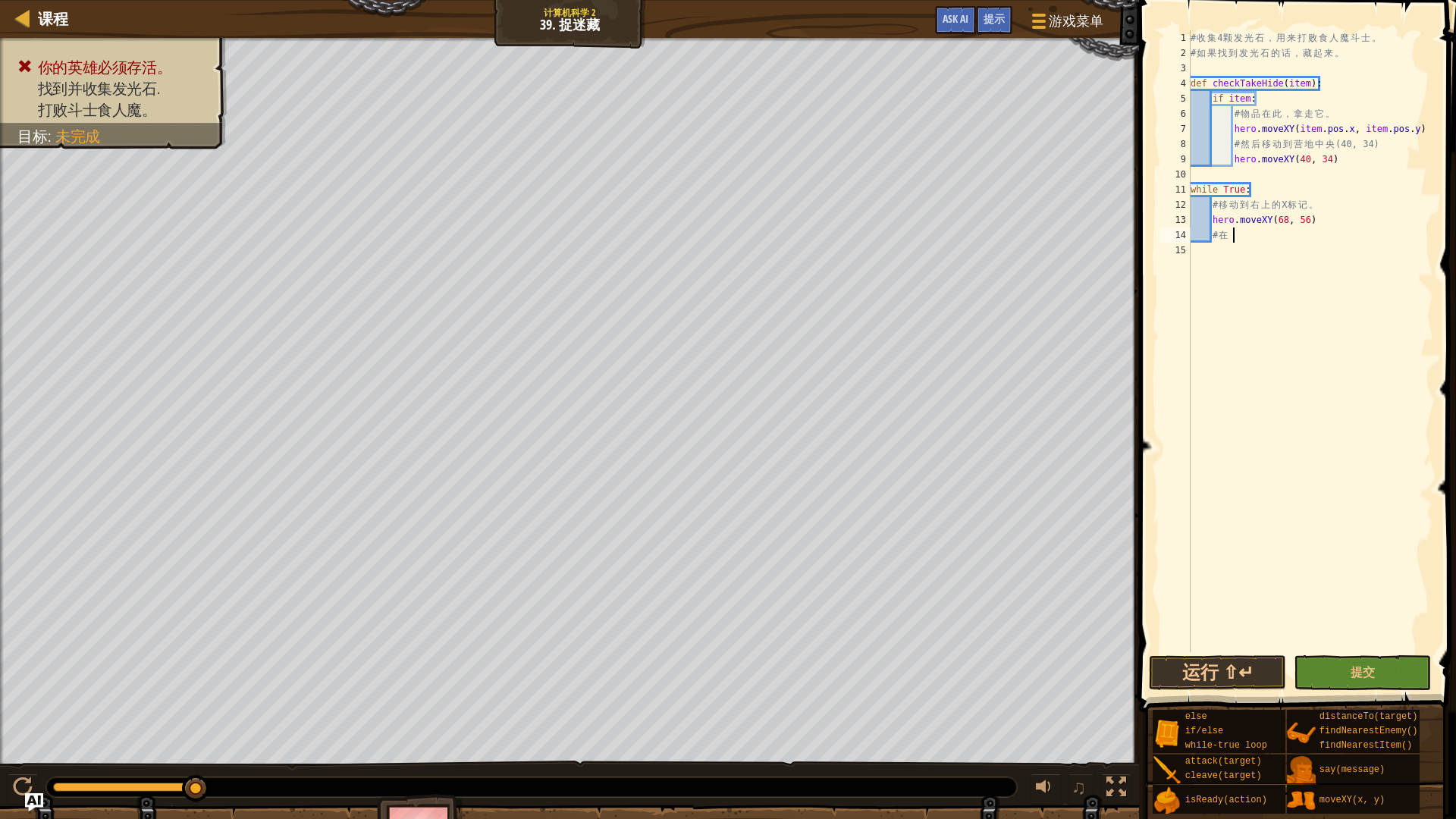
type textarea "#"
type textarea "h"
type textarea "#"
type textarea "w"
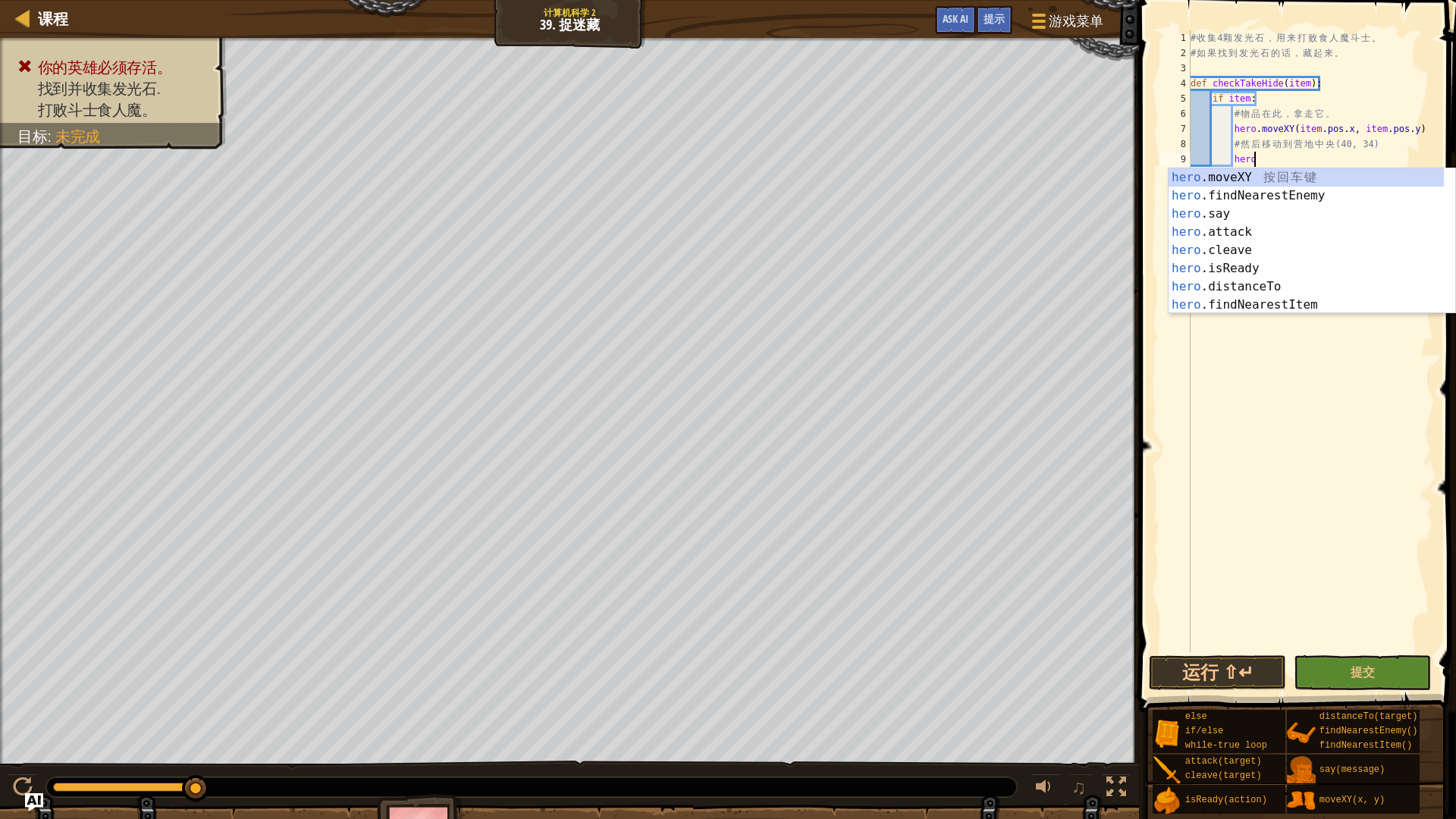
type textarea "h"
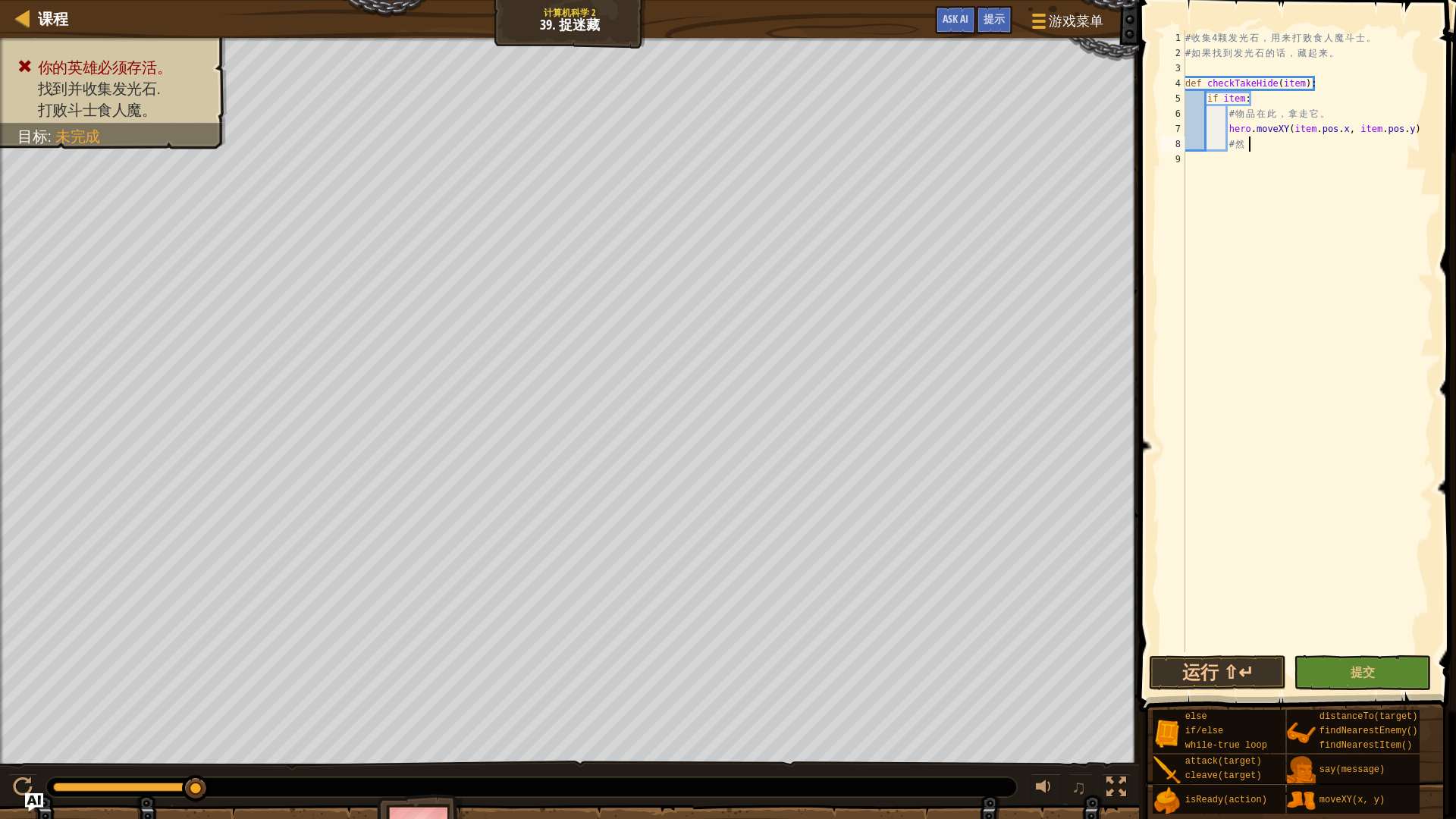
type textarea "#"
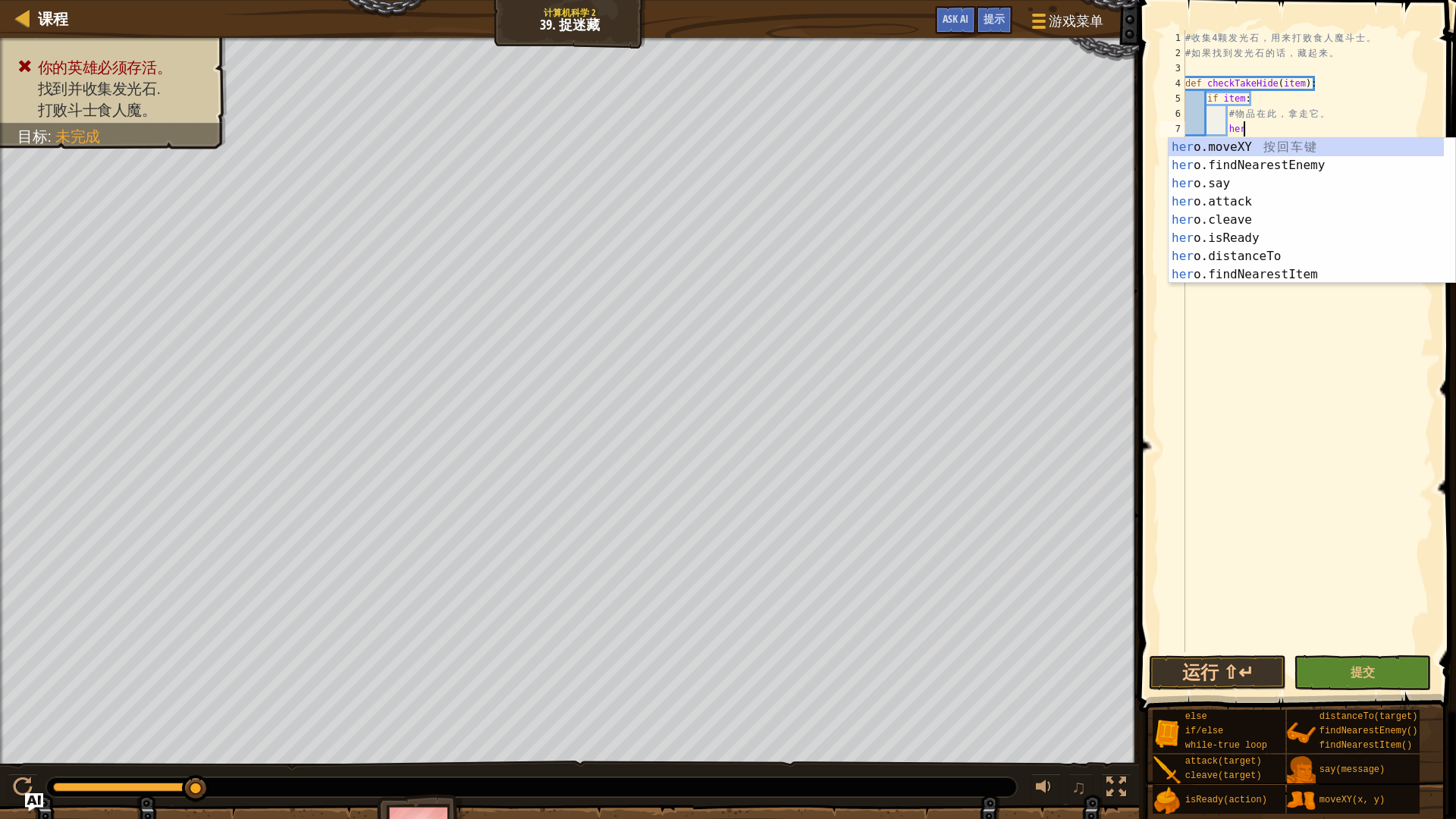
type textarea "h"
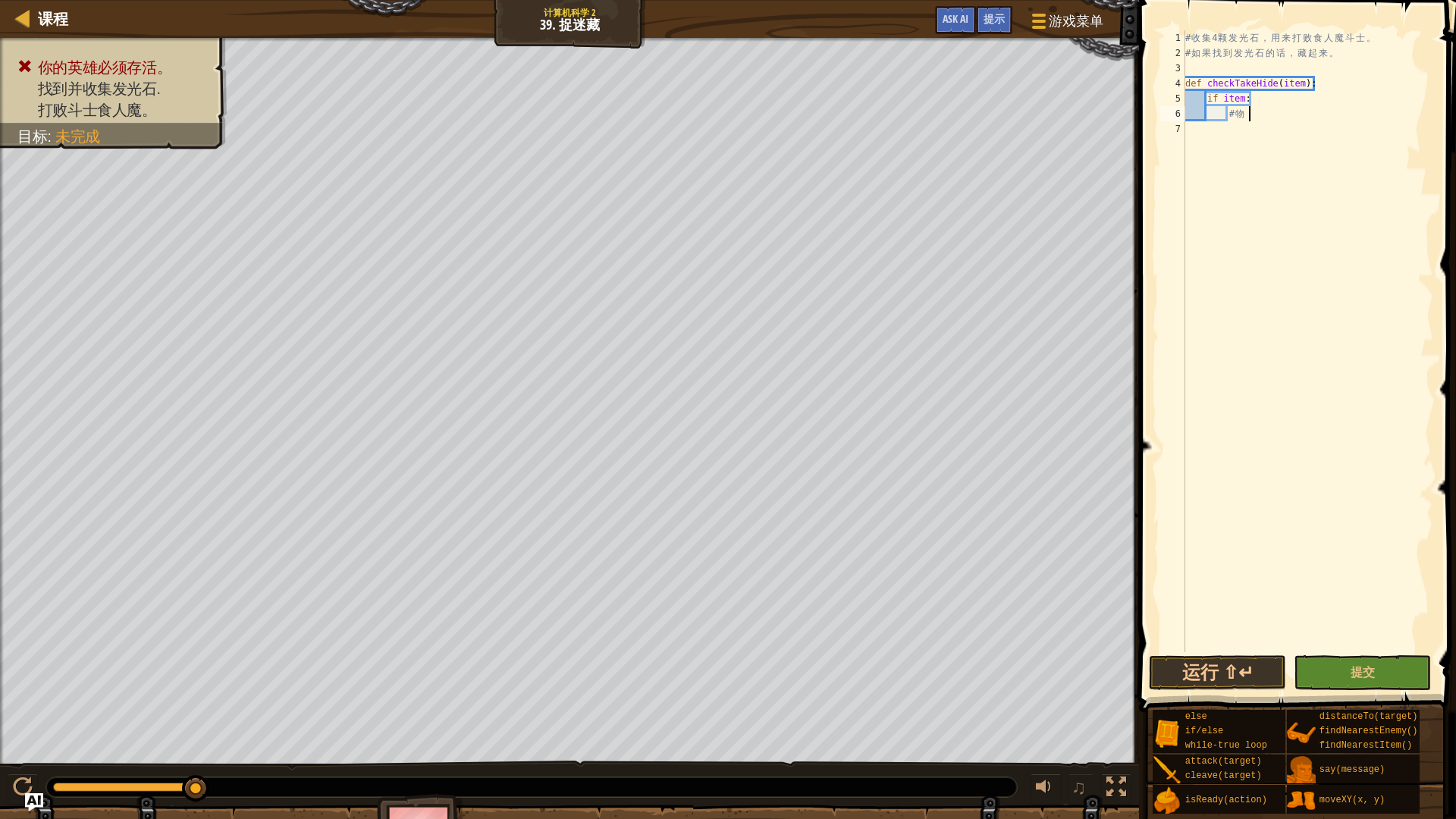
type textarea "#"
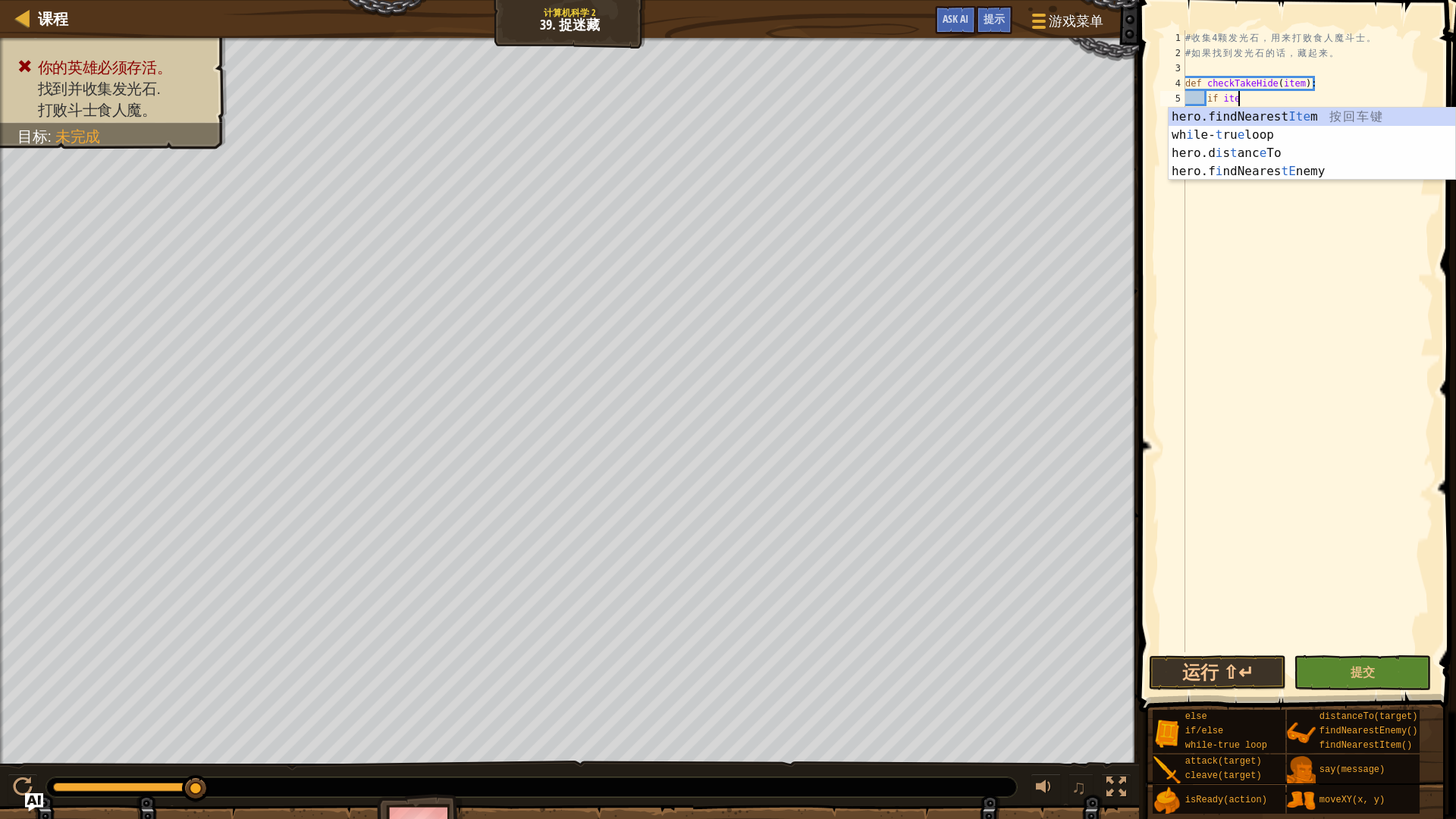
type textarea "i"
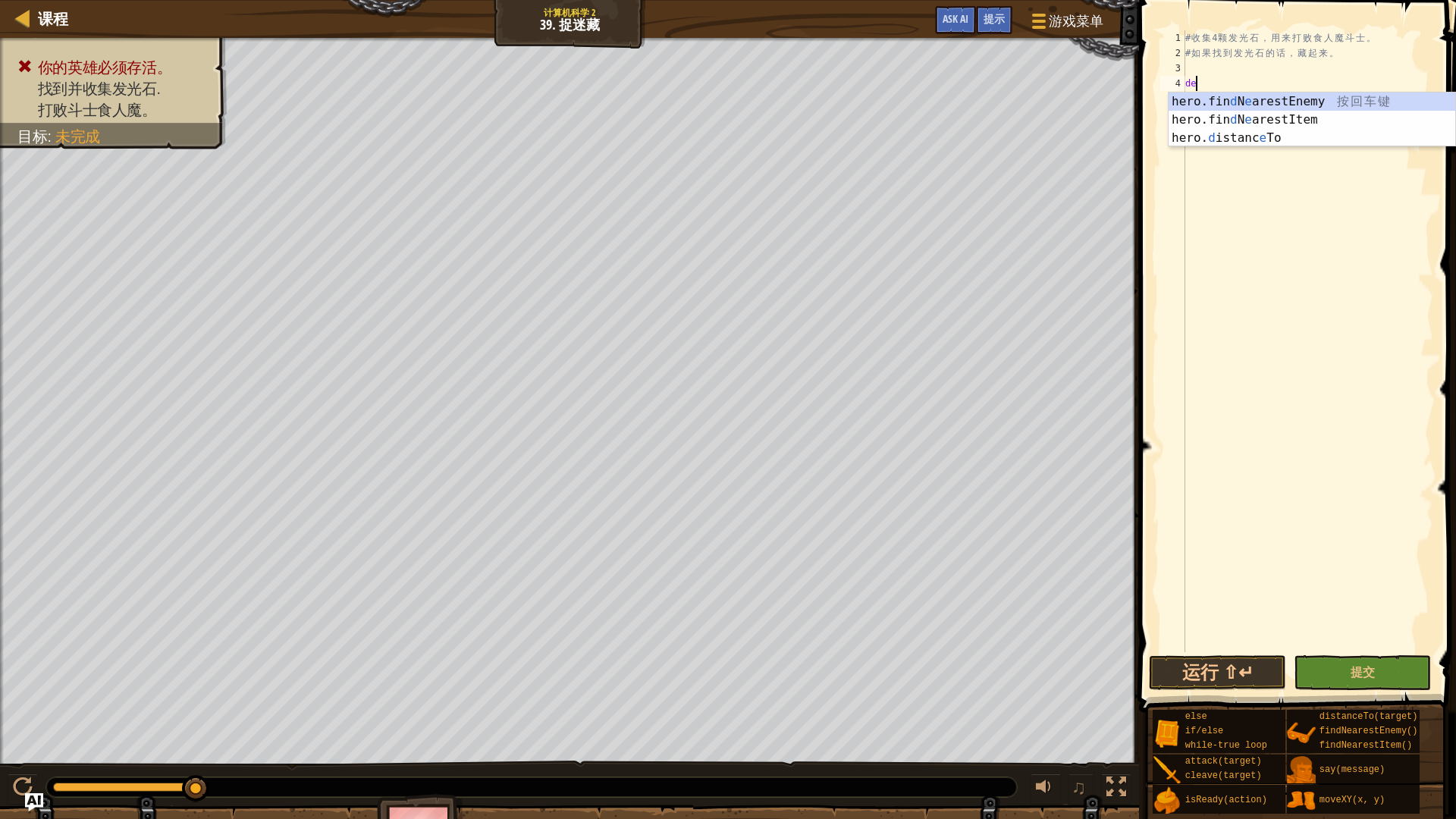
type textarea "d"
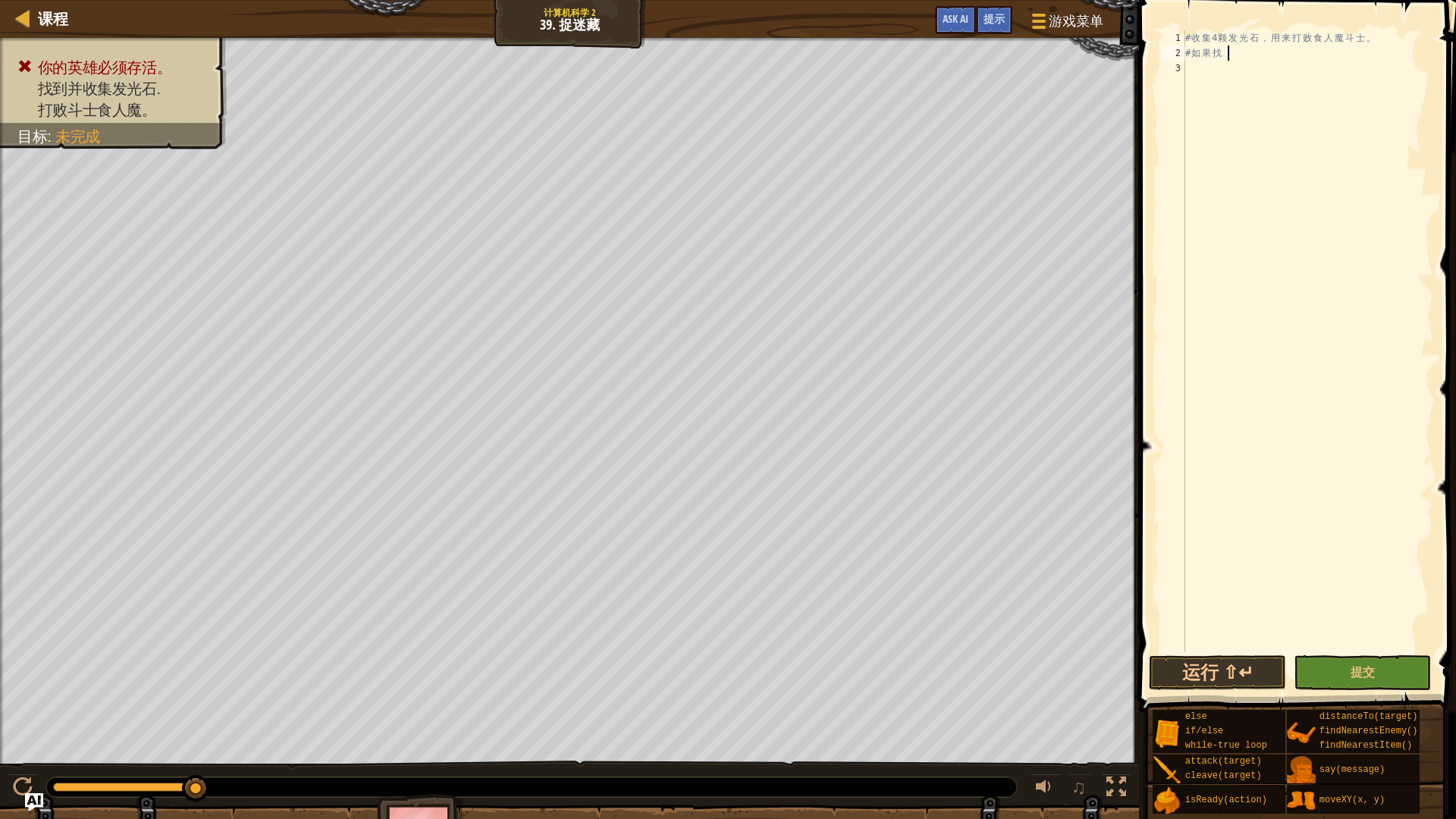
type textarea "#"
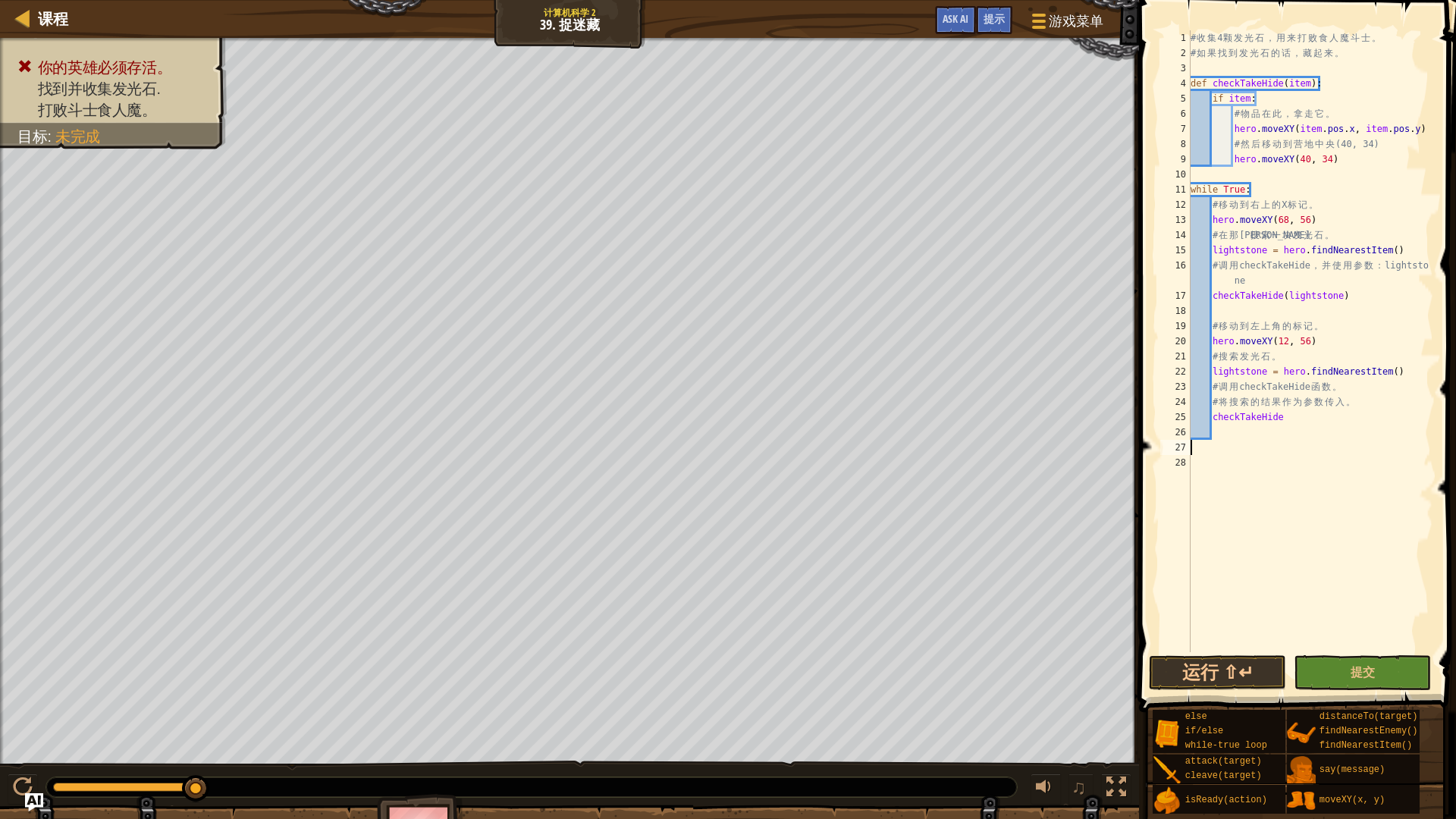
click at [1282, 431] on div "# 收 集 4 颗 发 光 石 ， 用 来 打 败 食 人 魔 斗 士 。 # 如 果 找 到 发 光 石 的 话 ， 藏 起 来 。 def checkTa…" at bounding box center [1310, 355] width 245 height 652
click at [1287, 423] on div "# 收 集 4 颗 发 光 石 ， 用 来 打 败 食 人 魔 斗 士 。 # 如 果 找 到 发 光 石 的 话 ， 藏 起 来 。 def checkTa…" at bounding box center [1310, 355] width 245 height 652
click at [1284, 419] on div "# 收 集 4 颗 发 光 石 ， 用 来 打 败 食 人 魔 斗 士 。 # 如 果 找 到 发 光 石 的 话 ， 藏 起 来 。 def checkTa…" at bounding box center [1310, 355] width 245 height 652
drag, startPoint x: 1265, startPoint y: 369, endPoint x: 1212, endPoint y: 371, distance: 53.0
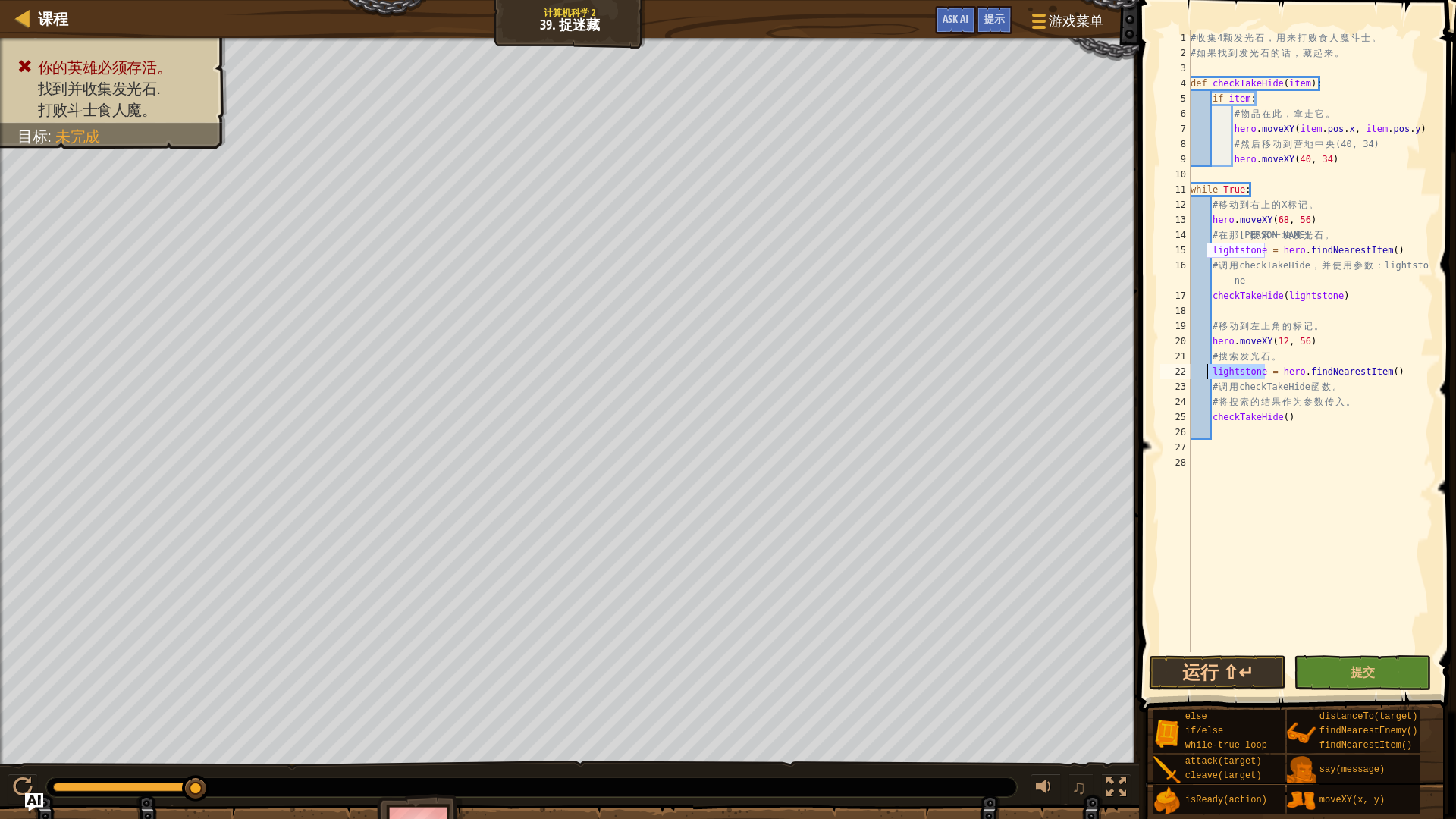
click at [1211, 371] on div "# 收 集 4 颗 发 光 石 ， 用 来 打 败 食 人 魔 斗 士 。 # 如 果 找 到 发 光 石 的 话 ， 藏 起 来 。 def checkTa…" at bounding box center [1310, 355] width 245 height 652
type textarea "lightstone = hero.findNearestItem()"
click at [1302, 445] on div "# 收 集 4 颗 发 光 石 ， 用 来 打 败 食 人 魔 斗 士 。 # 如 果 找 到 发 光 石 的 话 ， 藏 起 来 。 def checkTa…" at bounding box center [1310, 355] width 245 height 652
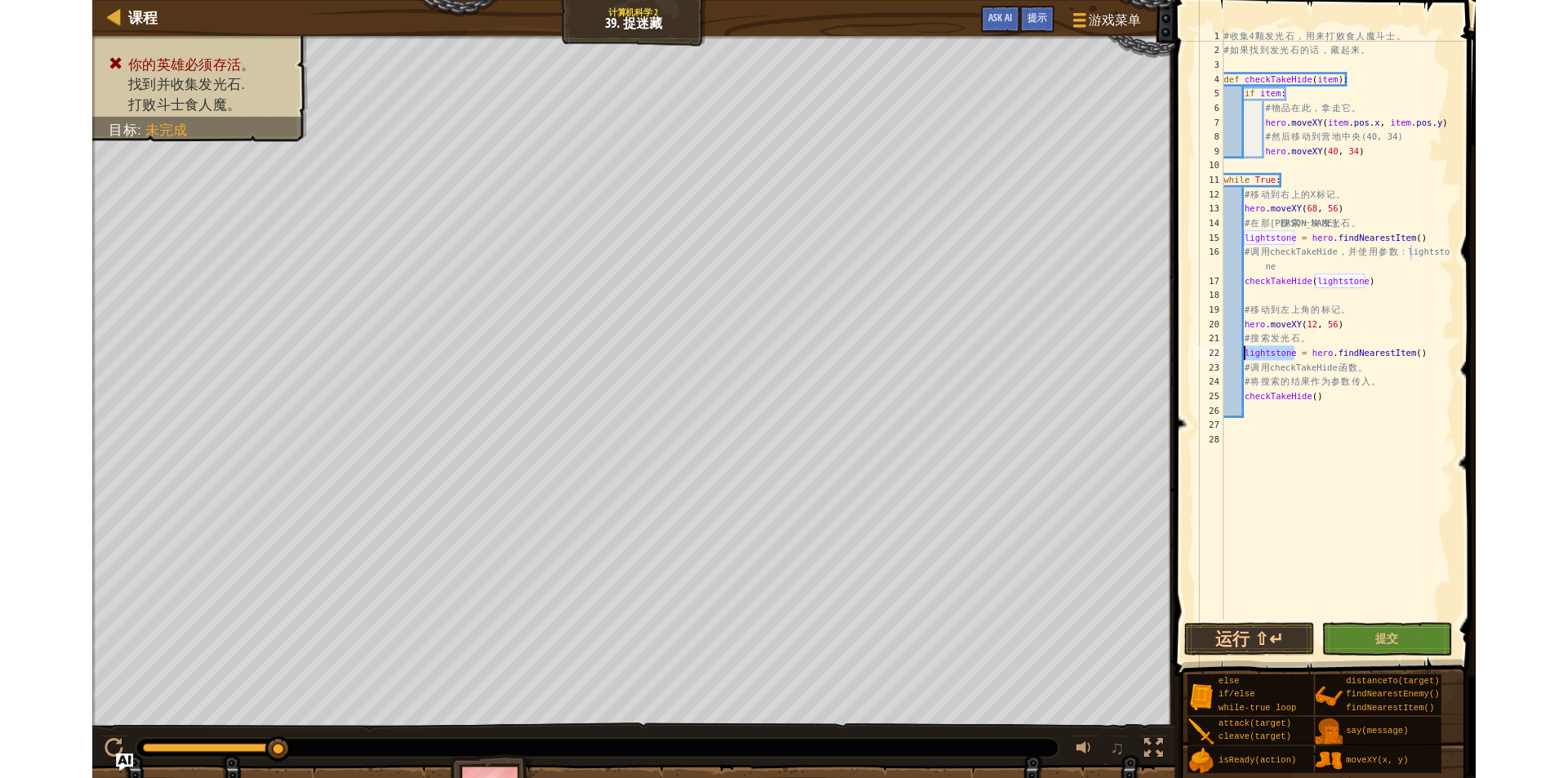
scroll to position [8, 0]
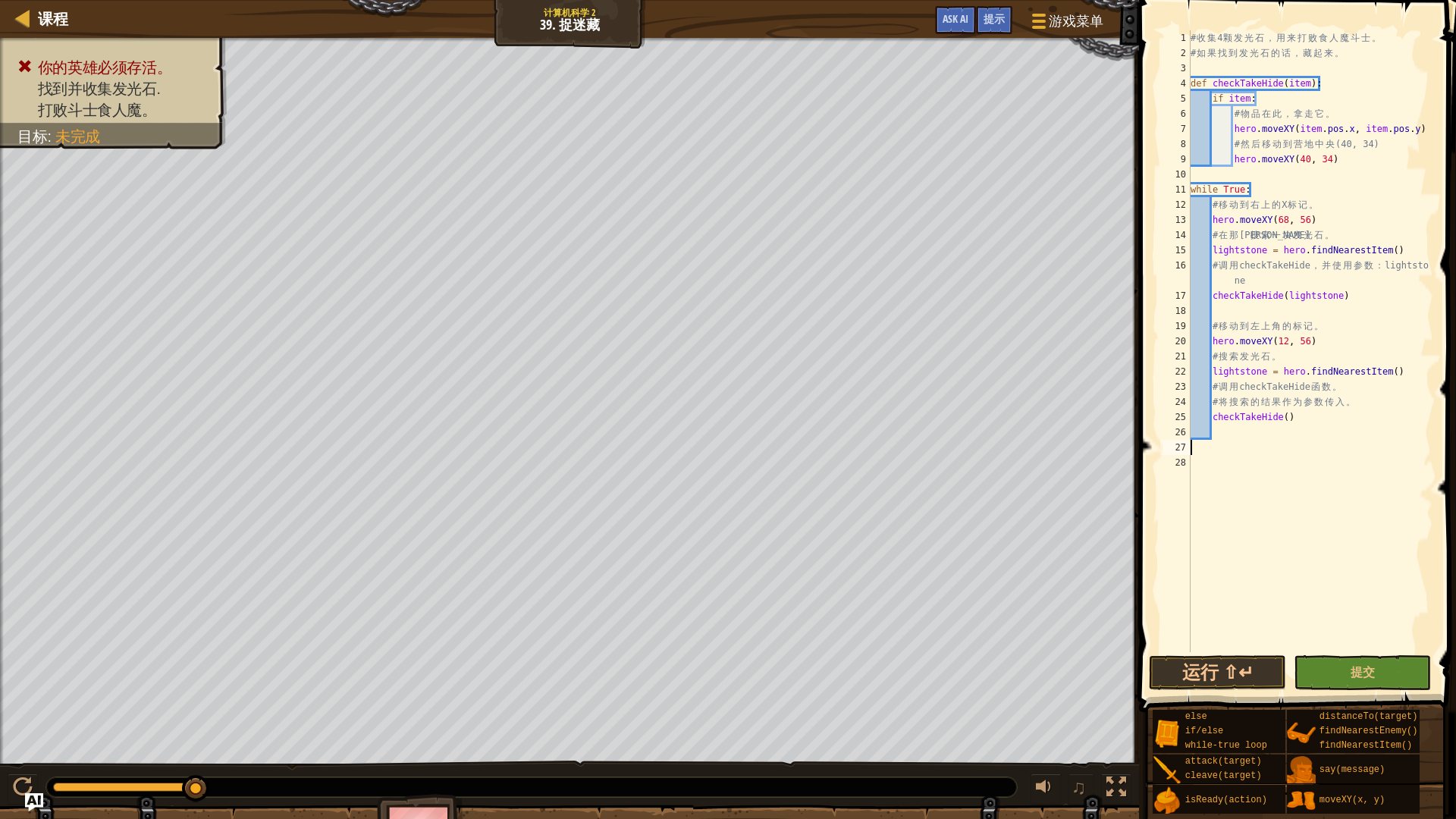
click at [1287, 419] on div "# 收 集 4 颗 发 光 石 ， 用 来 打 败 食 人 魔 斗 士 。 # 如 果 找 到 发 光 石 的 话 ， 藏 起 来 。 def checkTa…" at bounding box center [1310, 355] width 245 height 652
paste textarea "lightstone"
click at [1238, 670] on button "运行 ⇧↵" at bounding box center [1217, 673] width 137 height 35
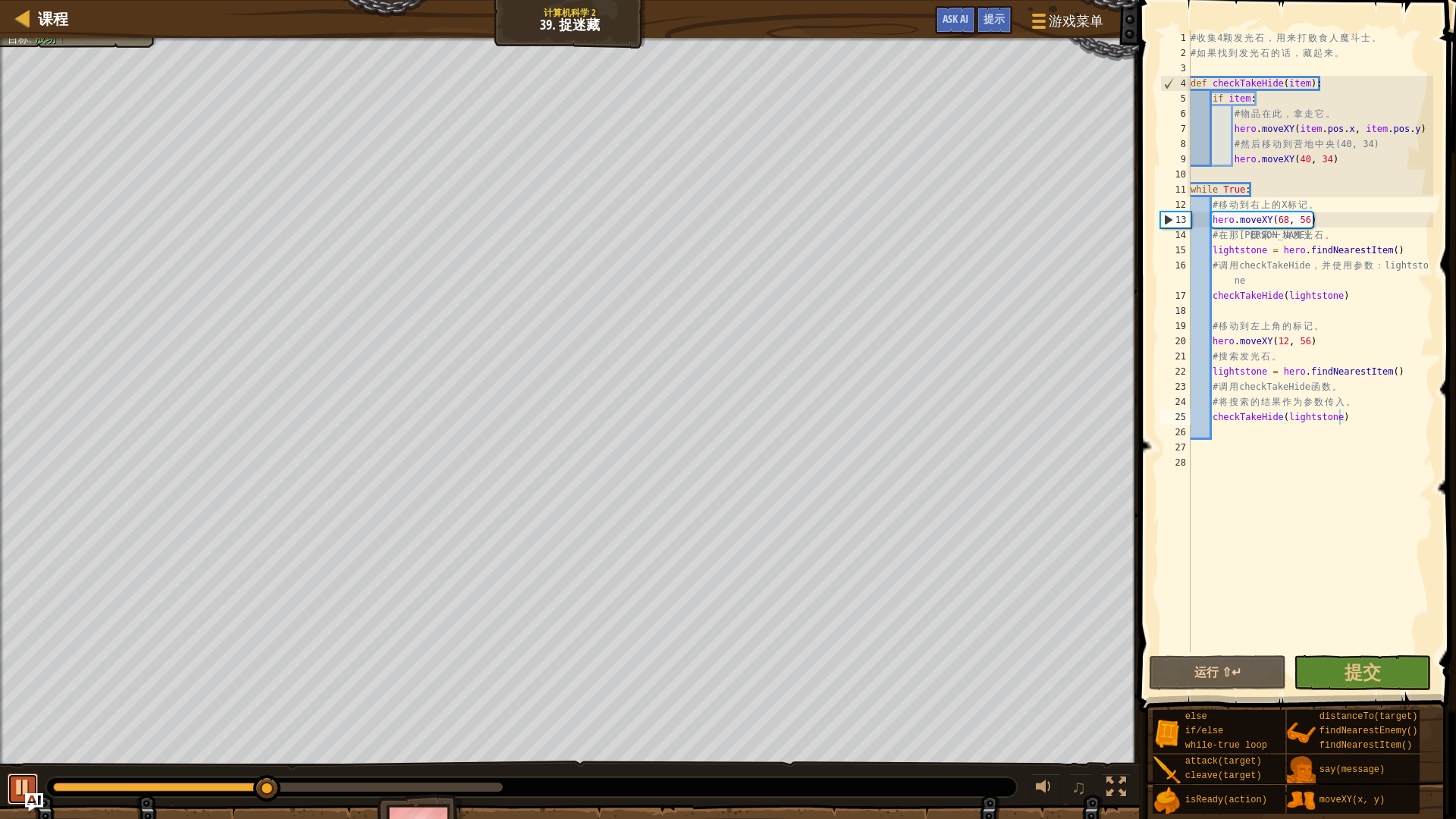
click at [14, 721] on div at bounding box center [23, 787] width 20 height 20
click at [7, 721] on div "♫" at bounding box center [569, 784] width 1139 height 45
click at [12, 721] on button at bounding box center [22, 789] width 30 height 31
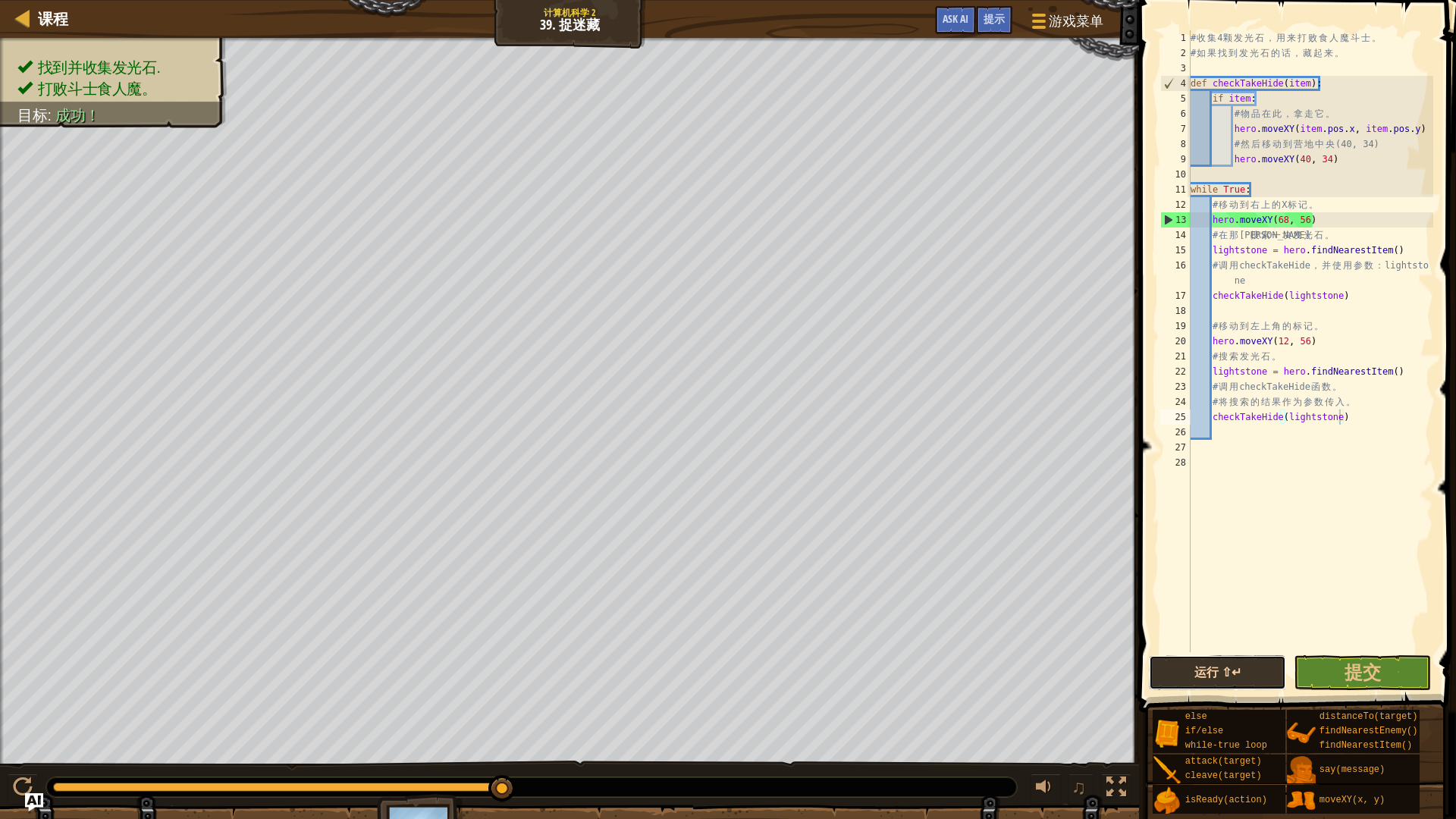
click at [1201, 666] on button "运行 ⇧↵" at bounding box center [1217, 673] width 137 height 35
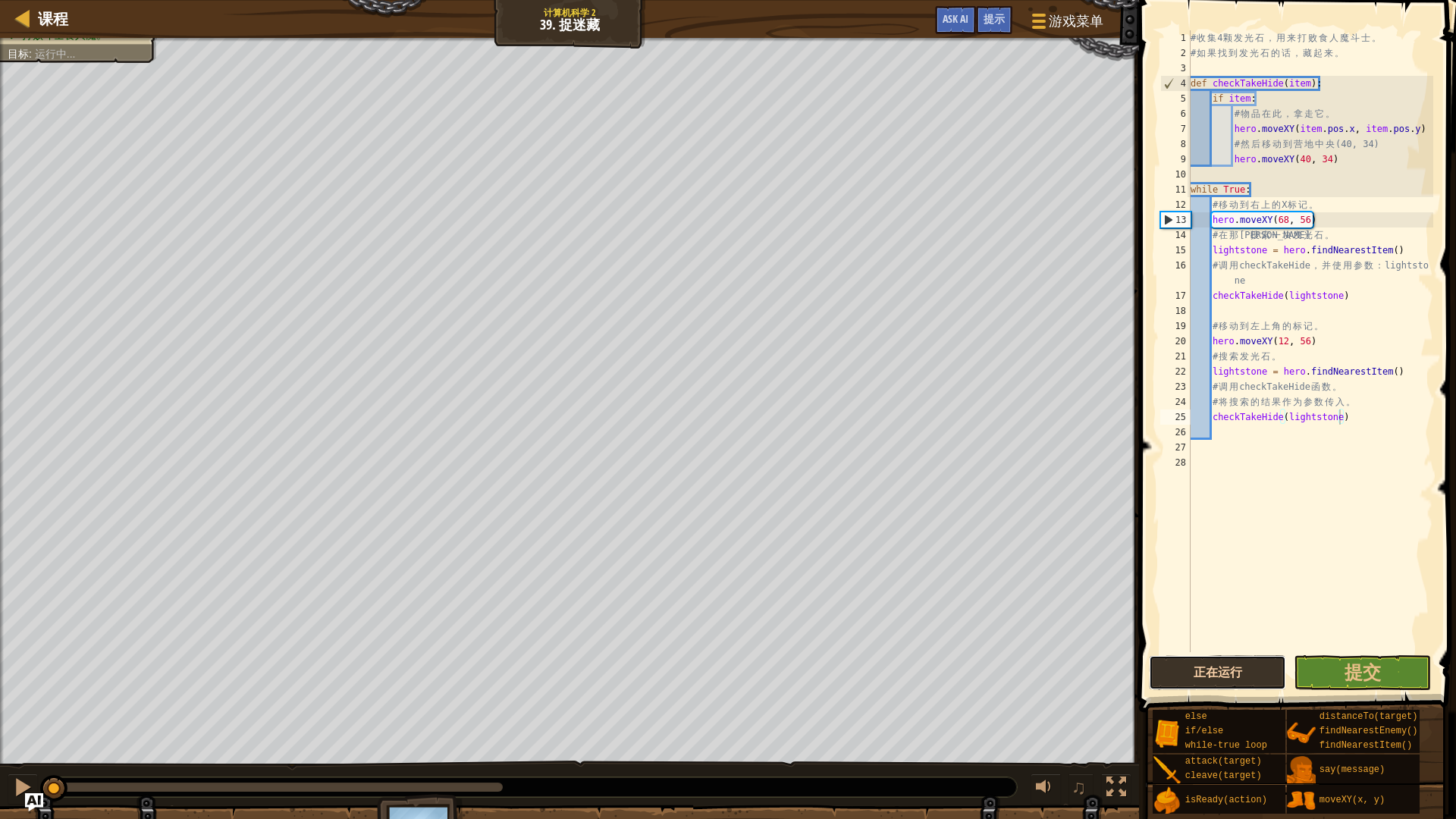
click at [1201, 666] on button "正在运行" at bounding box center [1217, 673] width 137 height 35
click at [1200, 663] on button "正在运行" at bounding box center [1217, 673] width 137 height 35
click at [15, 721] on div at bounding box center [23, 787] width 20 height 20
click at [26, 721] on div at bounding box center [23, 787] width 20 height 20
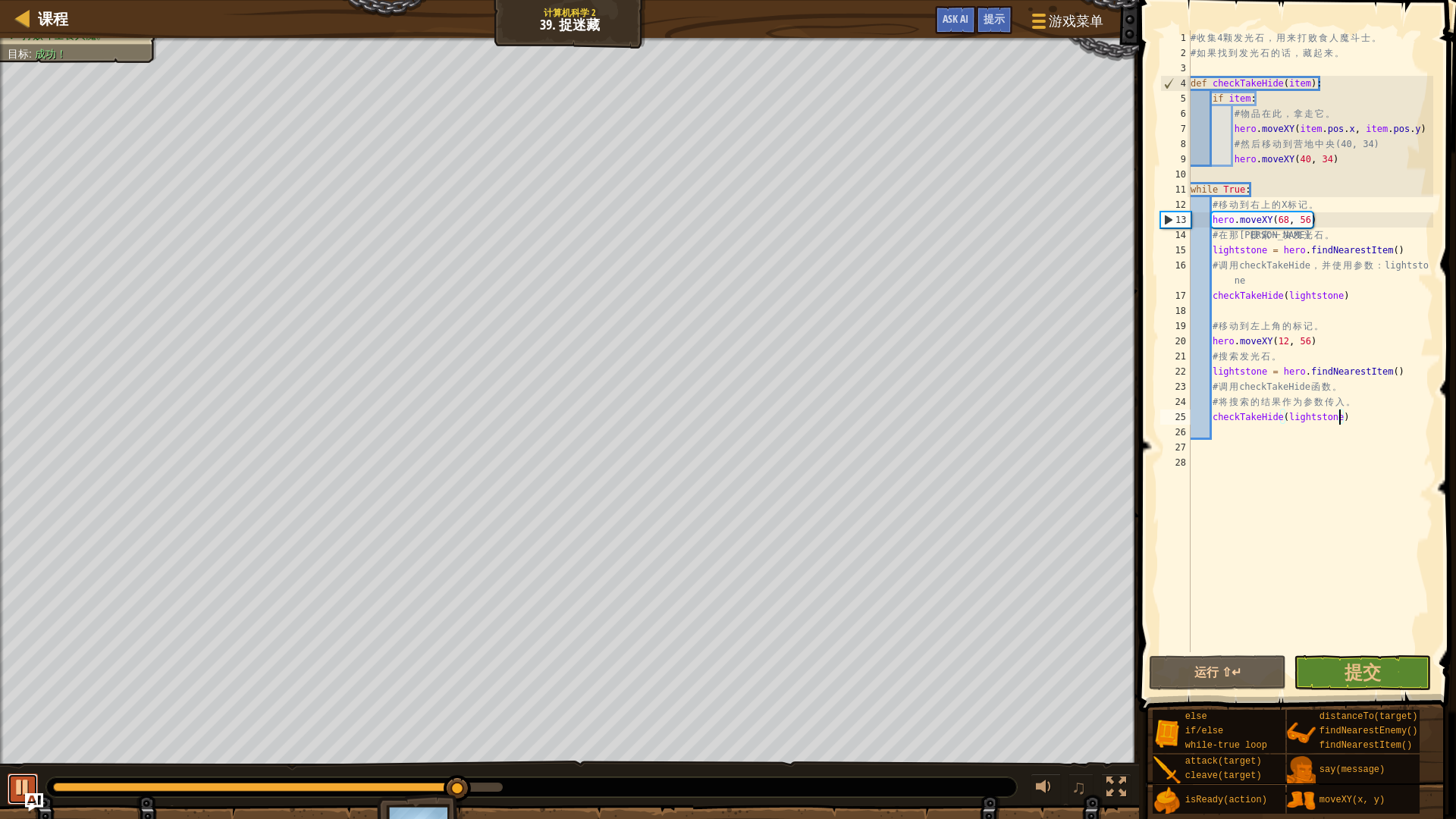
click at [29, 721] on div at bounding box center [23, 787] width 20 height 20
drag, startPoint x: 38, startPoint y: 767, endPoint x: 600, endPoint y: 297, distance: 732.6
click at [0, 0] on div "copy 54, 23" at bounding box center [0, 0] width 0 height 0
click at [0, 0] on div "copy 40, 44" at bounding box center [0, 0] width 0 height 0
click at [0, 0] on div "copy 41, 44" at bounding box center [0, 0] width 0 height 0
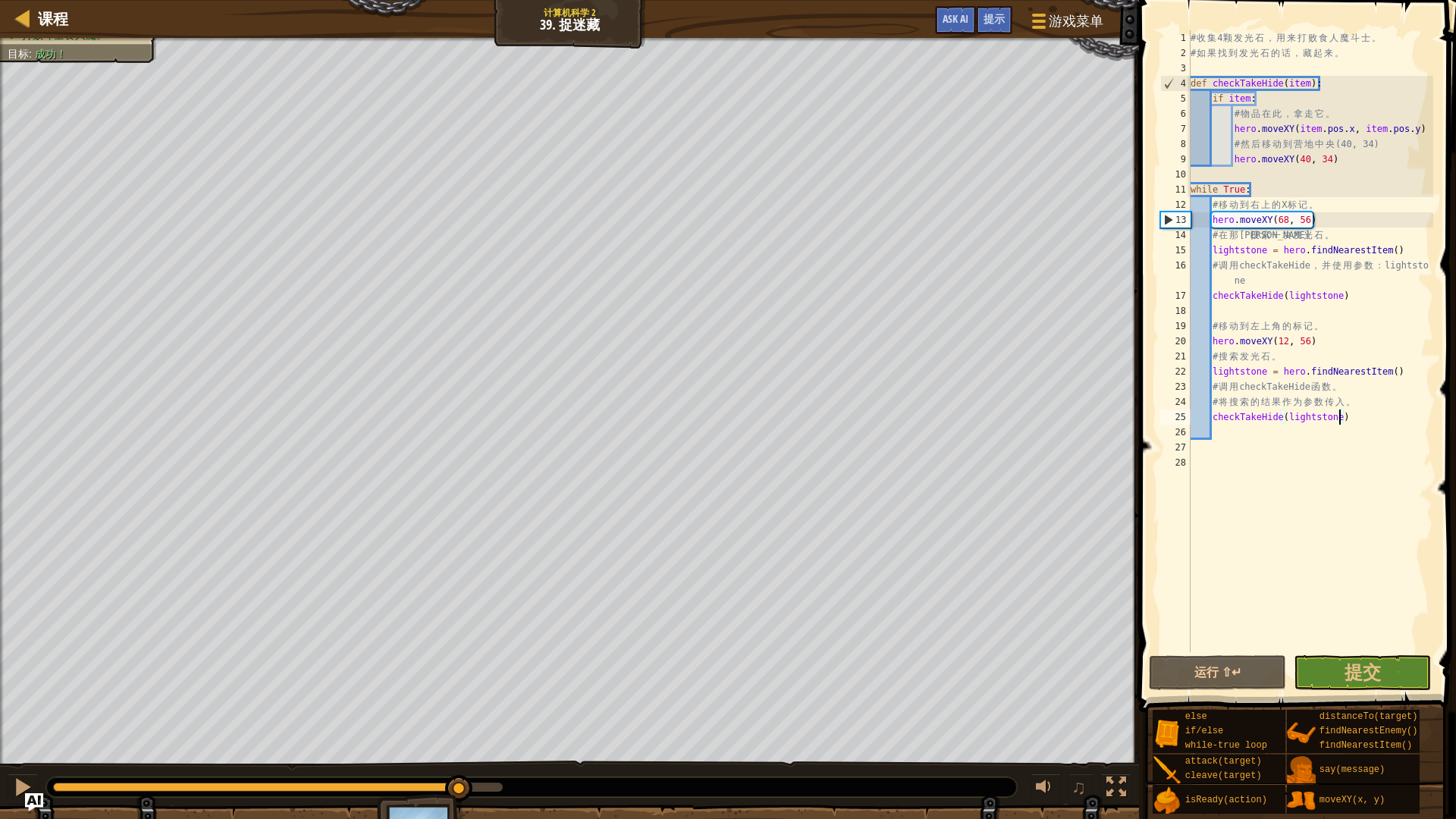
click at [0, 0] on div "copy 41, 44" at bounding box center [0, 0] width 0 height 0
drag, startPoint x: 600, startPoint y: 297, endPoint x: 544, endPoint y: 282, distance: 58.0
click at [544, 282] on div "copy 39, 44" at bounding box center [608, 309] width 129 height 55
click at [544, 282] on div "copy 38, 44" at bounding box center [608, 309] width 129 height 55
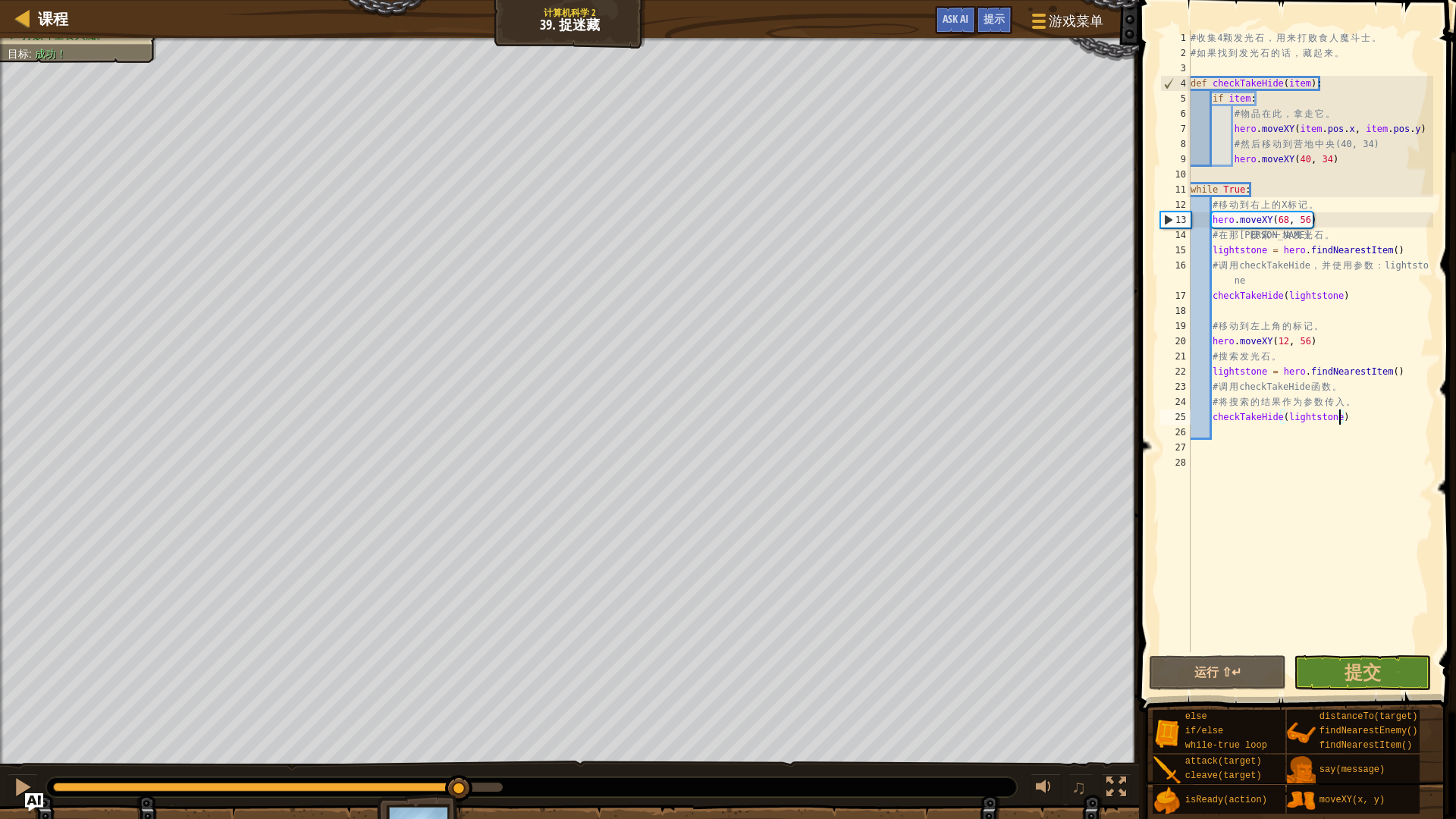
click at [0, 0] on div "copy 38, 44" at bounding box center [0, 0] width 0 height 0
click at [552, 280] on div "copy 39, 45" at bounding box center [616, 307] width 129 height 55
drag, startPoint x: 553, startPoint y: 280, endPoint x: 560, endPoint y: 287, distance: 9.9
click at [560, 287] on ul "copy 39, 45" at bounding box center [617, 304] width 127 height 45
click at [0, 0] on div "copy 39, 45" at bounding box center [0, 0] width 0 height 0
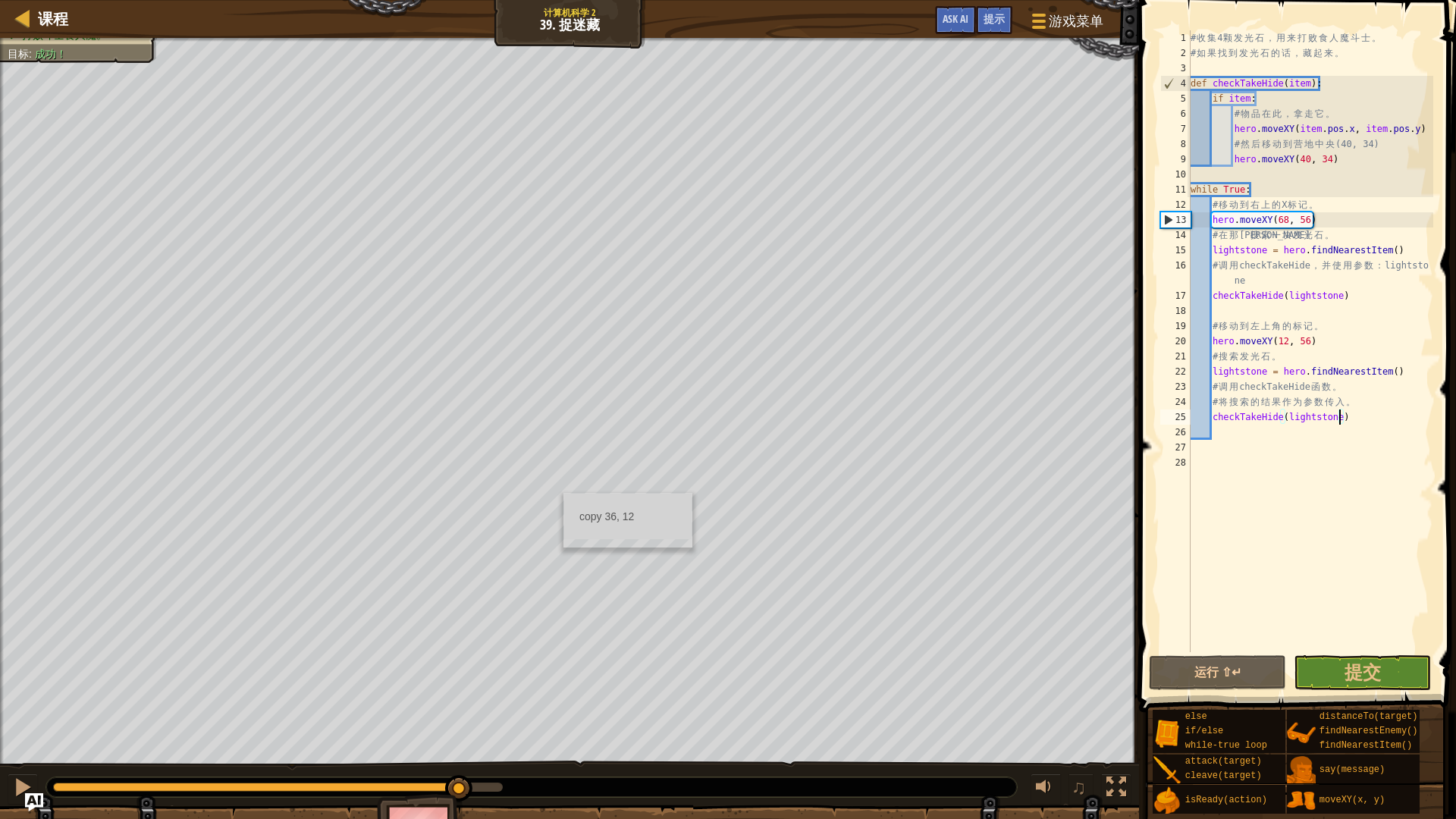
click at [563, 493] on div "copy 36, 12" at bounding box center [628, 520] width 129 height 55
click at [771, 721] on div "找到并收集发光石. 打败斗士食人魔。 目标 : 成功！ ♫ [PERSON_NAME] - soldier 200 x: 44 y: 10 No target…" at bounding box center [728, 453] width 1456 height 829
click at [25, 721] on div at bounding box center [23, 787] width 20 height 20
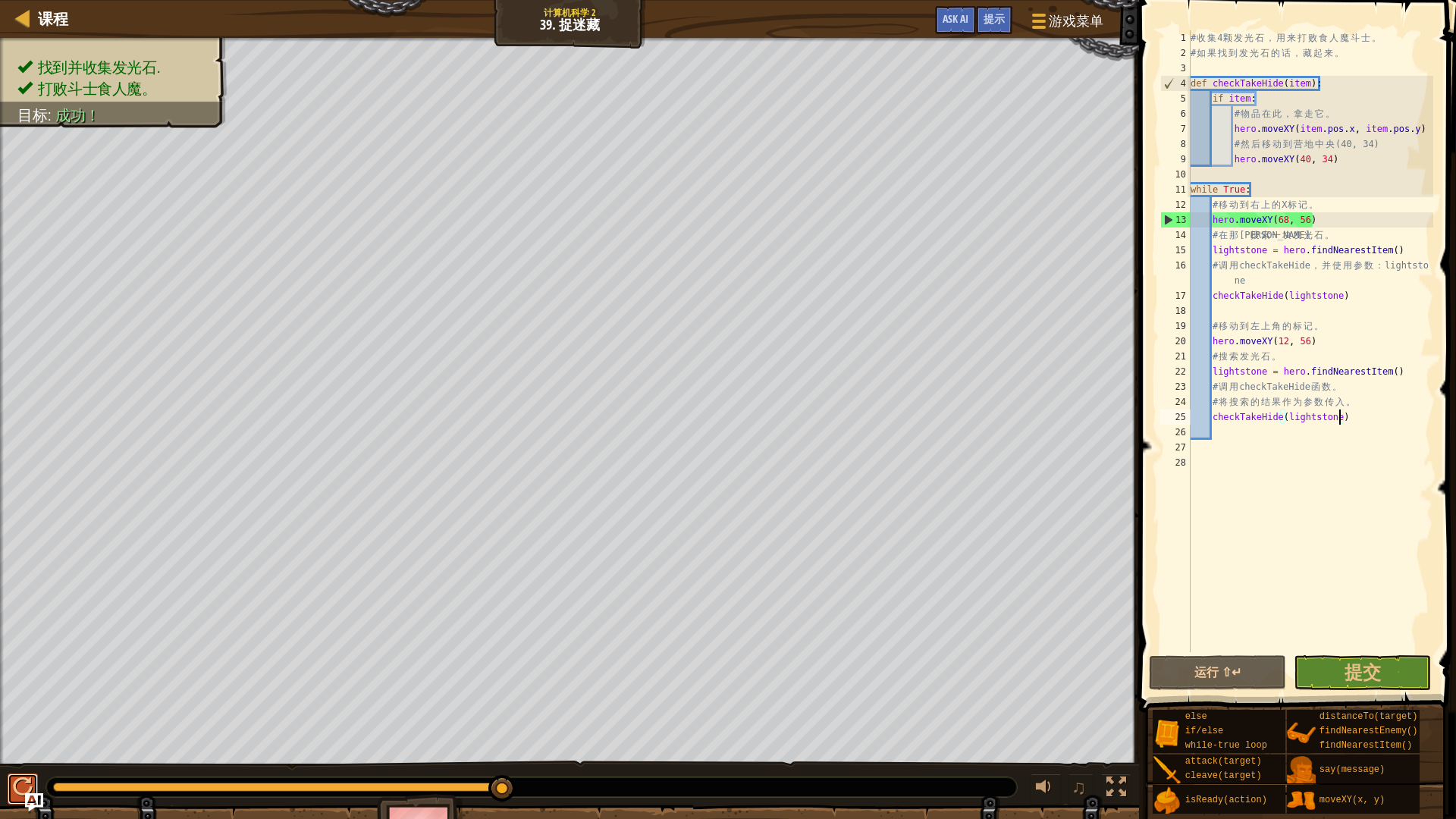
click at [20, 721] on div at bounding box center [23, 787] width 20 height 20
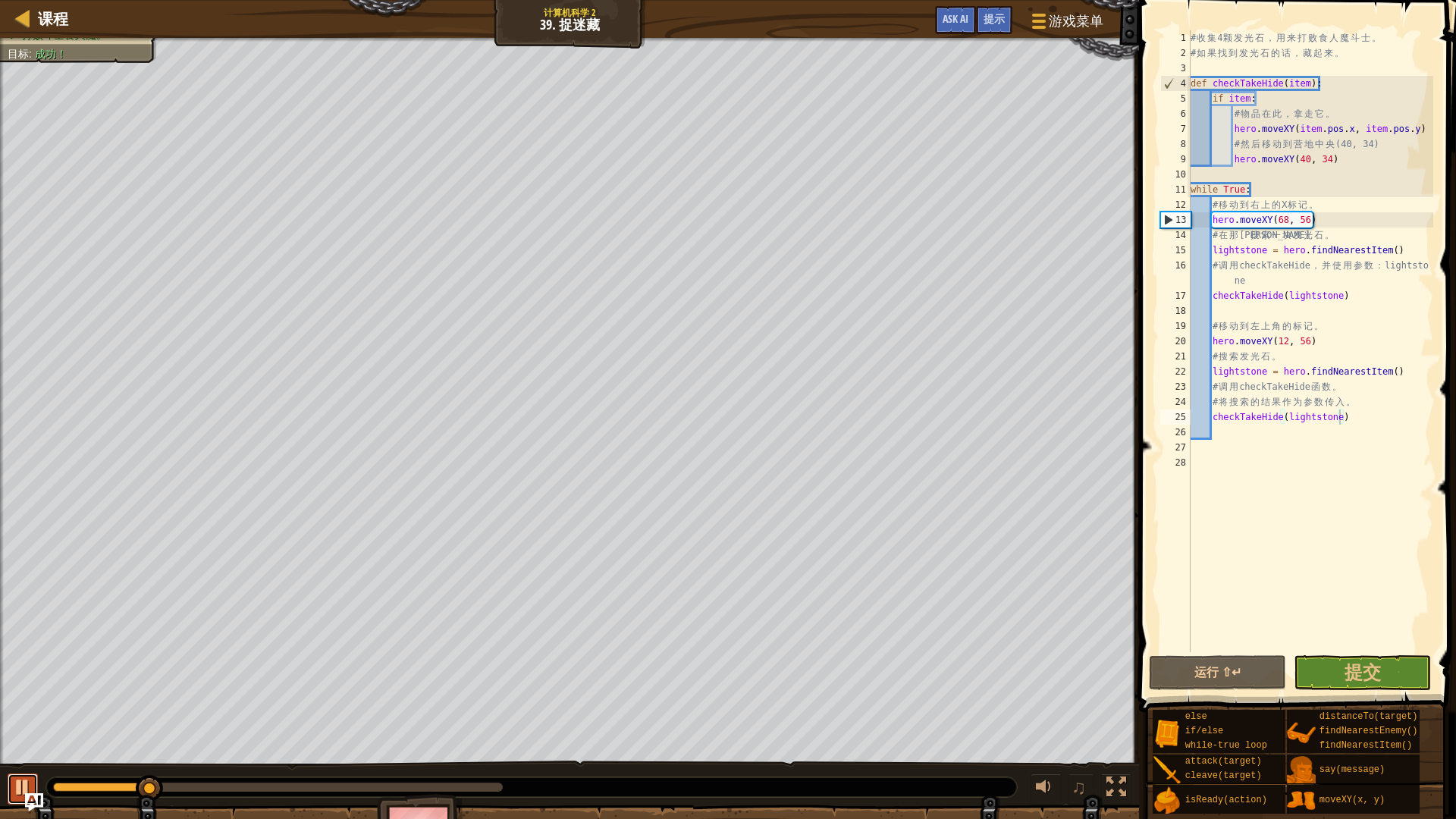
click at [21, 721] on div at bounding box center [23, 787] width 20 height 20
click at [23, 721] on div at bounding box center [23, 787] width 20 height 20
click at [635, 618] on div "copy 45, 14" at bounding box center [700, 645] width 129 height 55
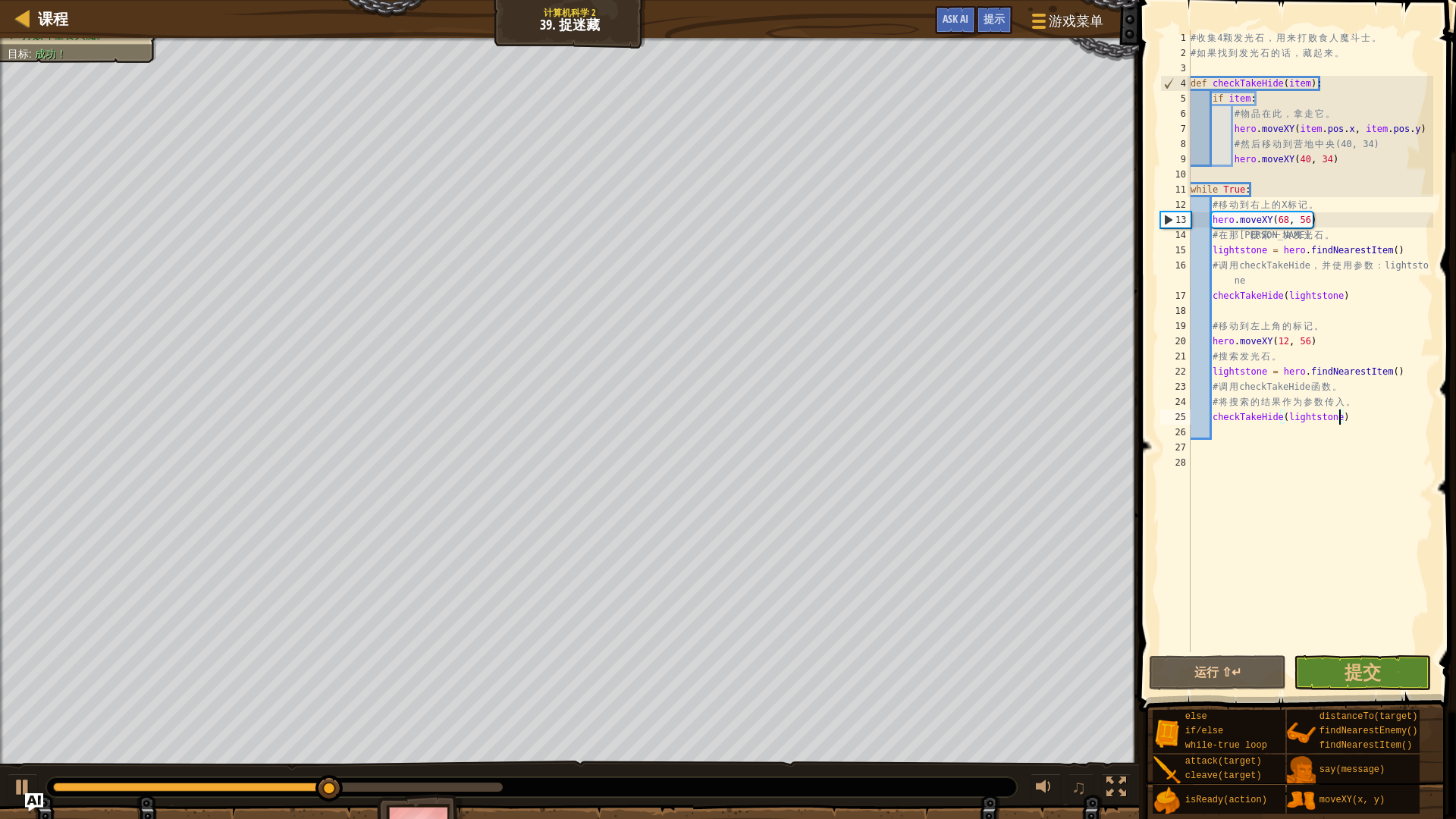
click at [0, 0] on div "copy 45, 14" at bounding box center [0, 0] width 0 height 0
click at [635, 618] on div "copy 45, 14" at bounding box center [700, 645] width 129 height 55
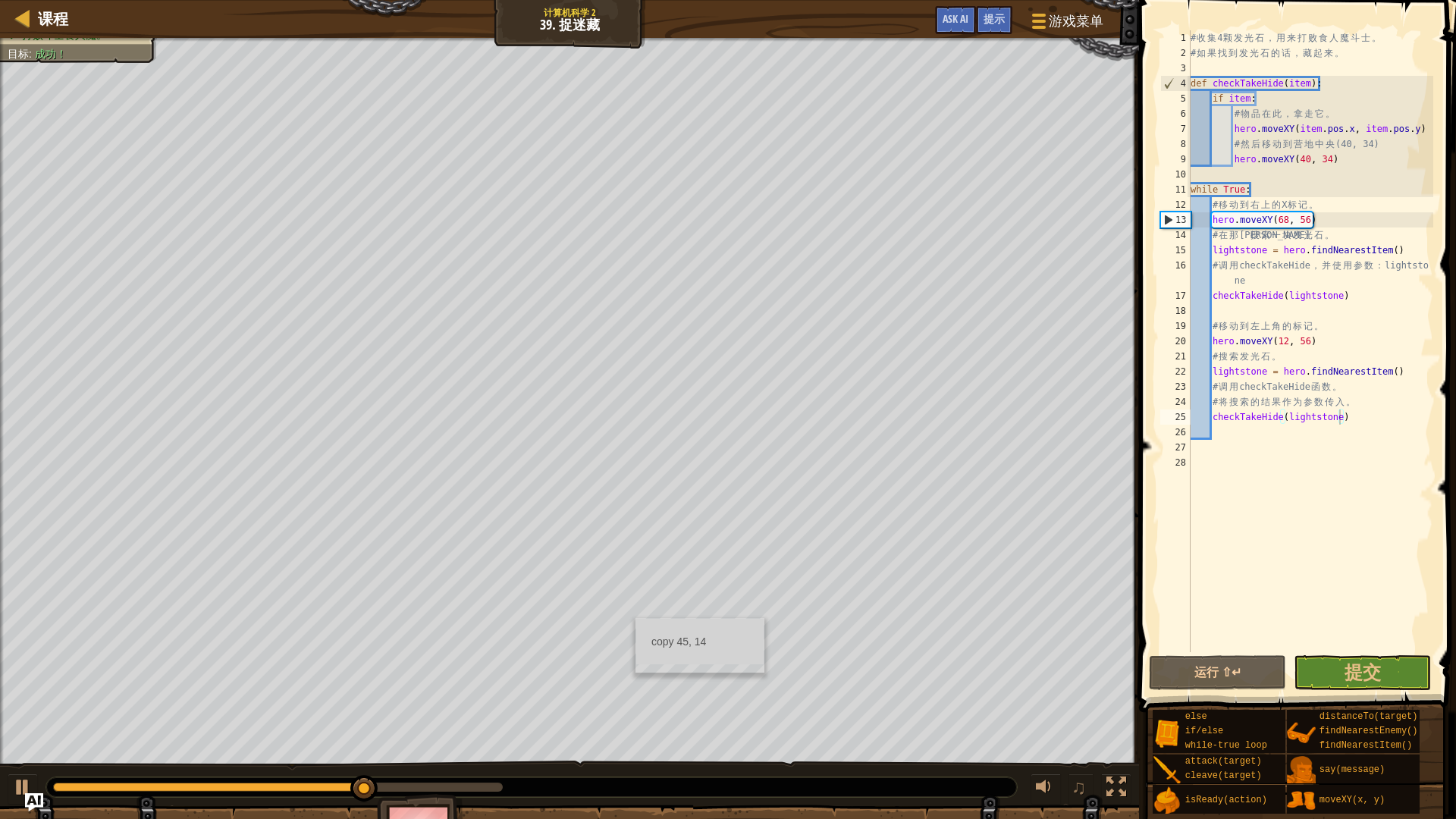
click at [635, 618] on div "copy 45, 14" at bounding box center [700, 645] width 129 height 55
click at [16, 721] on div at bounding box center [23, 787] width 20 height 20
click at [690, 721] on div "找到并收集发光石. 打败斗士食人魔。 目标 : 成功！ ♫ Roast Beefy - brawler 5000 x: 39 y: 38 x: 40 y: 3…" at bounding box center [728, 453] width 1456 height 829
click at [633, 721] on div "找到并收集发光石. 打败斗士食人魔。 目标 : 成功！ ♫ Roast Beefy - brawler 5000 x: 39 y: 38 x: 40 y: 3…" at bounding box center [728, 453] width 1456 height 829
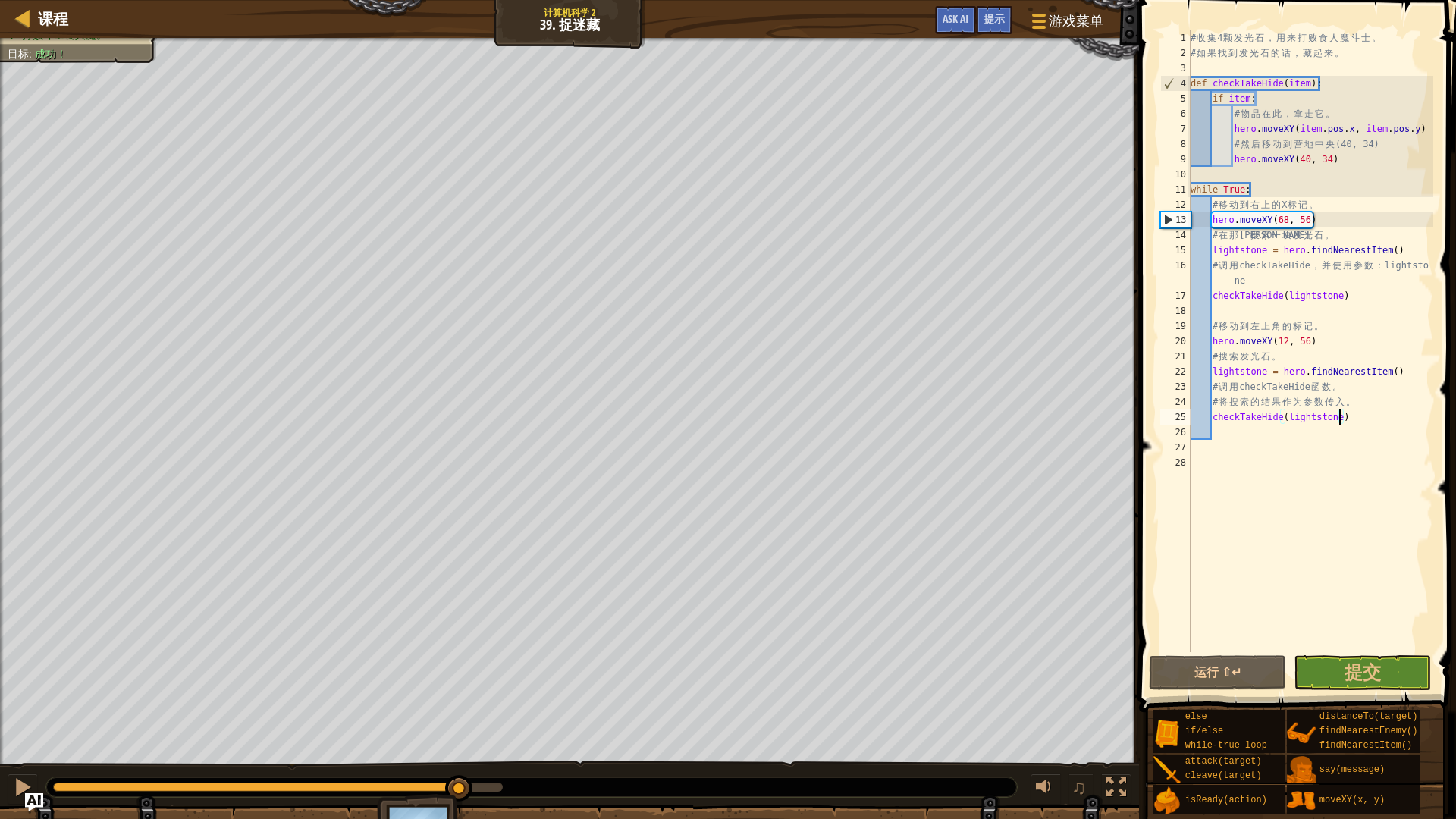
click at [716, 721] on div "找到并收集发光石. 打败斗士食人魔。 目标 : 成功！ ♫ Roast Beefy - brawler 5000 x: 39 y: 38 x: 40 y: 3…" at bounding box center [728, 453] width 1456 height 829
click at [655, 721] on div "找到并收集发光石. 打败斗士食人魔。 目标 : 成功！ ♫ Roast Beefy - brawler 5000 x: 39 y: 38 x: 40 y: 3…" at bounding box center [728, 453] width 1456 height 829
click at [708, 721] on div "找到并收集发光石. 打败斗士食人魔。 目标 : 成功！ ♫ Roast Beefy - brawler 5000 x: 39 y: 38 x: 40 y: 3…" at bounding box center [728, 453] width 1456 height 829
click at [863, 721] on div "找到并收集发光石. 打败斗士食人魔。 目标 : 成功！ ♫ Roast Beefy - brawler 5000 x: 39 y: 38 x: 40 y: 3…" at bounding box center [728, 453] width 1456 height 829
click at [617, 104] on div "copy 40, 42" at bounding box center [682, 131] width 129 height 55
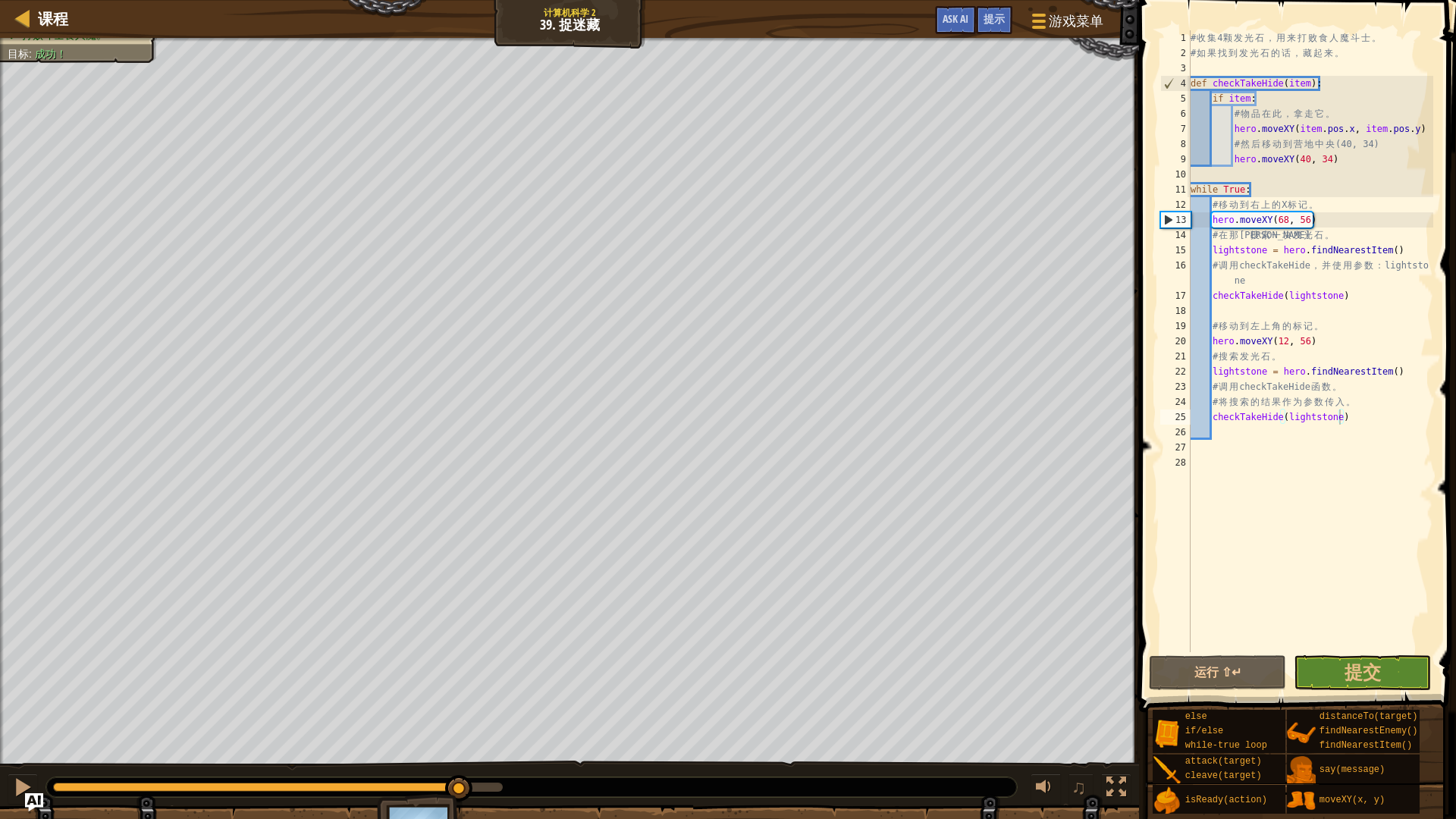
click at [0, 0] on div "copy 40, 42" at bounding box center [0, 0] width 0 height 0
click at [617, 104] on div "copy 40, 42" at bounding box center [682, 131] width 129 height 55
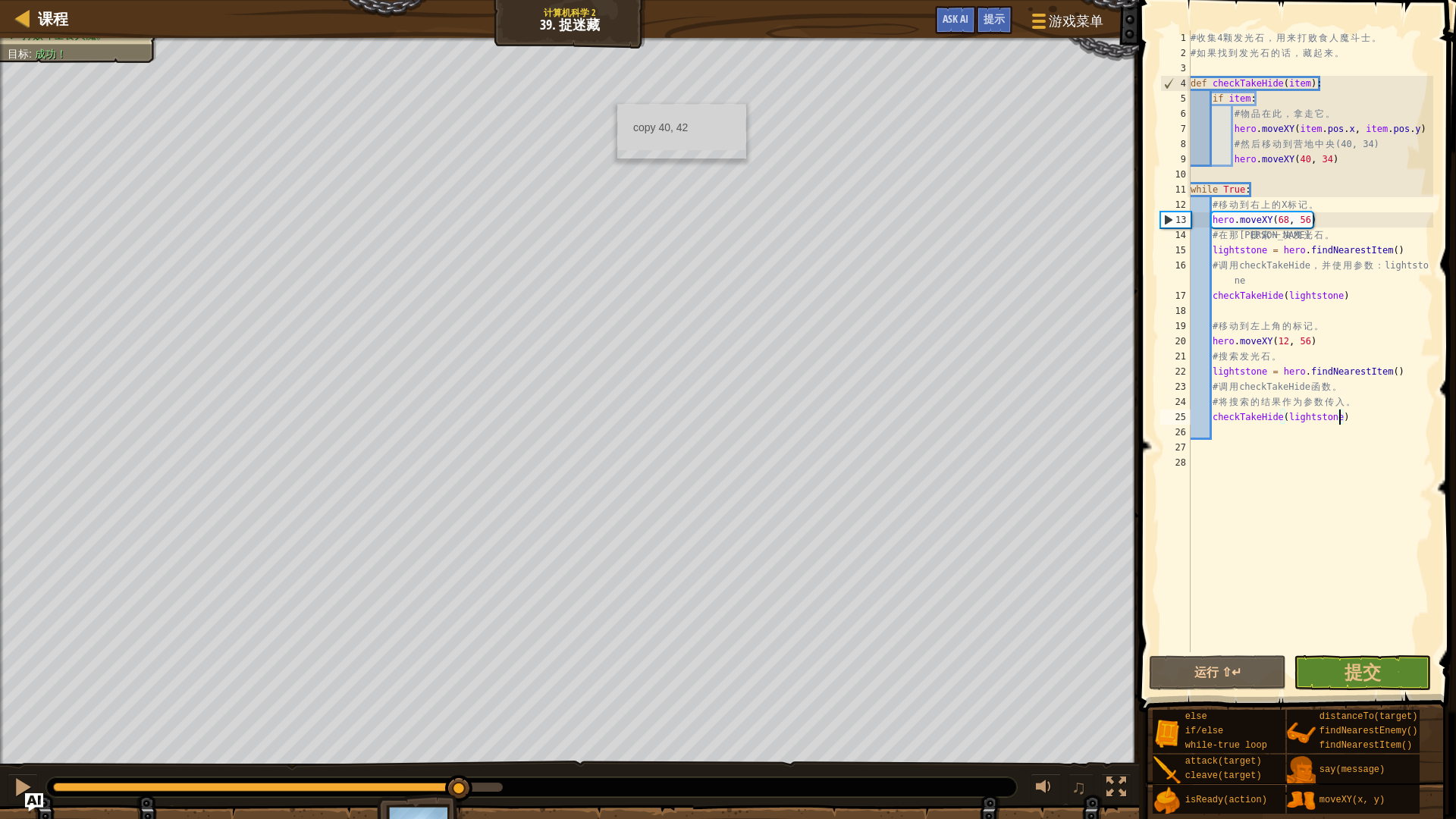
click at [617, 104] on div "copy 40, 42" at bounding box center [682, 131] width 129 height 55
click at [0, 0] on div "copy 40, 42" at bounding box center [0, 0] width 0 height 0
click at [620, 690] on div "课程 计算机科学 2 39. 捉迷藏 游戏菜单 完成 提示 Ask AI 1 הההההההההההההההההההההההההההההההההההההההה…" at bounding box center [728, 409] width 1456 height 819
click at [620, 690] on div "copy 39, 48" at bounding box center [684, 717] width 129 height 55
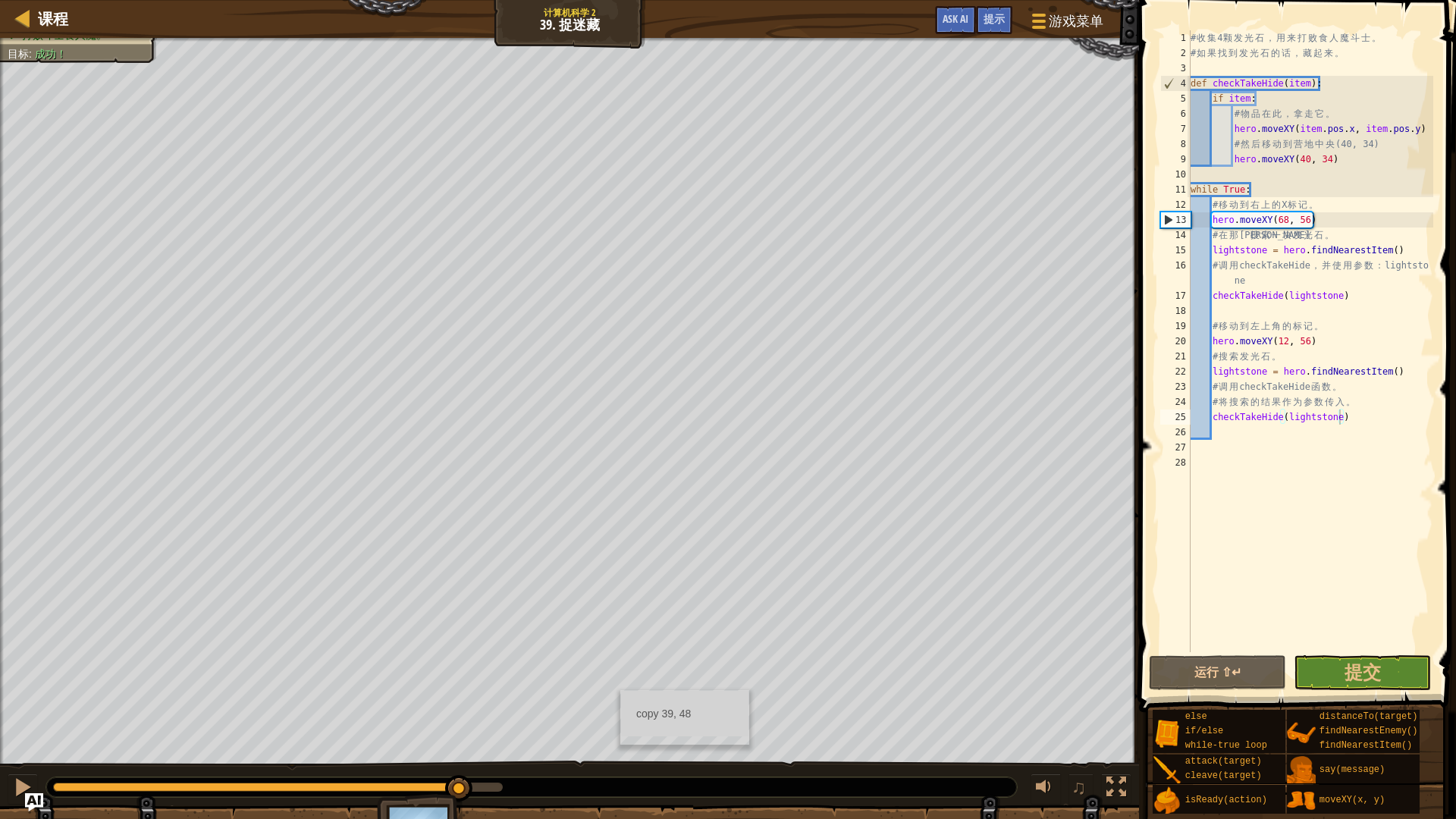
click at [620, 690] on div "copy 39, 48" at bounding box center [684, 717] width 129 height 55
click at [620, 707] on div "copy 39, 48" at bounding box center [684, 724] width 129 height 55
click at [634, 504] on div "课程 计算机科学 2 39. 捉迷藏 游戏菜单 完成 提示 Ask AI 1 הההההההההההההההההההההההההההההההההההההההה…" at bounding box center [728, 409] width 1456 height 819
click at [794, 334] on div "copy 55, 40" at bounding box center [854, 361] width 129 height 55
click at [800, 332] on div "copy 56, 41" at bounding box center [864, 359] width 129 height 55
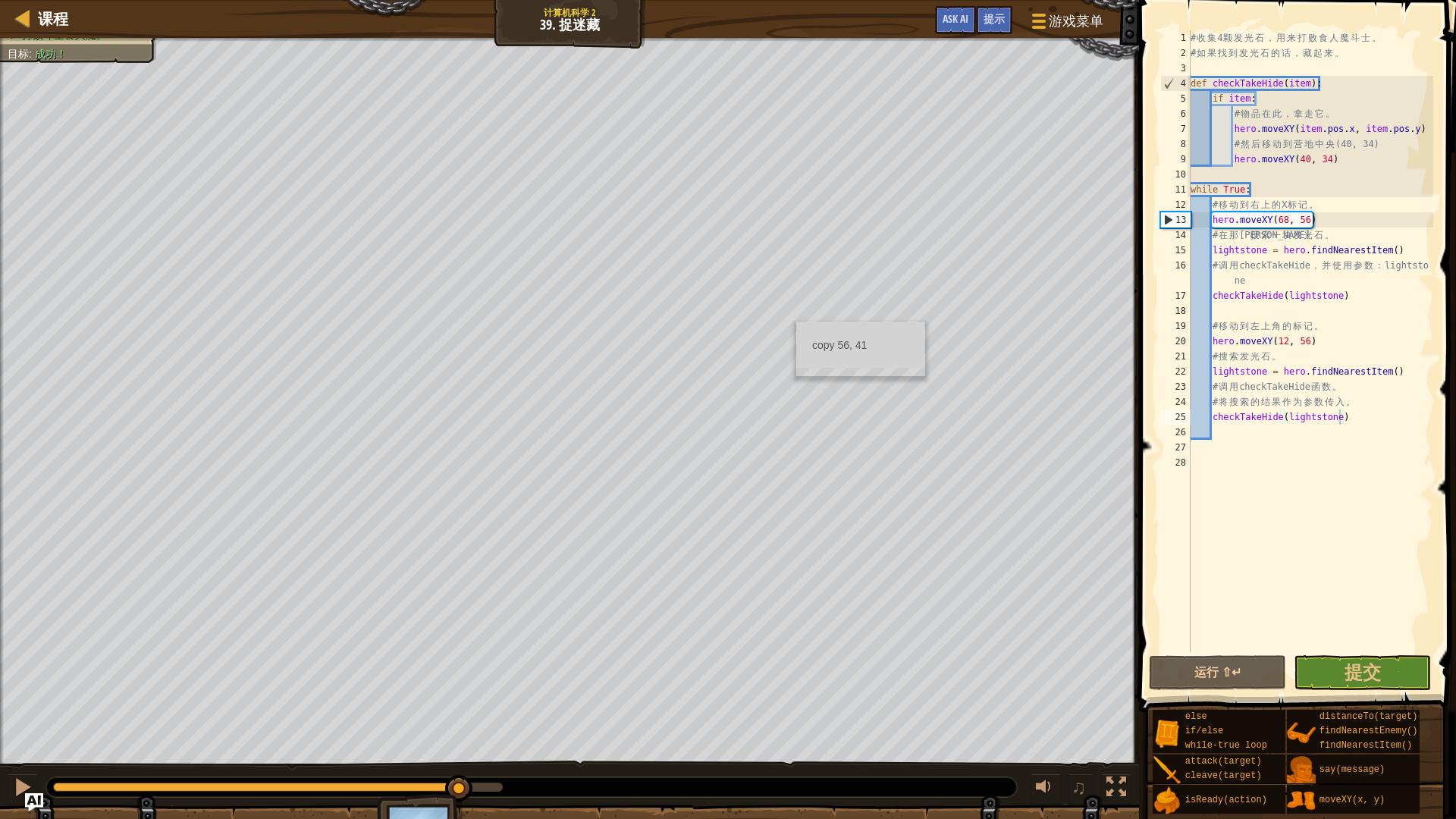
click at [796, 322] on div "copy 56, 41" at bounding box center [861, 349] width 129 height 55
drag, startPoint x: 1421, startPoint y: 99, endPoint x: 1419, endPoint y: 87, distance: 12.2
click at [1419, 87] on div "# 收 集 4 颗 发 光 石 ， 用 来 打 败 食 人 魔 斗 士 。 # 如 果 找 到 发 光 石 的 话 ， 藏 起 来 。 def checkTa…" at bounding box center [1310, 355] width 245 height 652
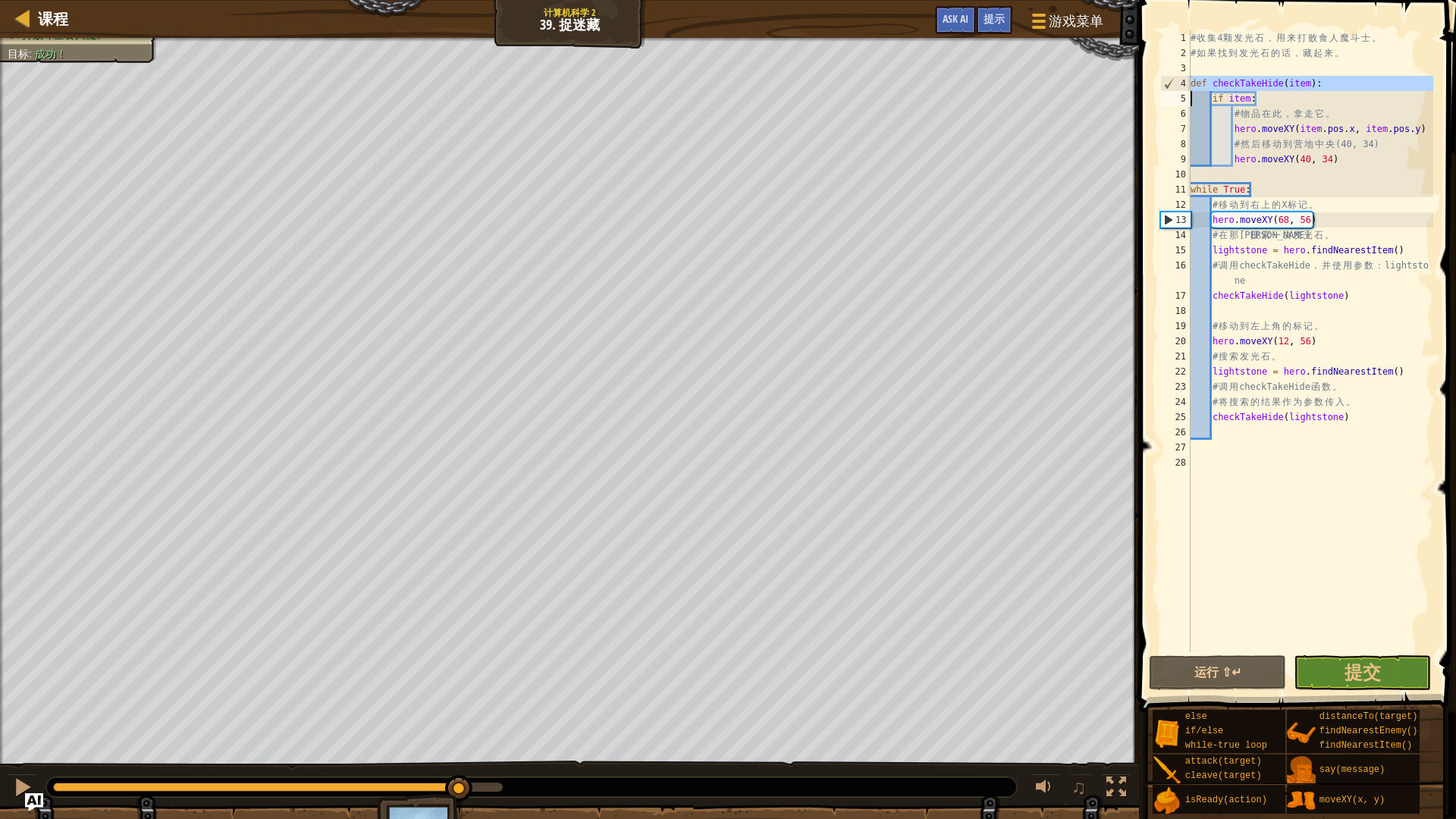
type textarea "def checkTakeHide(item): if item:"
click at [1419, 87] on div "# 收 集 4 颗 发 光 石 ， 用 来 打 败 食 人 魔 斗 士 。 # 如 果 找 到 发 光 石 的 话 ， 藏 起 来 。 def checkTa…" at bounding box center [1310, 355] width 245 height 652
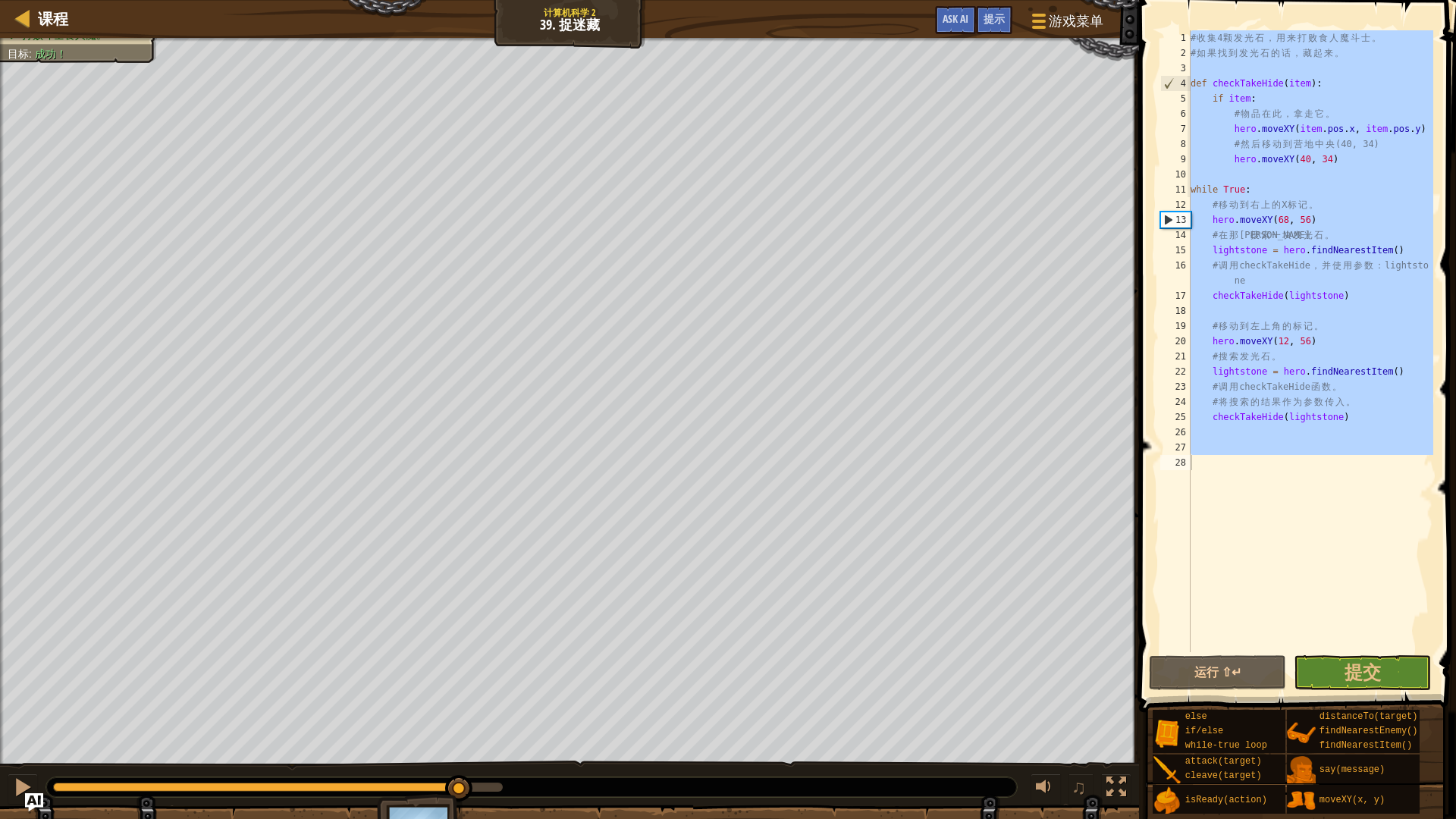
click at [1249, 494] on div "# 收 集 4 颗 发 光 石 ， 用 来 打 败 食 人 魔 斗 士 。 # 如 果 找 到 发 光 石 的 话 ， 藏 起 来 。 def checkTa…" at bounding box center [1310, 341] width 245 height 622
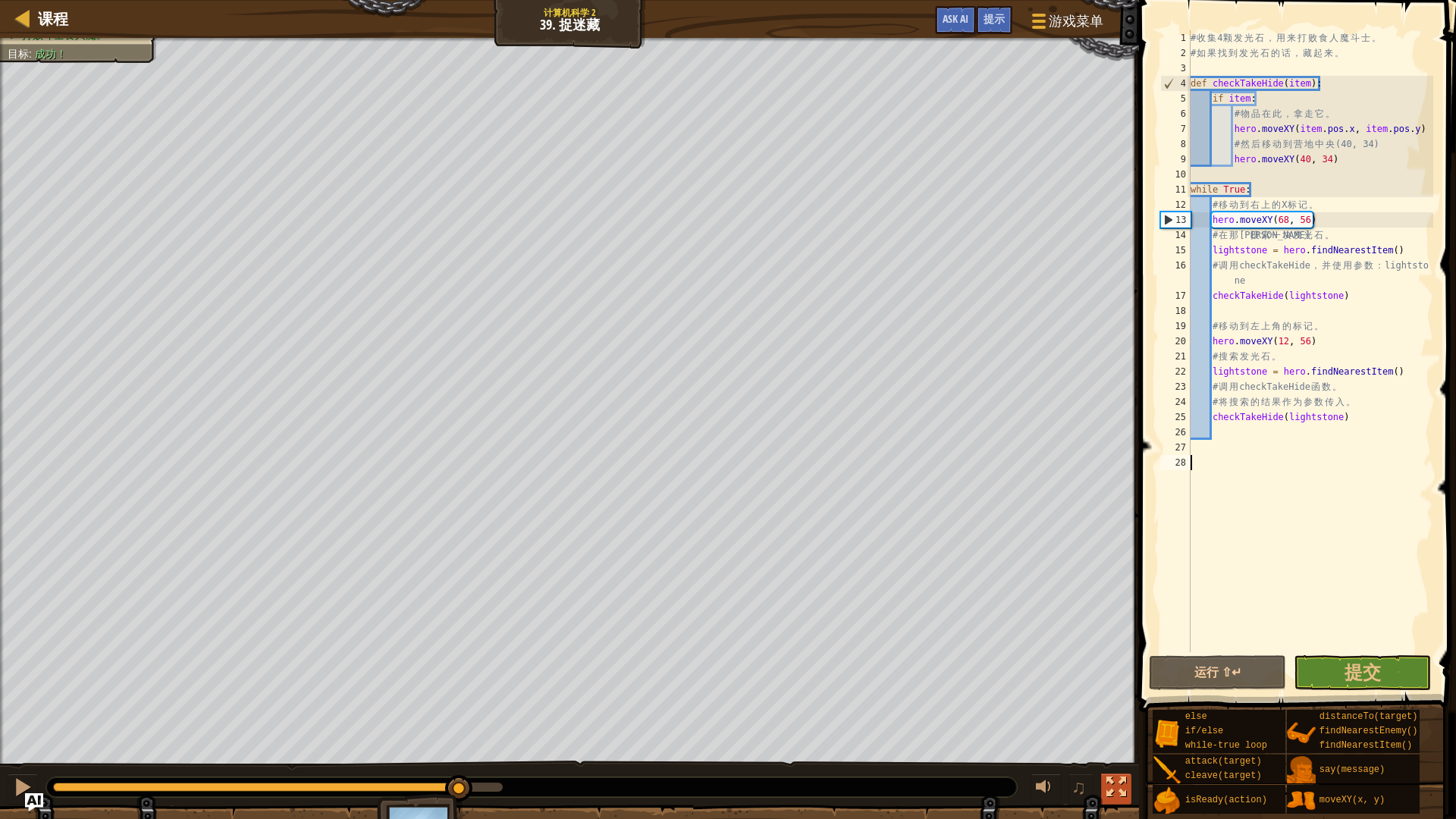
click at [1117, 721] on div at bounding box center [1116, 787] width 20 height 20
click at [1116, 721] on div at bounding box center [1116, 787] width 20 height 20
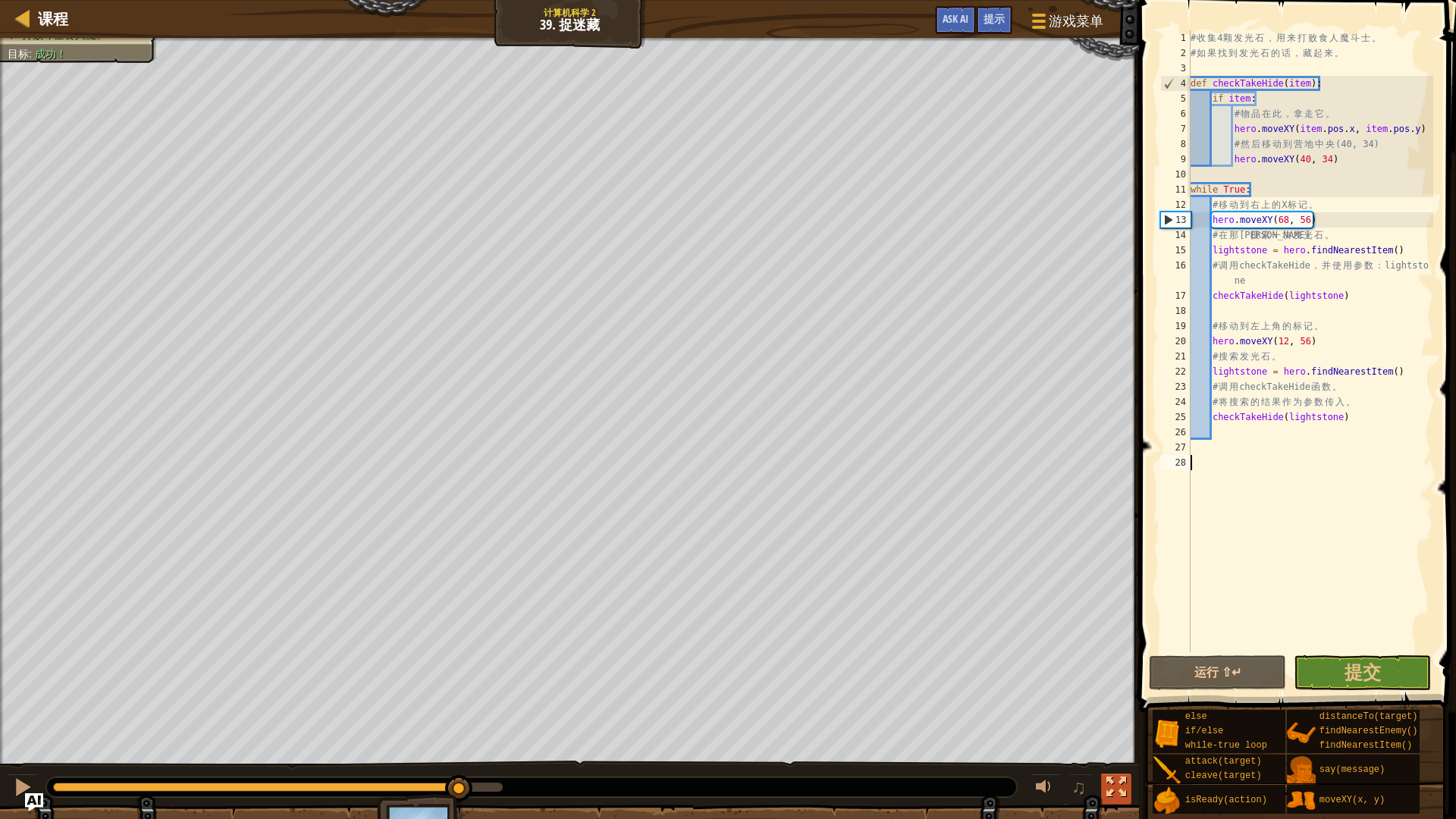
click at [1121, 721] on div at bounding box center [1116, 787] width 20 height 20
click at [1122, 721] on div at bounding box center [1116, 787] width 20 height 20
click at [1123, 721] on div at bounding box center [1116, 787] width 20 height 20
click at [1119, 721] on div at bounding box center [1116, 787] width 20 height 20
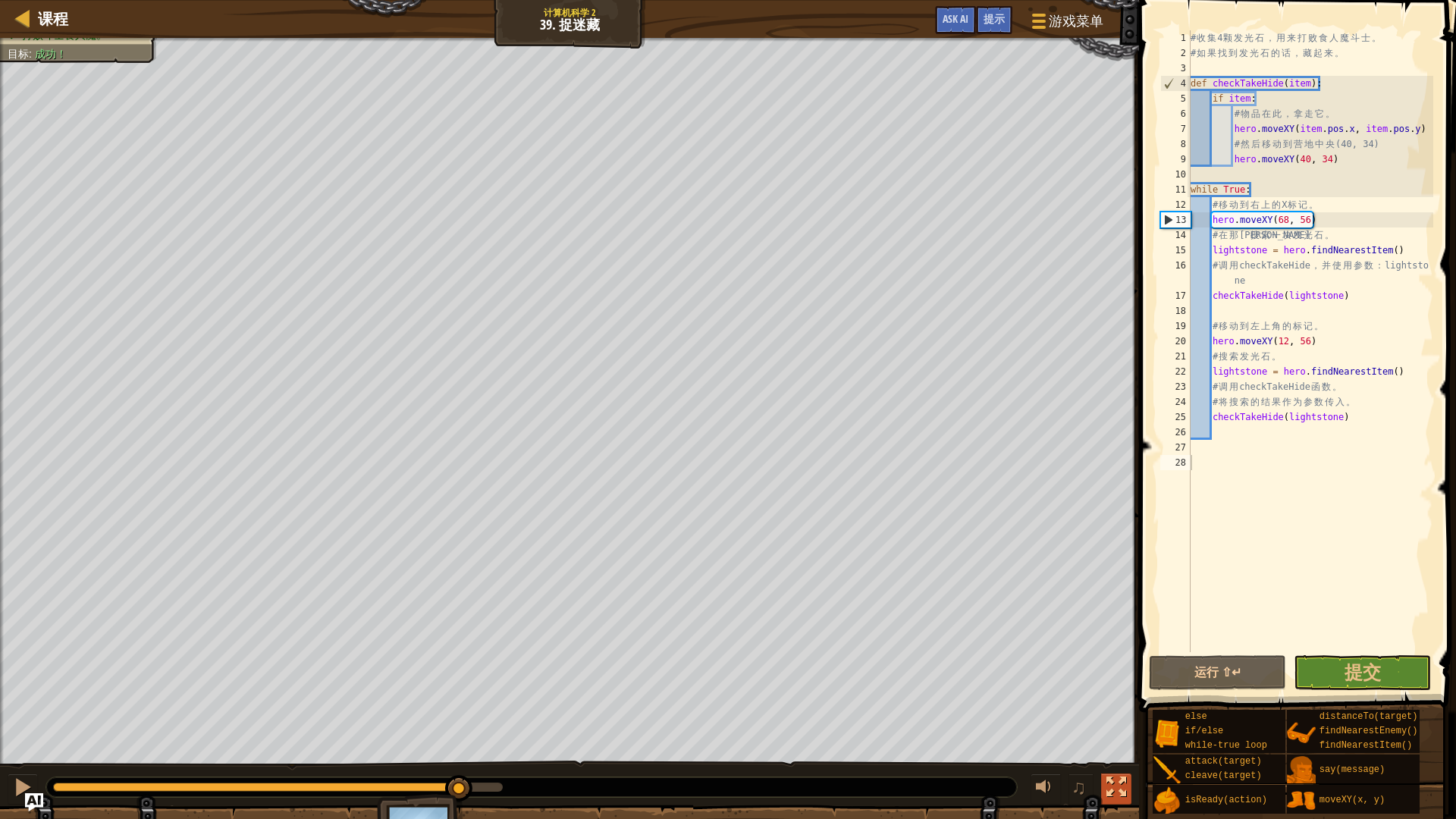
click at [1119, 721] on div at bounding box center [1116, 787] width 20 height 20
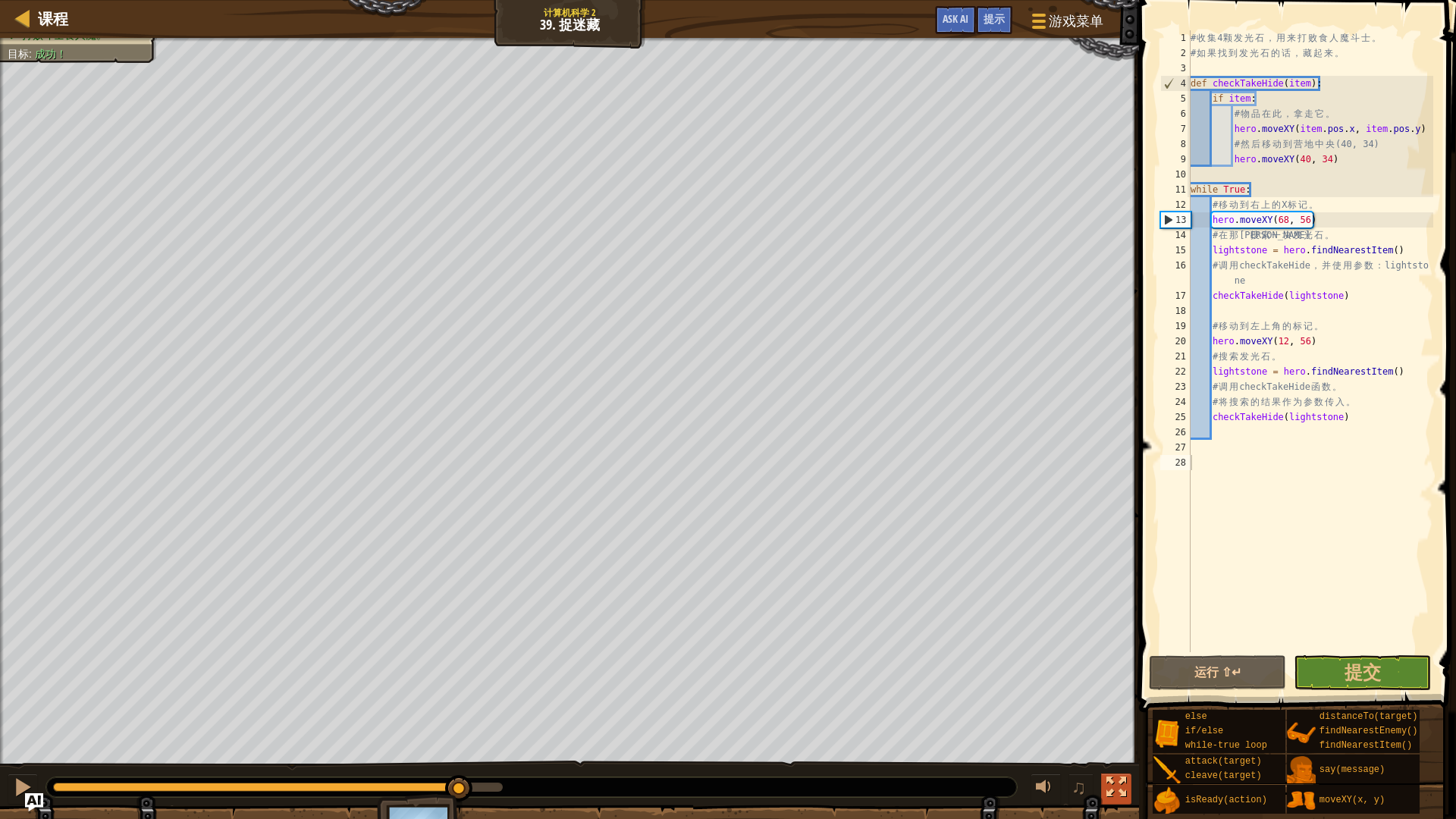
click at [1119, 721] on div at bounding box center [1116, 787] width 20 height 20
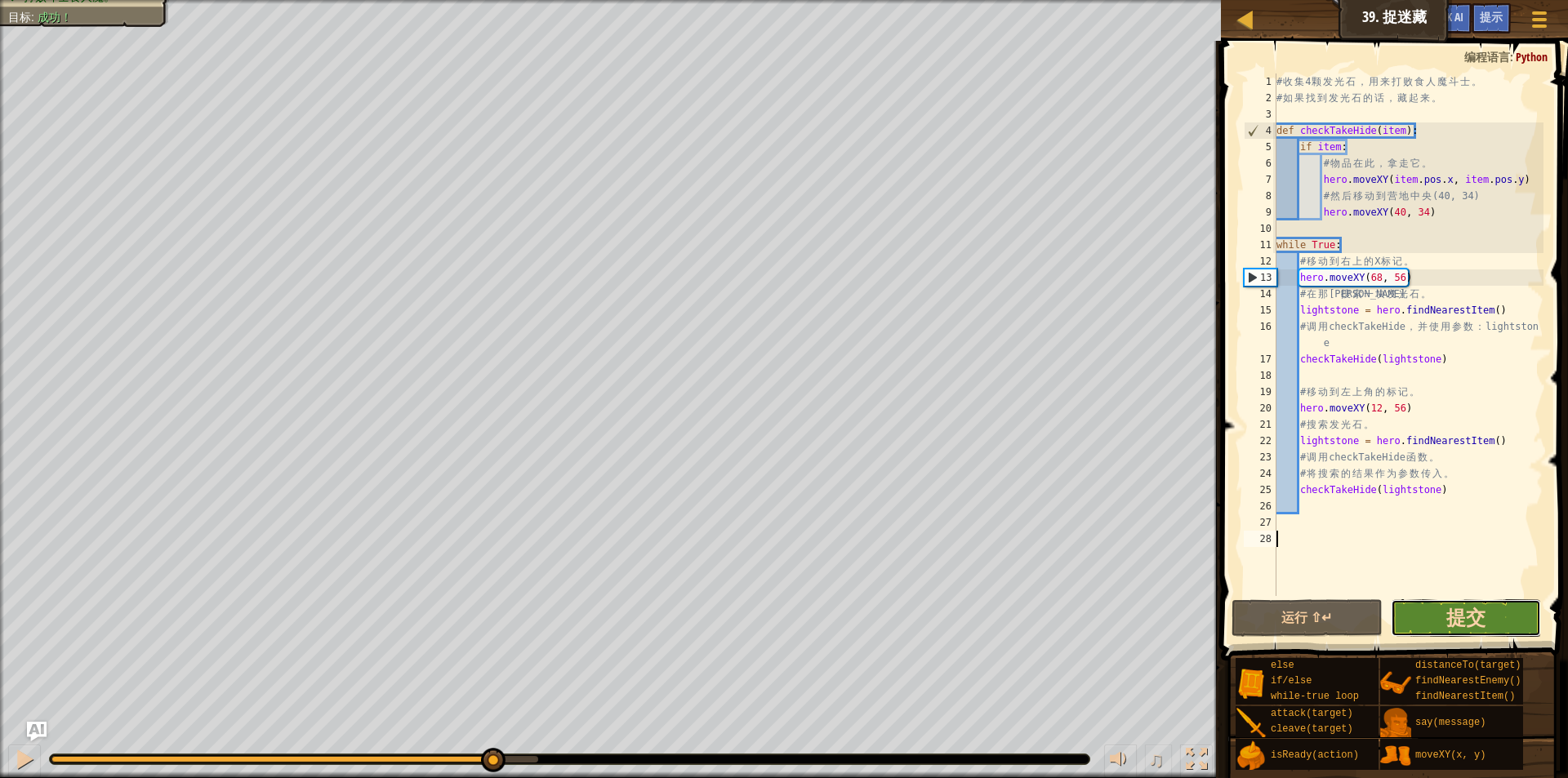
click at [1463, 623] on span "提交" at bounding box center [1466, 617] width 39 height 26
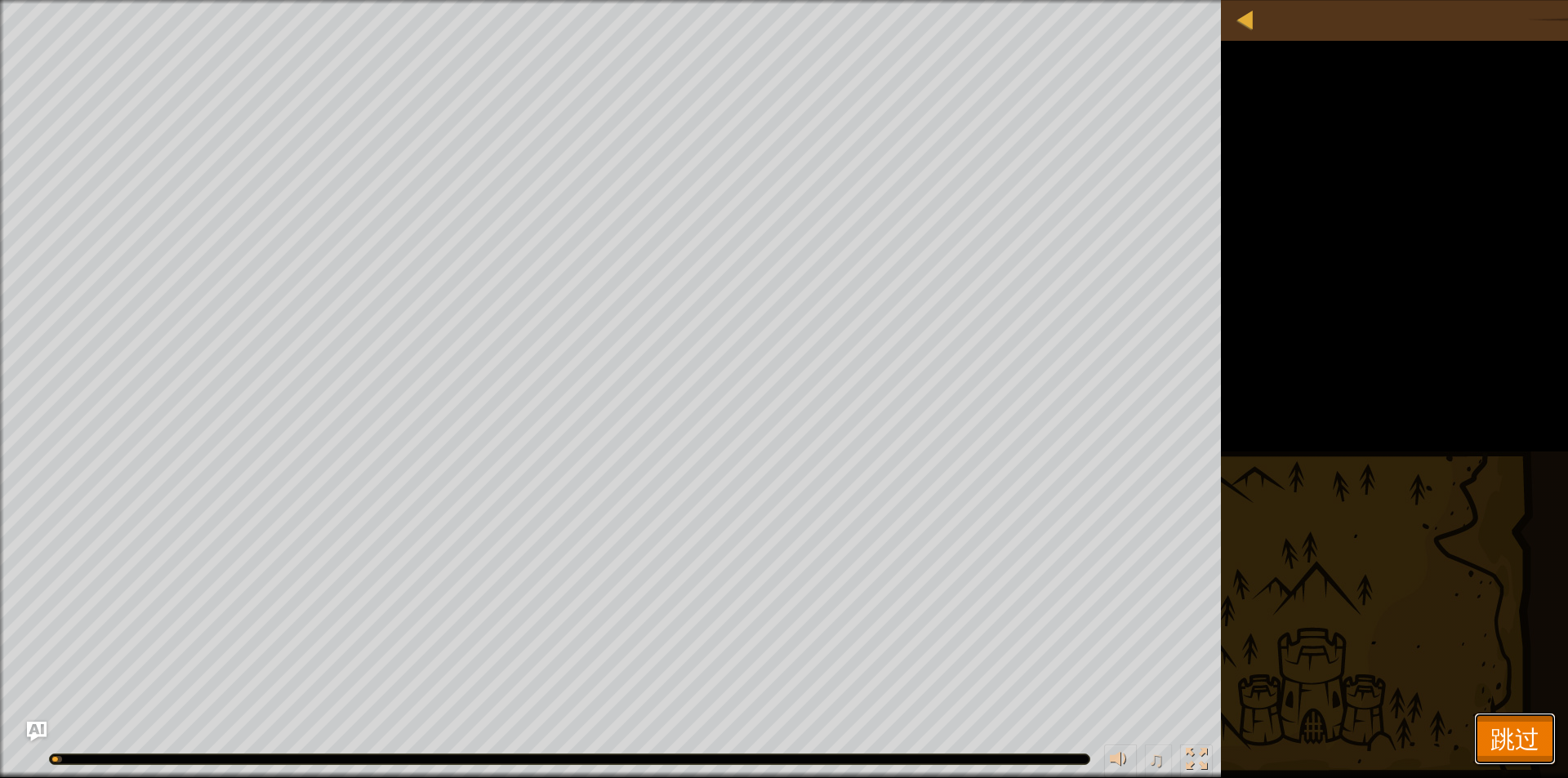
click at [1486, 732] on button "跳过" at bounding box center [1514, 738] width 81 height 52
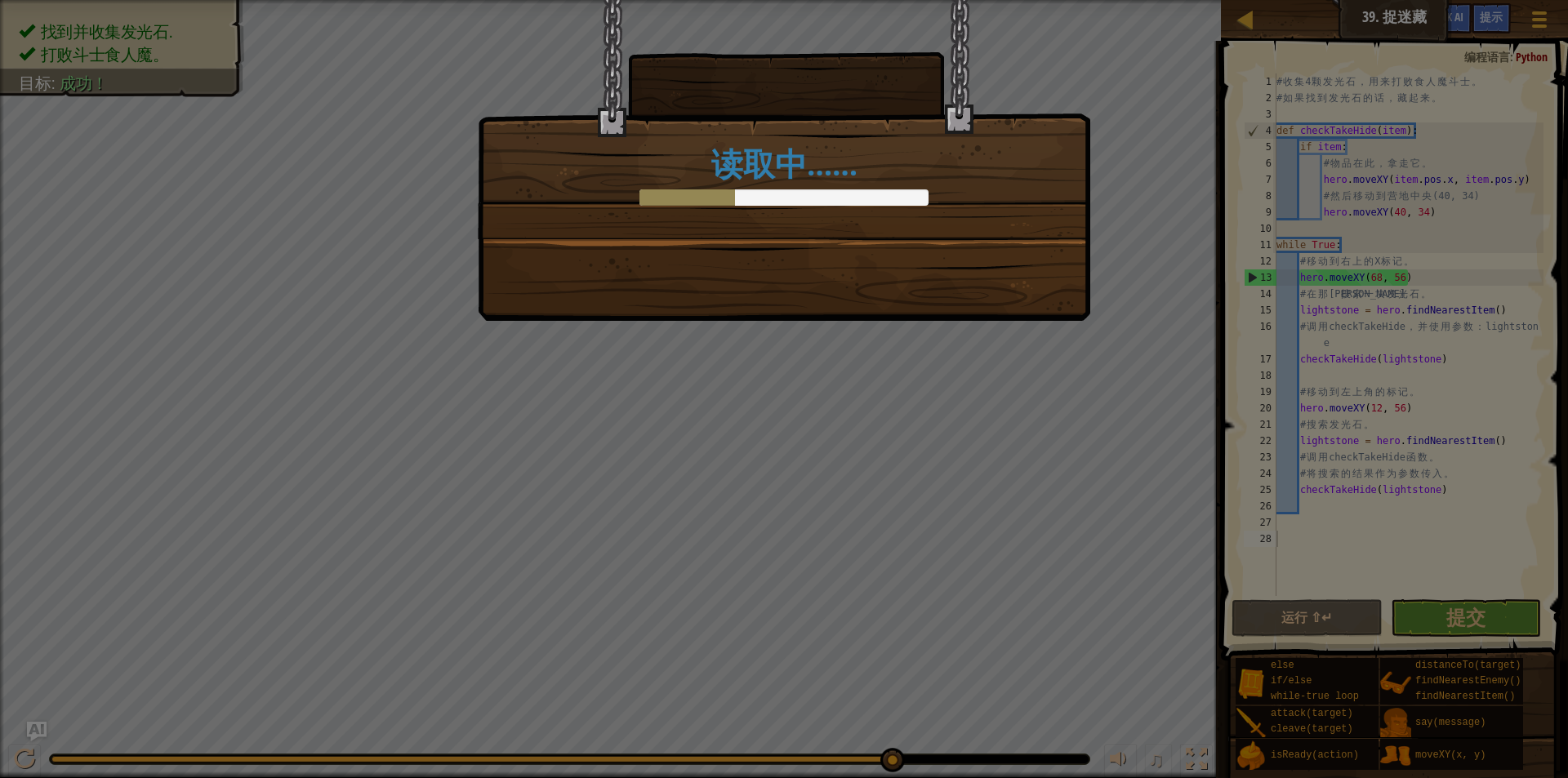
drag, startPoint x: 715, startPoint y: 158, endPoint x: 853, endPoint y: 284, distance: 186.9
drag, startPoint x: 853, startPoint y: 284, endPoint x: 1161, endPoint y: 444, distance: 347.1
drag, startPoint x: 1161, startPoint y: 444, endPoint x: 1009, endPoint y: 343, distance: 182.5
click at [1009, 343] on div "读取中……" at bounding box center [784, 389] width 1568 height 778
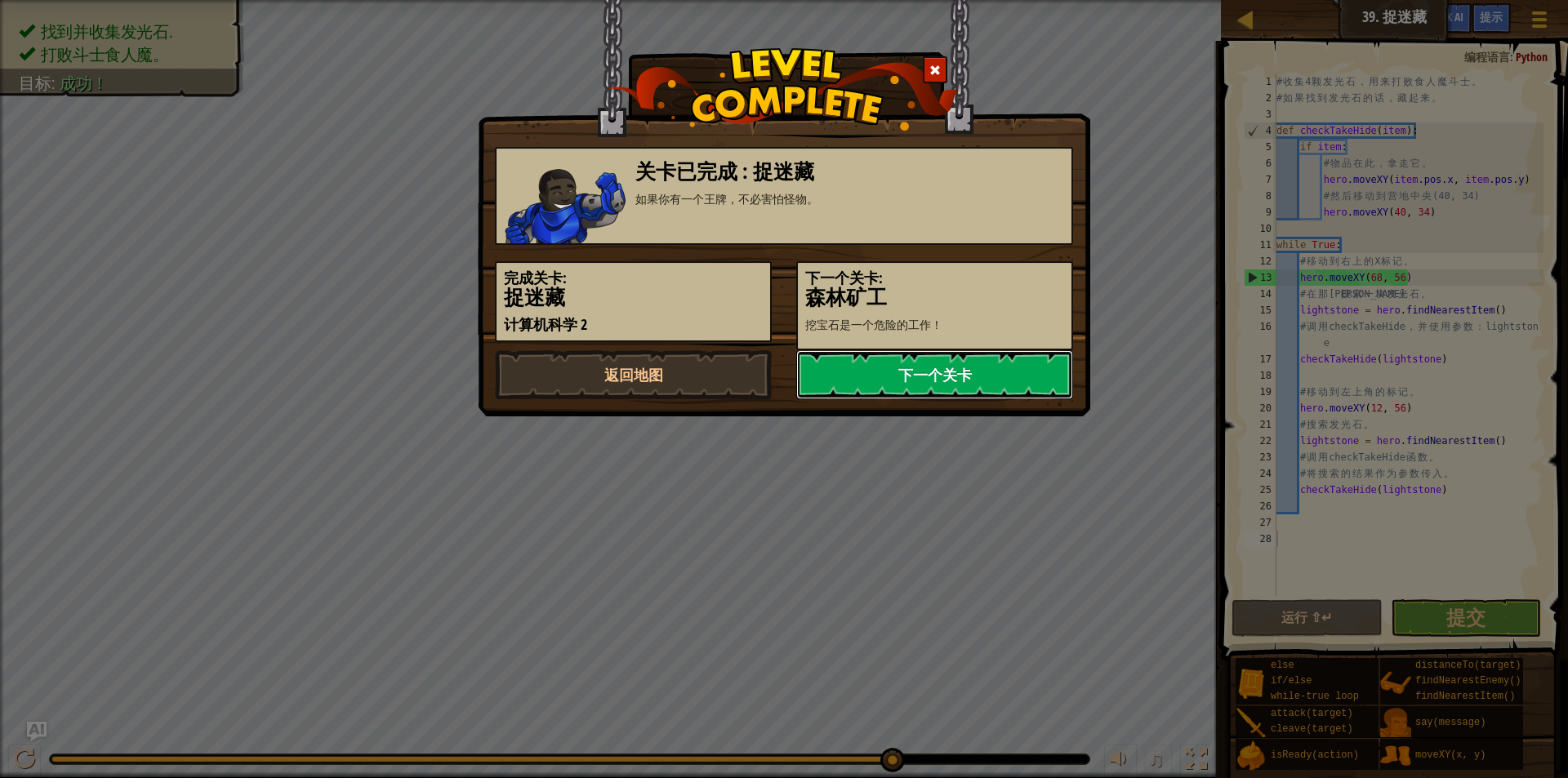
click at [1028, 376] on link "下一个关卡" at bounding box center [934, 375] width 277 height 49
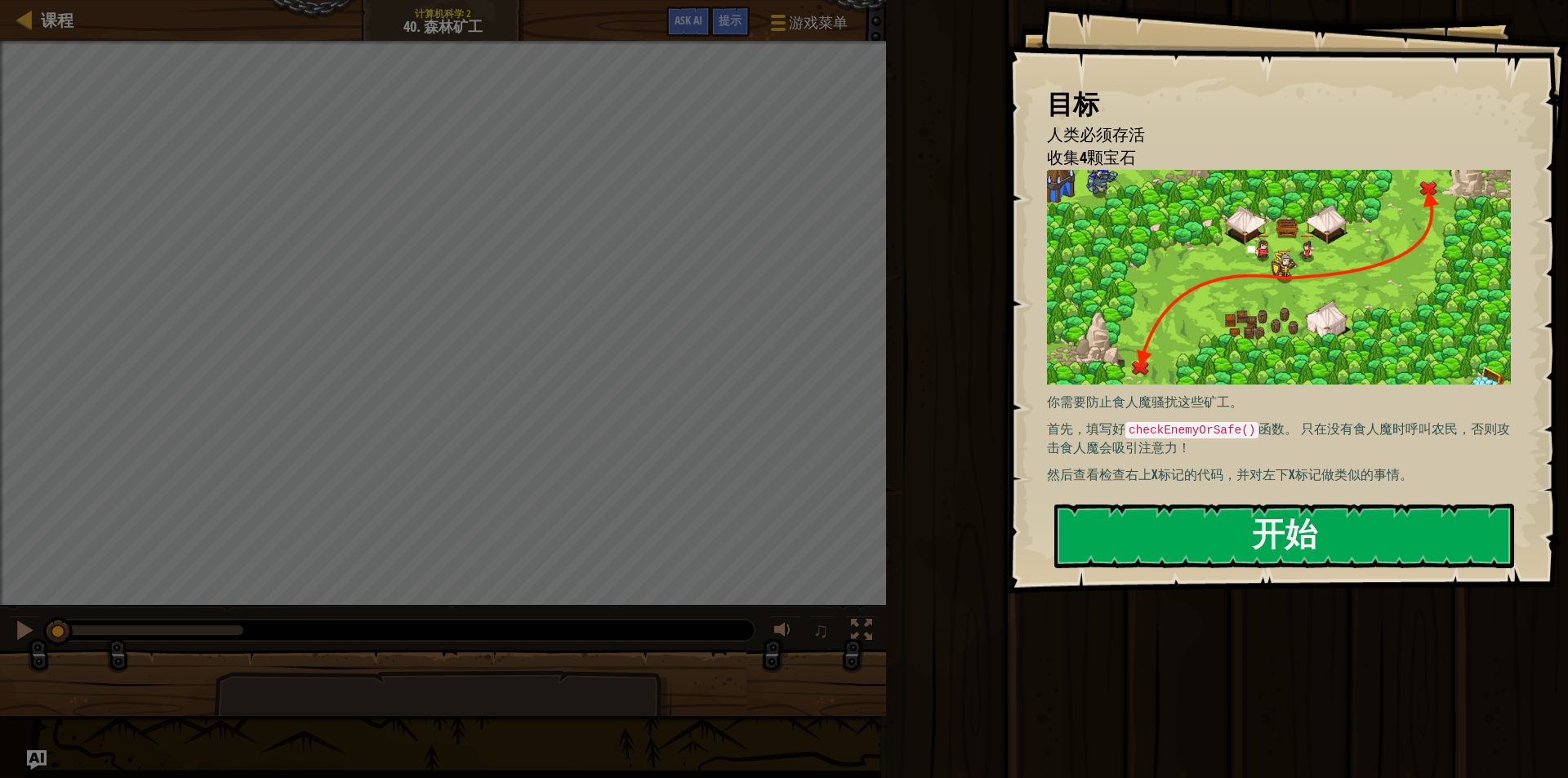
drag, startPoint x: 1297, startPoint y: 428, endPoint x: 1462, endPoint y: 432, distance: 165.0
click at [1462, 432] on p "首先，填写好 checkEnemyOrSafe() 函数。 只在没有食人魔时呼叫农民，否则攻击食人魔会吸引注意力！" at bounding box center [1285, 438] width 476 height 37
click at [1327, 525] on button "开始" at bounding box center [1284, 536] width 460 height 65
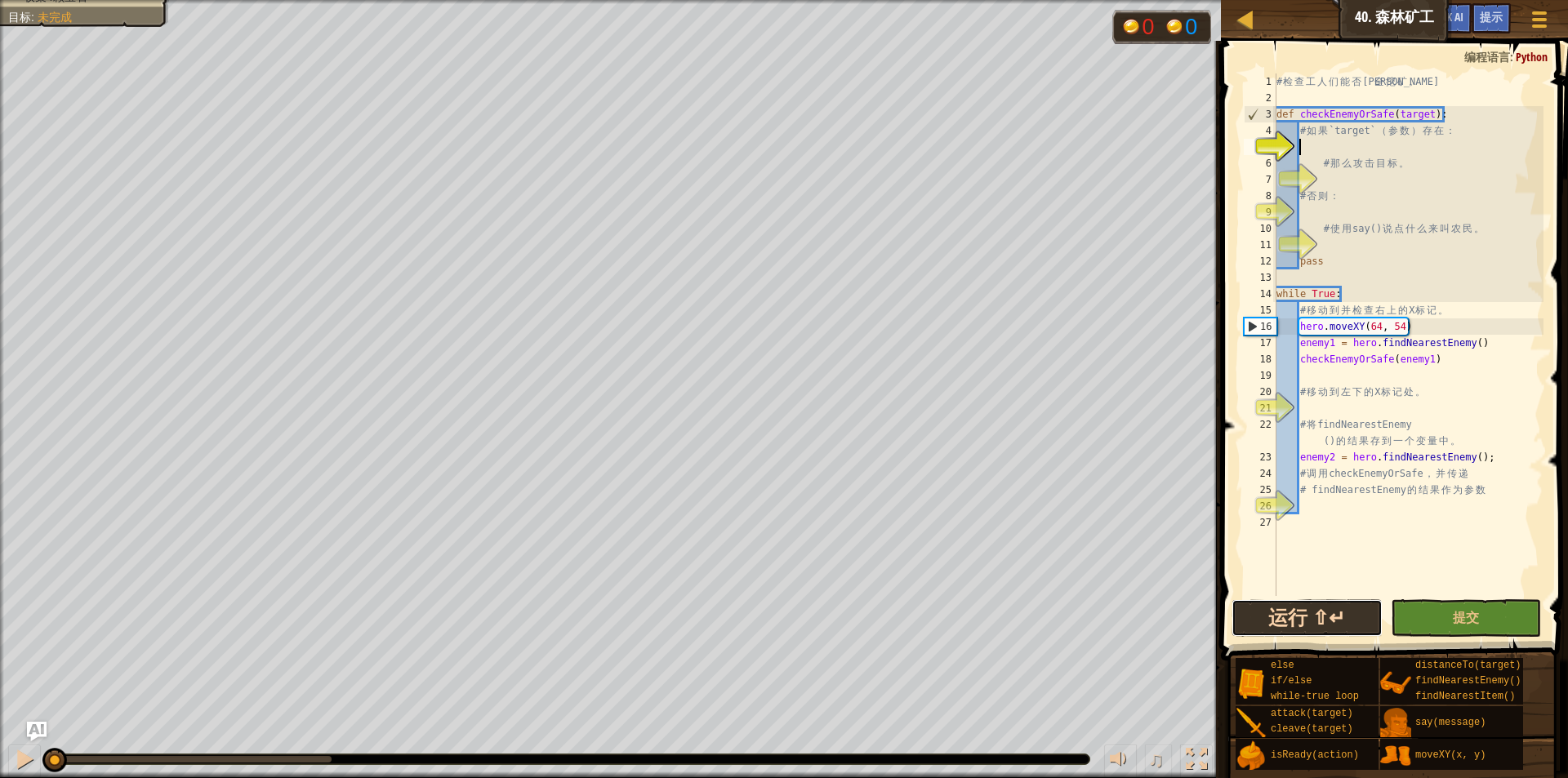
click at [1294, 603] on button "运行 ⇧↵" at bounding box center [1307, 618] width 151 height 37
